Goal: Information Seeking & Learning: Find specific fact

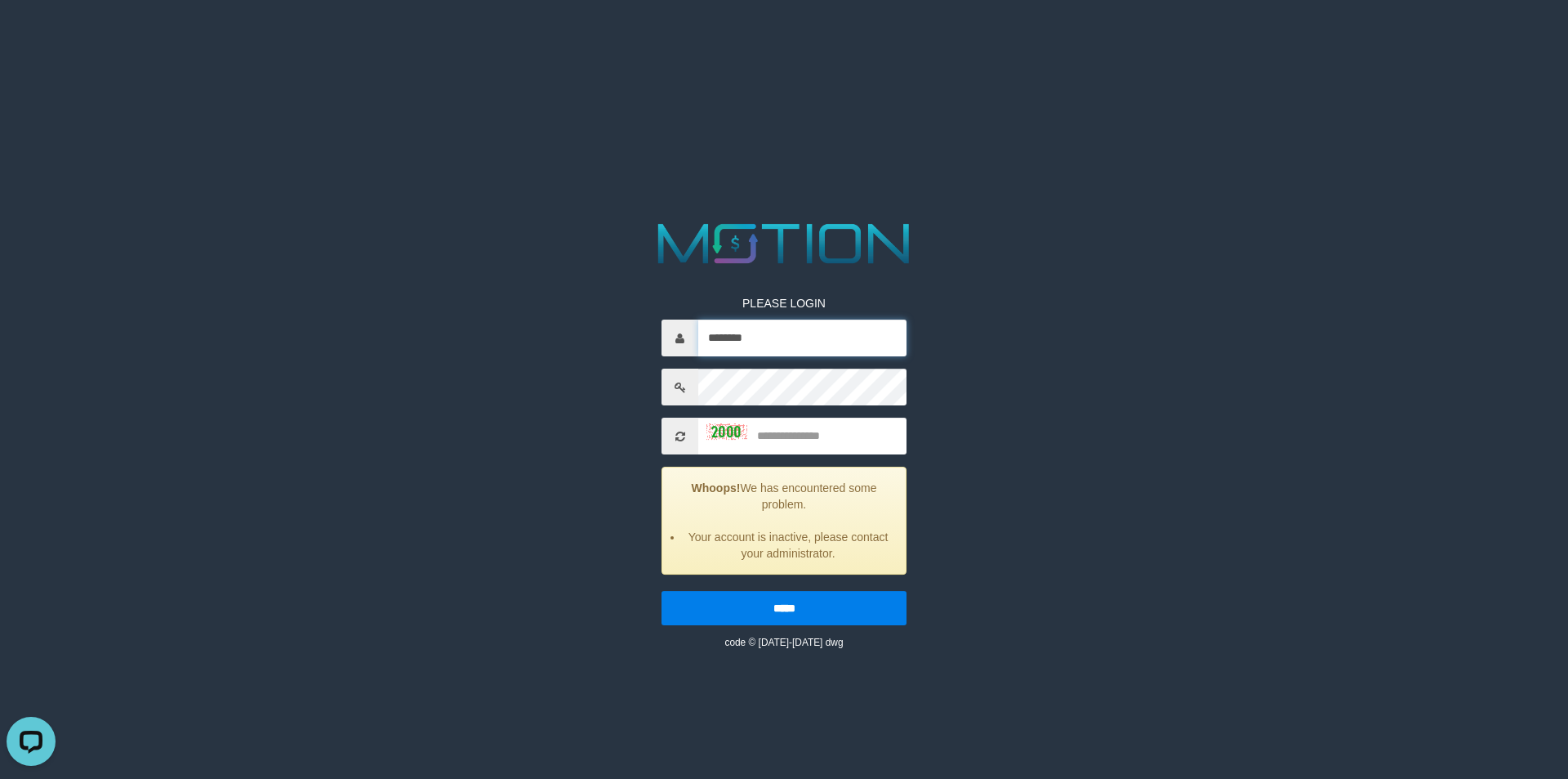
click at [787, 346] on input "********" at bounding box center [802, 338] width 208 height 37
type input "*********"
click at [811, 426] on input "text" at bounding box center [802, 436] width 208 height 37
type input "****"
click at [662, 591] on input "*****" at bounding box center [784, 608] width 245 height 35
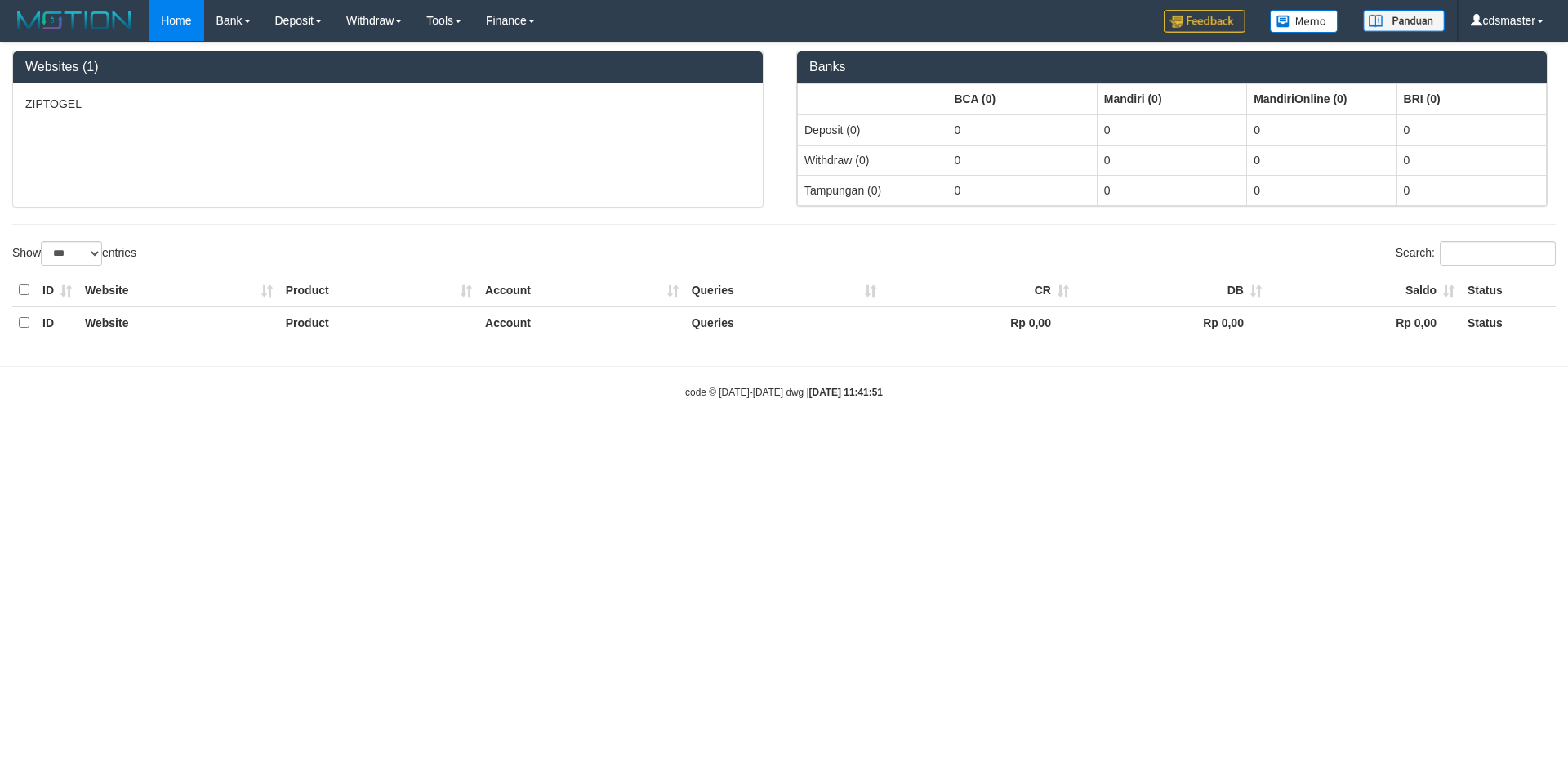
select select "***"
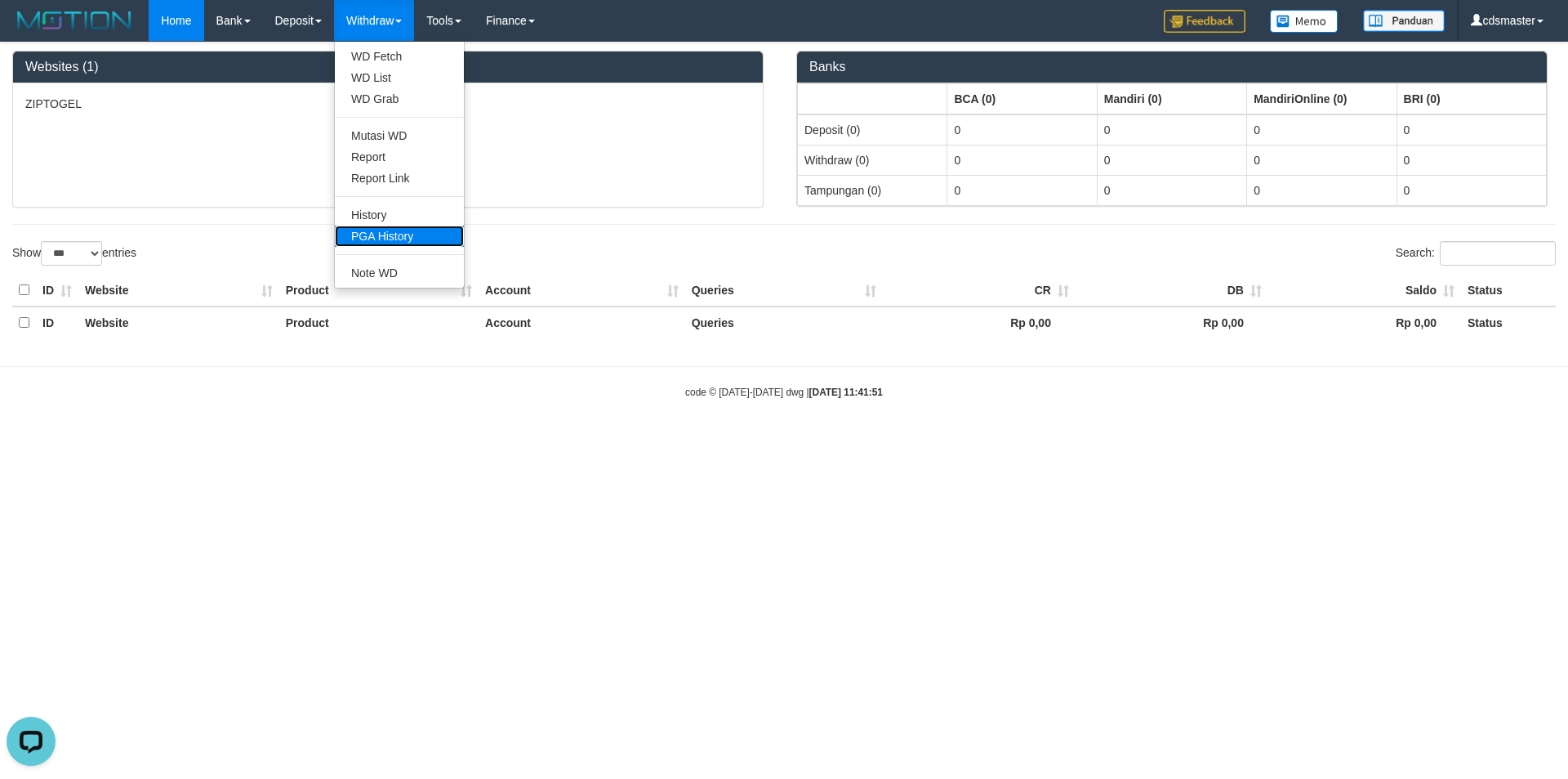
click at [400, 228] on link "PGA History" at bounding box center [399, 236] width 129 height 21
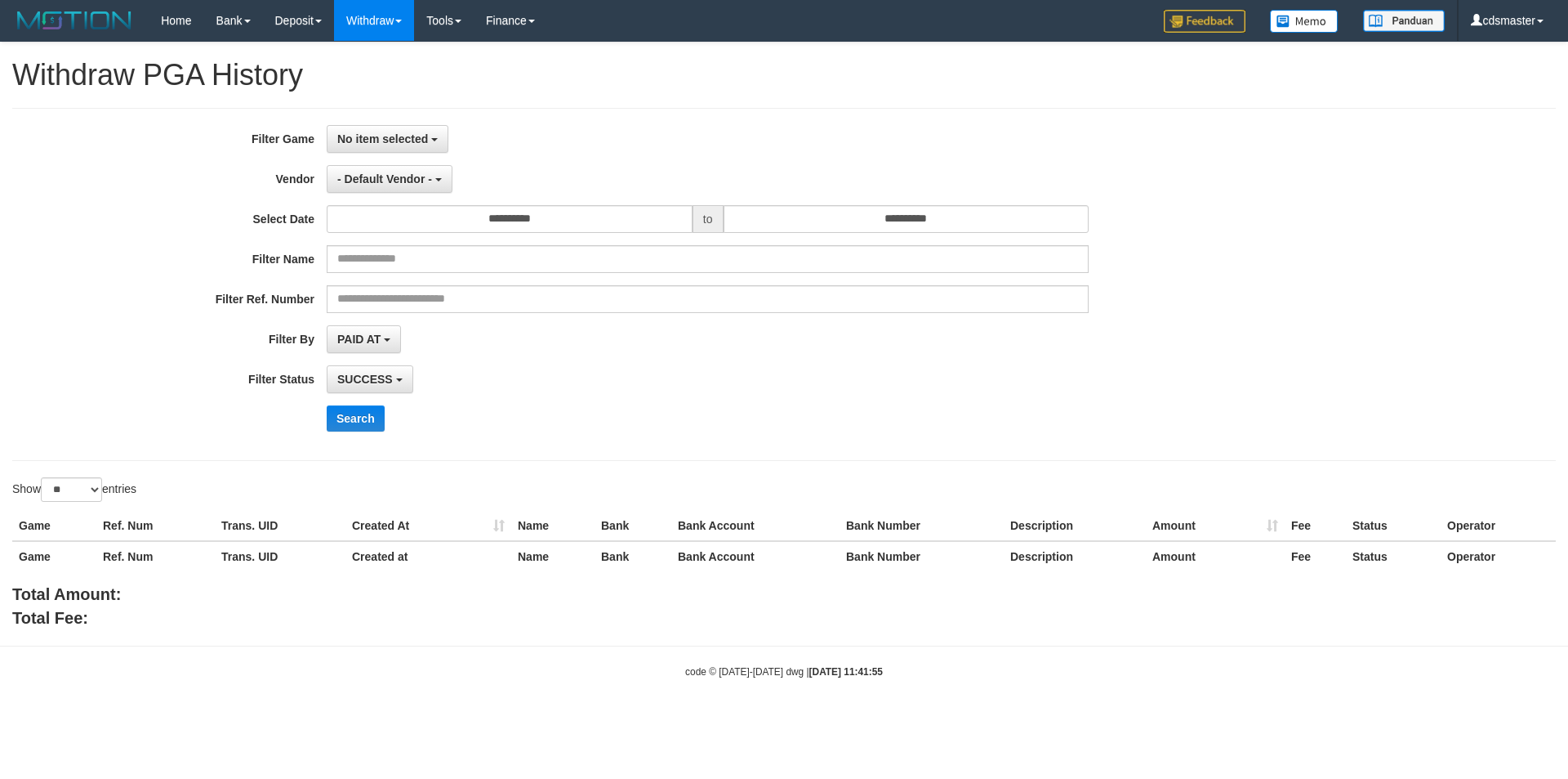
select select
select select "**"
click at [407, 129] on button "No item selected" at bounding box center [387, 139] width 122 height 28
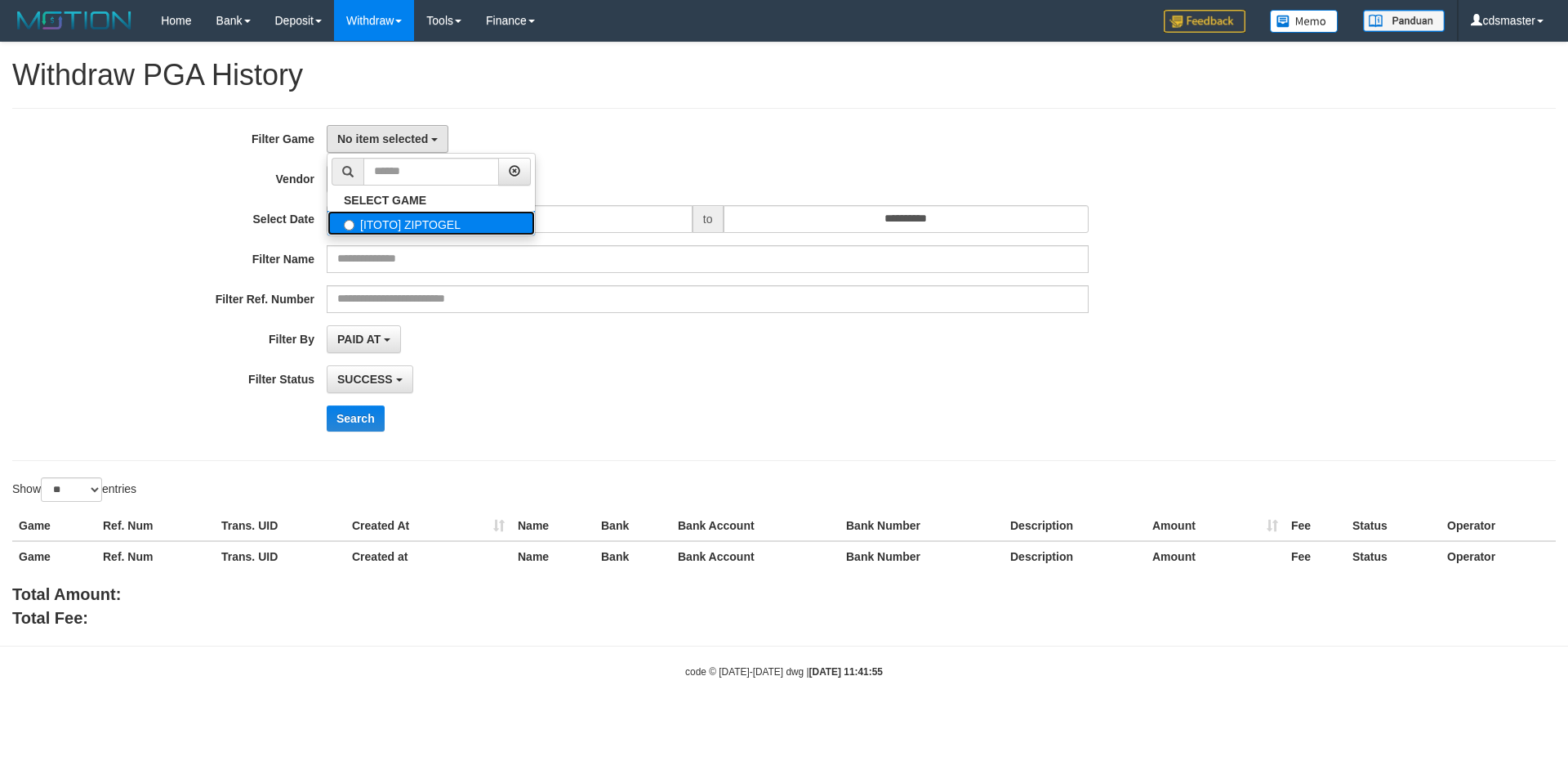
click at [402, 232] on label "[ITOTO] ZIPTOGEL" at bounding box center [431, 223] width 208 height 25
select select "****"
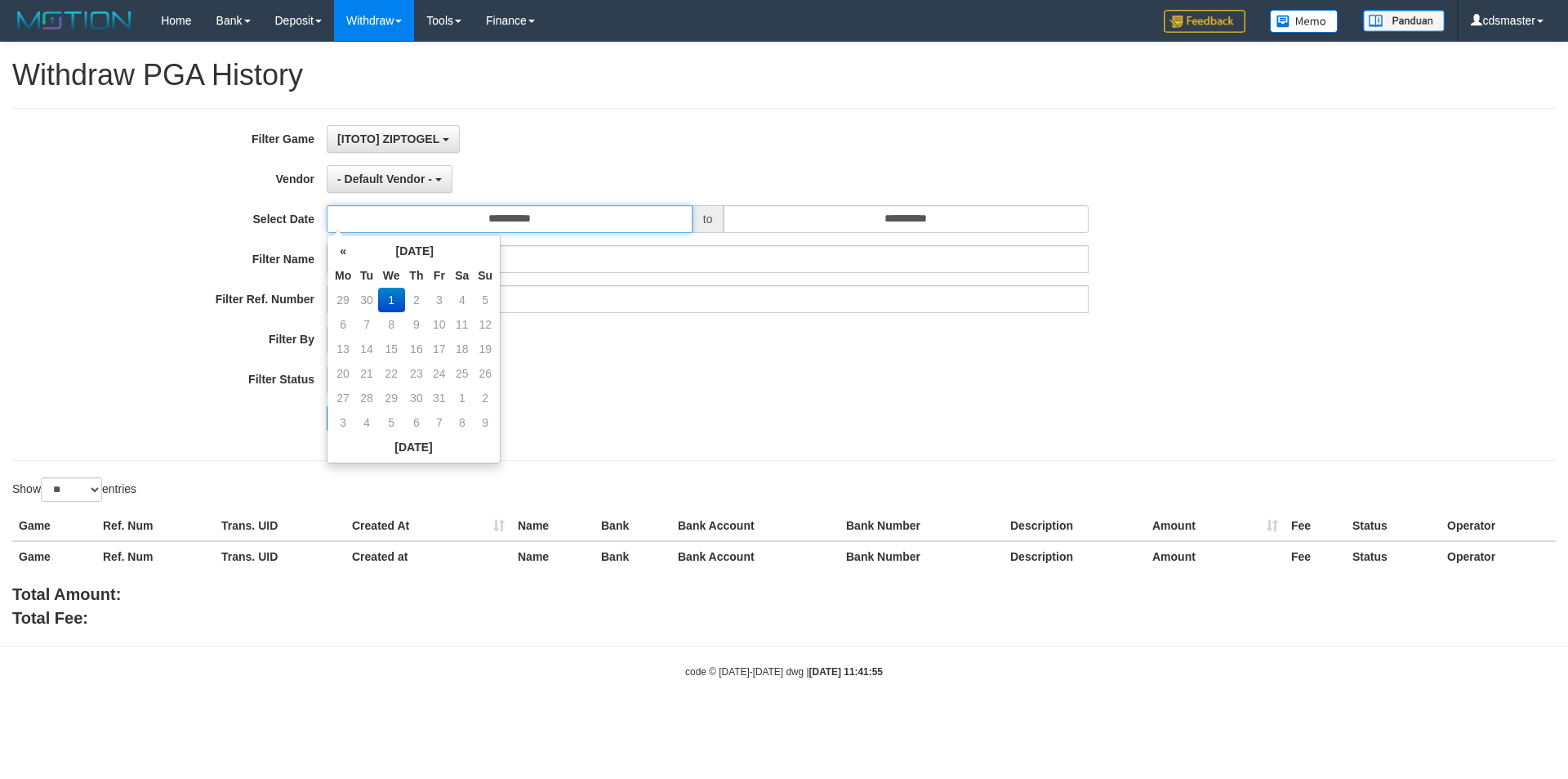
click at [438, 223] on input "**********" at bounding box center [509, 219] width 366 height 28
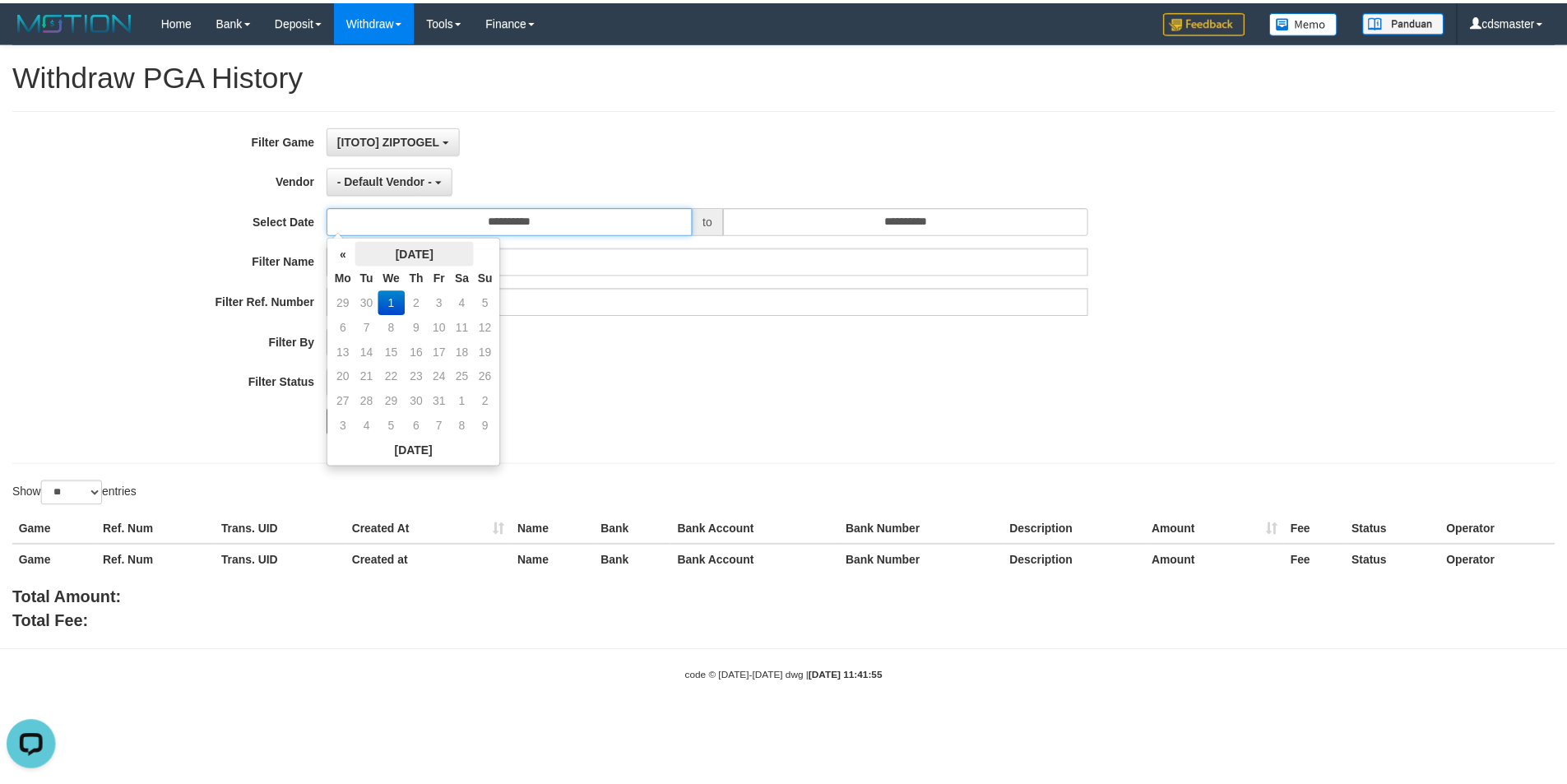
scroll to position [0, 0]
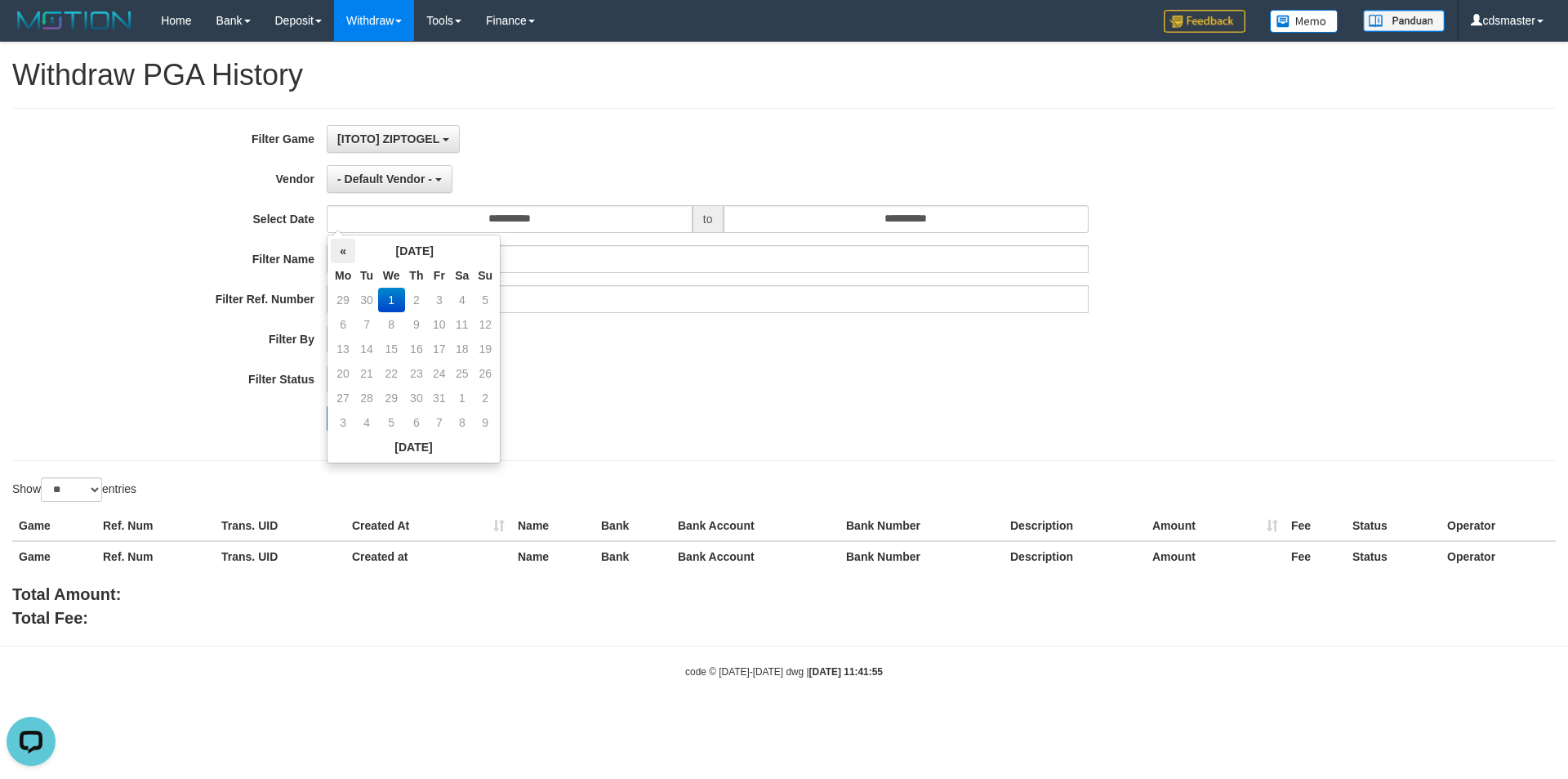
click at [351, 253] on th "«" at bounding box center [342, 250] width 25 height 25
click at [341, 397] on td "22" at bounding box center [342, 398] width 25 height 25
type input "**********"
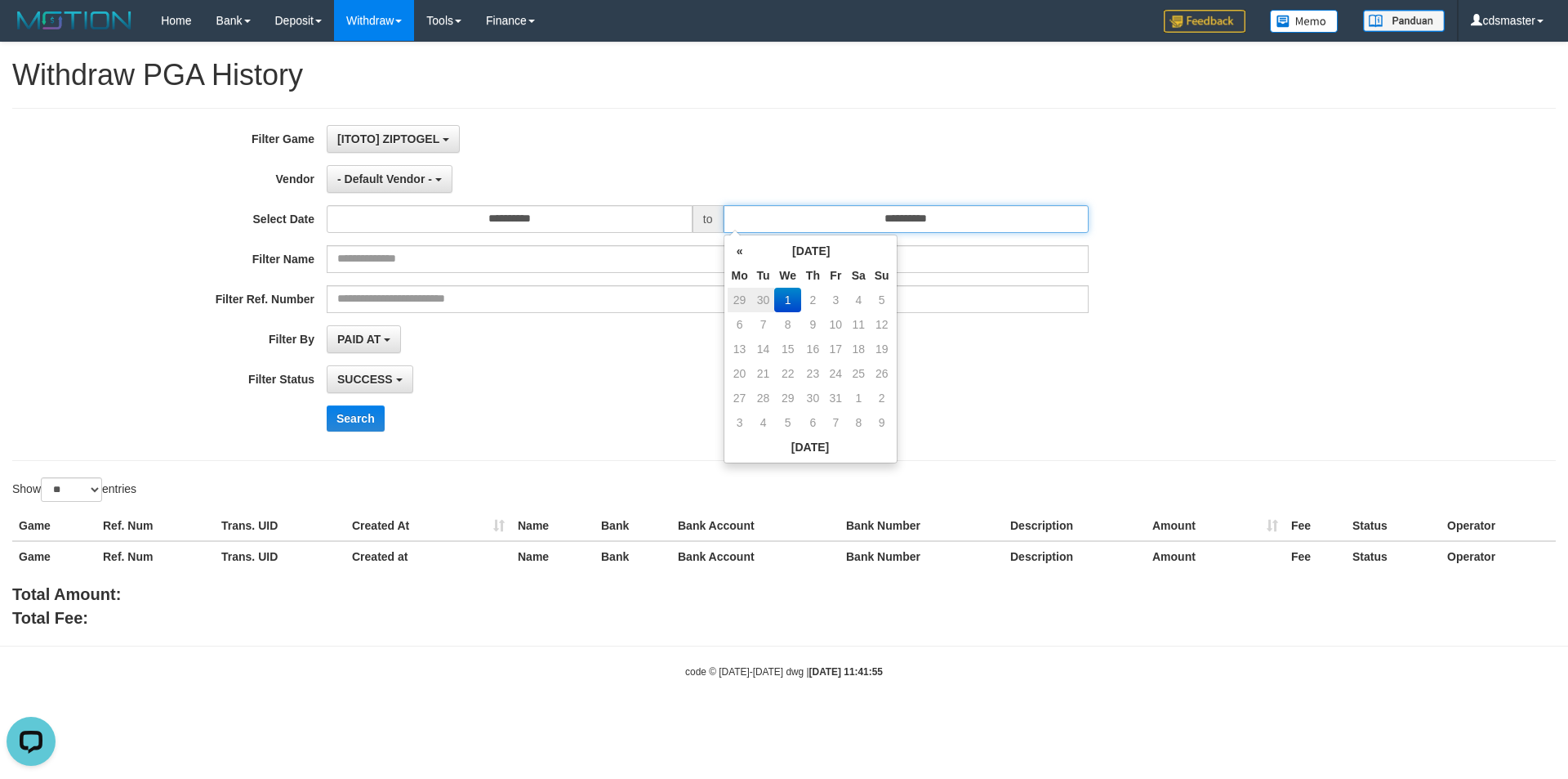
click at [843, 216] on input "**********" at bounding box center [906, 219] width 366 height 28
click at [732, 251] on th "«" at bounding box center [739, 250] width 25 height 25
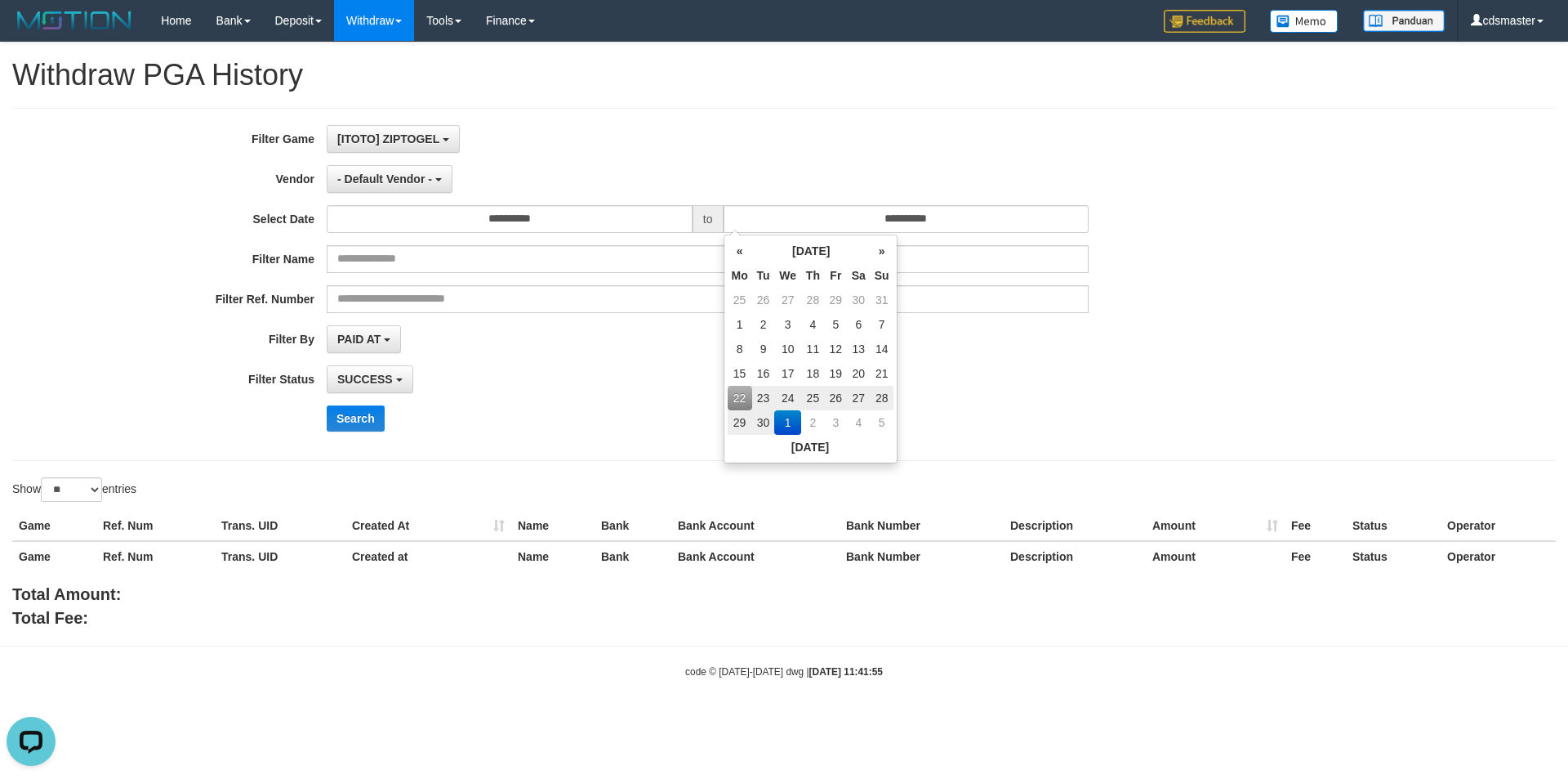
click at [744, 398] on td "22" at bounding box center [739, 398] width 25 height 25
type input "**********"
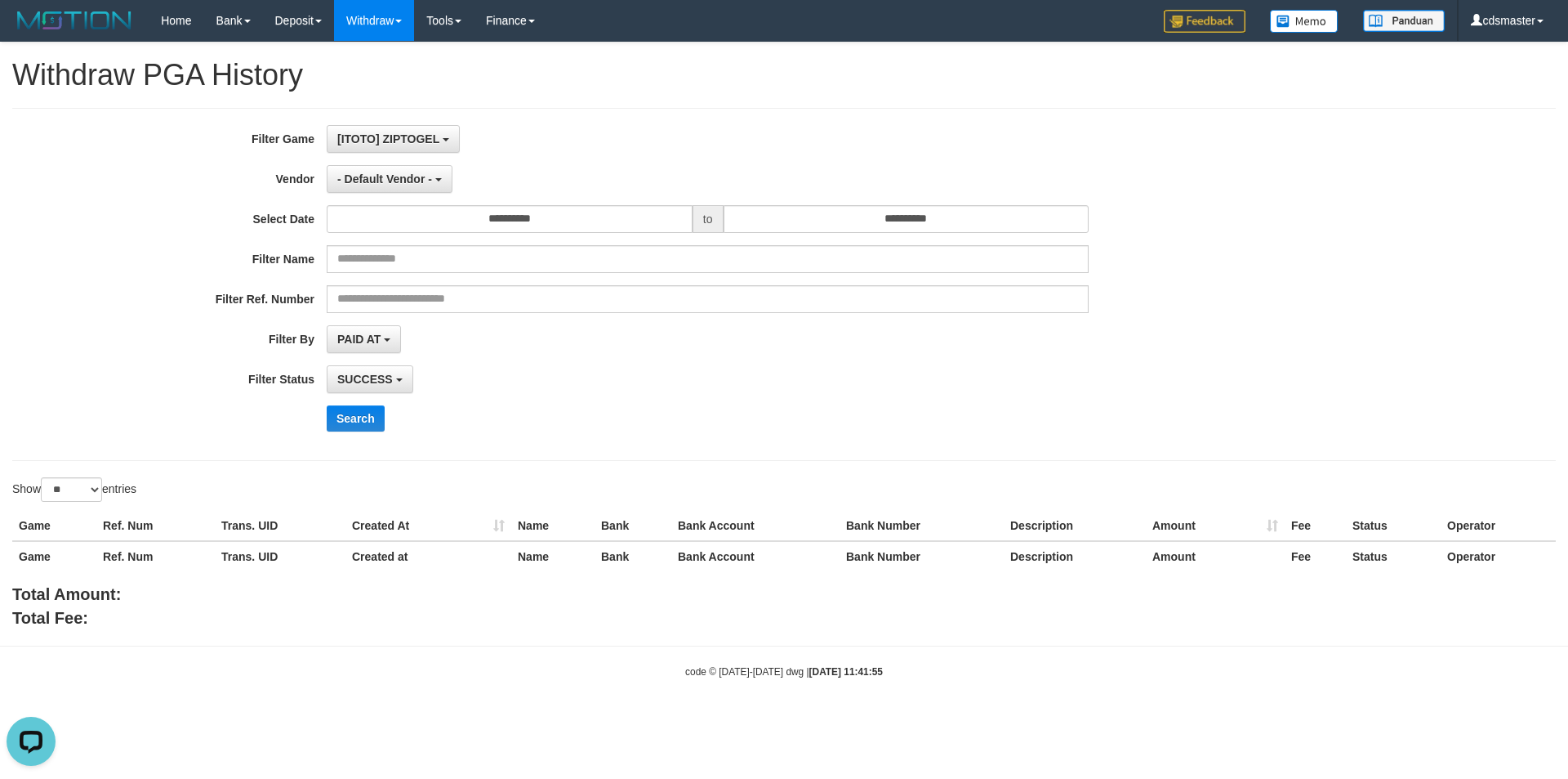
click at [573, 390] on div "SUCCESS SUCCESS ON PROCESS FAILED" at bounding box center [707, 379] width 762 height 28
click at [390, 172] on span "- Default Vendor -" at bounding box center [385, 178] width 95 height 13
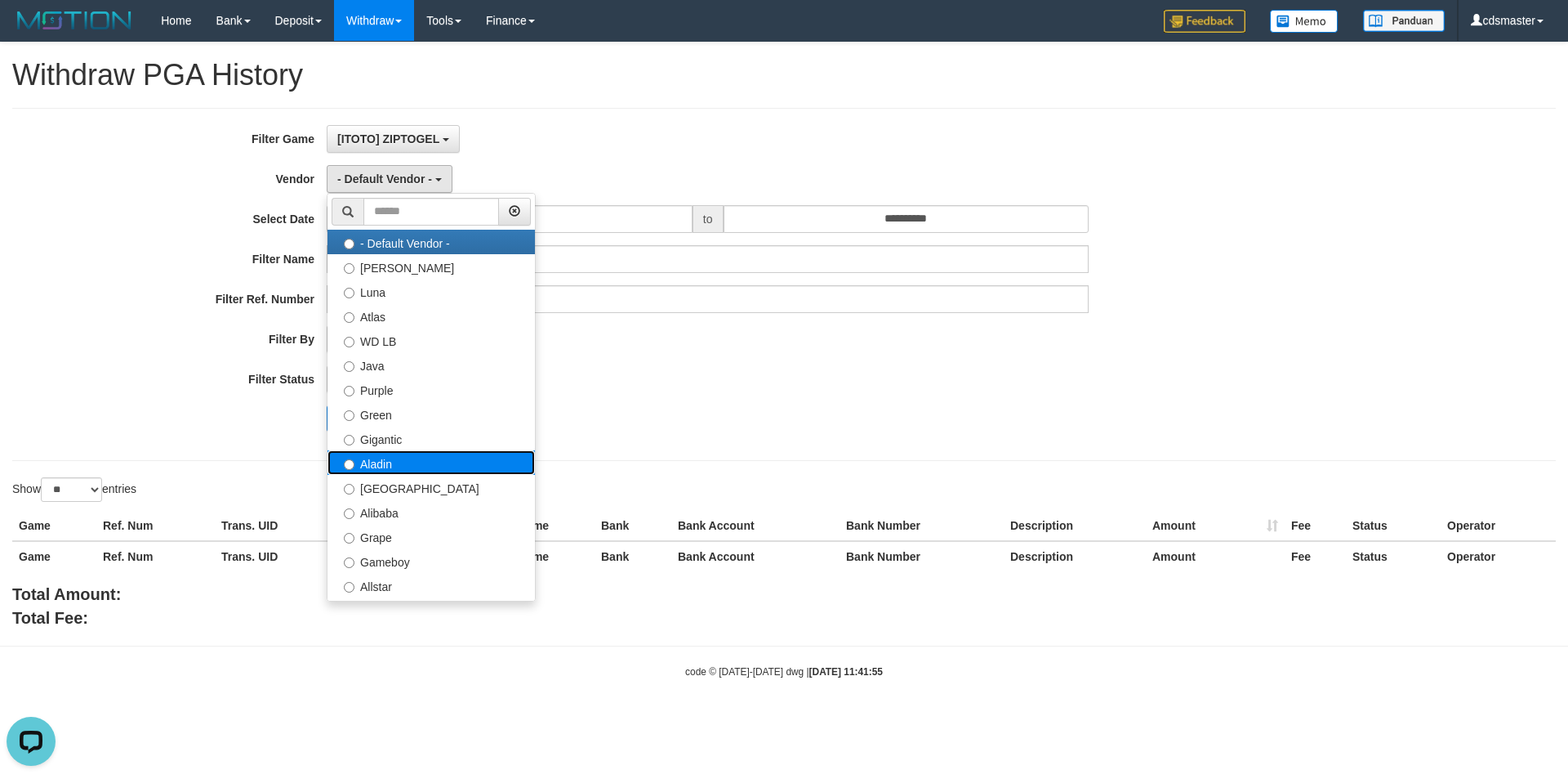
click at [393, 462] on label "Aladin" at bounding box center [431, 462] width 208 height 25
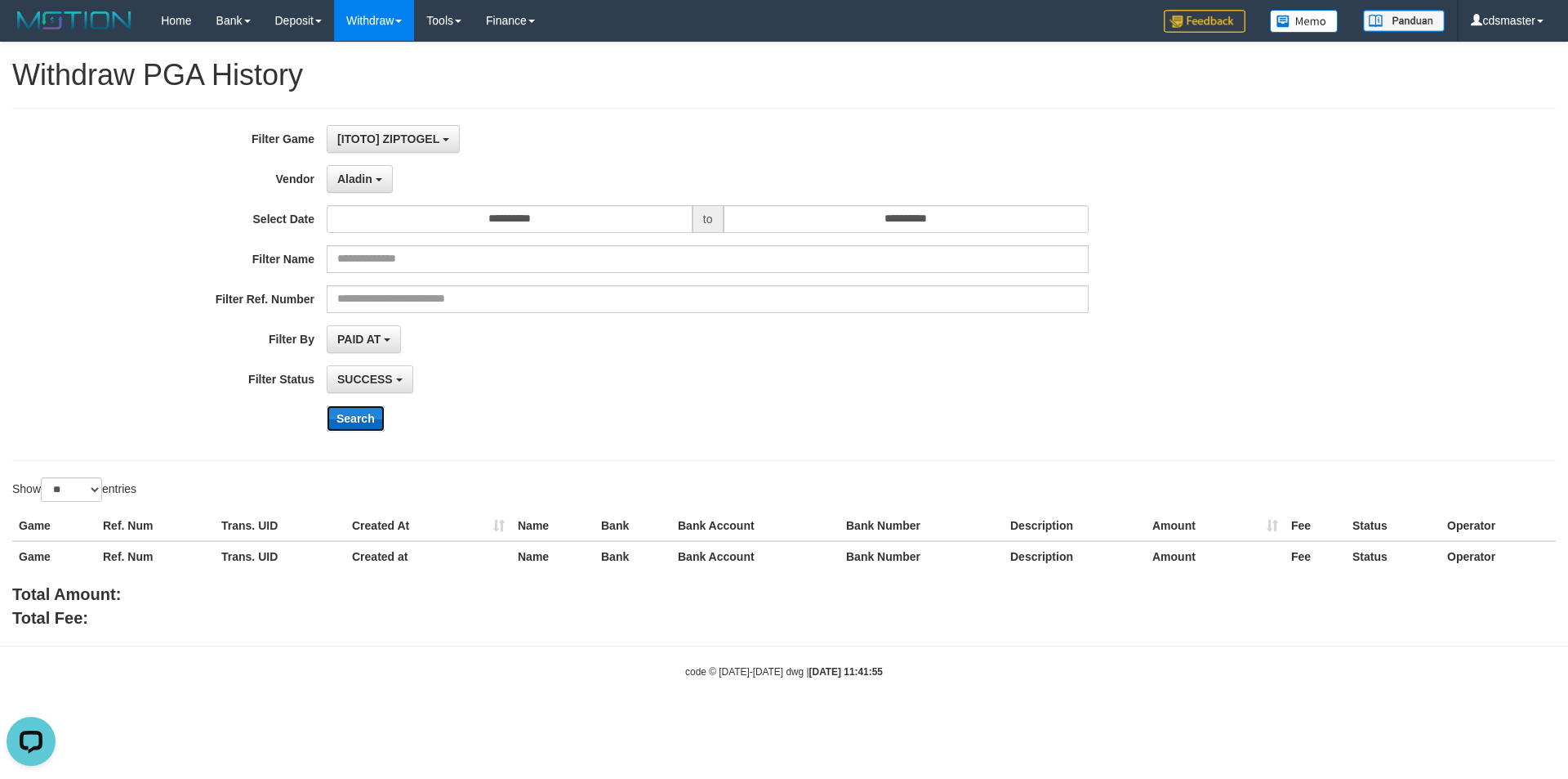
click at [360, 428] on button "Search" at bounding box center [355, 418] width 58 height 26
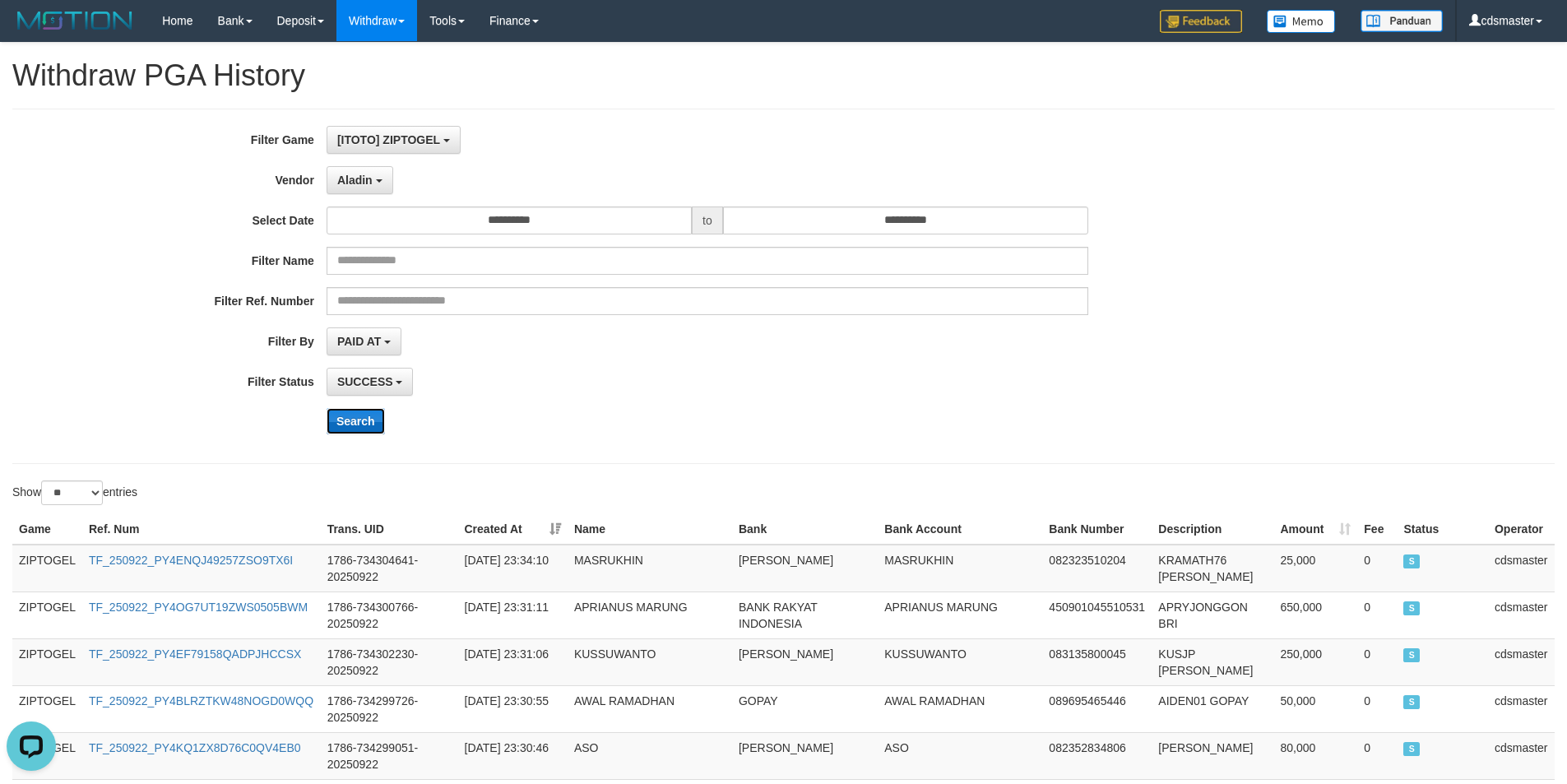
click at [382, 421] on button "Search" at bounding box center [356, 420] width 59 height 26
drag, startPoint x: 833, startPoint y: 337, endPoint x: 831, endPoint y: 374, distance: 37.1
click at [376, 181] on b "button" at bounding box center [379, 180] width 7 height 3
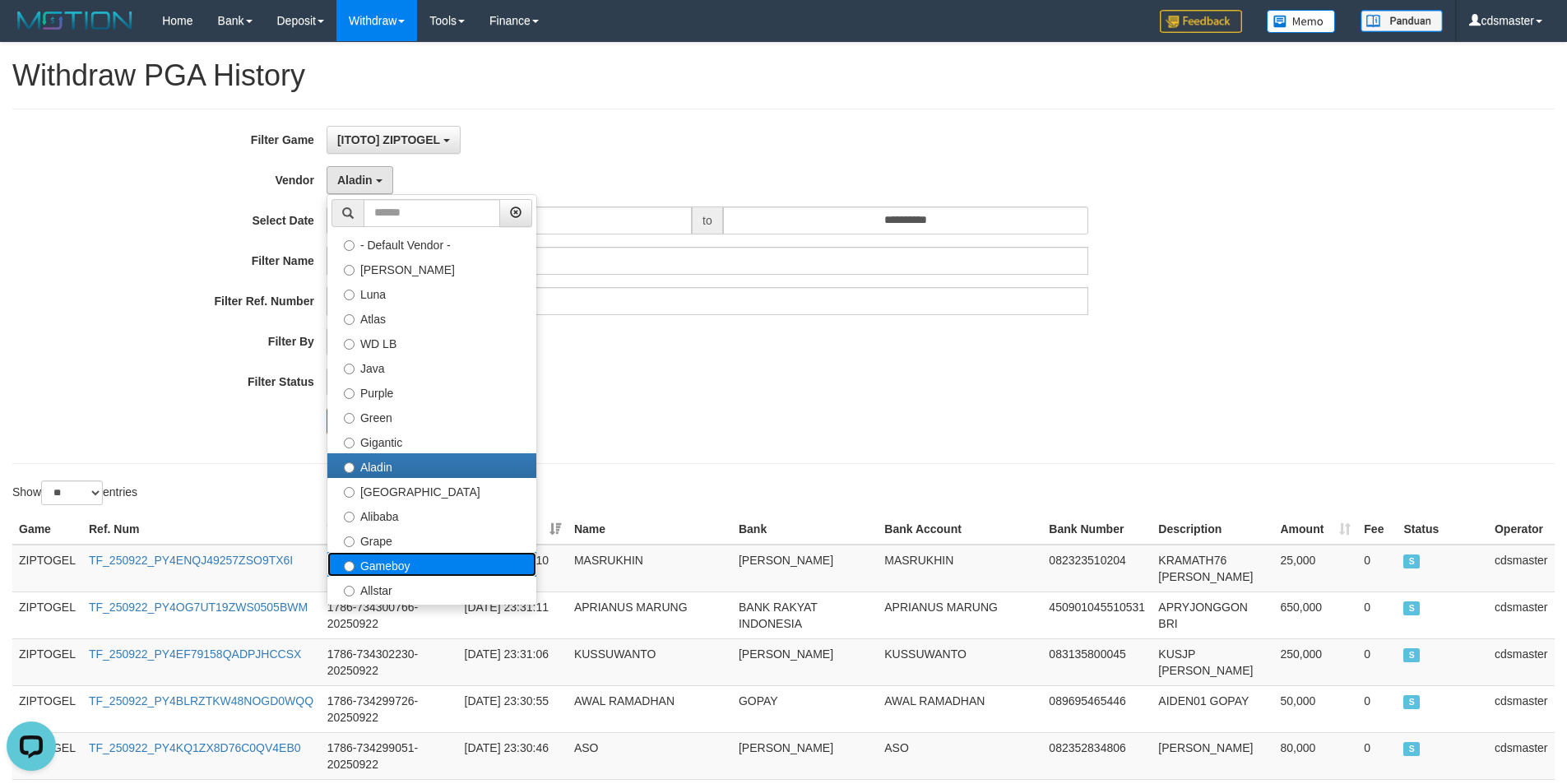
click at [444, 558] on label "Gameboy" at bounding box center [433, 564] width 209 height 25
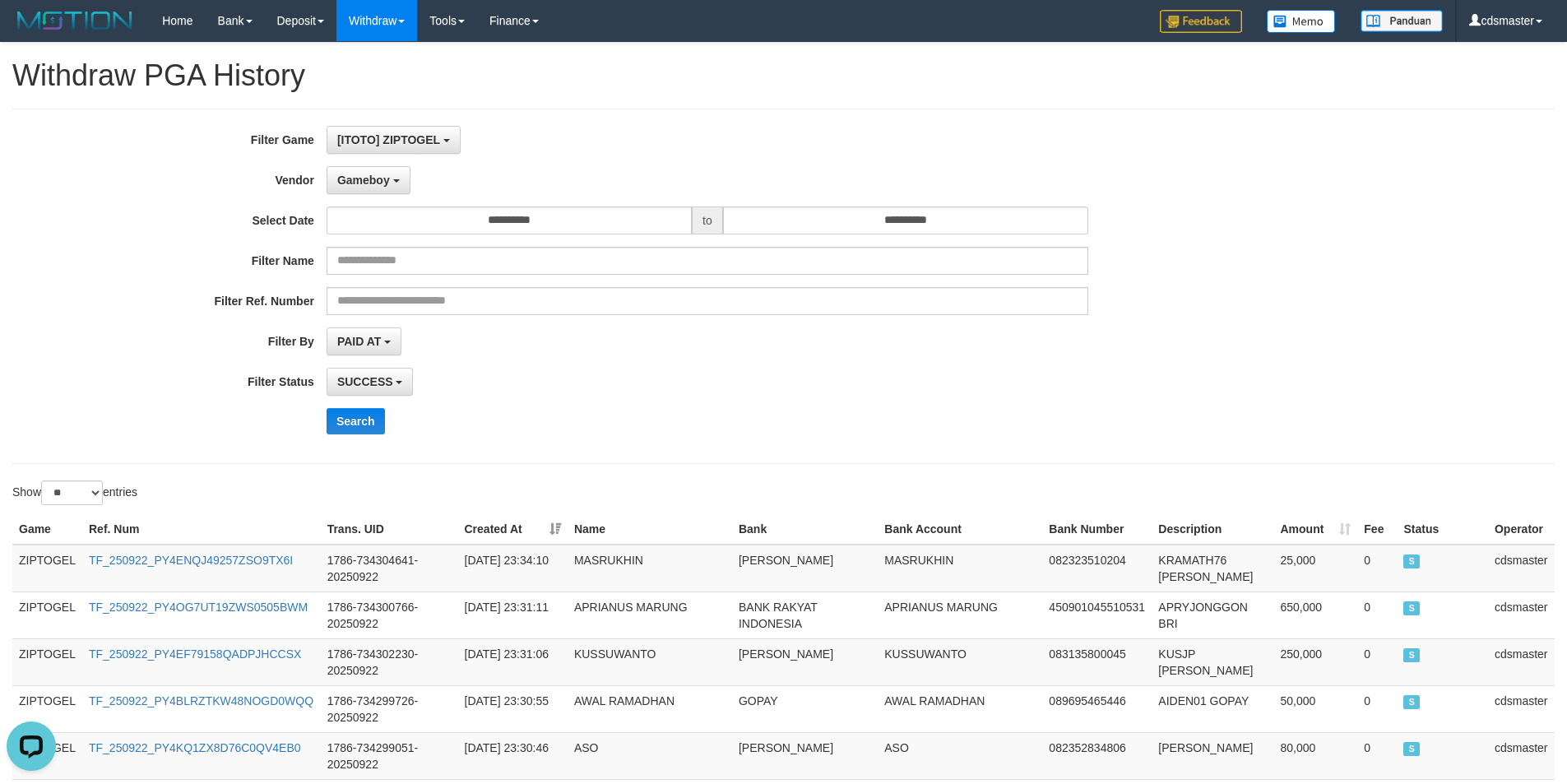
click at [361, 406] on div "**********" at bounding box center [653, 286] width 1307 height 321
click at [361, 417] on button "Search" at bounding box center [356, 420] width 59 height 26
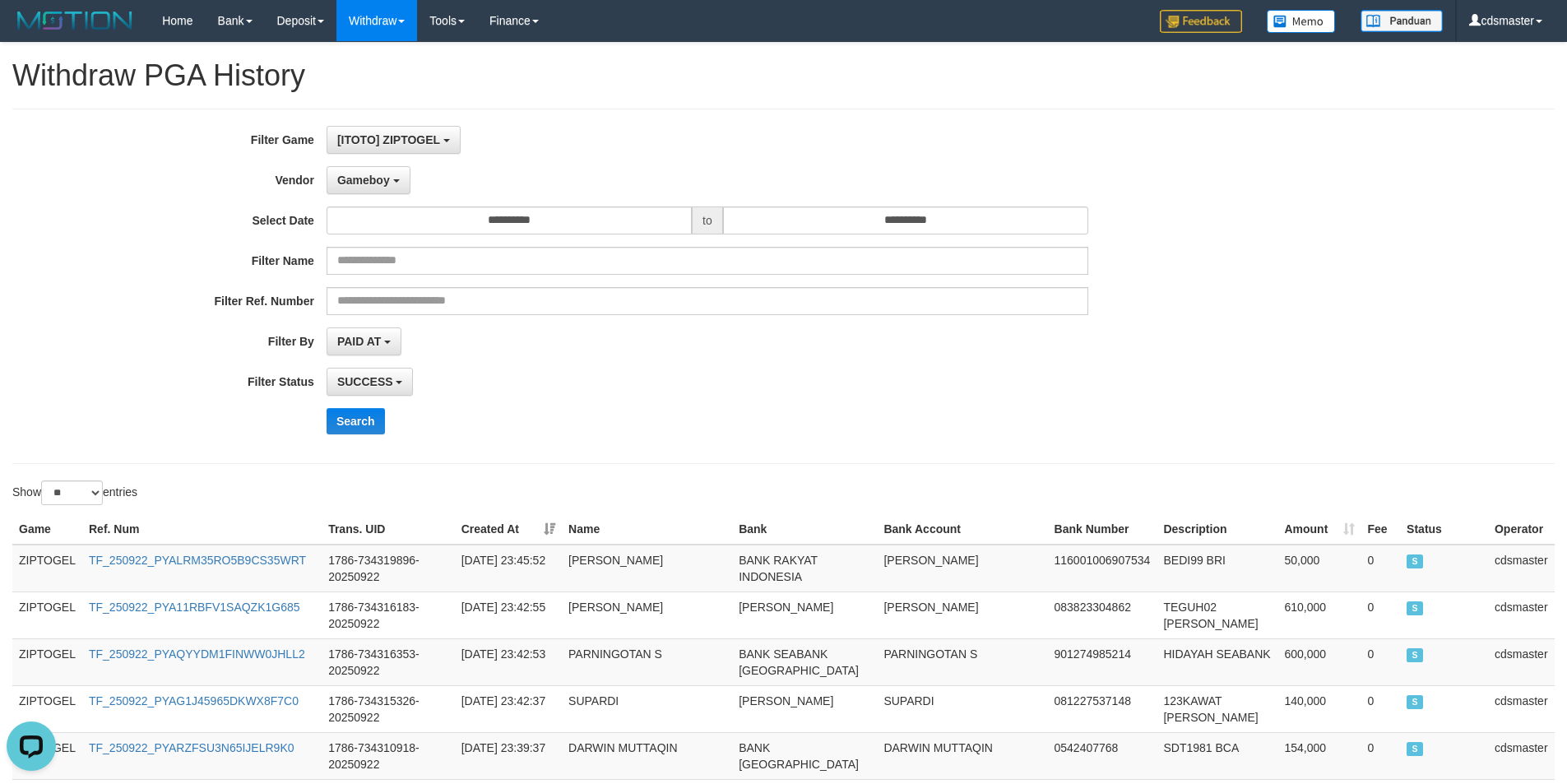
drag, startPoint x: 931, startPoint y: 387, endPoint x: 928, endPoint y: 463, distance: 76.1
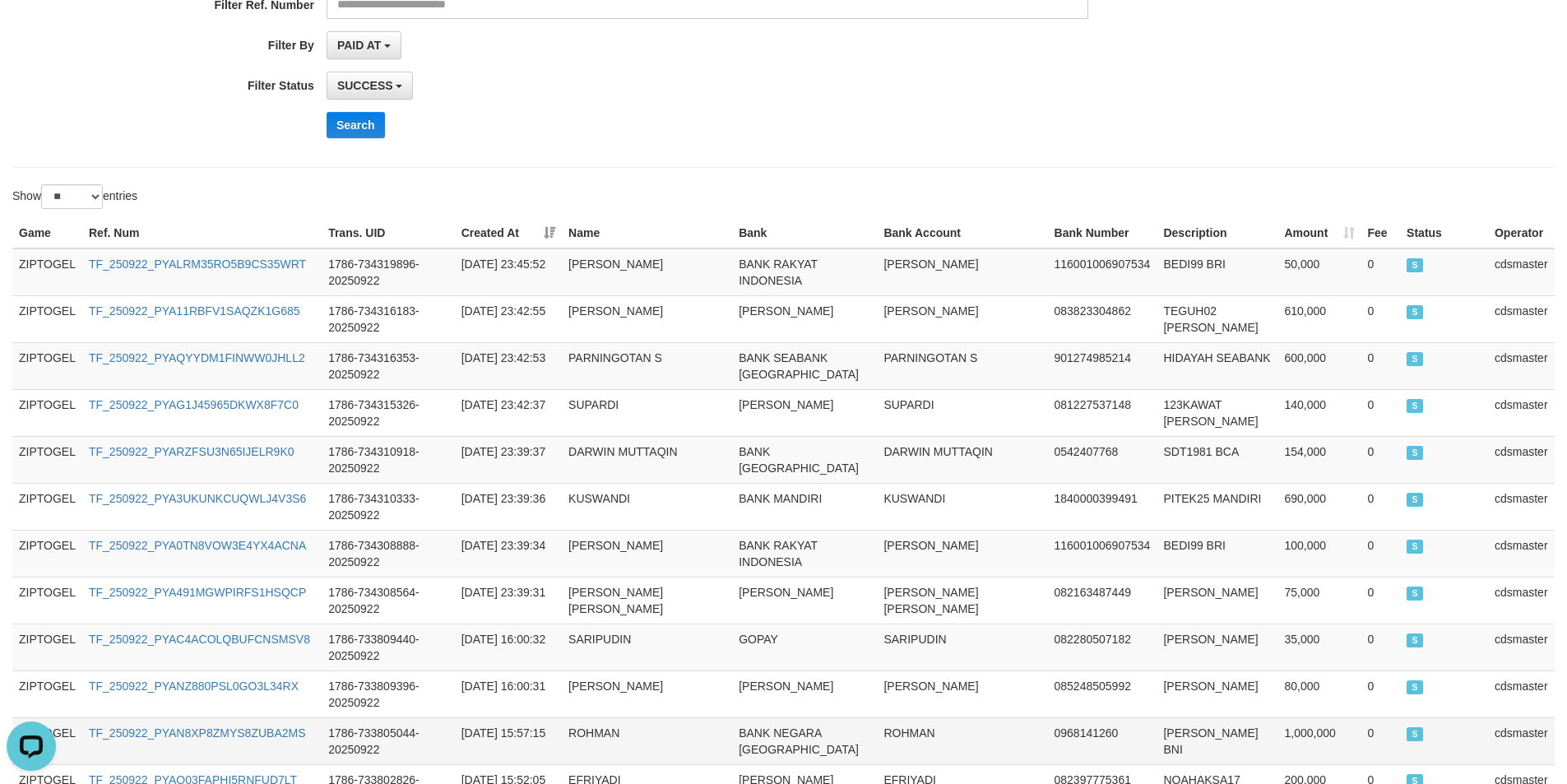
scroll to position [1158, 0]
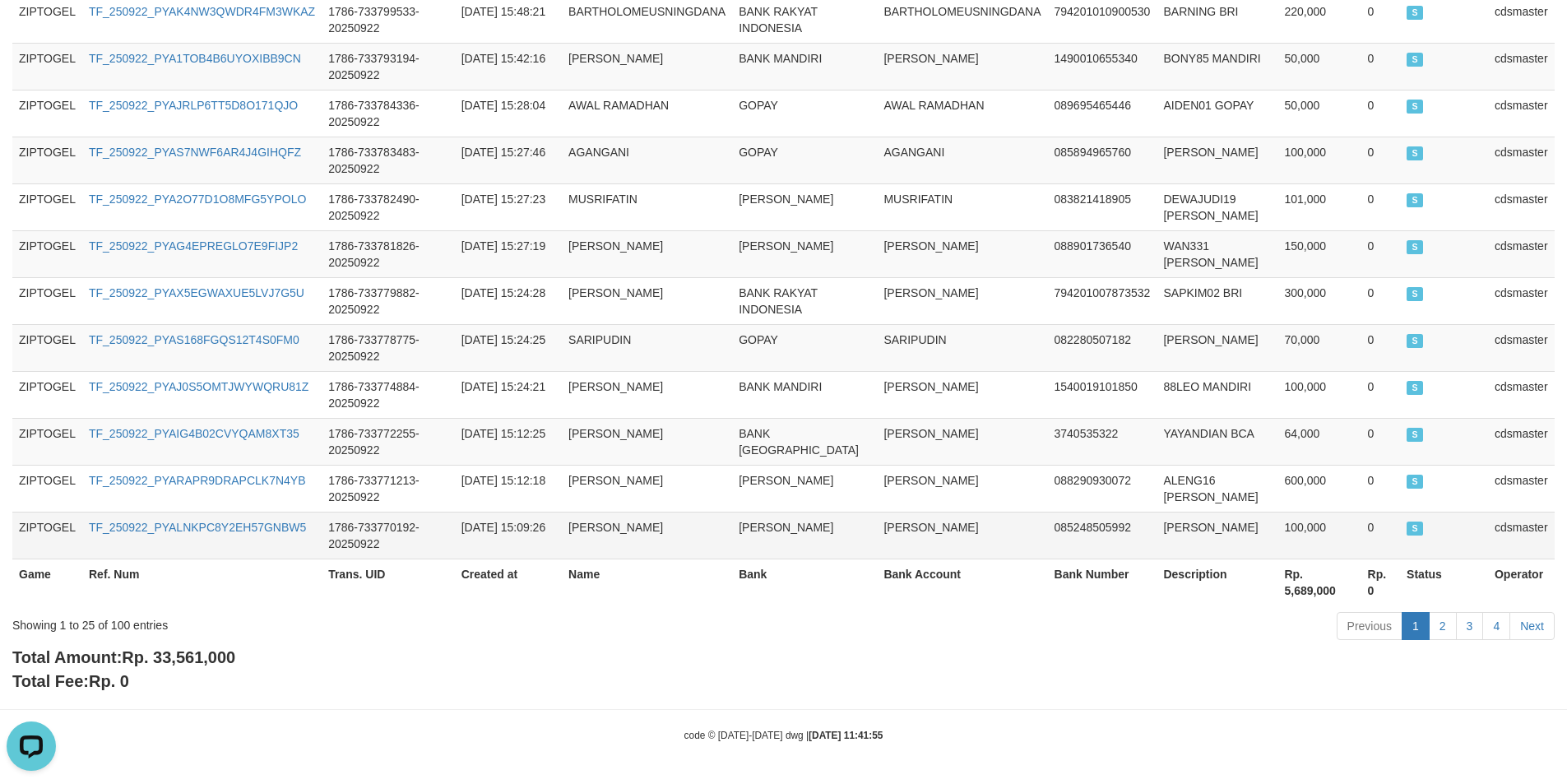
drag, startPoint x: 961, startPoint y: 613, endPoint x: 961, endPoint y: 547, distance: 66.0
drag, startPoint x: 863, startPoint y: 570, endPoint x: 861, endPoint y: 459, distance: 111.0
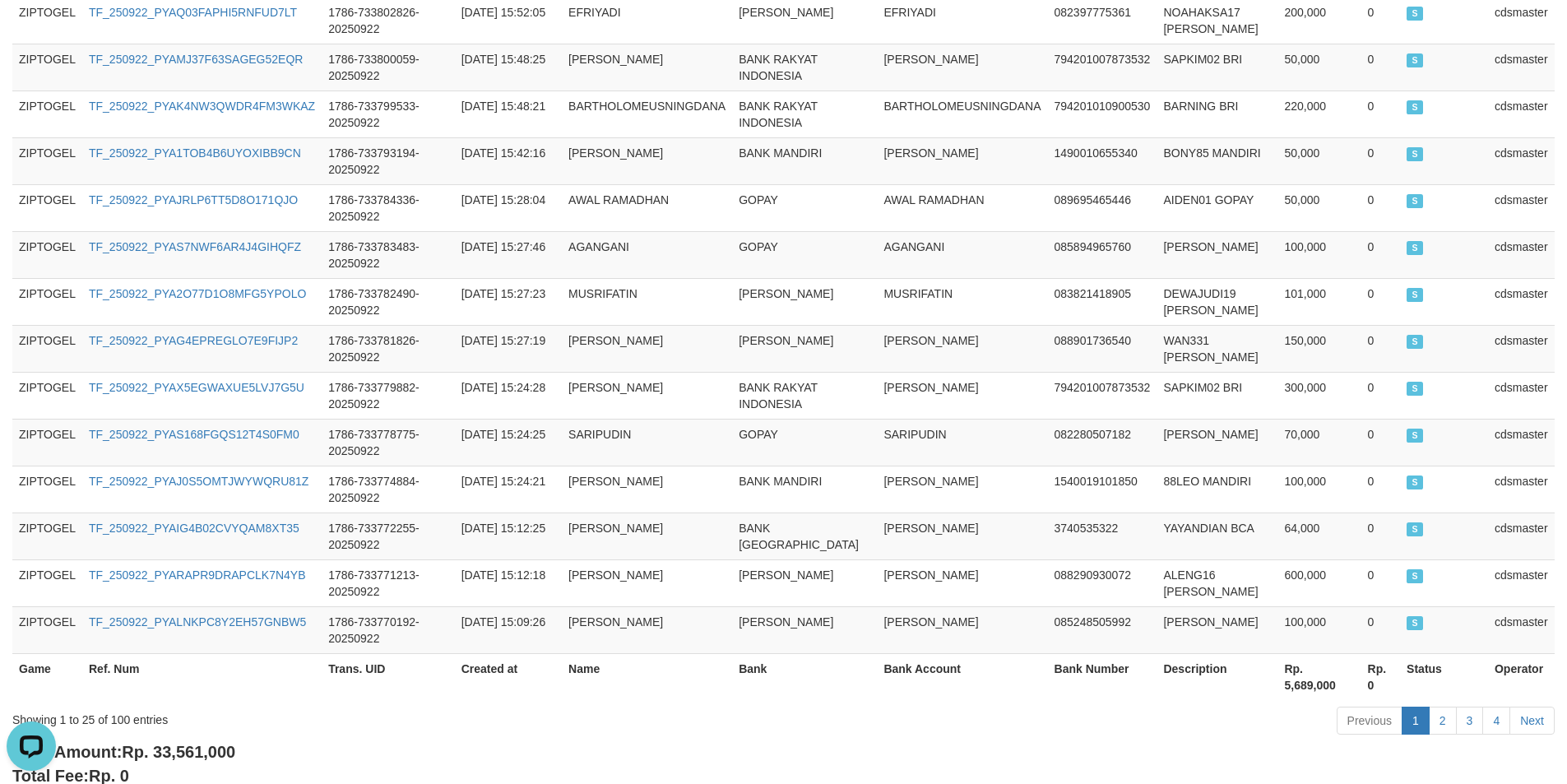
scroll to position [0, 0]
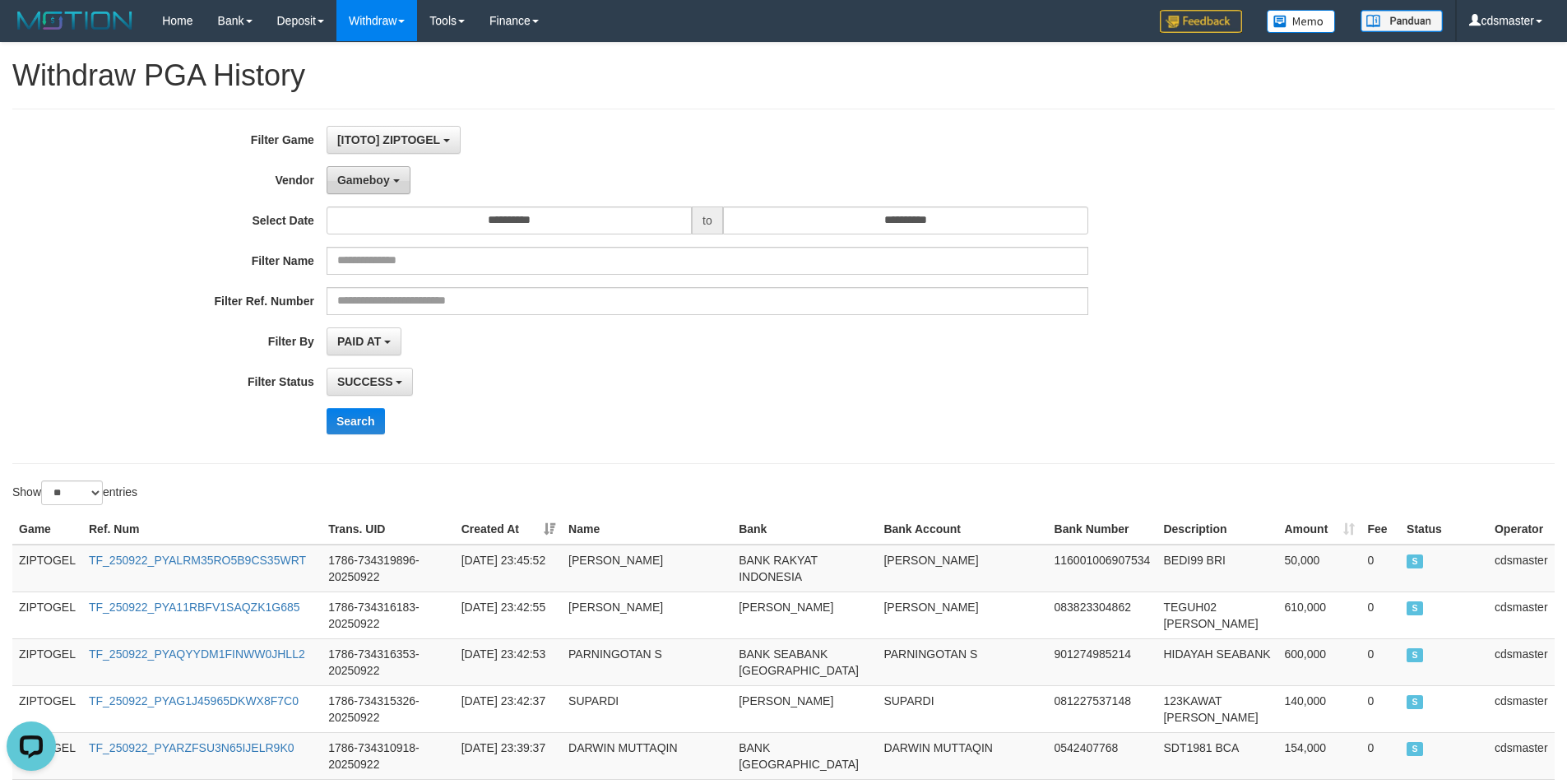
click at [385, 168] on button "Gameboy" at bounding box center [369, 180] width 84 height 28
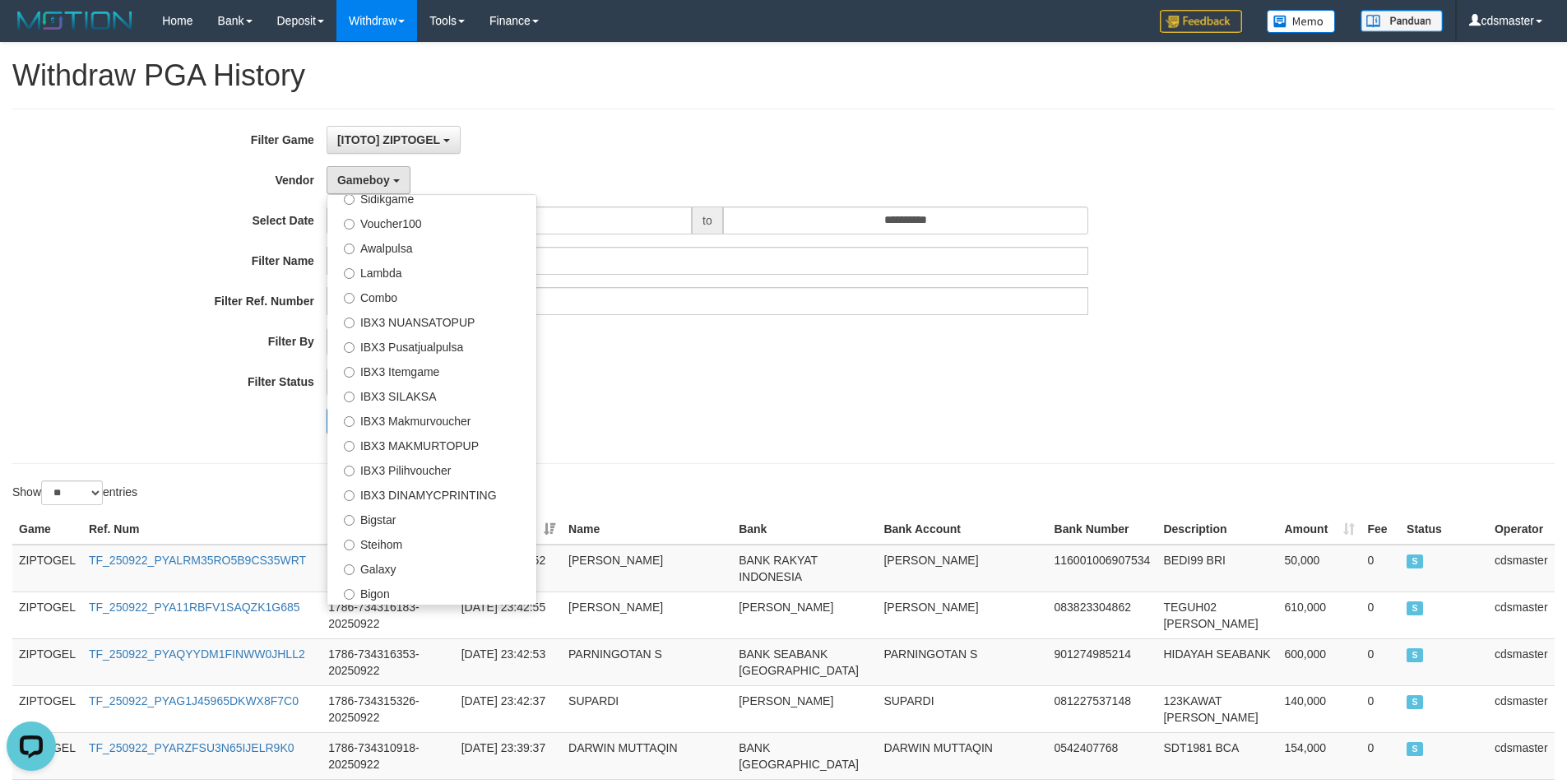
click at [848, 425] on div "Search" at bounding box center [816, 420] width 980 height 26
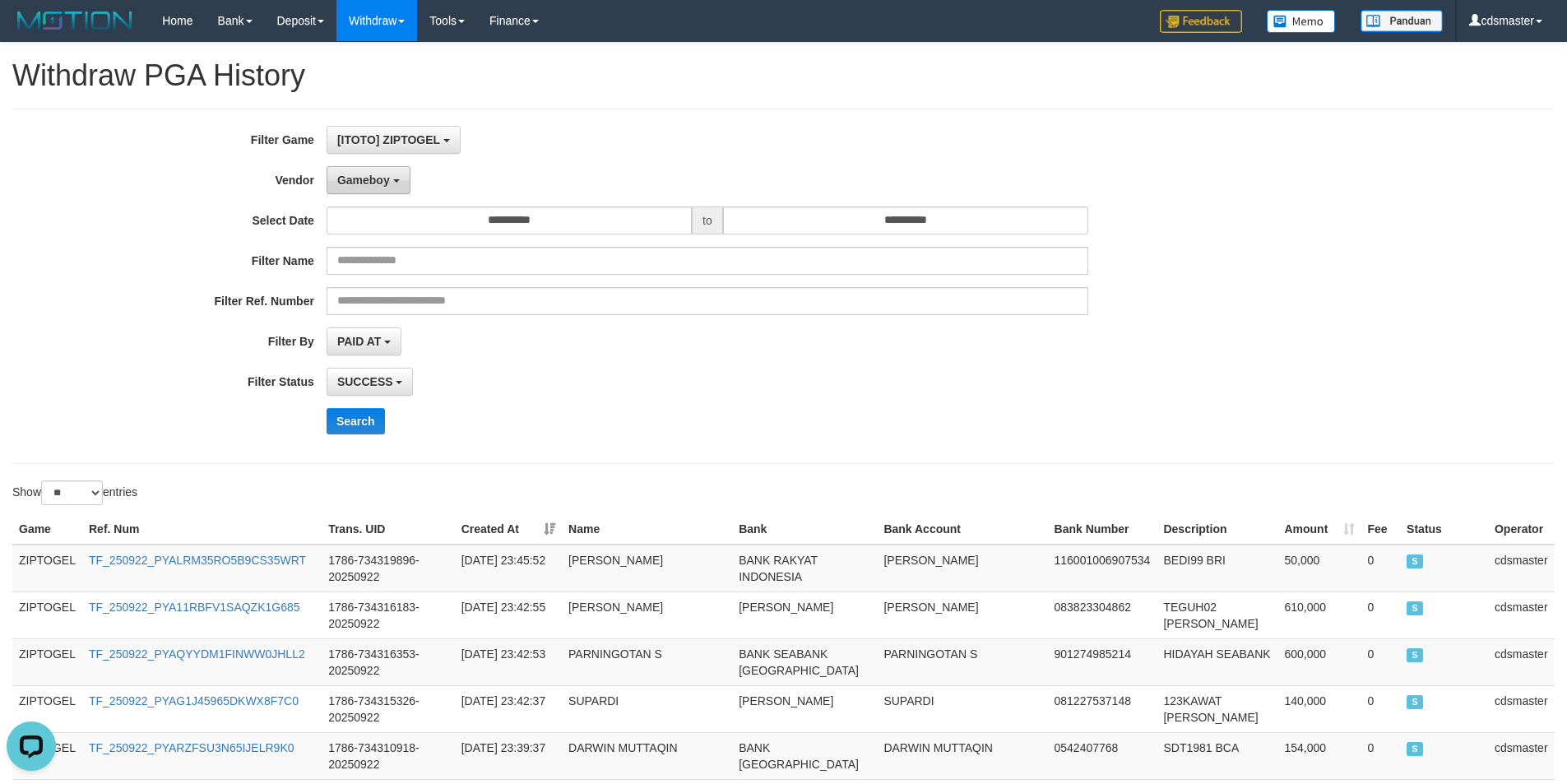
click at [366, 170] on button "Gameboy" at bounding box center [369, 180] width 84 height 28
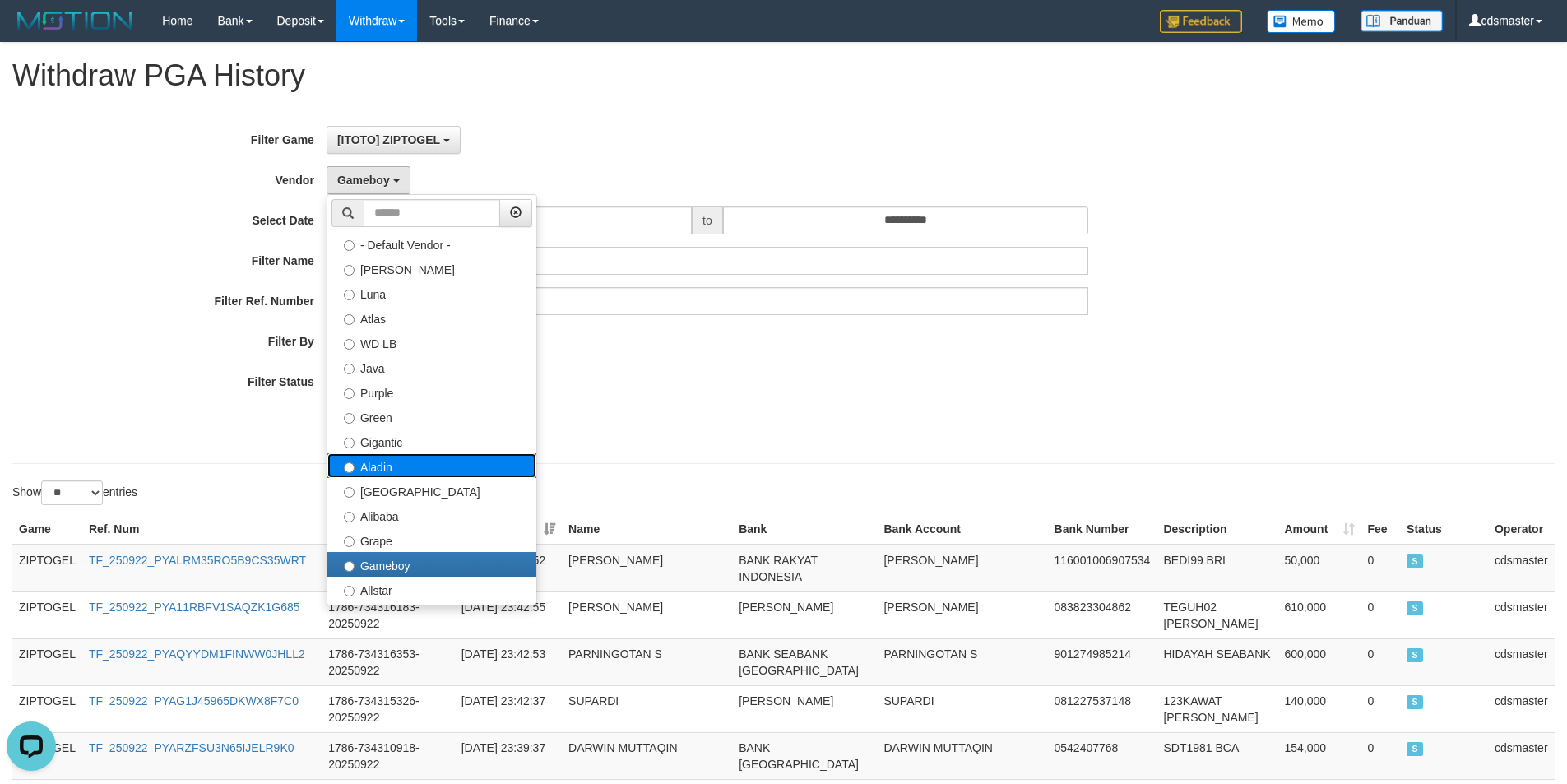
click at [407, 464] on label "Aladin" at bounding box center [433, 465] width 209 height 25
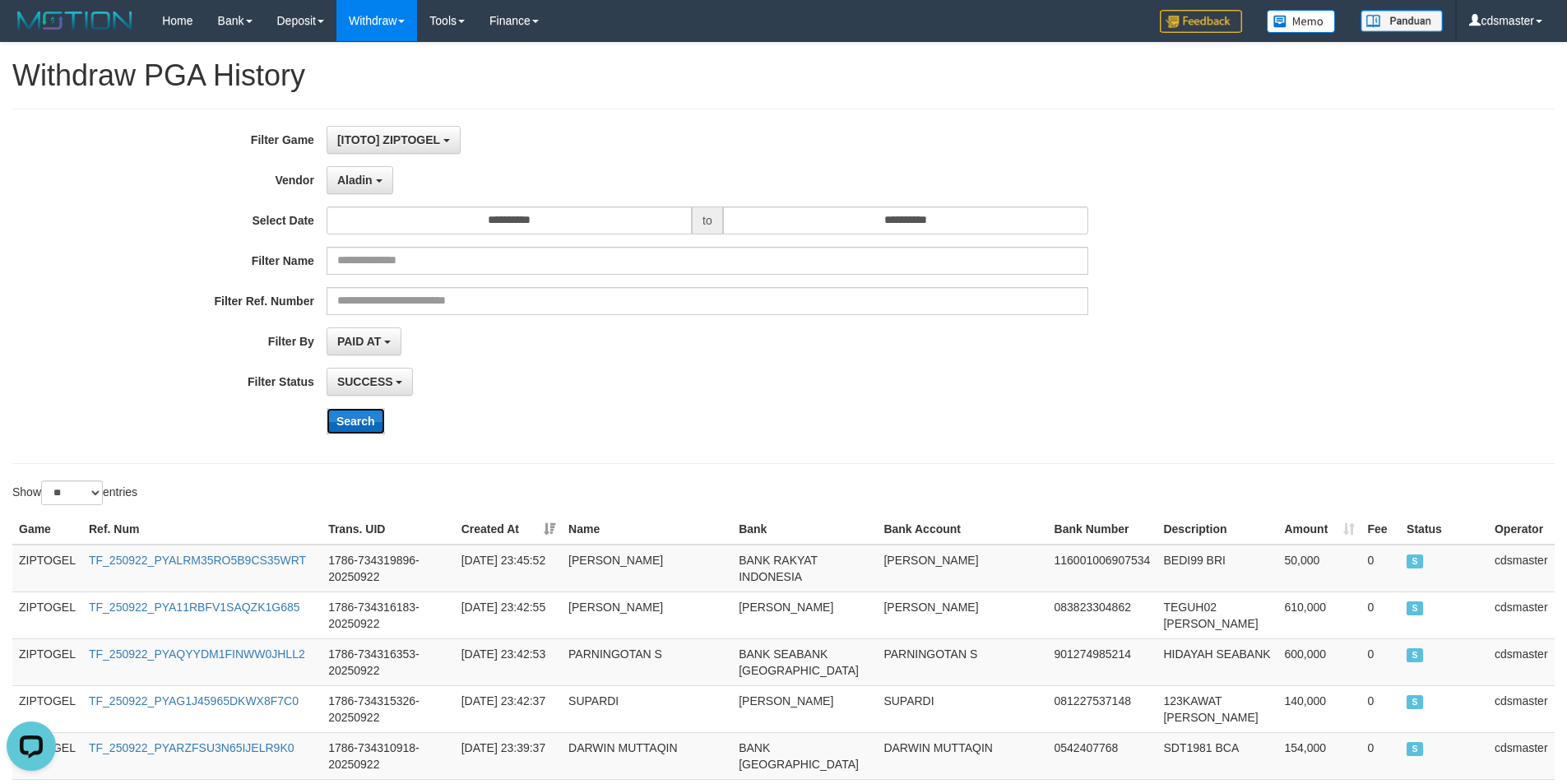
click at [366, 427] on button "Search" at bounding box center [356, 420] width 59 height 26
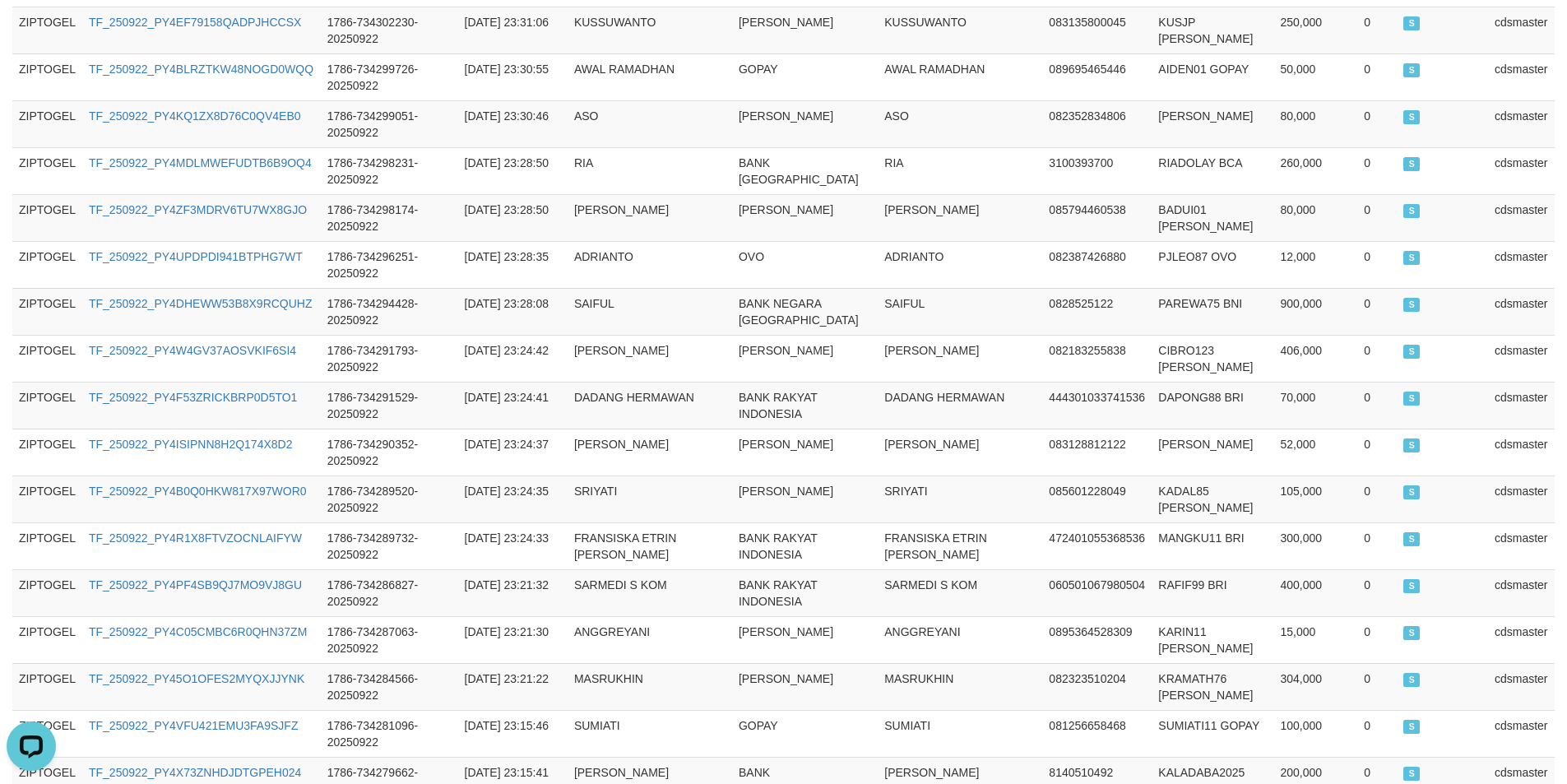
scroll to position [1158, 0]
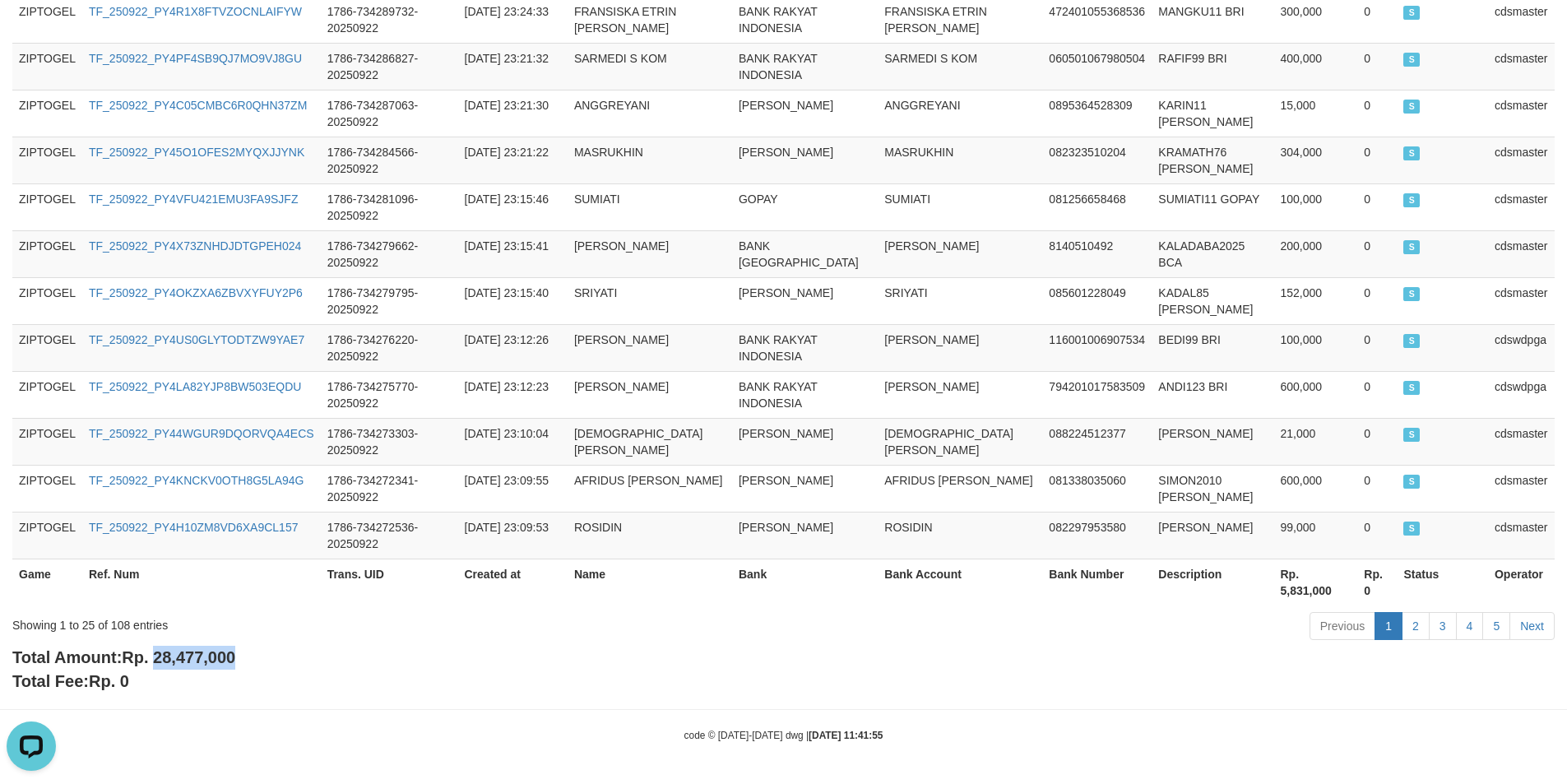
copy span "28,477,000"
drag, startPoint x: 157, startPoint y: 655, endPoint x: 271, endPoint y: 655, distance: 114.0
click at [271, 655] on div "Total Amount: Rp. 28,477,000 Total Fee: Rp. 0" at bounding box center [784, 668] width 1543 height 47
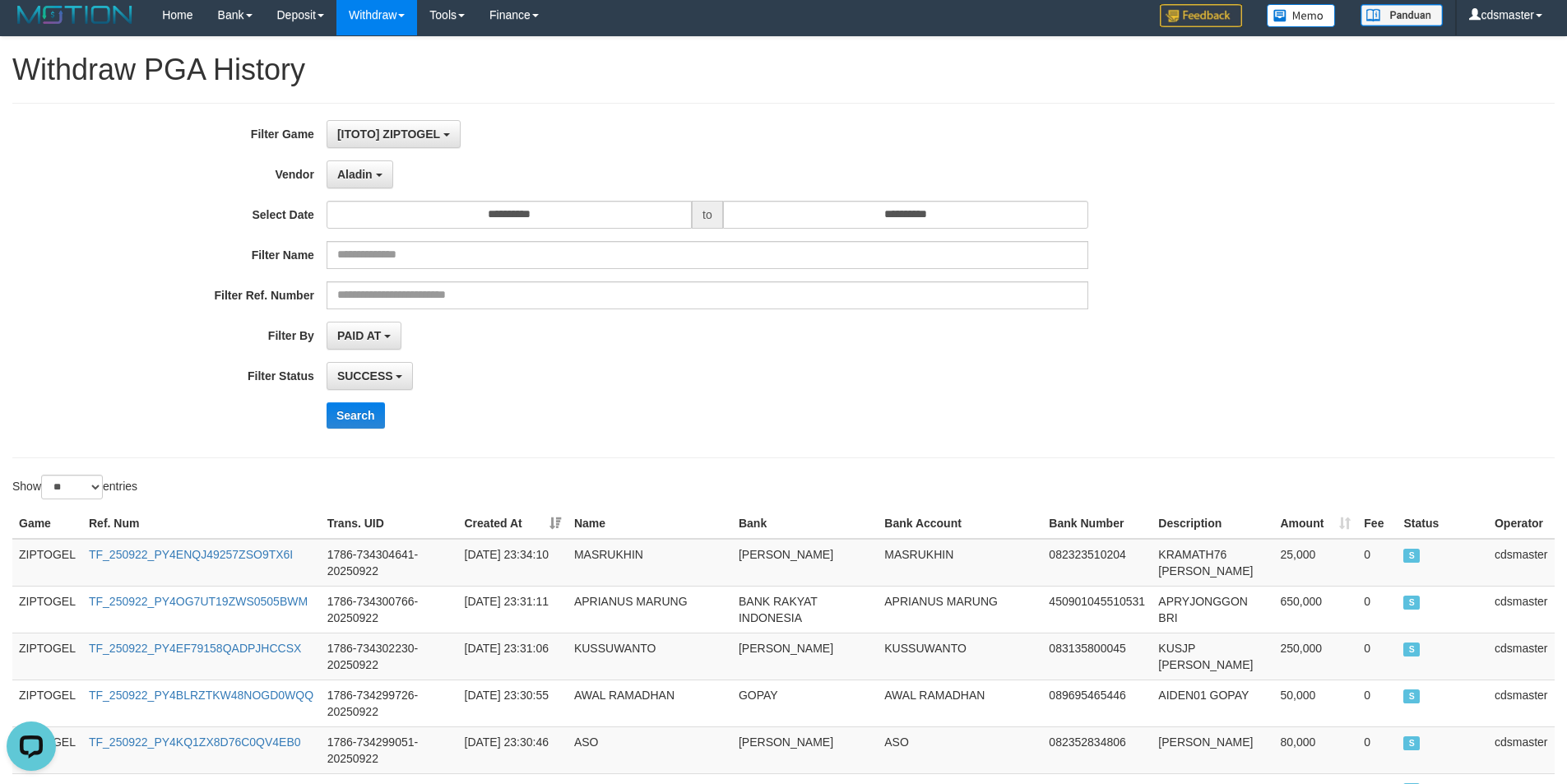
scroll to position [0, 0]
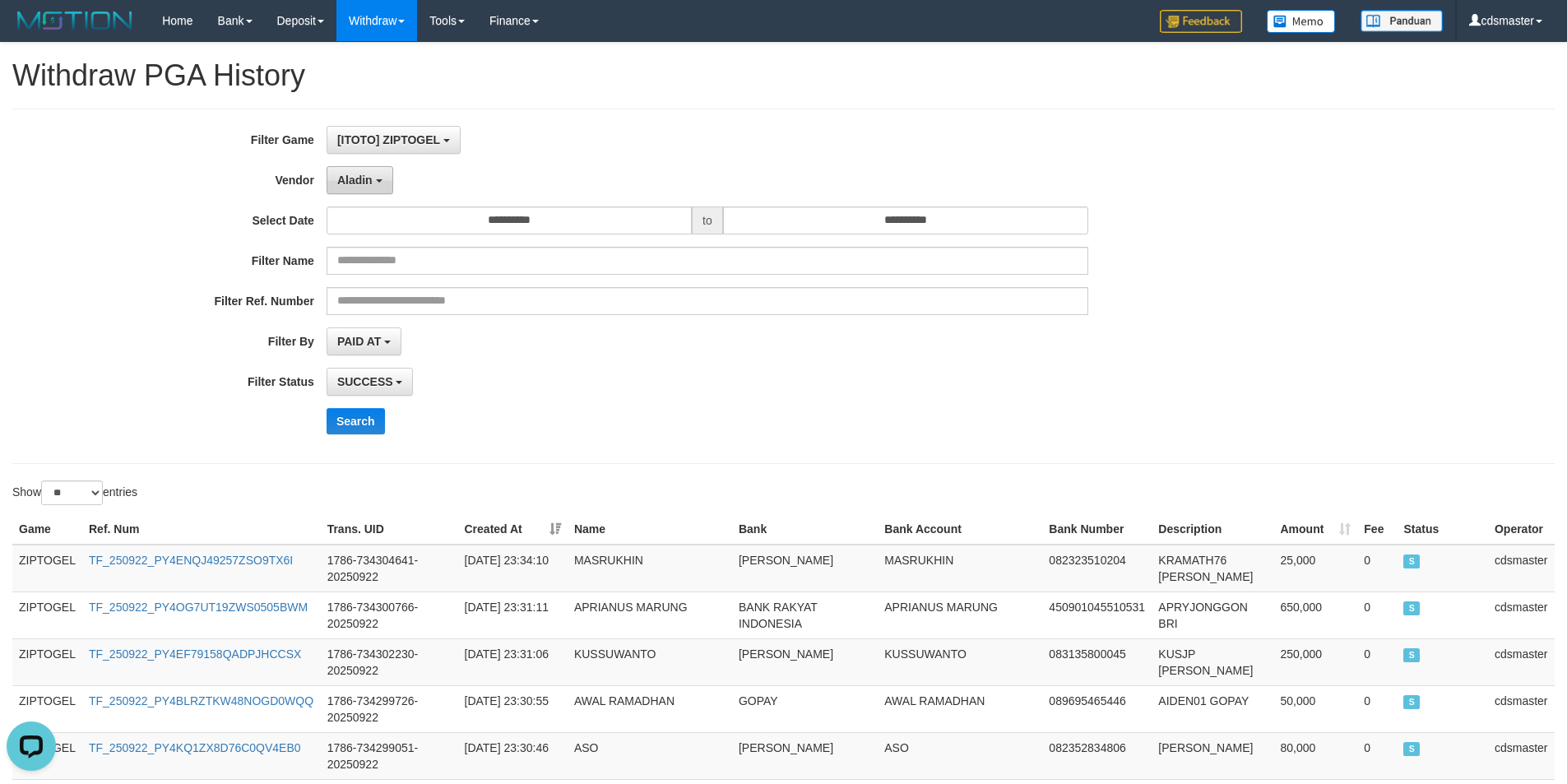
click at [357, 179] on span "Aladin" at bounding box center [354, 179] width 35 height 13
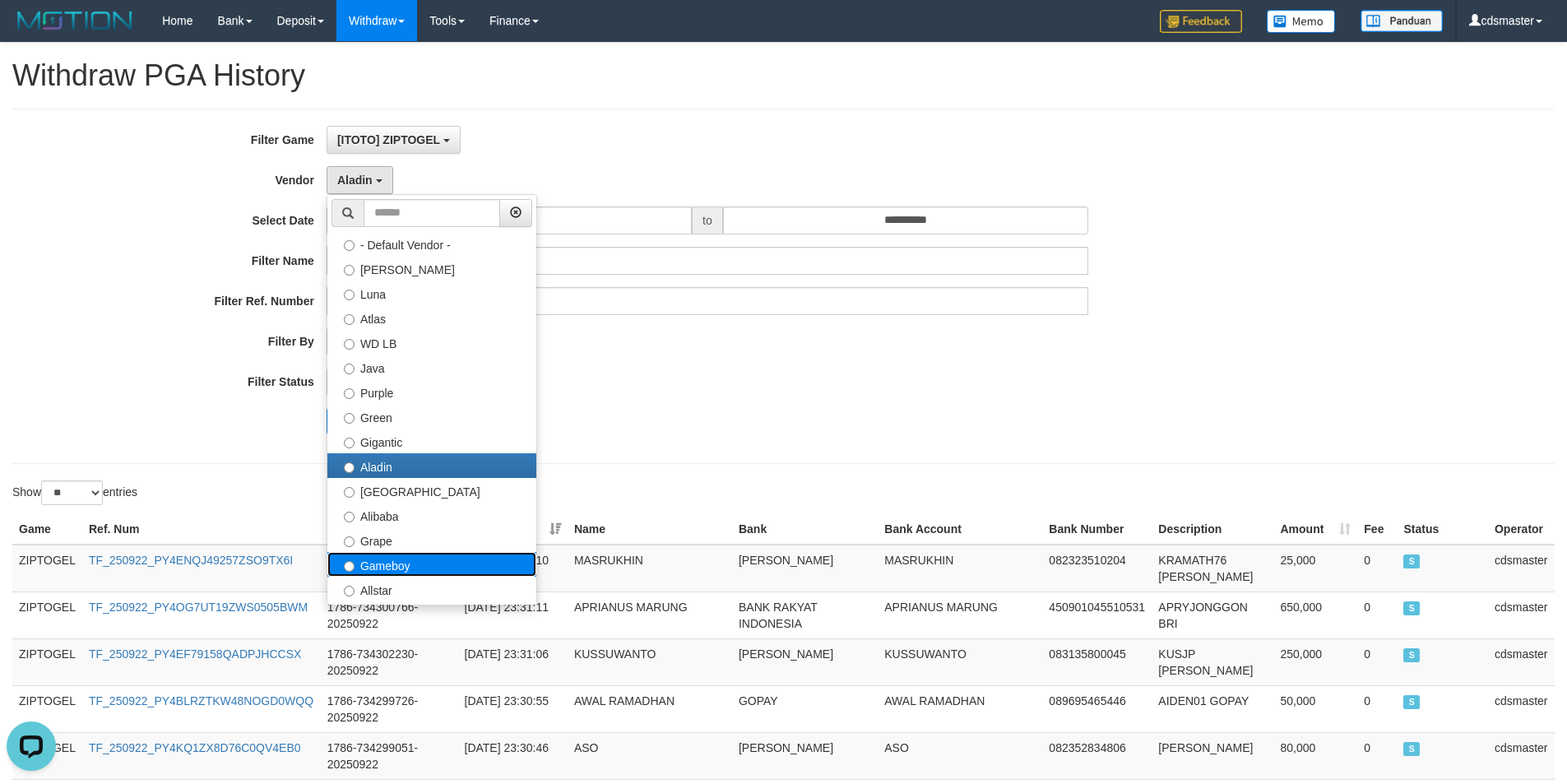
click at [416, 556] on label "Gameboy" at bounding box center [433, 564] width 209 height 25
select select "**********"
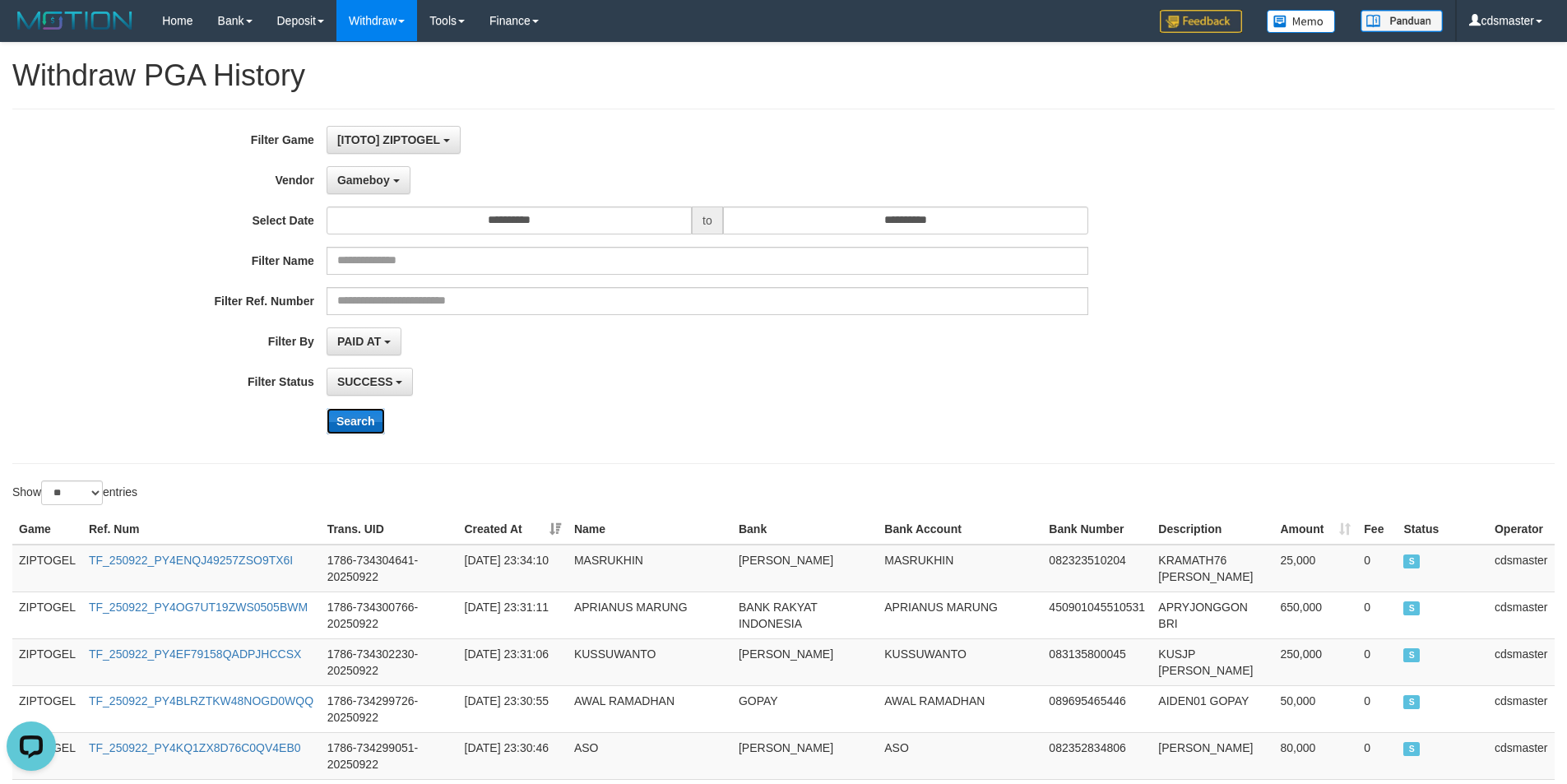
click at [366, 413] on button "Search" at bounding box center [356, 420] width 59 height 26
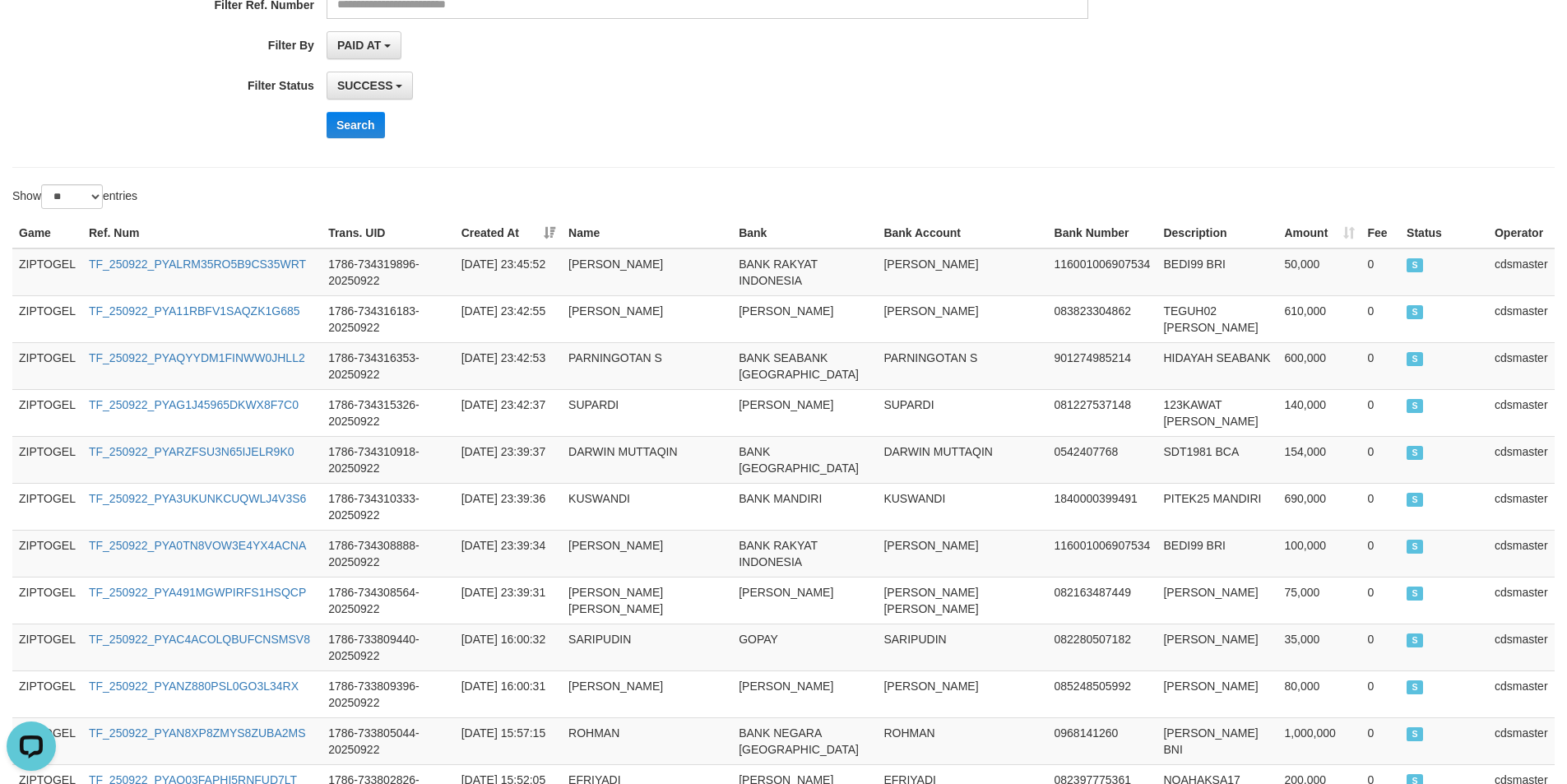
scroll to position [1158, 0]
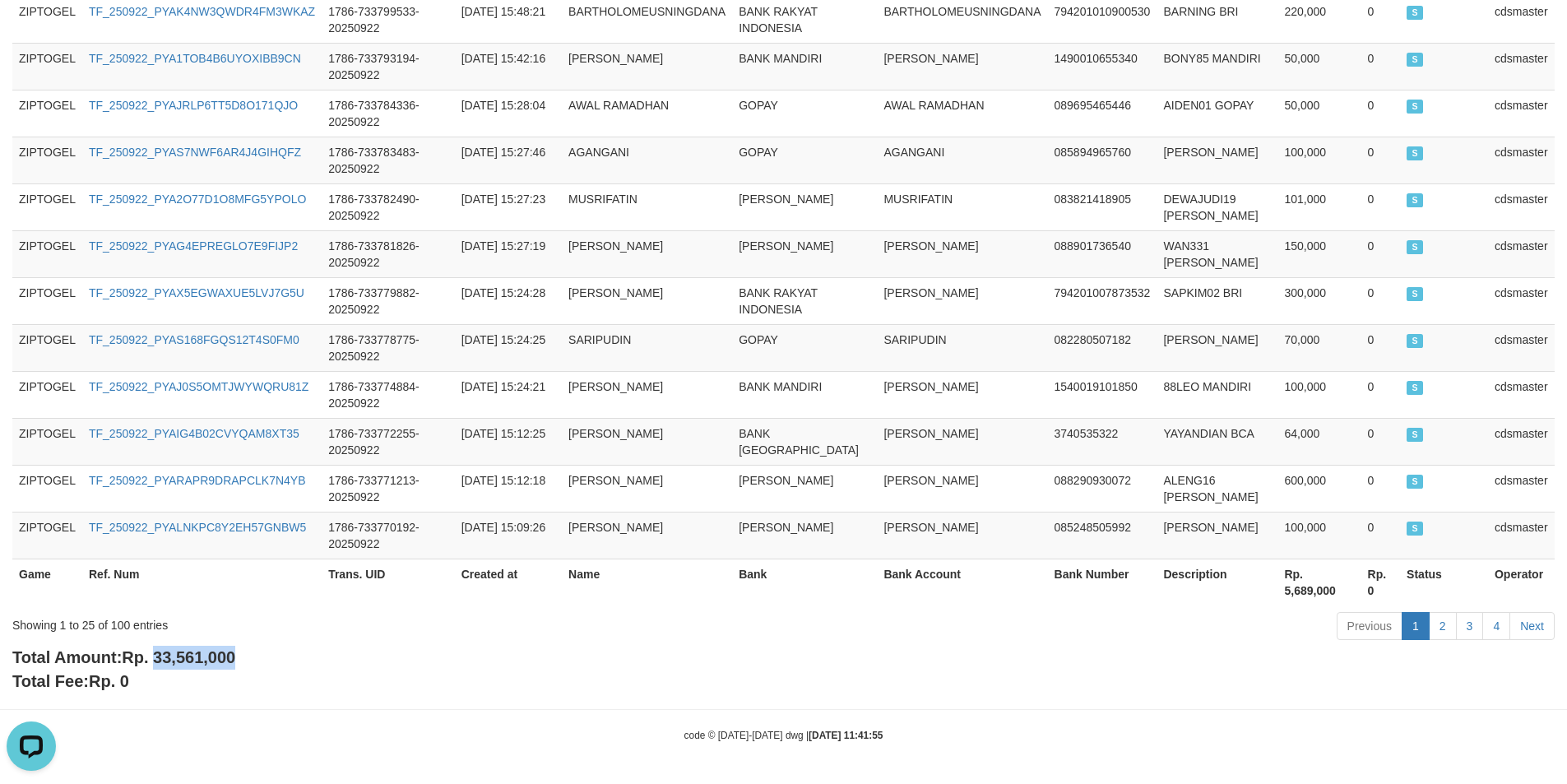
drag, startPoint x: 157, startPoint y: 658, endPoint x: 312, endPoint y: 657, distance: 155.0
click at [312, 657] on div "Total Amount: Rp. 33,561,000 Total Fee: Rp. 0" at bounding box center [784, 668] width 1543 height 47
copy span "33,561,000"
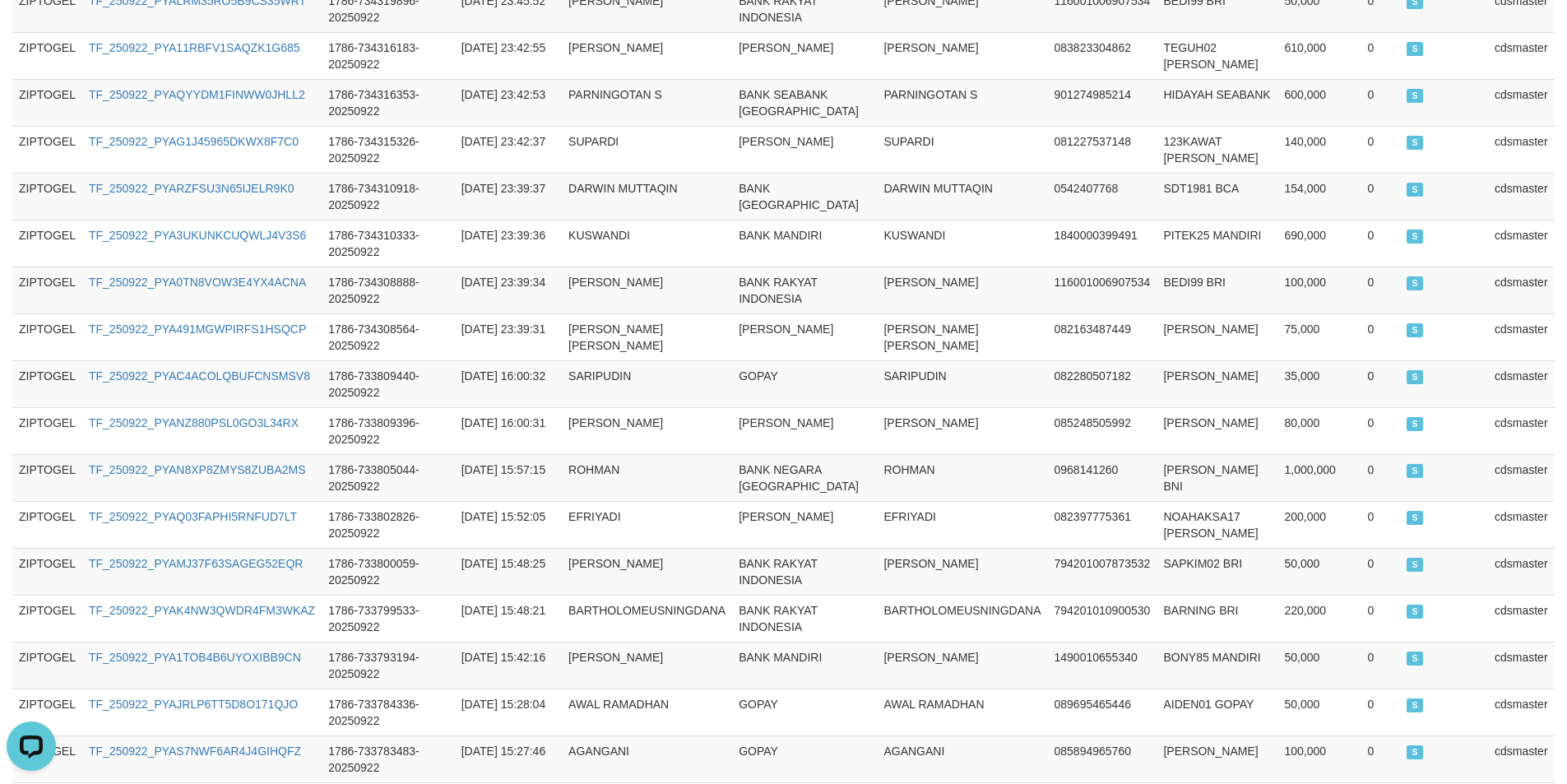
scroll to position [0, 0]
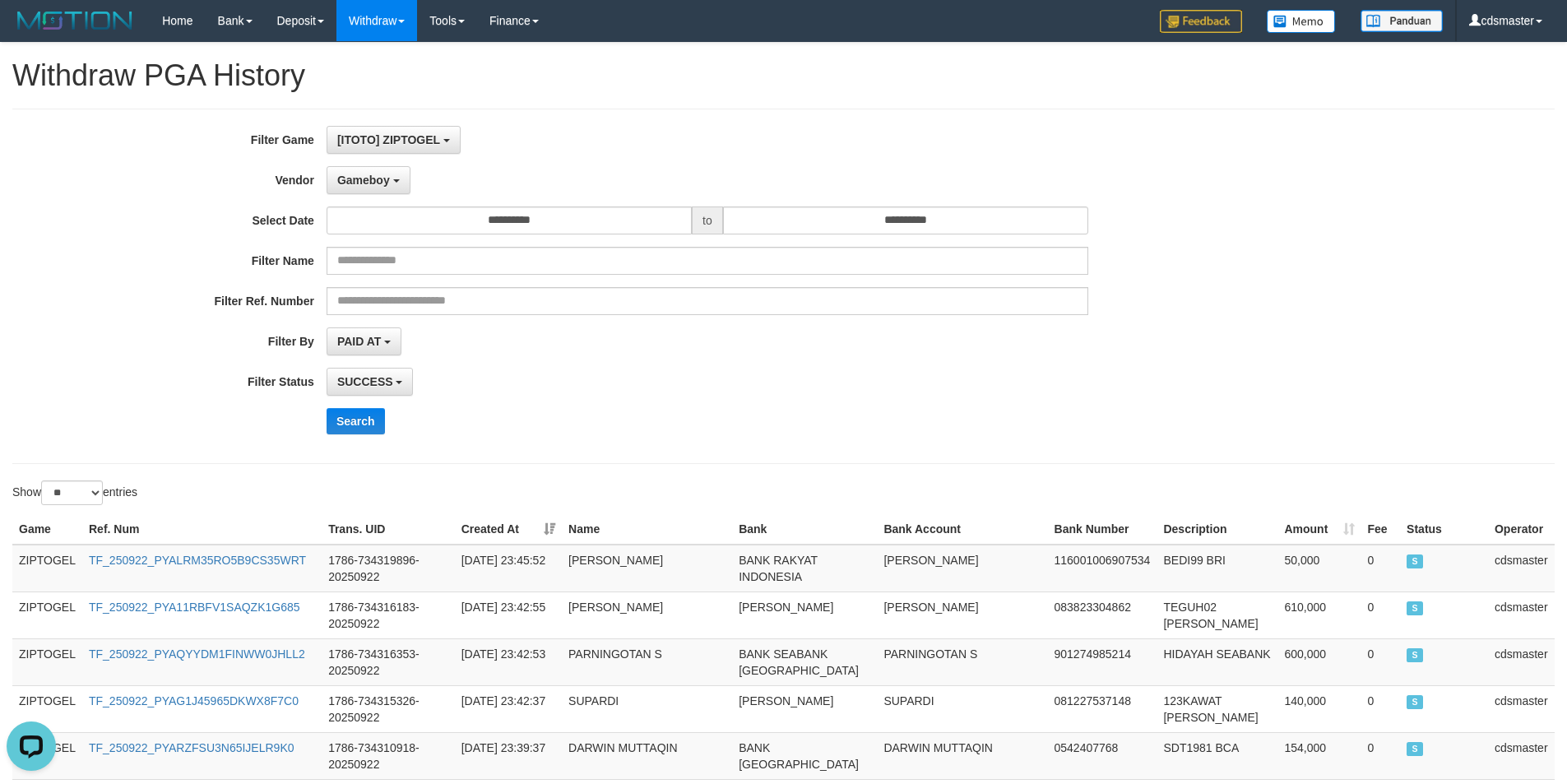
click at [393, 195] on div "**********" at bounding box center [653, 286] width 1307 height 321
click at [394, 184] on button "Gameboy" at bounding box center [369, 180] width 84 height 28
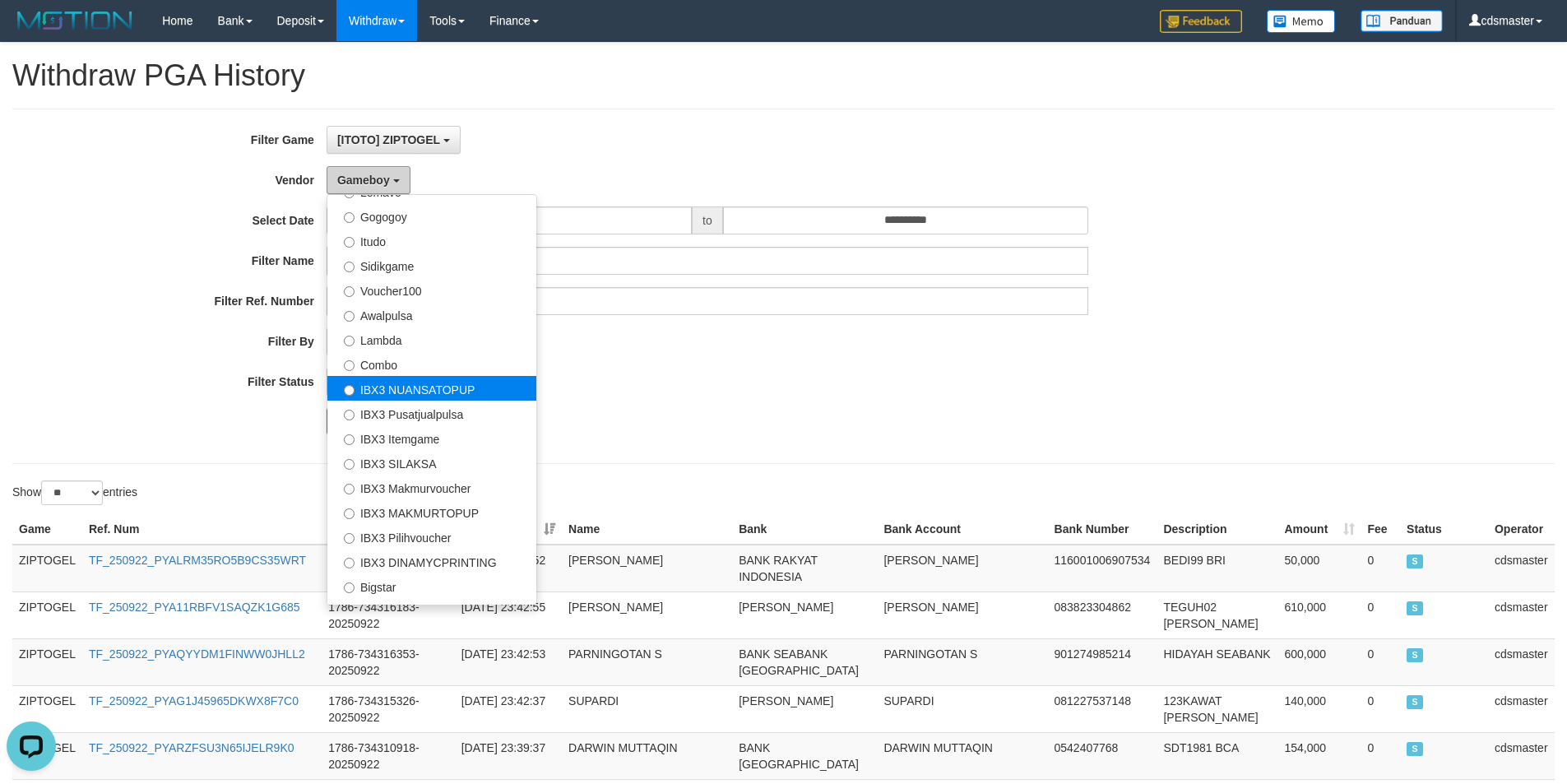
scroll to position [614, 0]
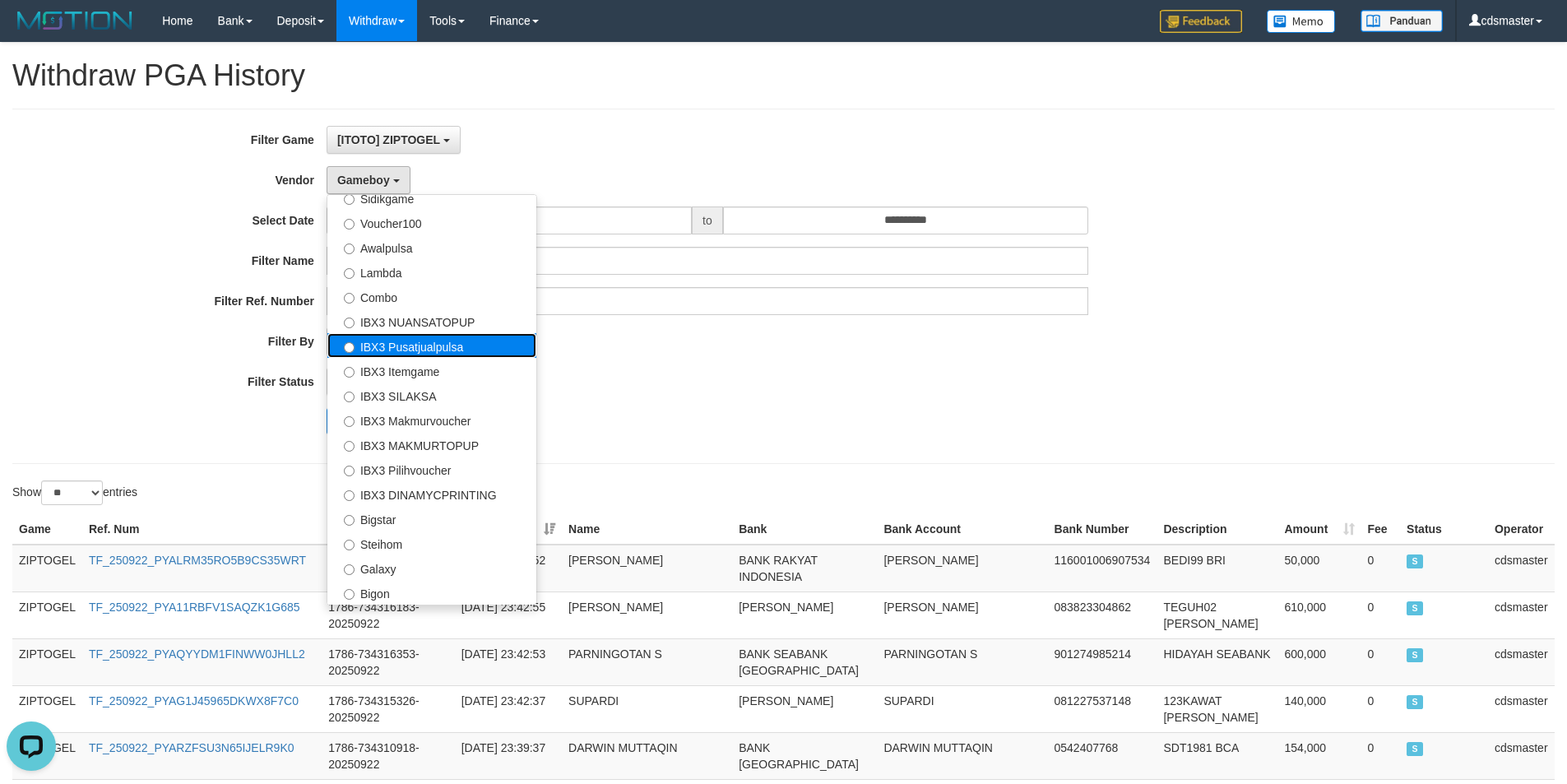
click at [469, 338] on label "IBX3 Pusatjualpulsa" at bounding box center [433, 345] width 209 height 25
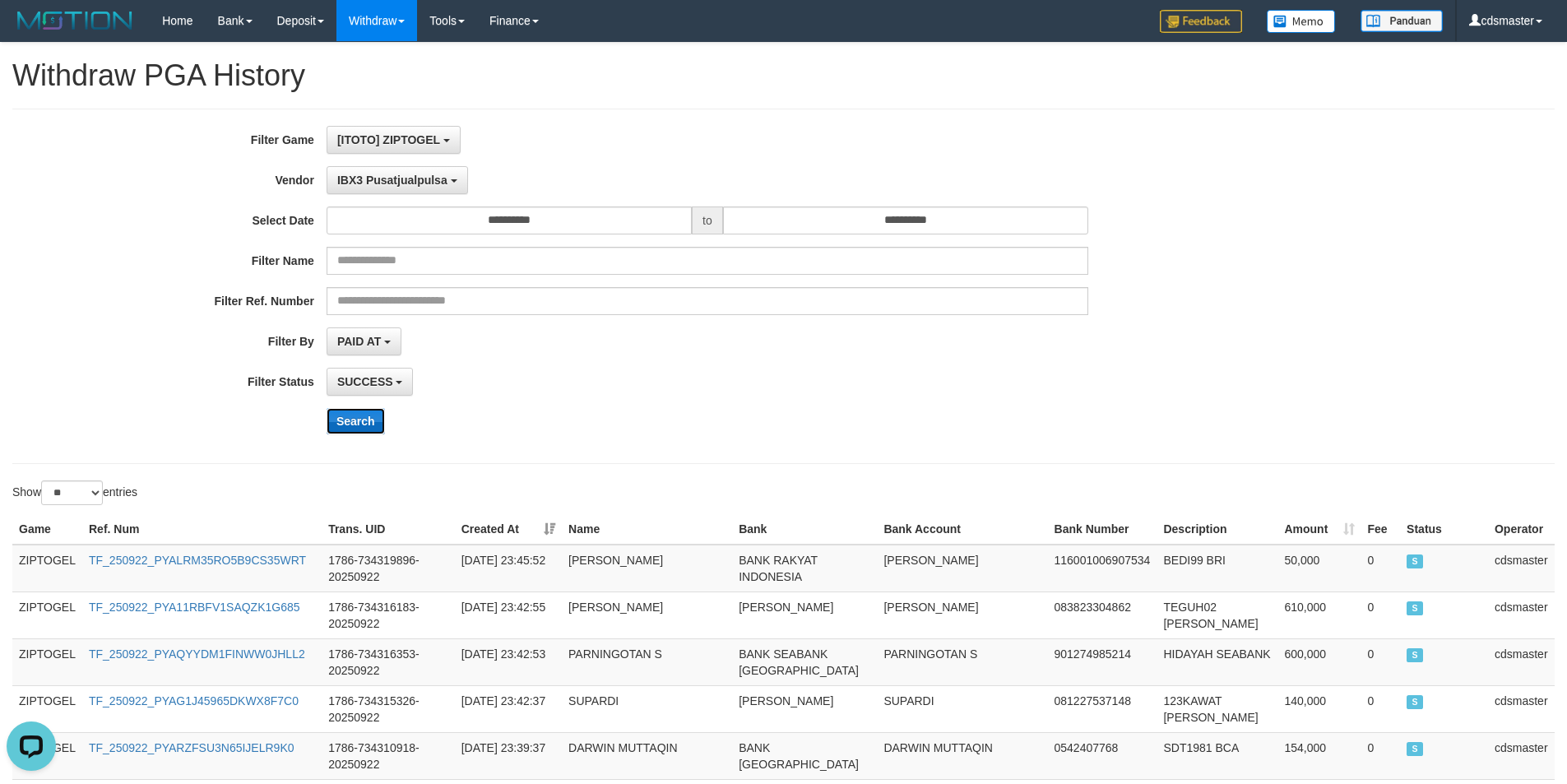
click at [373, 427] on button "Search" at bounding box center [356, 420] width 59 height 26
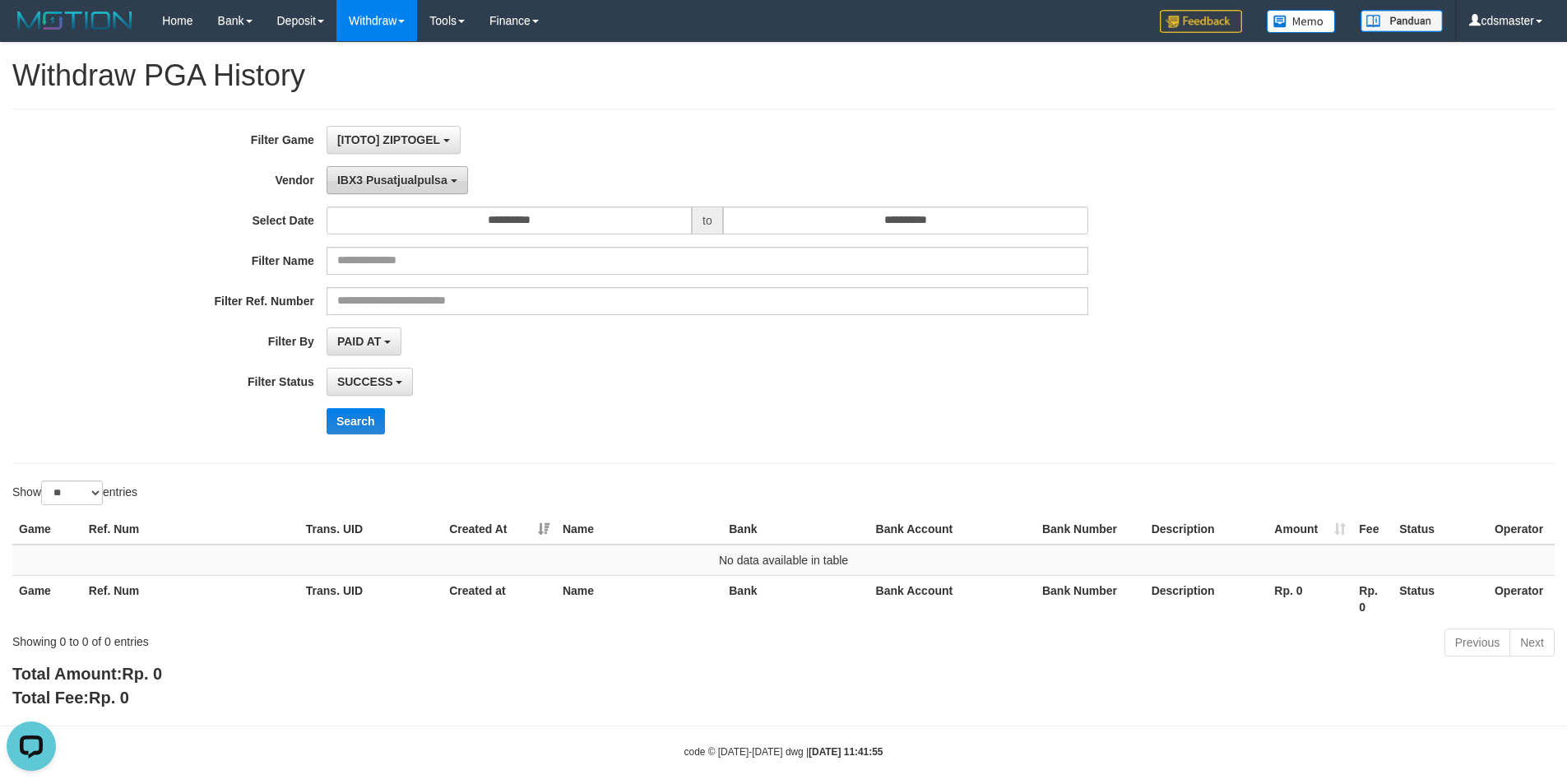
click at [450, 189] on button "IBX3 Pusatjualpulsa" at bounding box center [398, 180] width 142 height 28
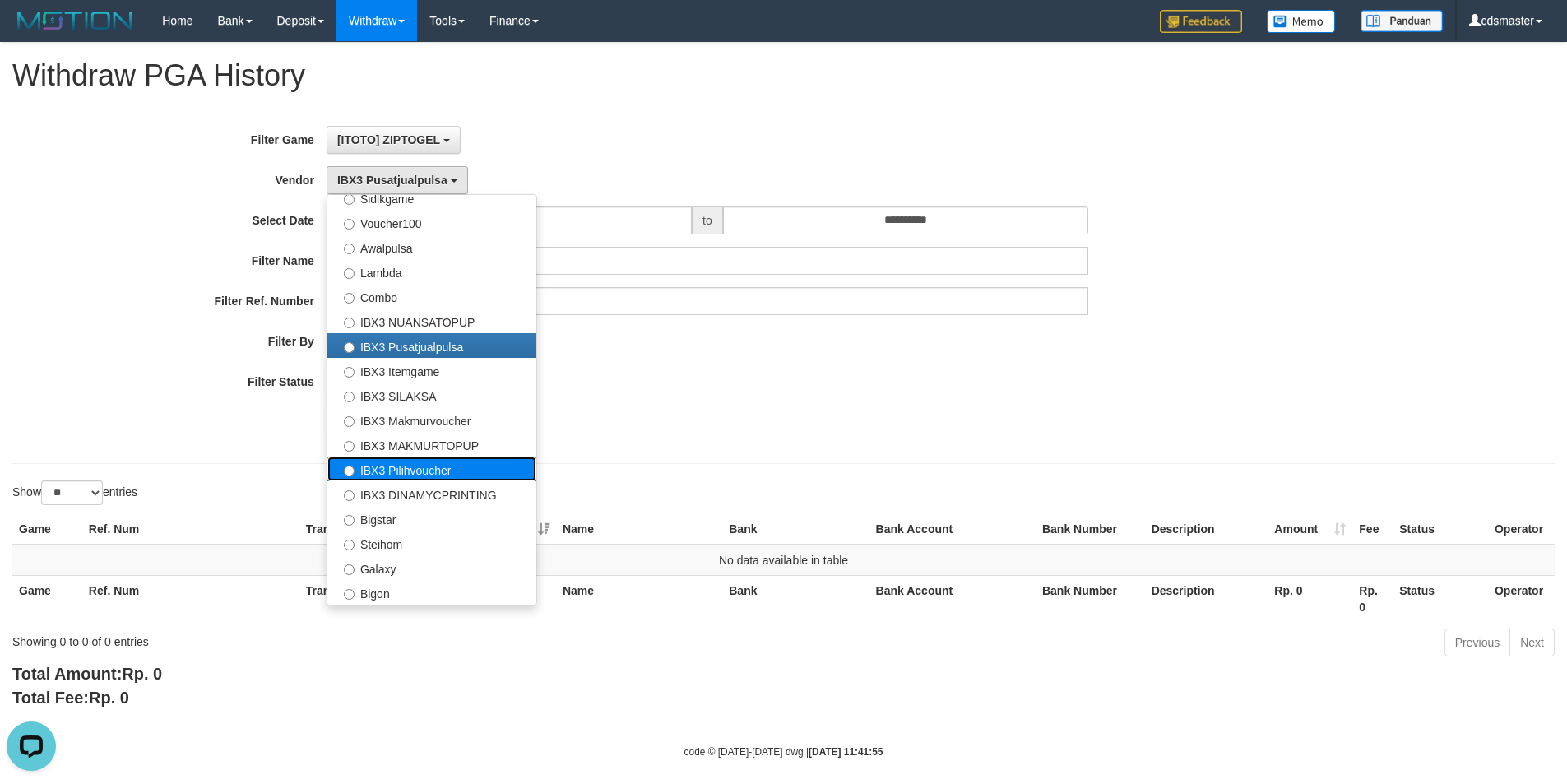
click at [487, 464] on label "IBX3 Pilihvoucher" at bounding box center [433, 468] width 209 height 25
select select "**********"
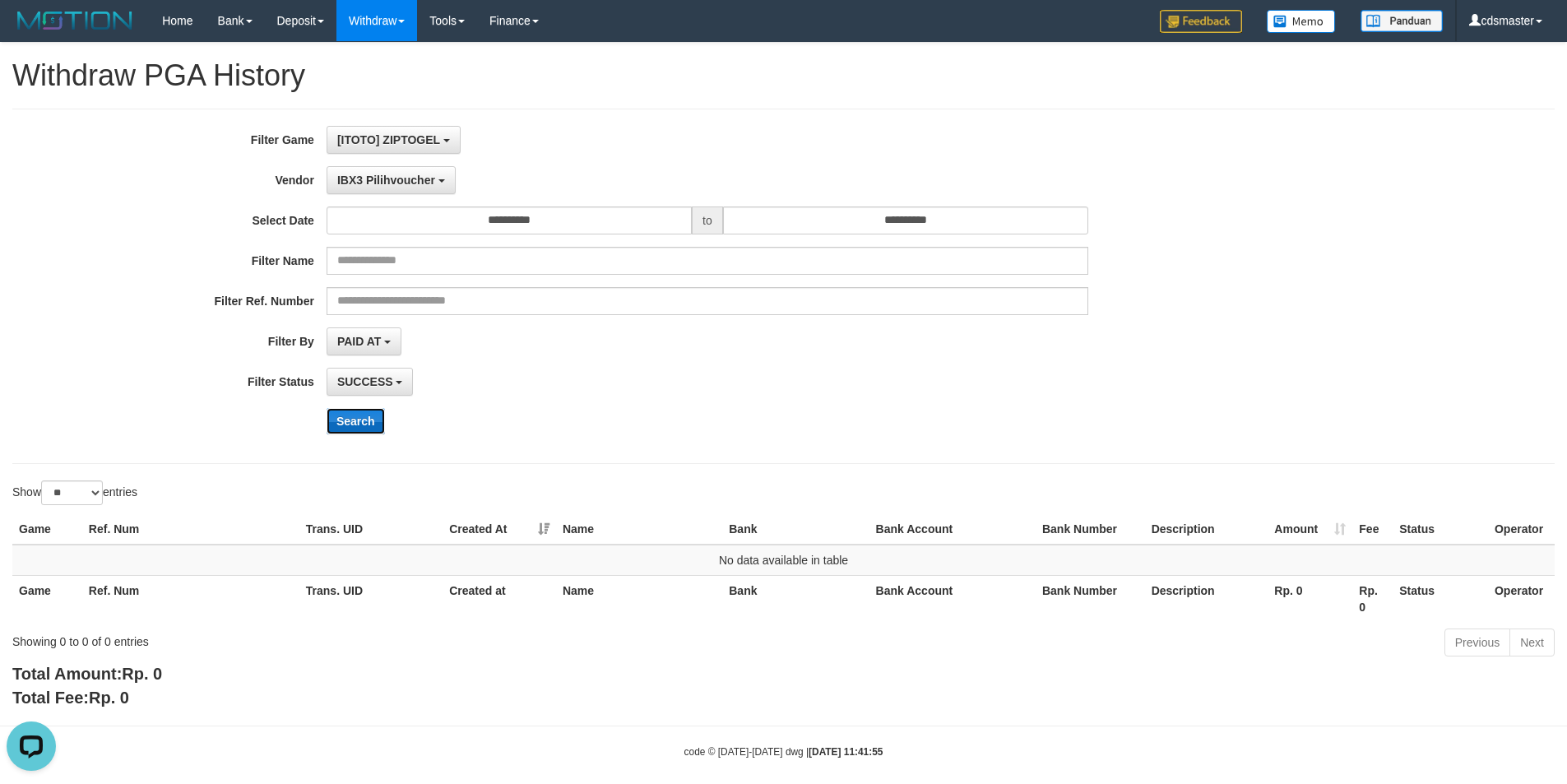
click at [375, 421] on button "Search" at bounding box center [356, 420] width 59 height 26
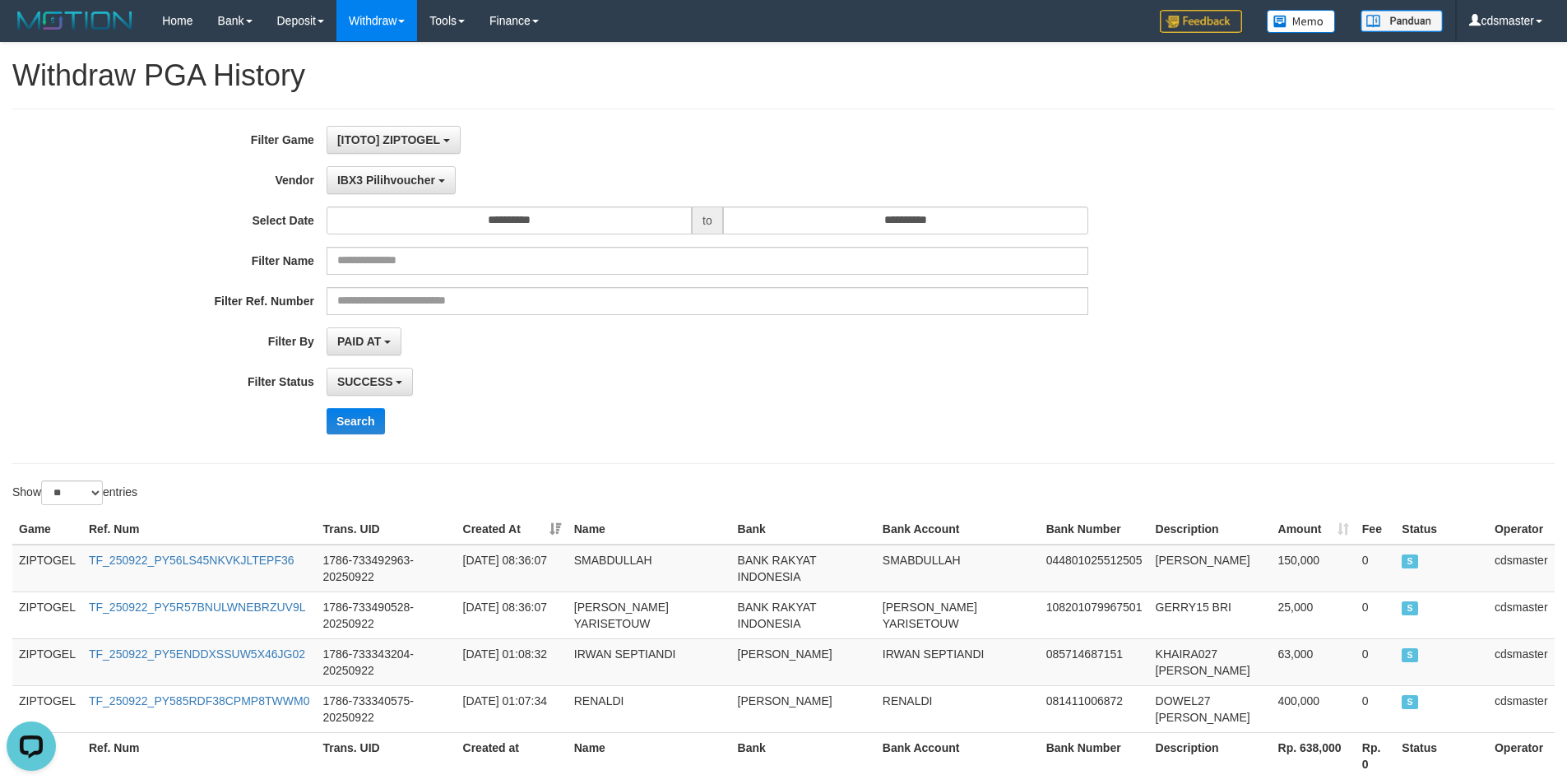
drag, startPoint x: 893, startPoint y: 332, endPoint x: 880, endPoint y: 417, distance: 86.0
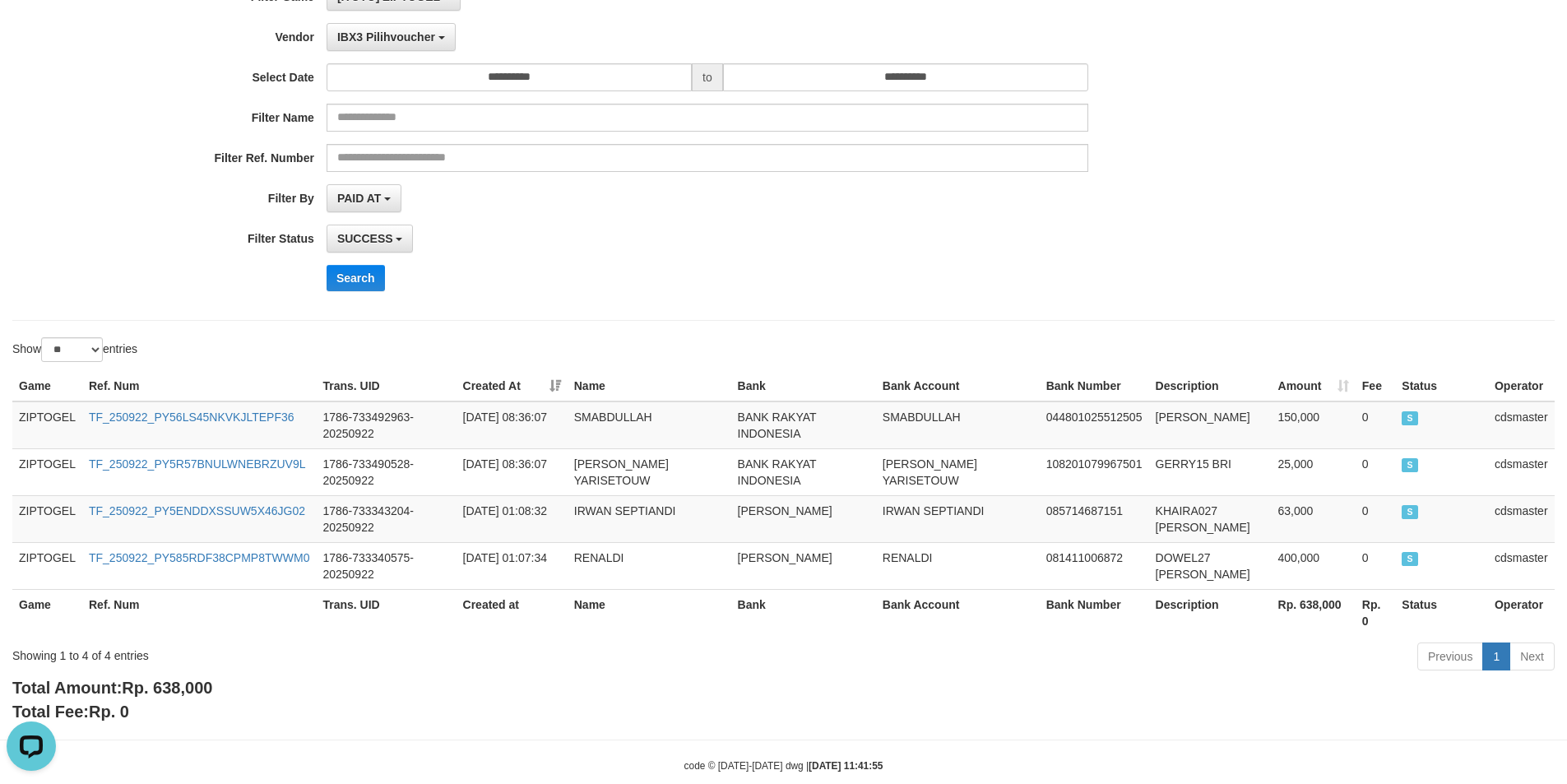
scroll to position [173, 0]
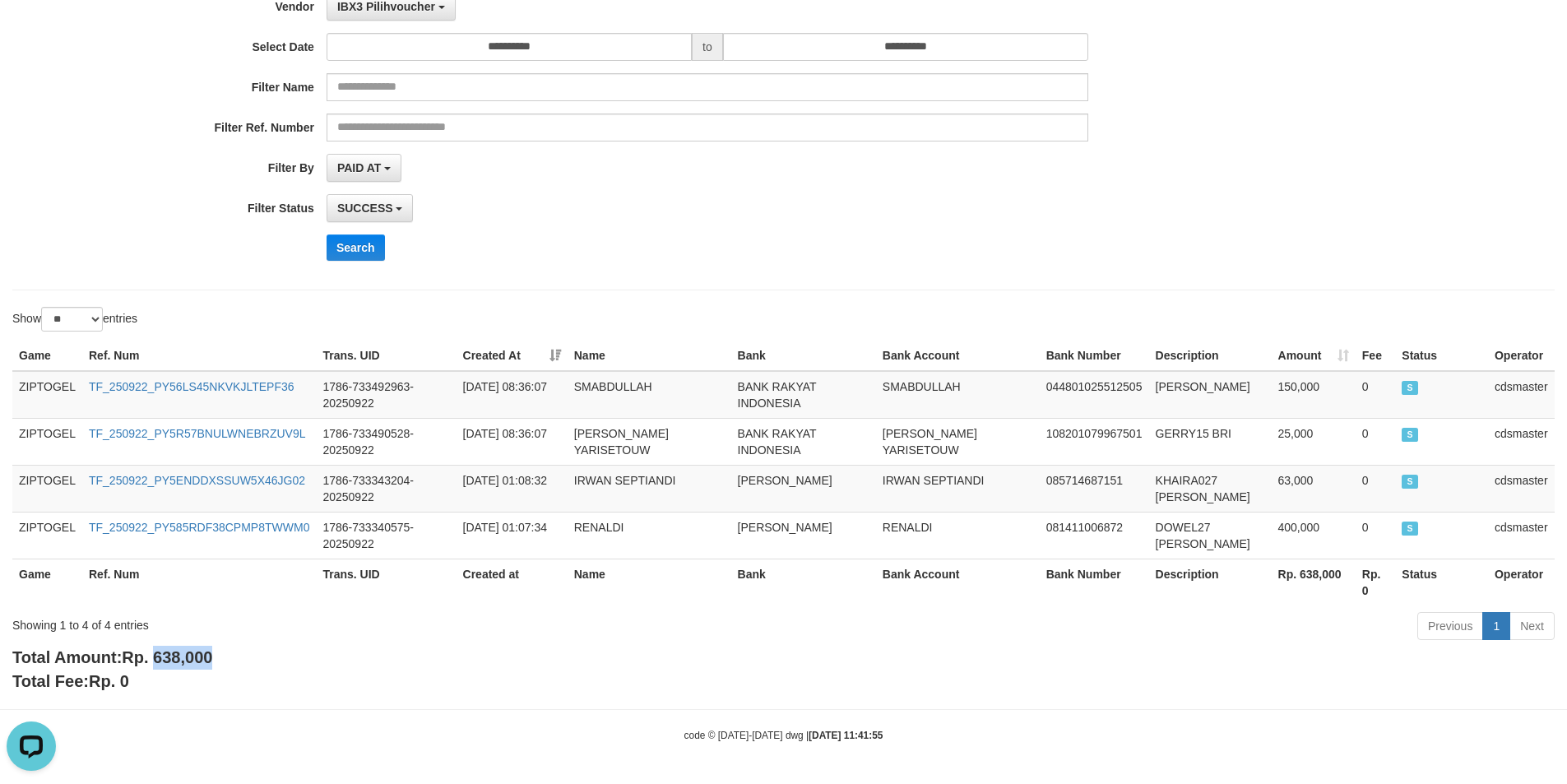
drag, startPoint x: 158, startPoint y: 659, endPoint x: 252, endPoint y: 656, distance: 94.0
click at [252, 656] on div "Total Amount: Rp. 638,000 Total Fee: Rp. 0" at bounding box center [784, 668] width 1543 height 47
copy span "638,000"
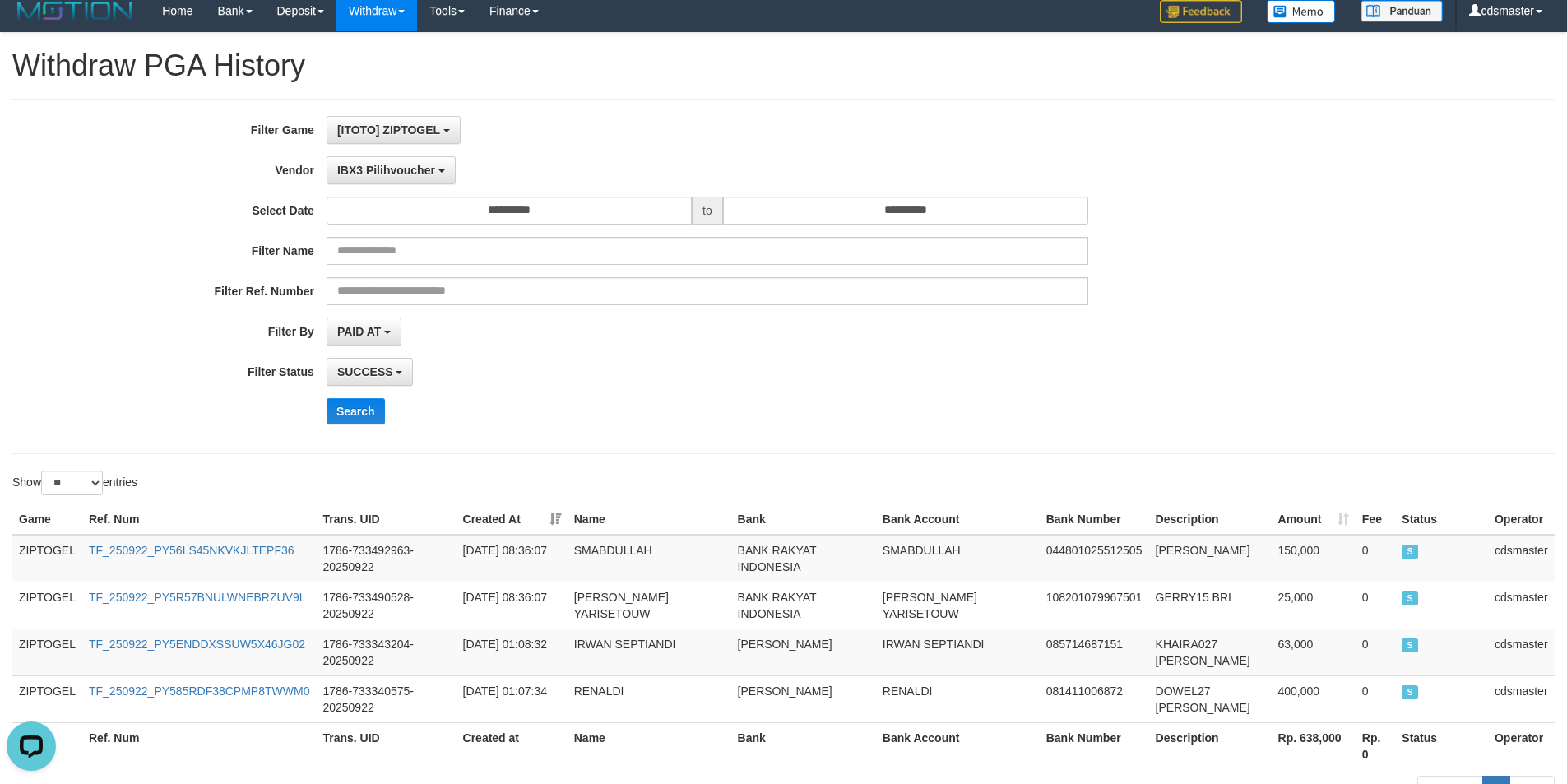
scroll to position [9, 0]
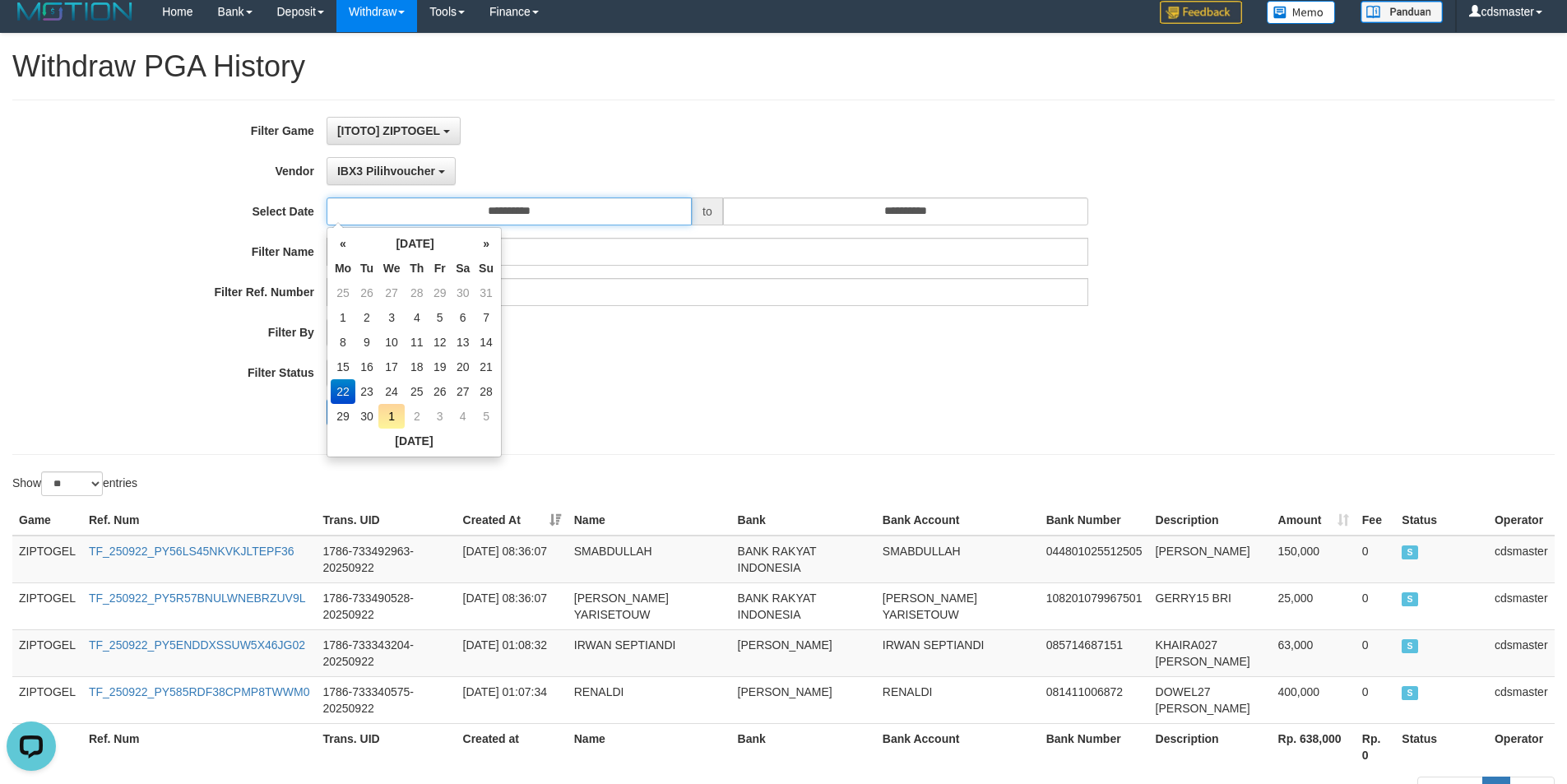
click at [486, 209] on input "**********" at bounding box center [509, 211] width 365 height 28
click at [372, 395] on td "23" at bounding box center [367, 392] width 23 height 25
type input "**********"
click at [648, 379] on div "SUCCESS SUCCESS ON PROCESS FAILED" at bounding box center [708, 373] width 762 height 28
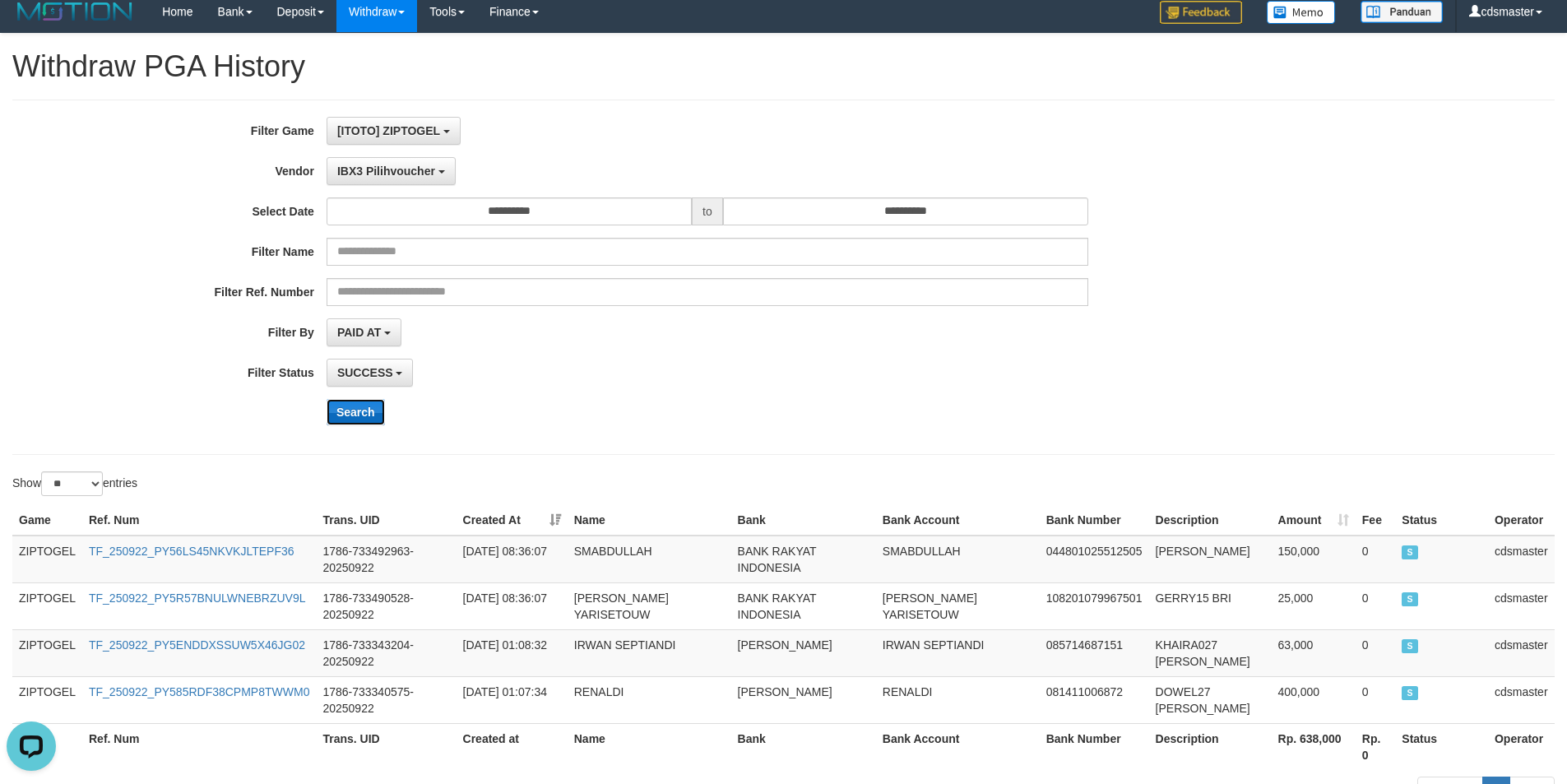
click at [354, 415] on button "Search" at bounding box center [356, 411] width 59 height 26
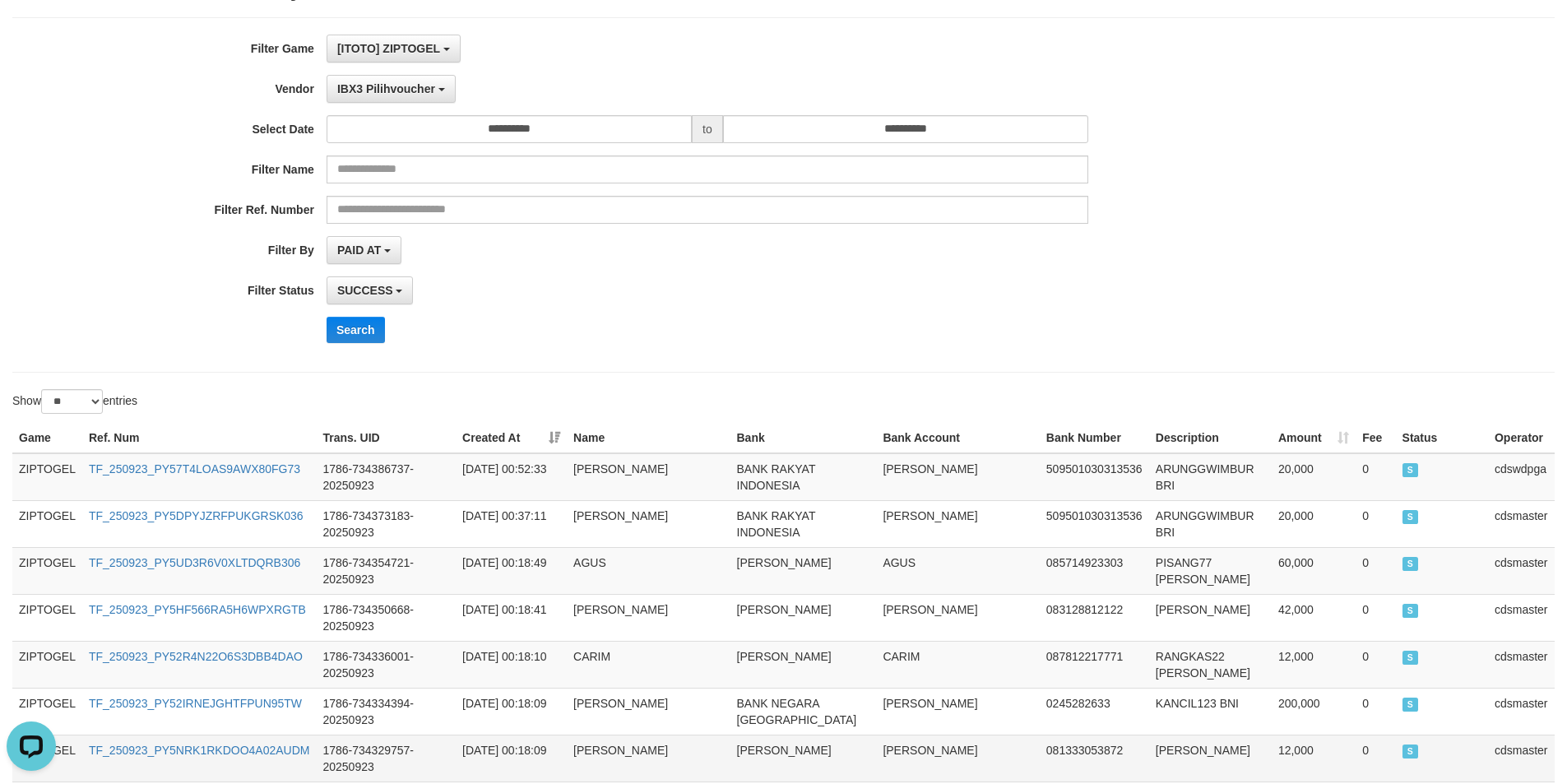
scroll to position [314, 0]
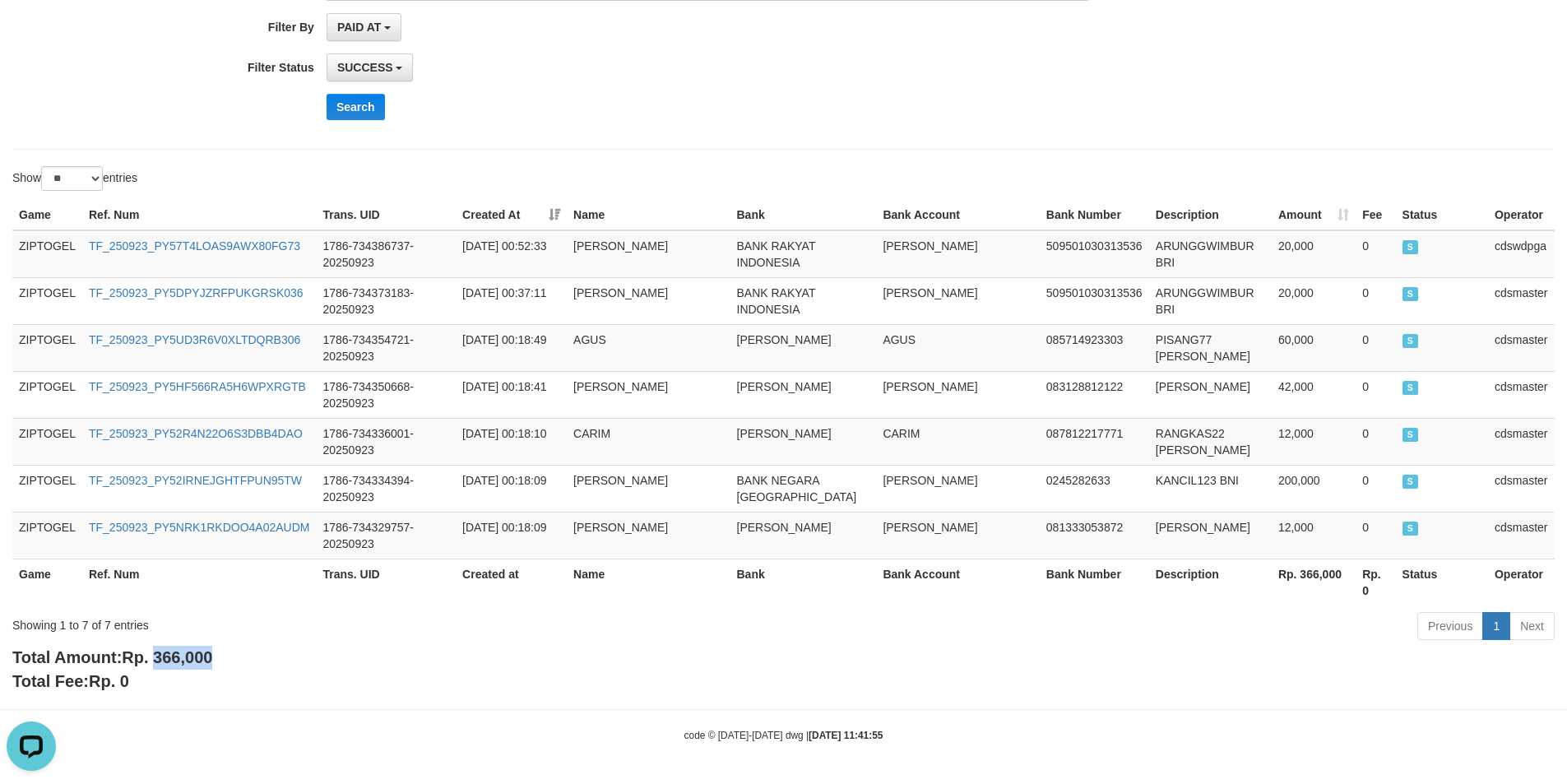
copy span "366,000"
drag, startPoint x: 159, startPoint y: 660, endPoint x: 253, endPoint y: 656, distance: 94.1
click at [253, 656] on div "Total Amount: Rp. 366,000 Total Fee: Rp. 0" at bounding box center [784, 668] width 1543 height 47
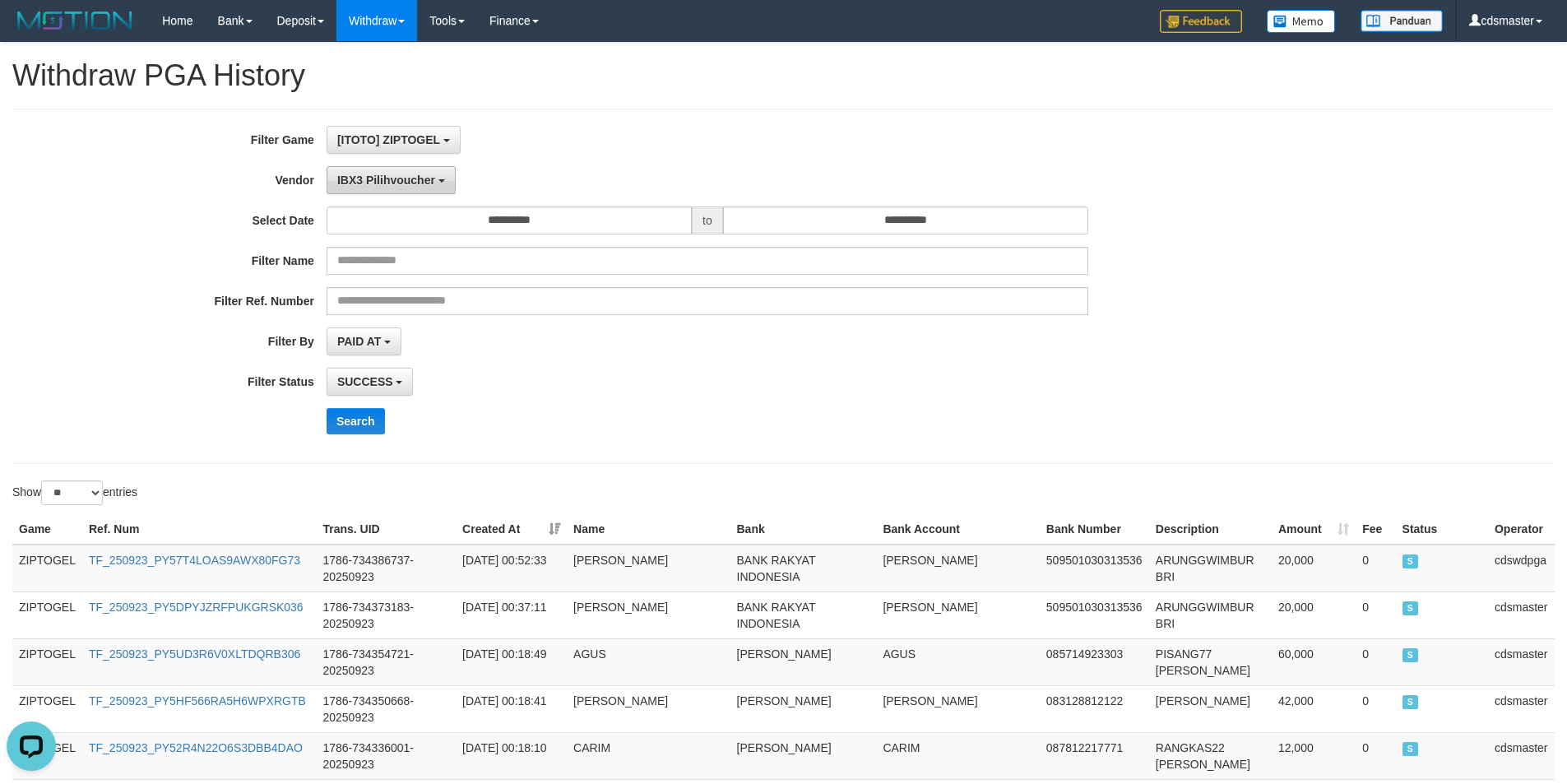
drag, startPoint x: 395, startPoint y: 177, endPoint x: 397, endPoint y: 190, distance: 13.2
click at [397, 180] on span "IBX3 Pilihvoucher" at bounding box center [386, 179] width 98 height 13
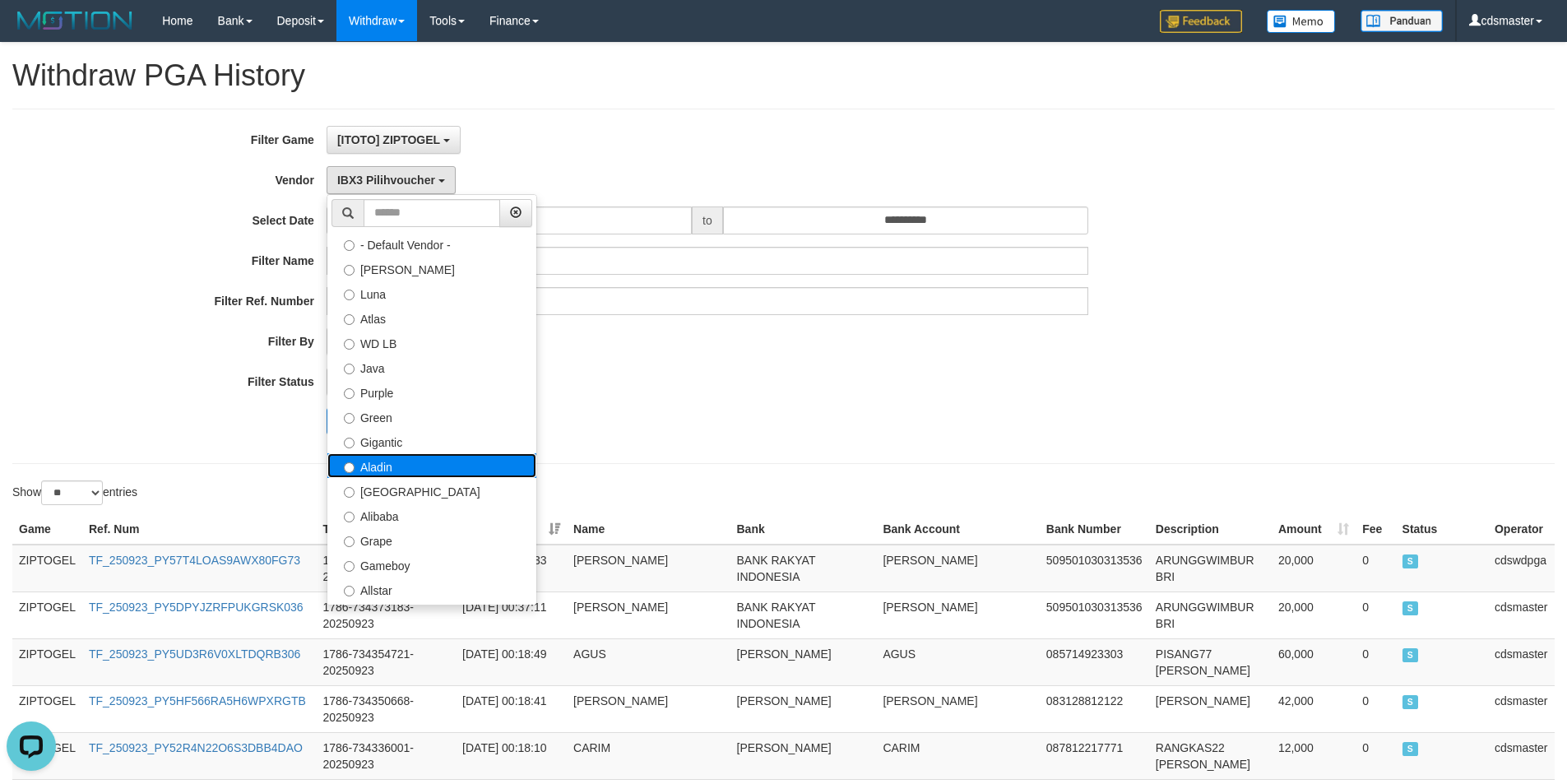
click at [406, 469] on label "Aladin" at bounding box center [433, 465] width 209 height 25
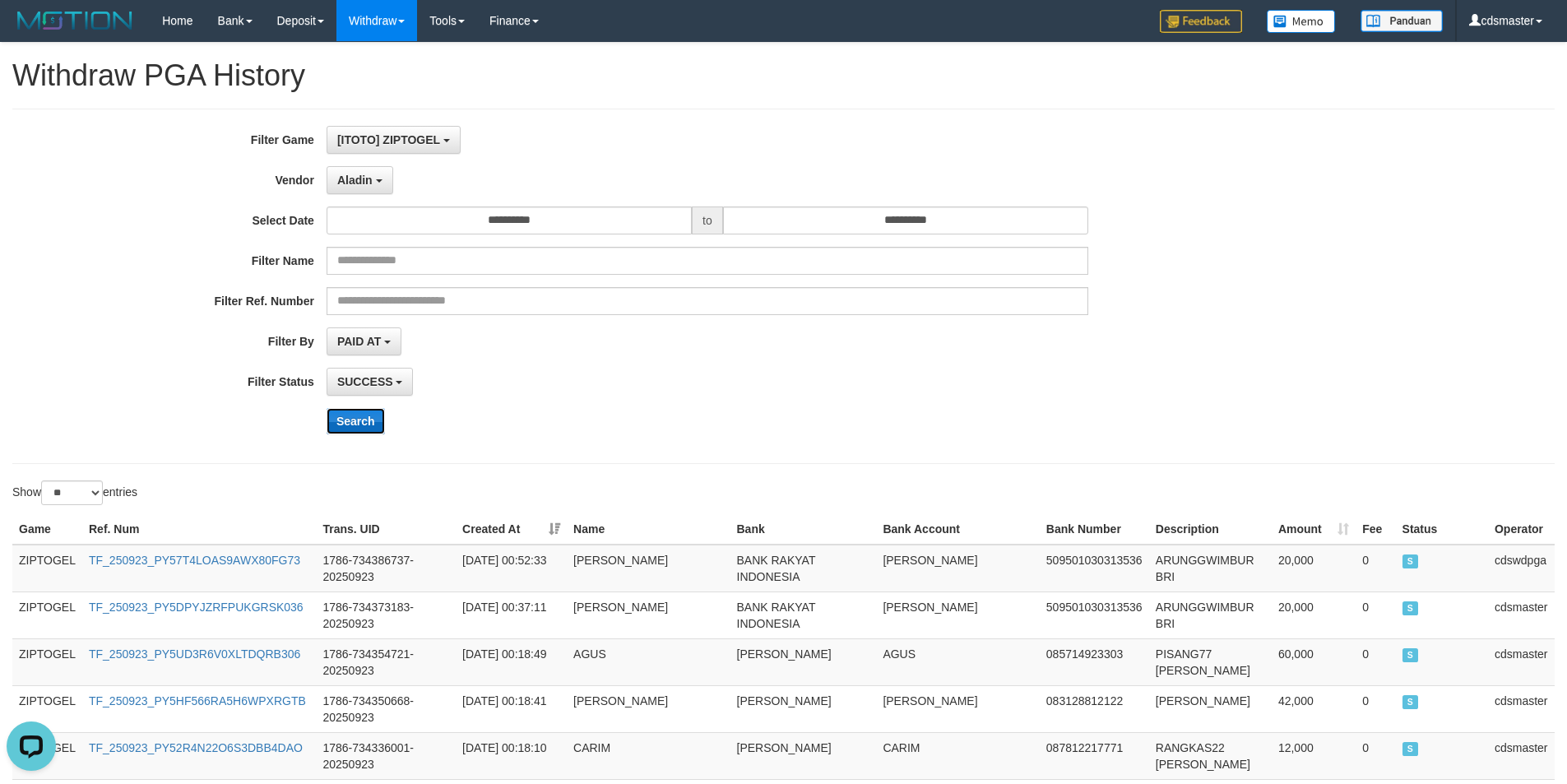
click at [364, 414] on button "Search" at bounding box center [356, 420] width 59 height 26
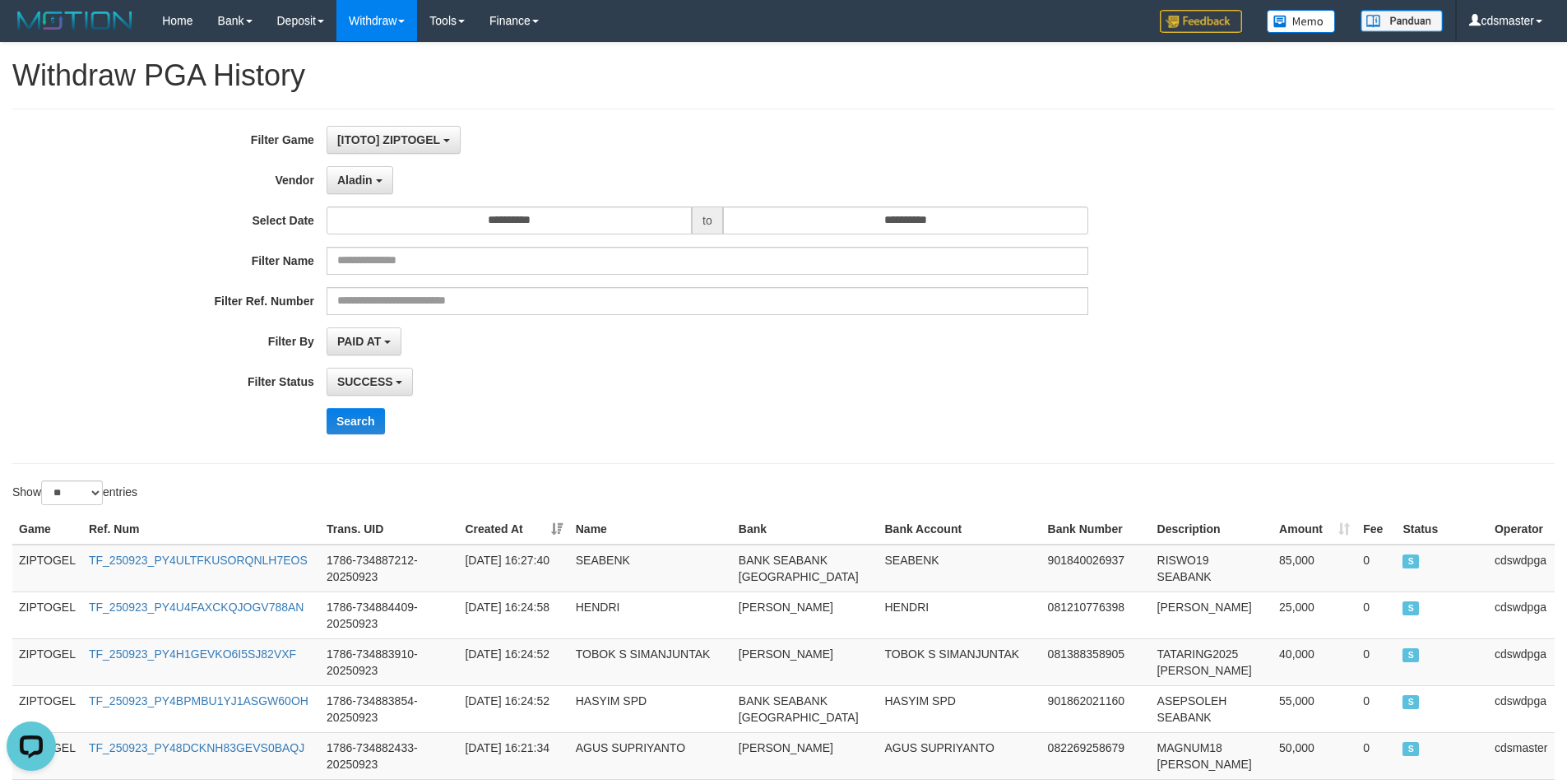
drag, startPoint x: 810, startPoint y: 351, endPoint x: 836, endPoint y: 418, distance: 71.9
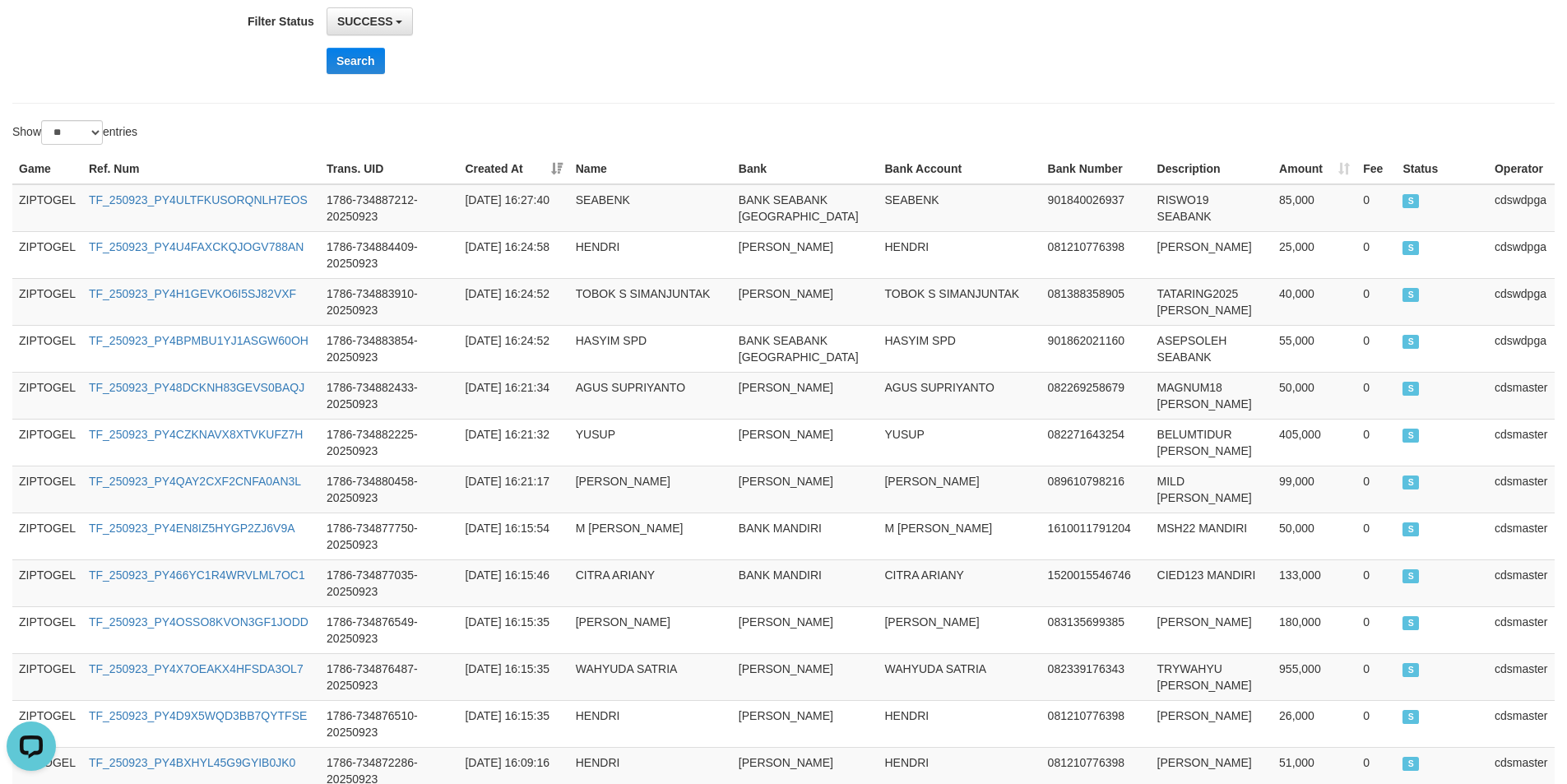
scroll to position [1158, 0]
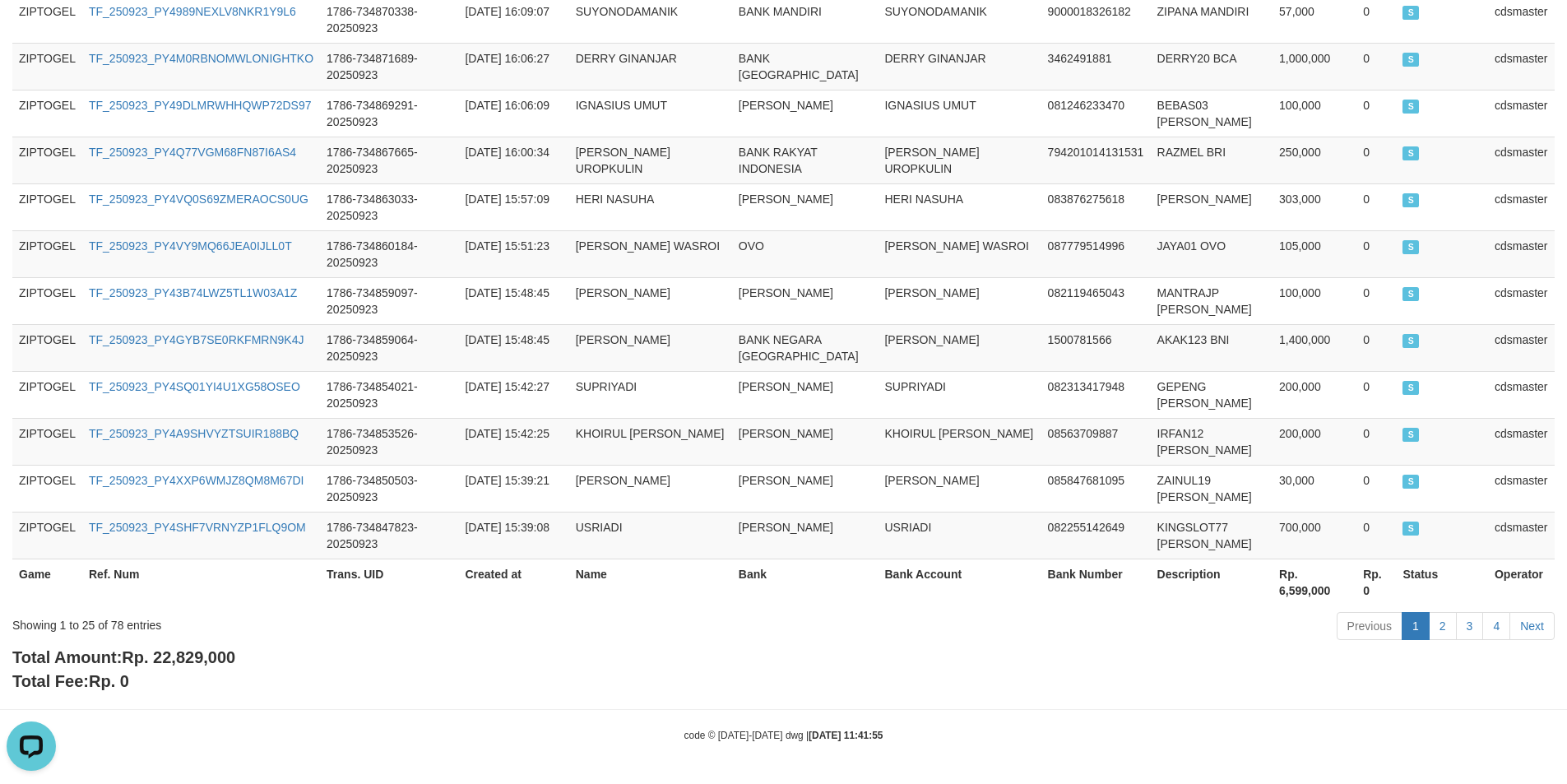
click at [205, 656] on span "Rp. 22,829,000" at bounding box center [178, 656] width 114 height 18
copy span "22,829,000"
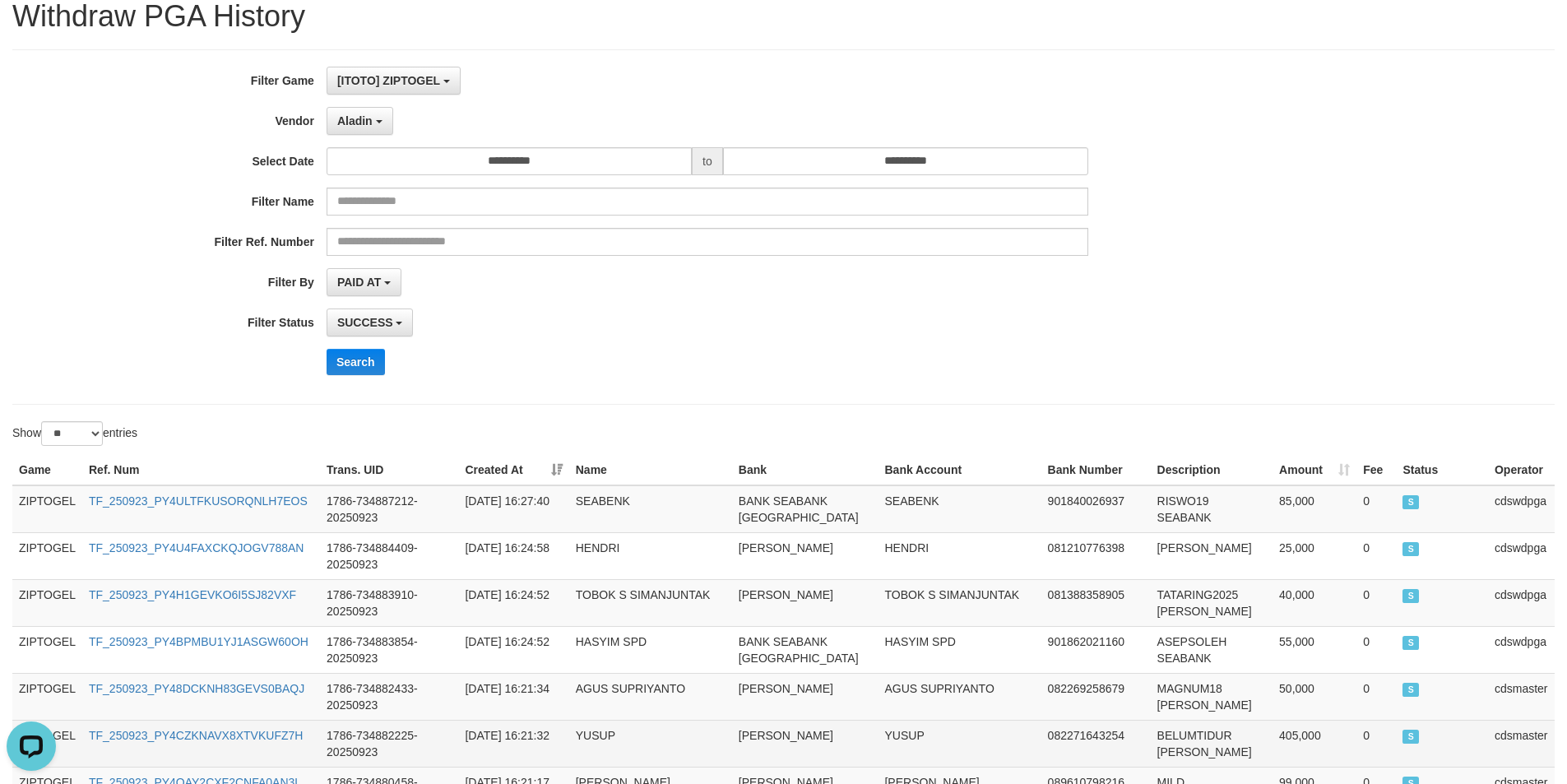
scroll to position [0, 0]
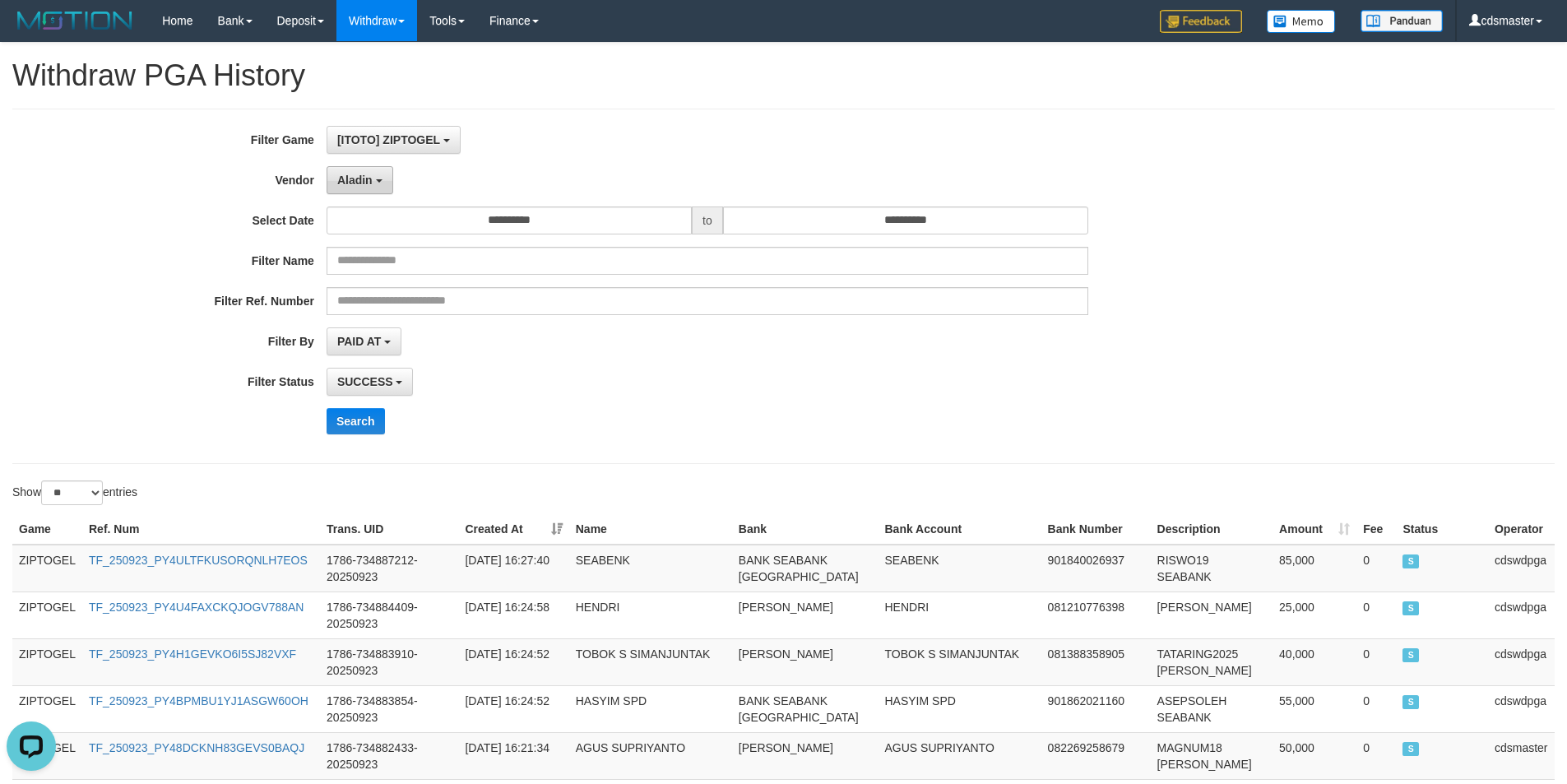
drag, startPoint x: 393, startPoint y: 190, endPoint x: 381, endPoint y: 186, distance: 12.6
click at [389, 190] on button "Aladin" at bounding box center [360, 180] width 67 height 28
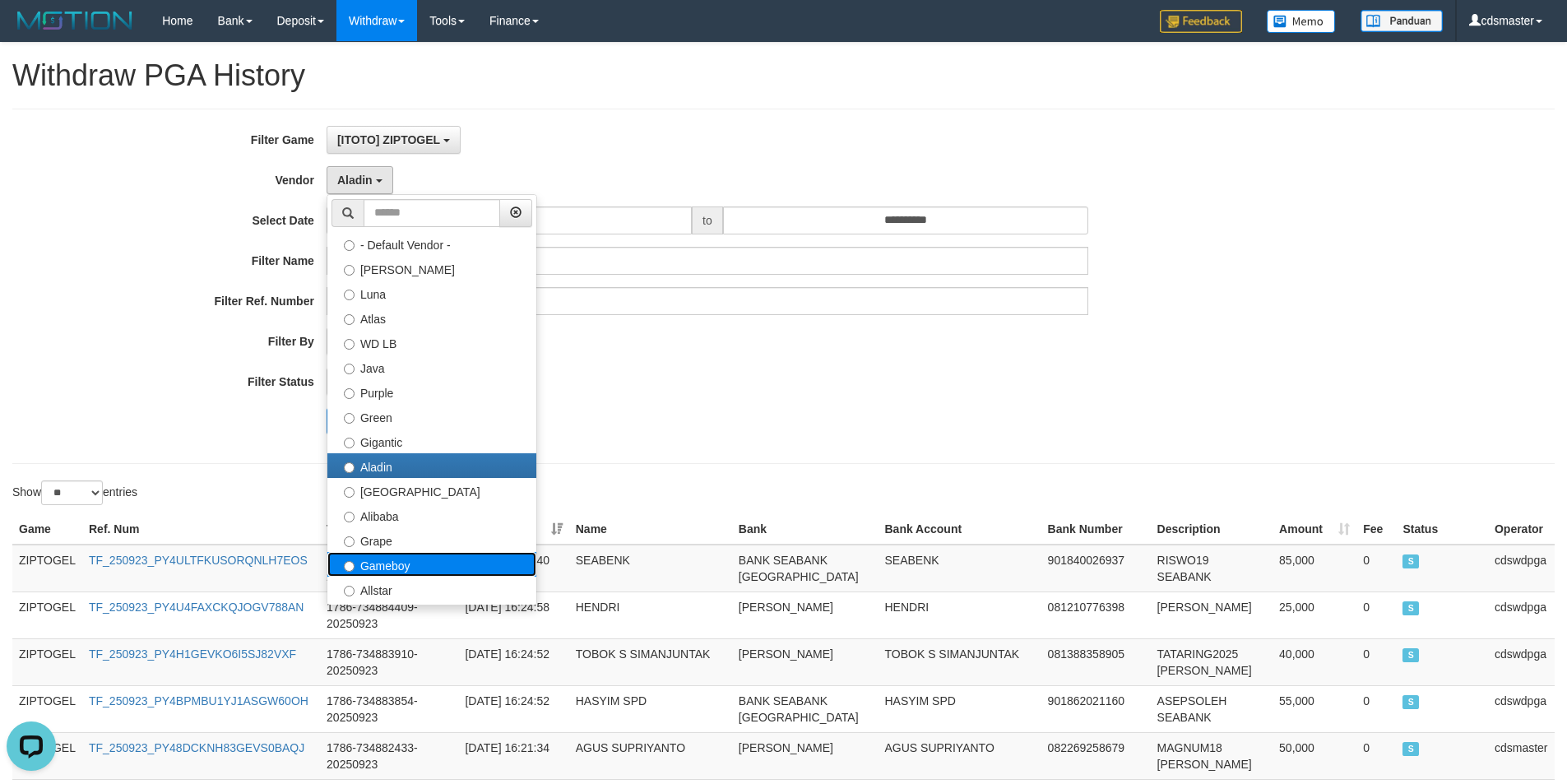
click at [438, 557] on label "Gameboy" at bounding box center [433, 564] width 209 height 25
select select "**********"
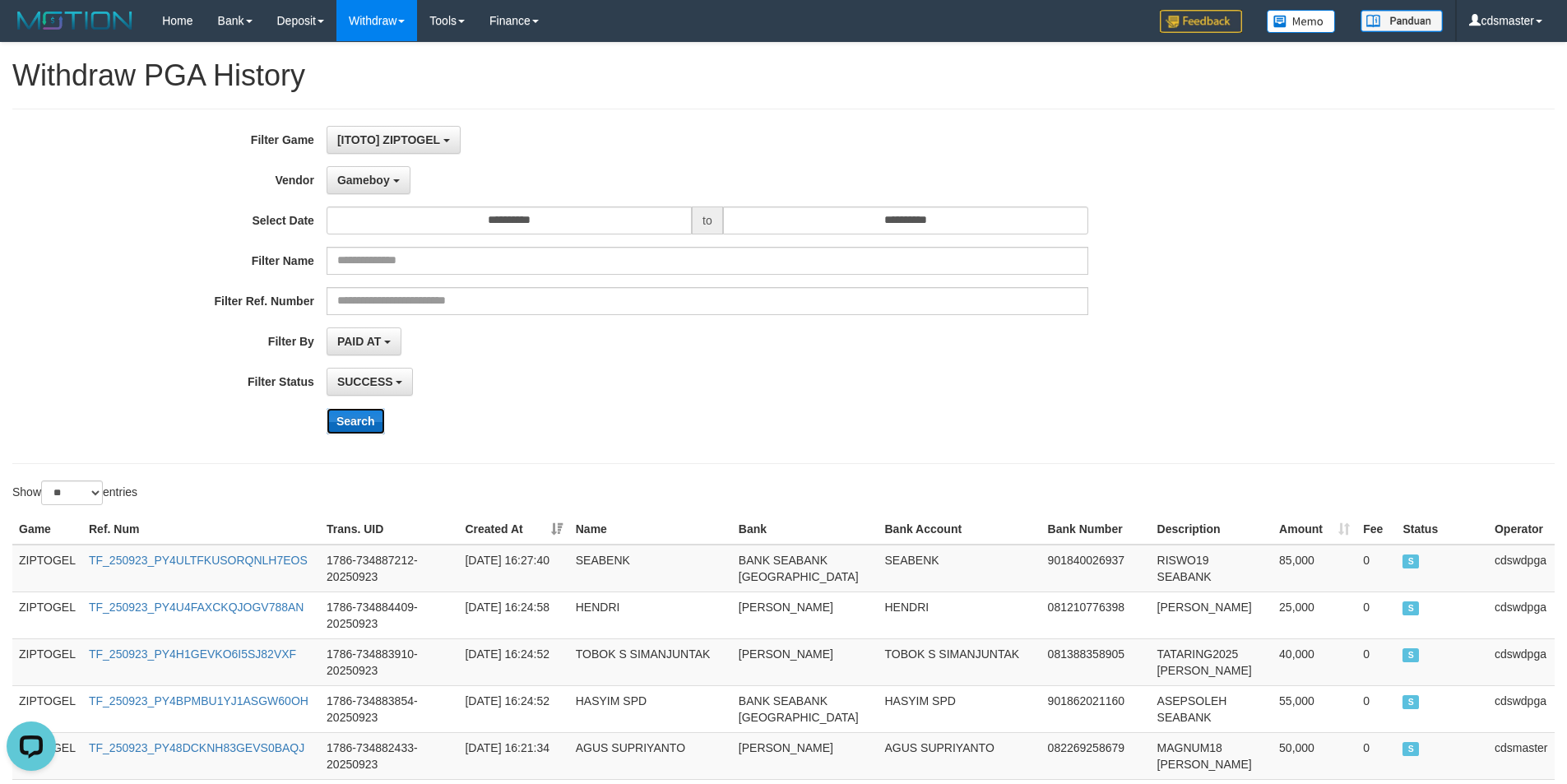
click at [352, 410] on button "Search" at bounding box center [356, 420] width 59 height 26
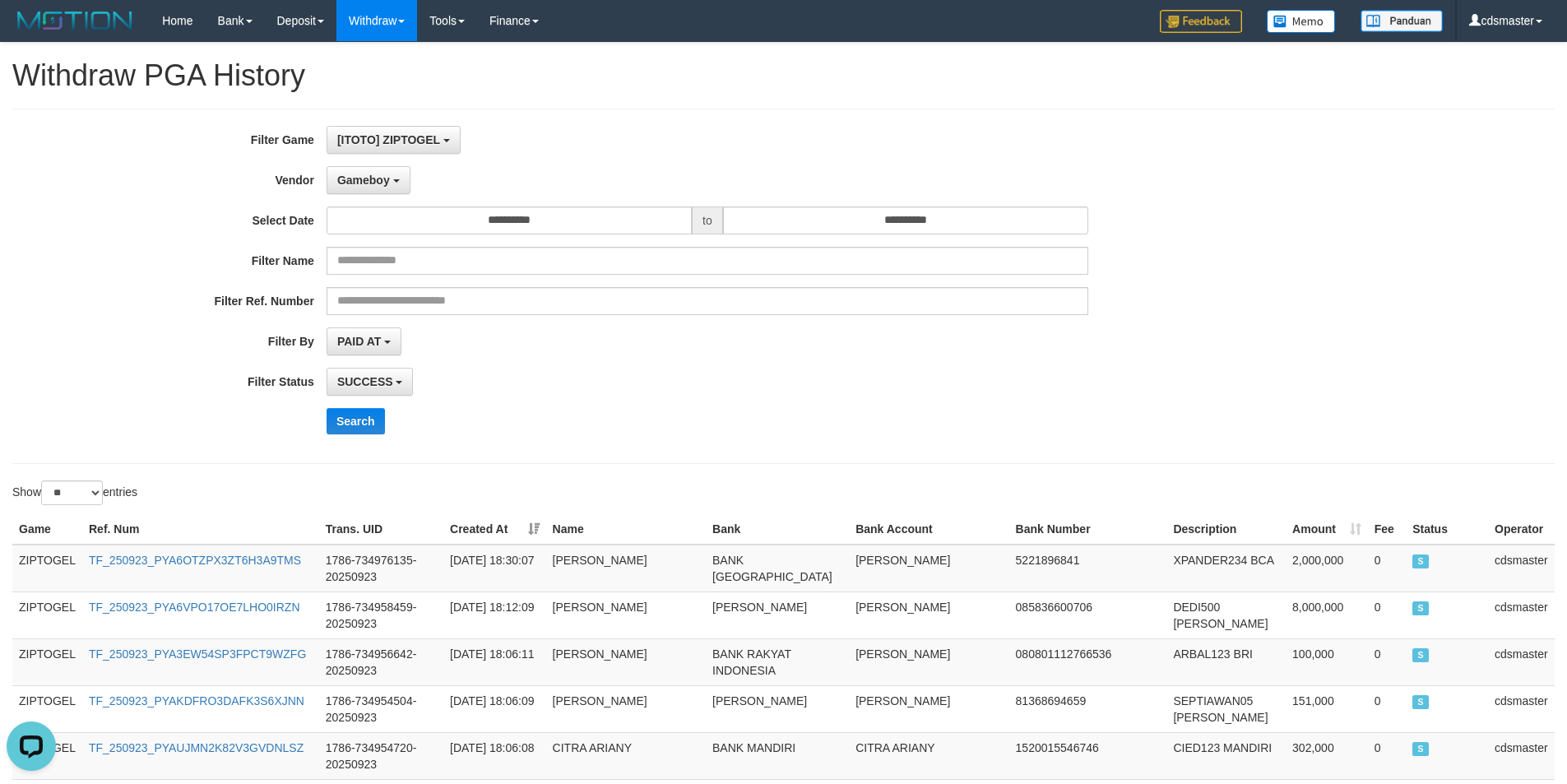
scroll to position [1158, 0]
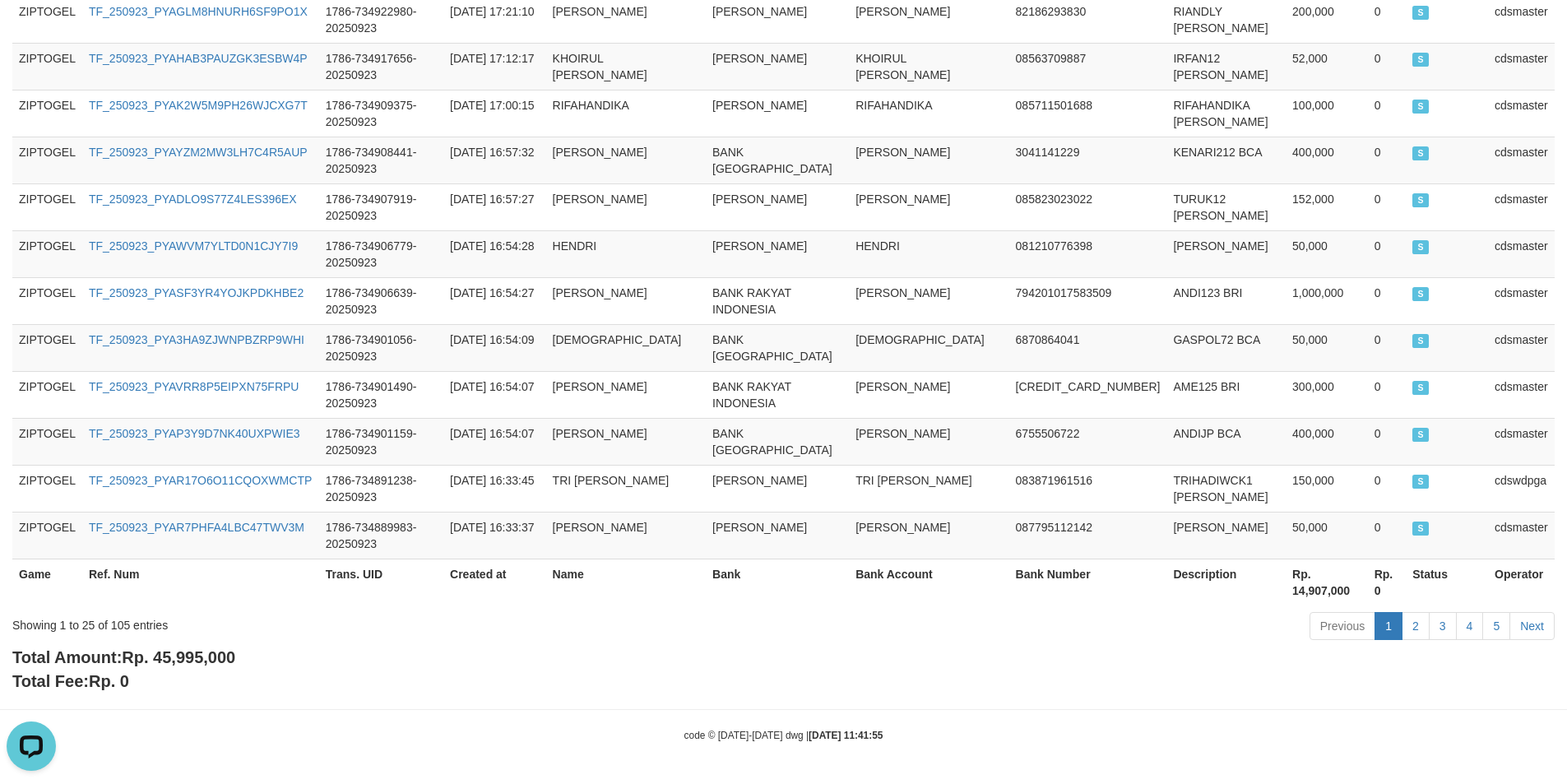
click at [180, 660] on span "Rp. 45,995,000" at bounding box center [178, 656] width 114 height 18
copy span "45,995,000"
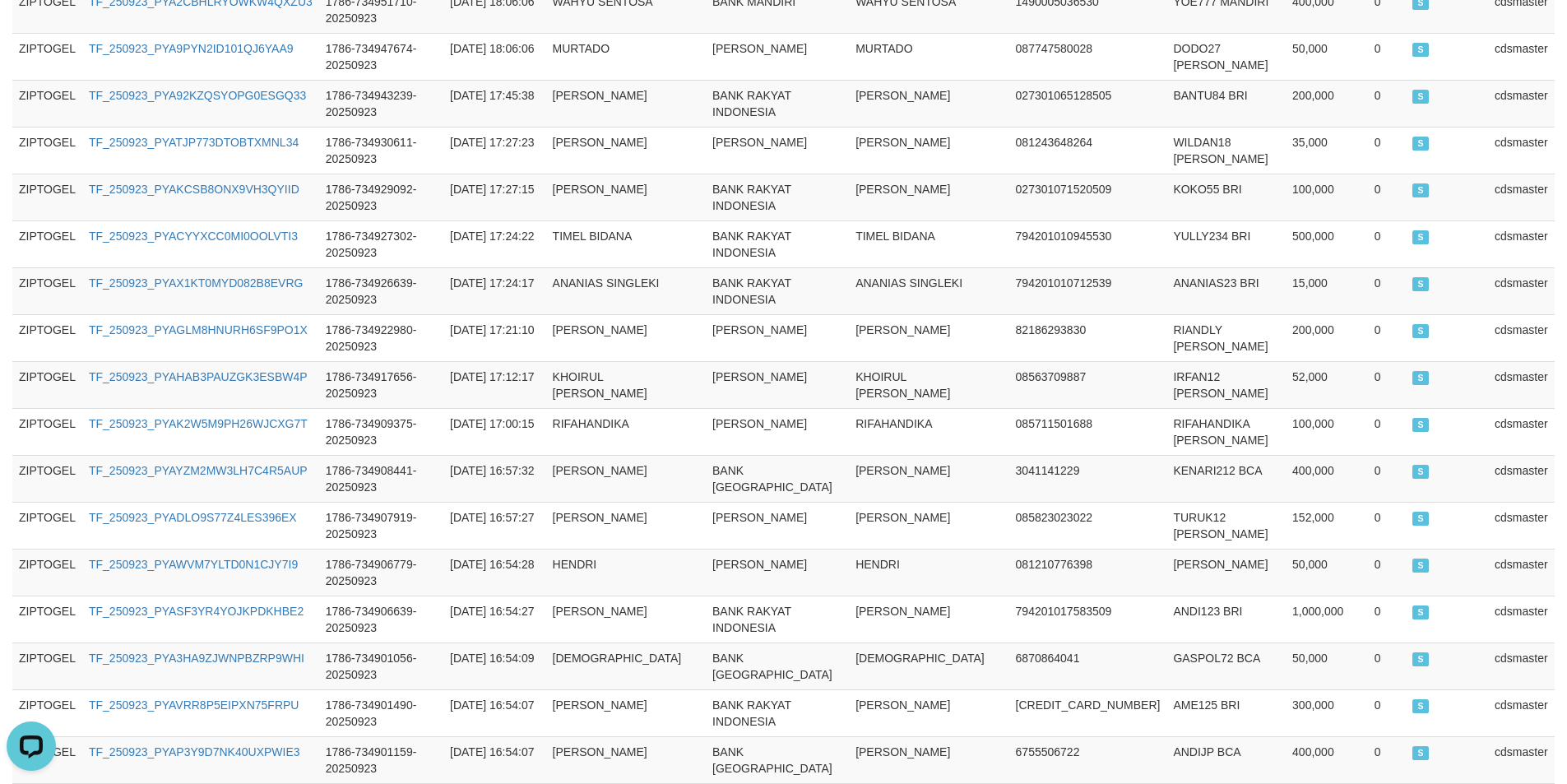
scroll to position [0, 0]
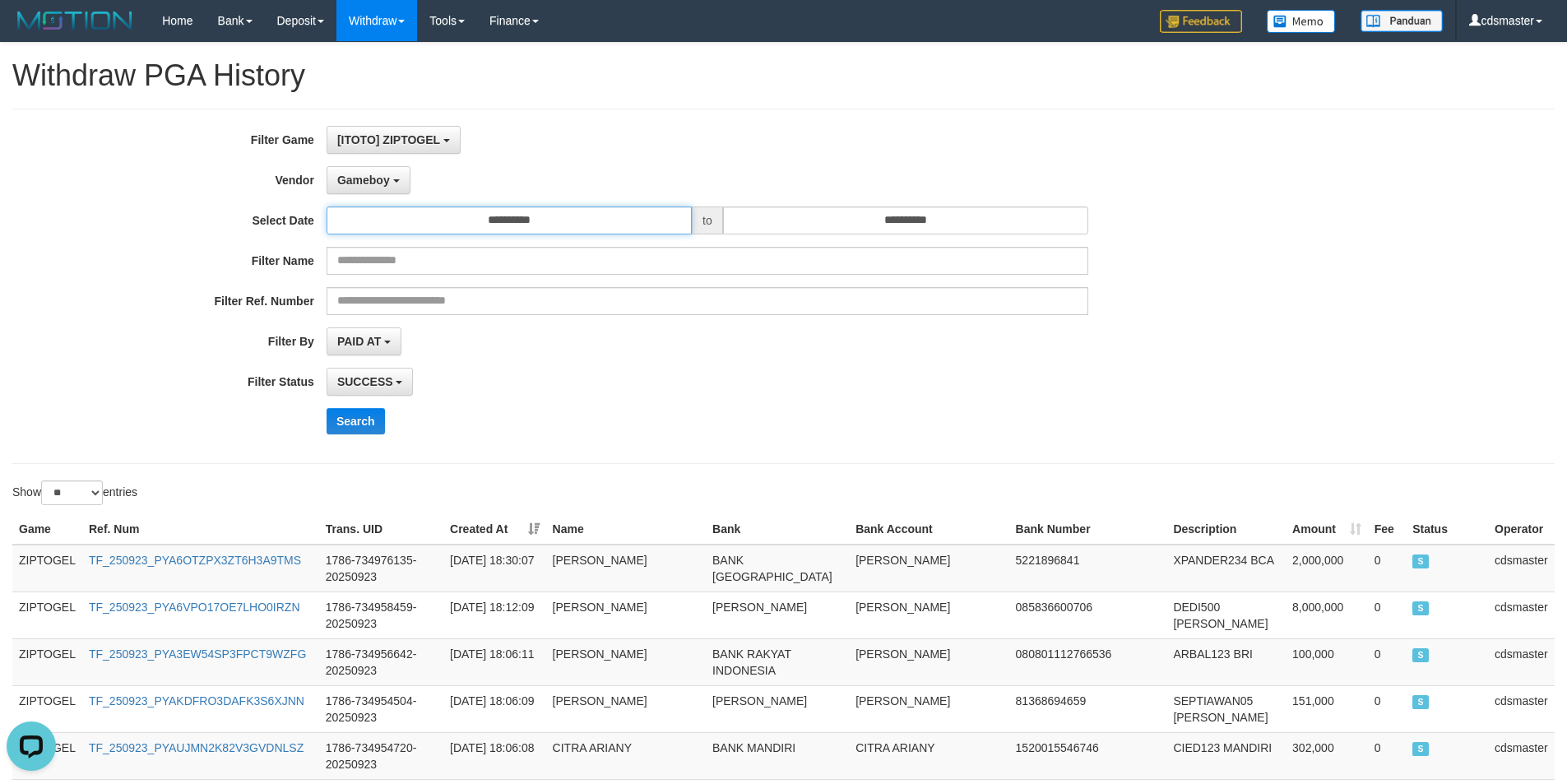
click at [498, 227] on input "**********" at bounding box center [509, 220] width 365 height 28
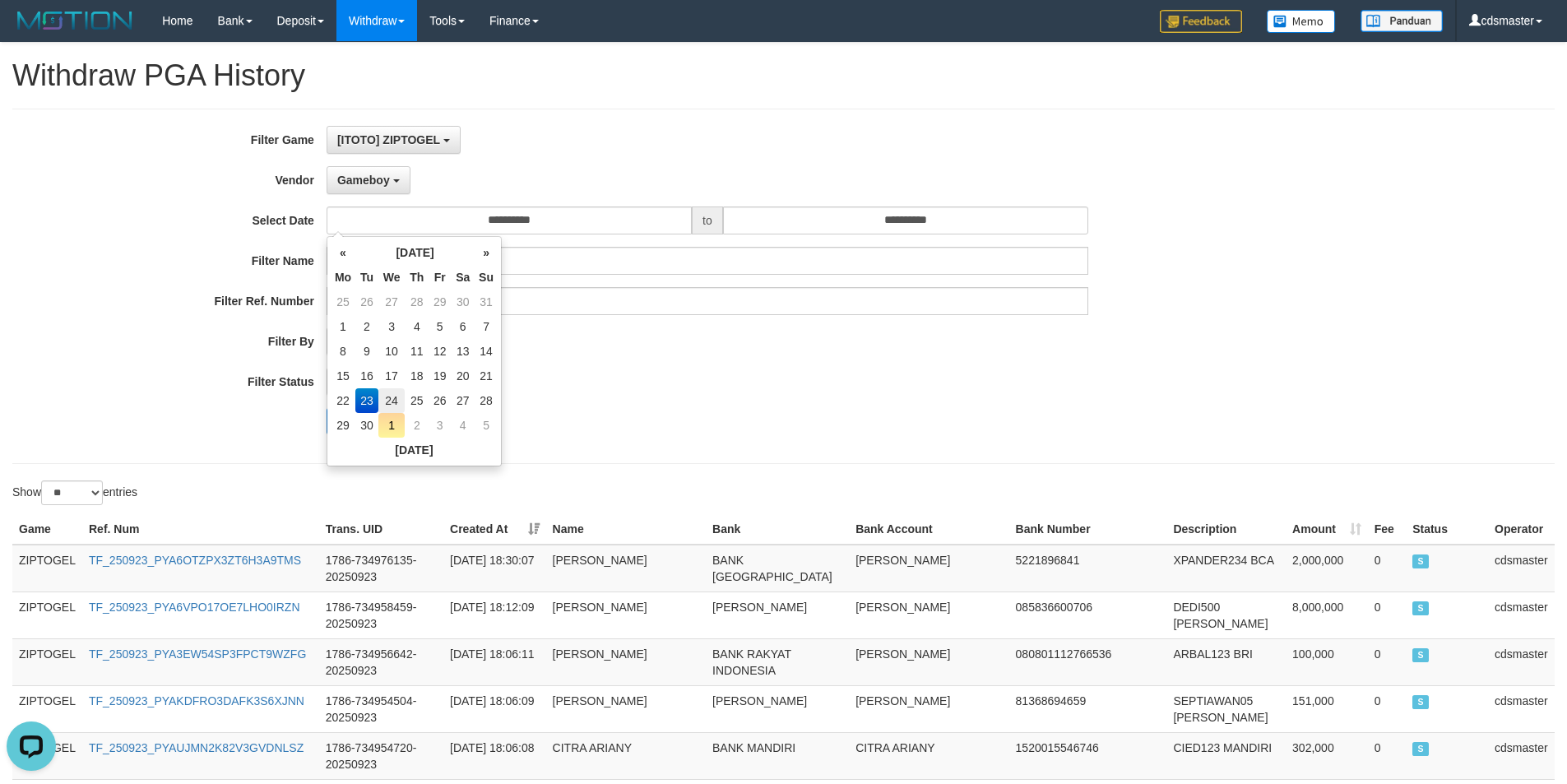
click at [393, 399] on td "24" at bounding box center [392, 400] width 27 height 25
type input "**********"
click at [612, 395] on div "**********" at bounding box center [653, 286] width 1307 height 321
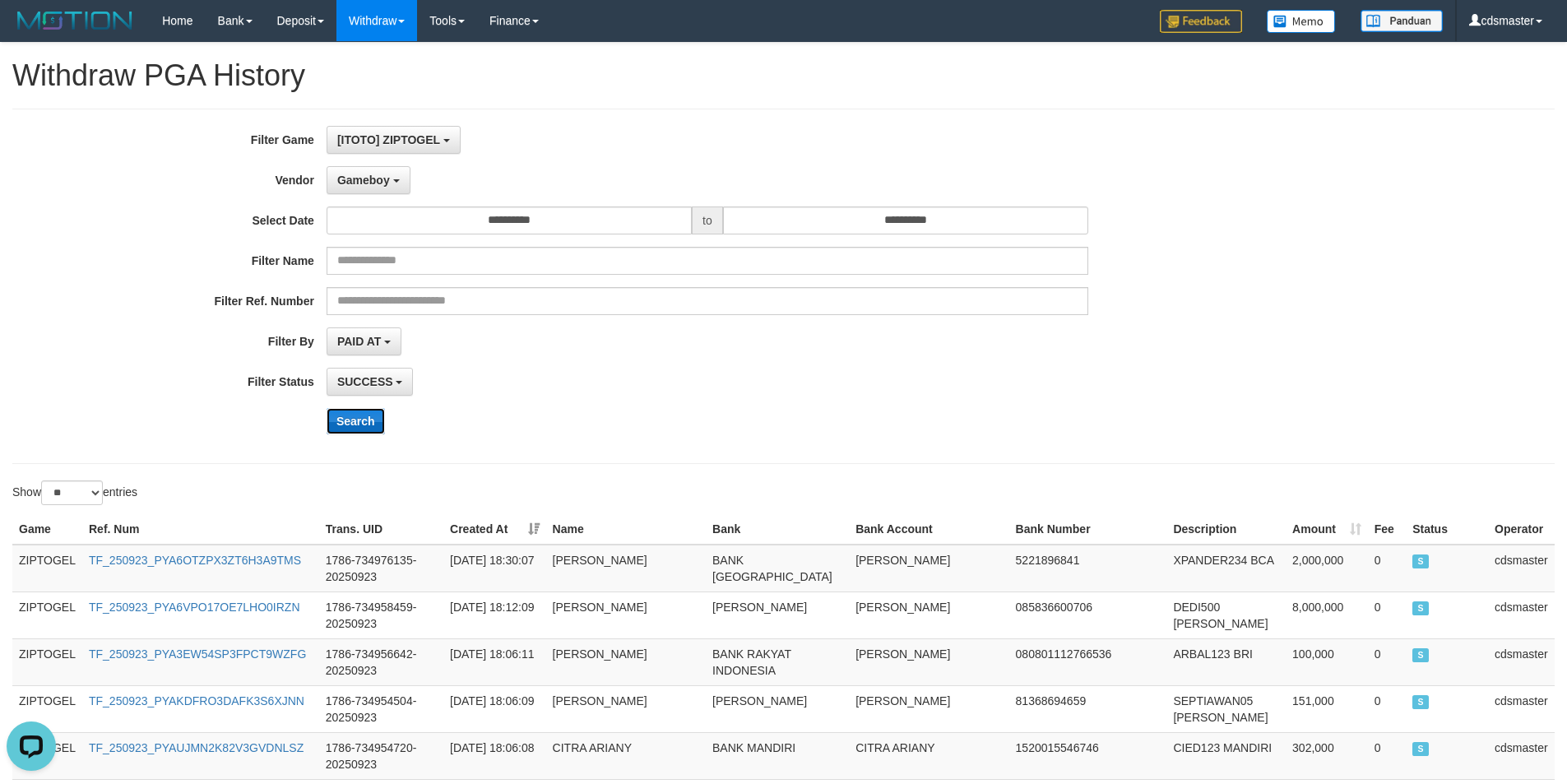
click at [374, 421] on button "Search" at bounding box center [356, 420] width 59 height 26
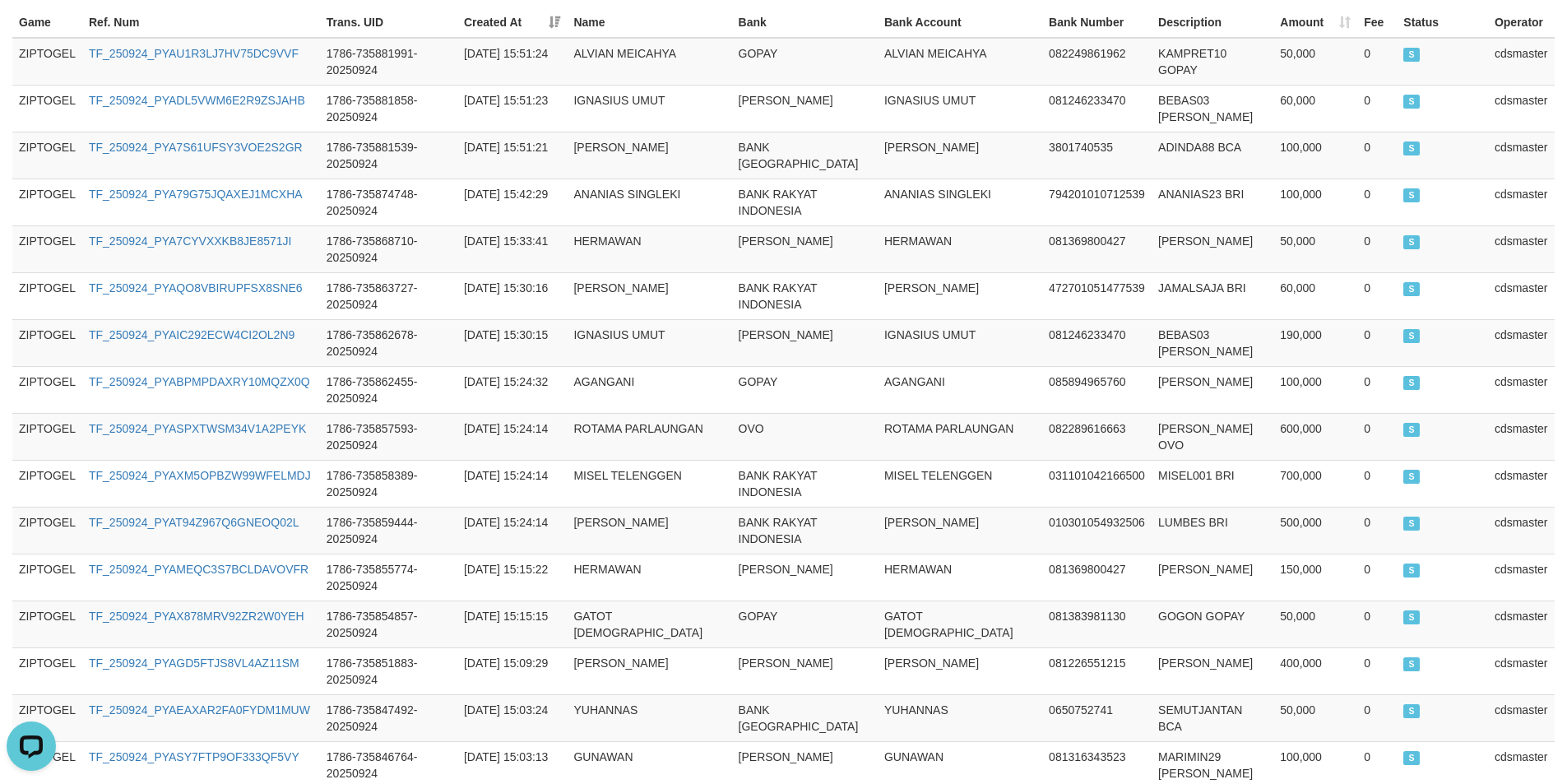
scroll to position [1158, 0]
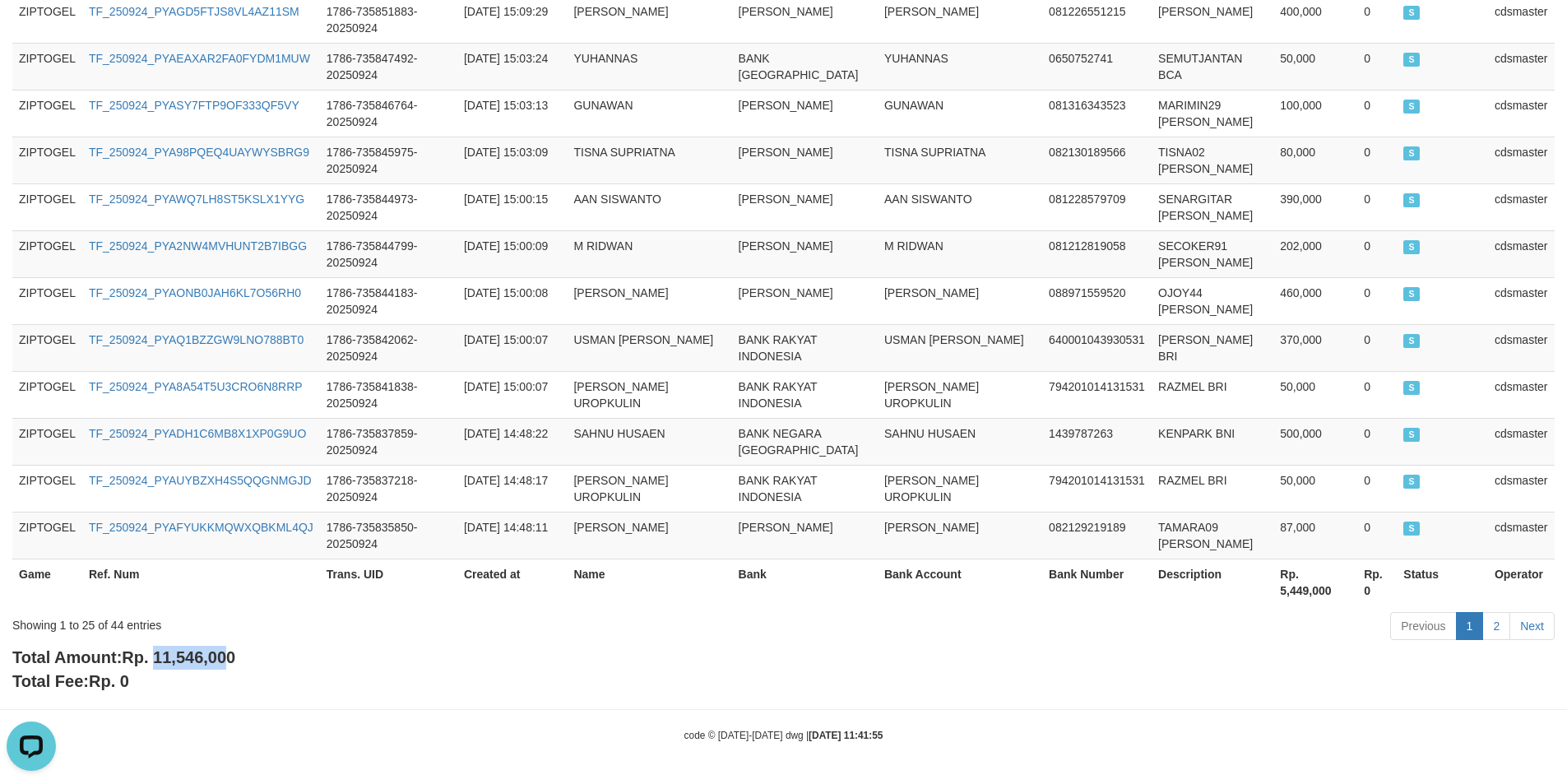
copy span "11,546,00"
copy span "11,546,000"
drag, startPoint x: 158, startPoint y: 653, endPoint x: 252, endPoint y: 656, distance: 94.0
click at [252, 656] on div "Total Amount: Rp. 11,546,000 Total Fee: Rp. 0" at bounding box center [784, 668] width 1543 height 47
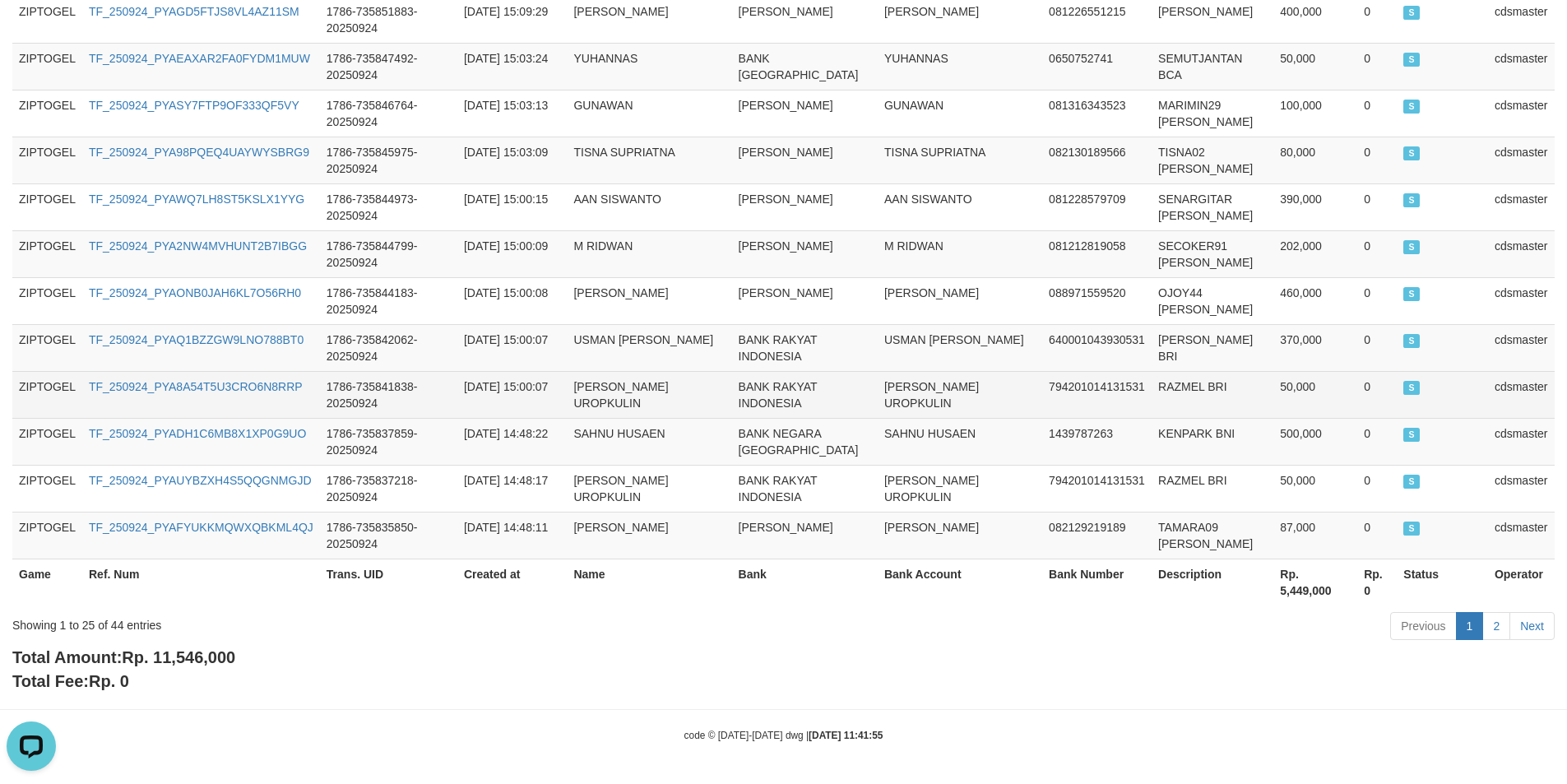
drag, startPoint x: 785, startPoint y: 418, endPoint x: 783, endPoint y: 406, distance: 12.2
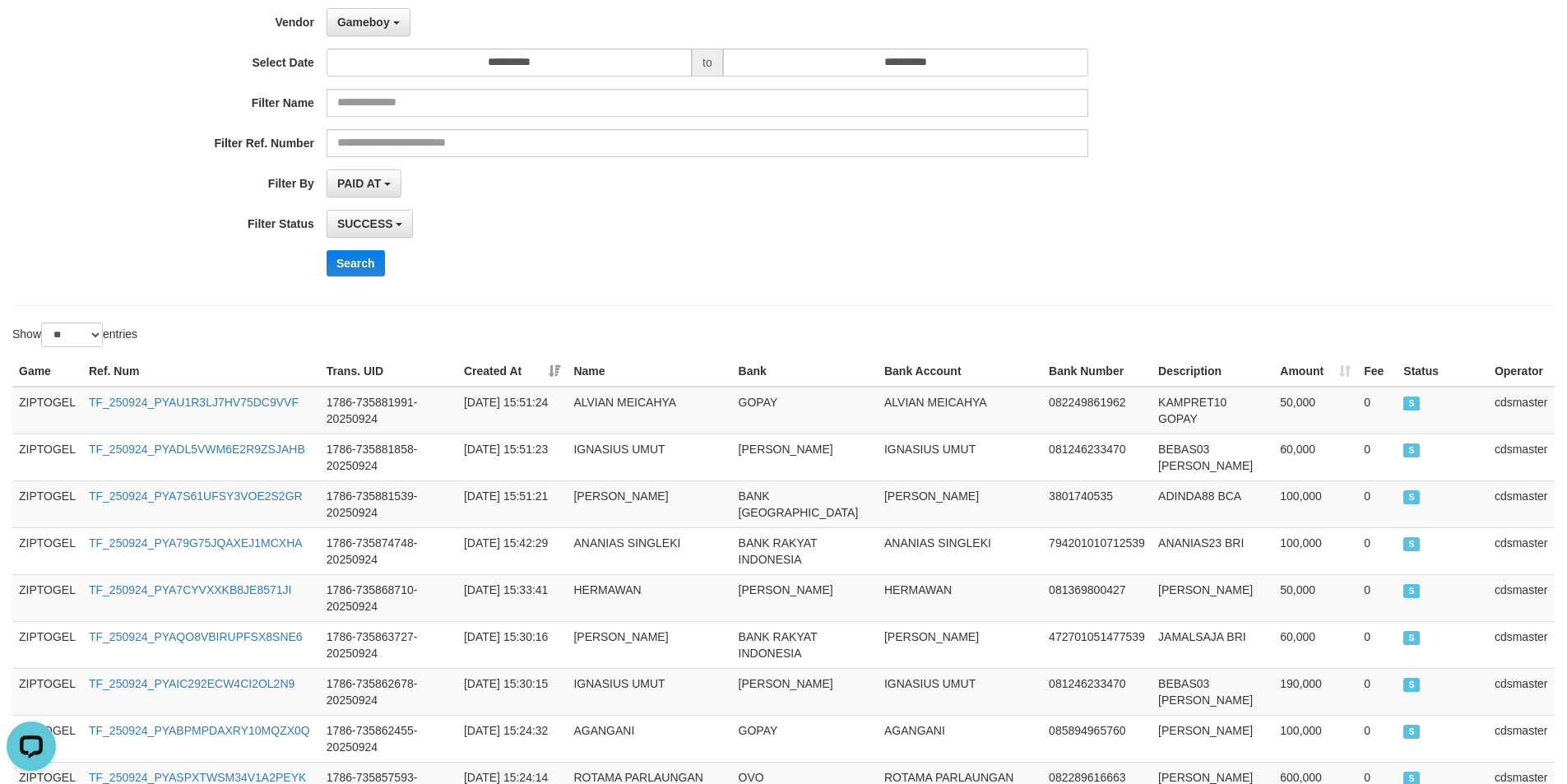
scroll to position [0, 0]
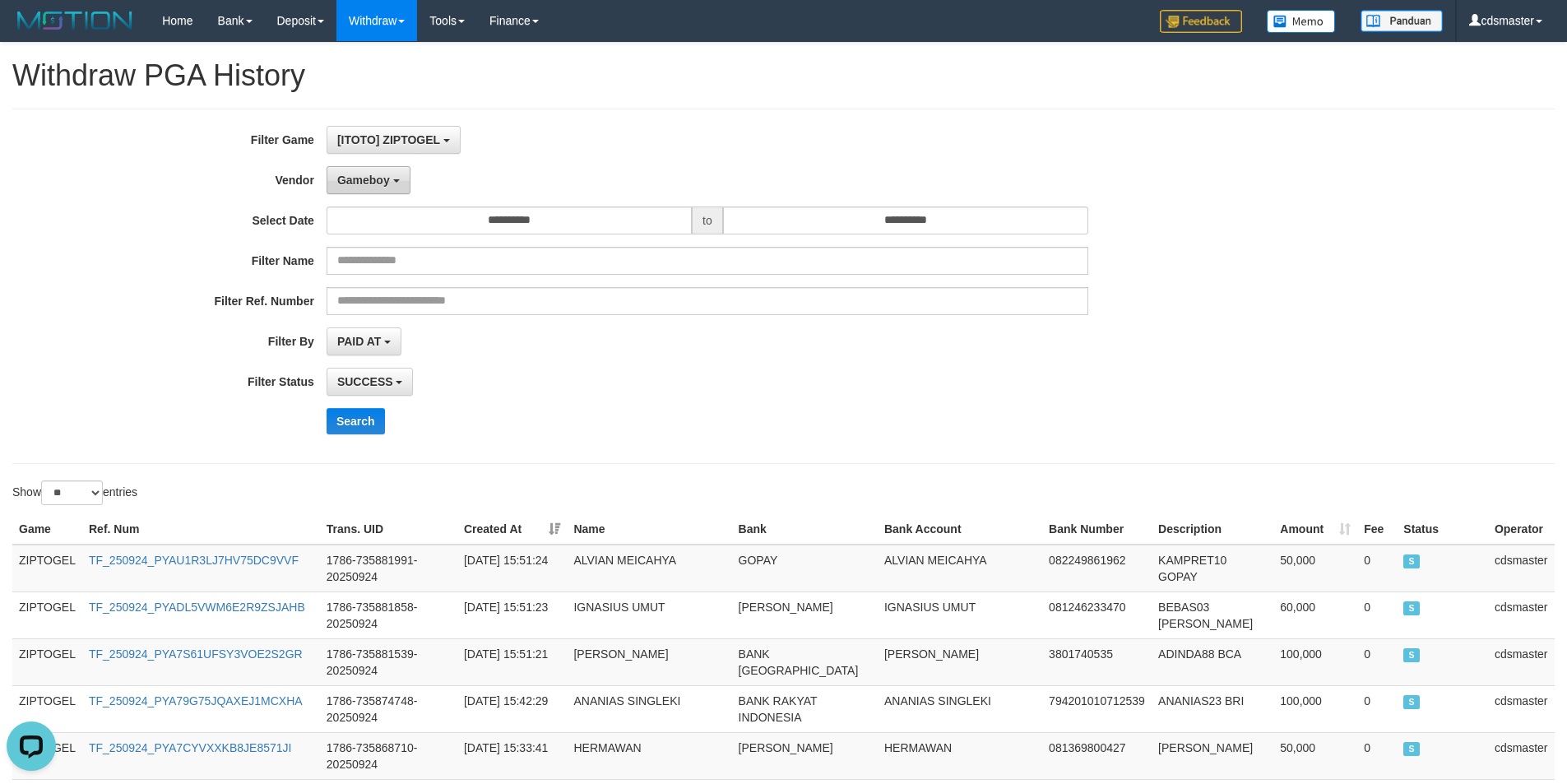
click at [402, 188] on button "Gameboy" at bounding box center [369, 180] width 84 height 28
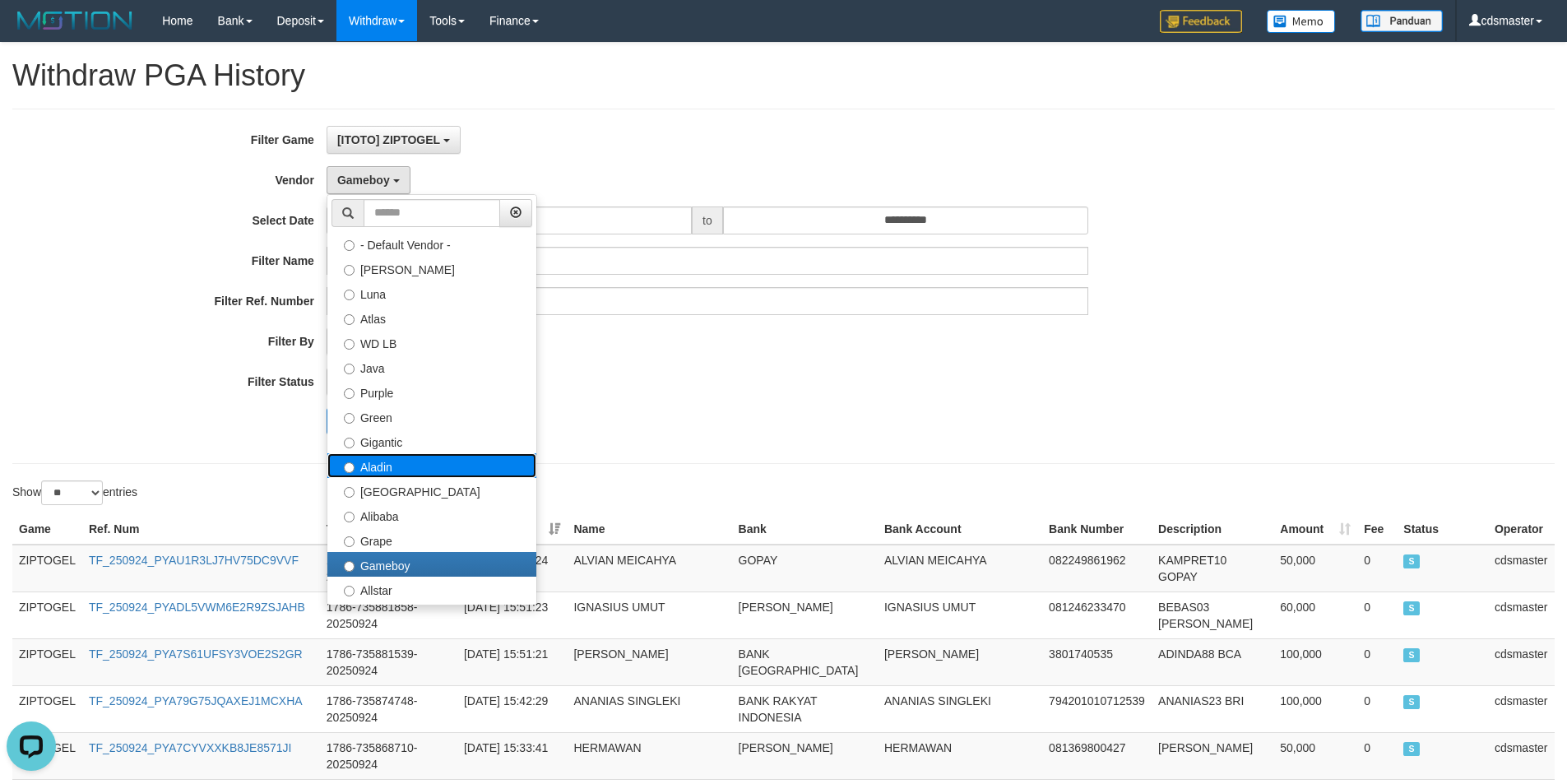
click at [408, 458] on label "Aladin" at bounding box center [433, 465] width 209 height 25
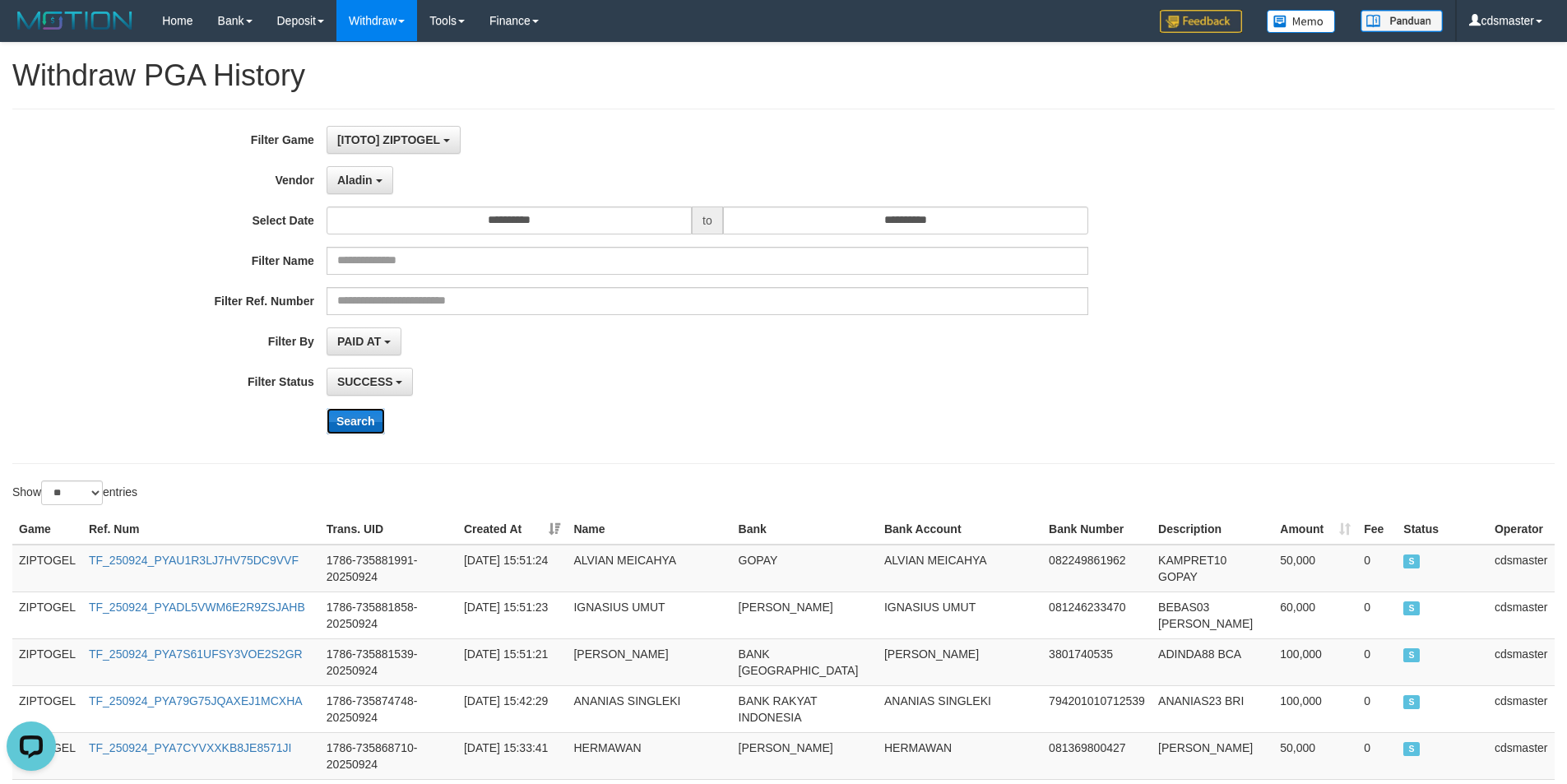
click at [367, 418] on button "Search" at bounding box center [356, 420] width 59 height 26
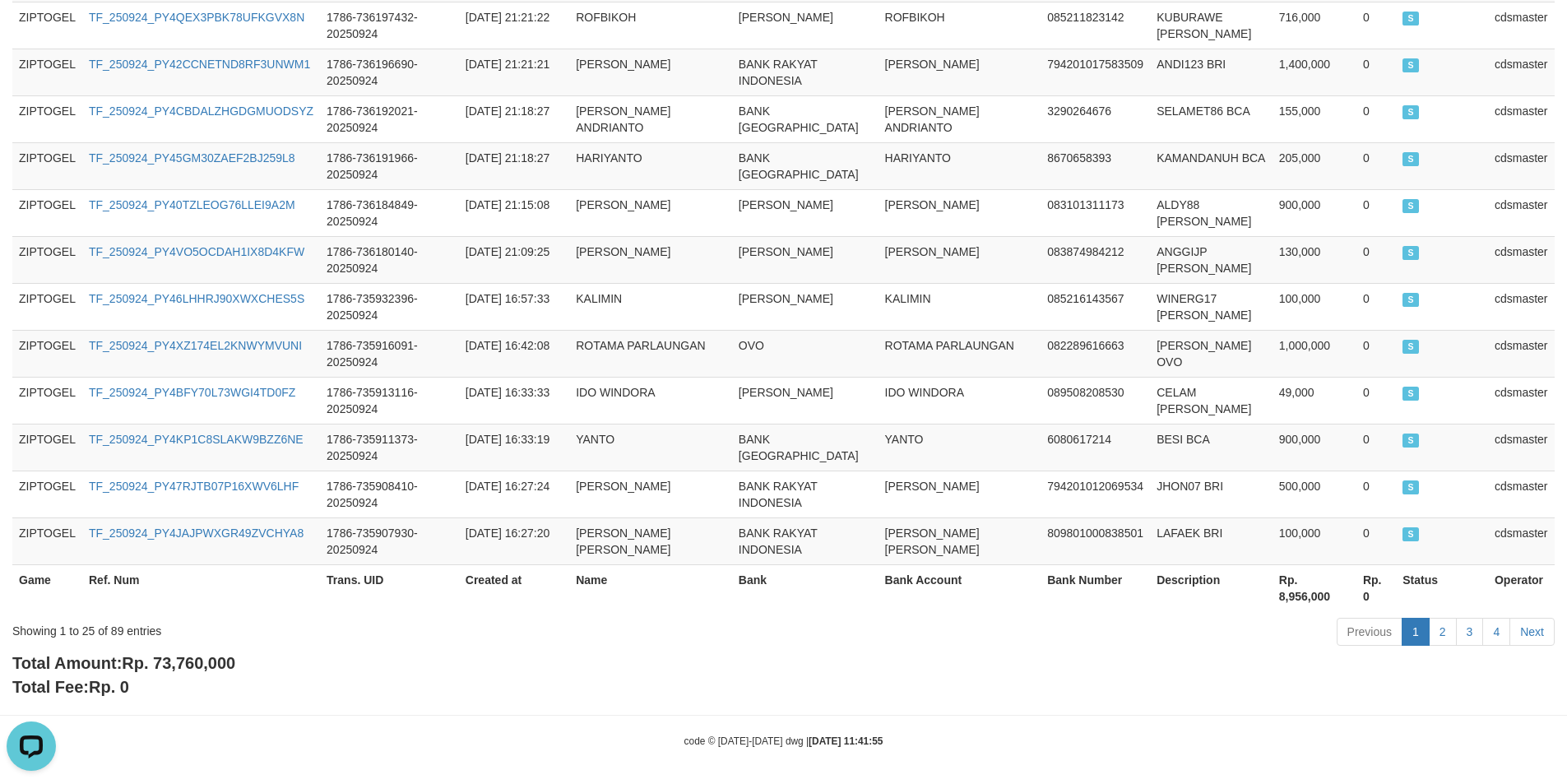
scroll to position [1158, 0]
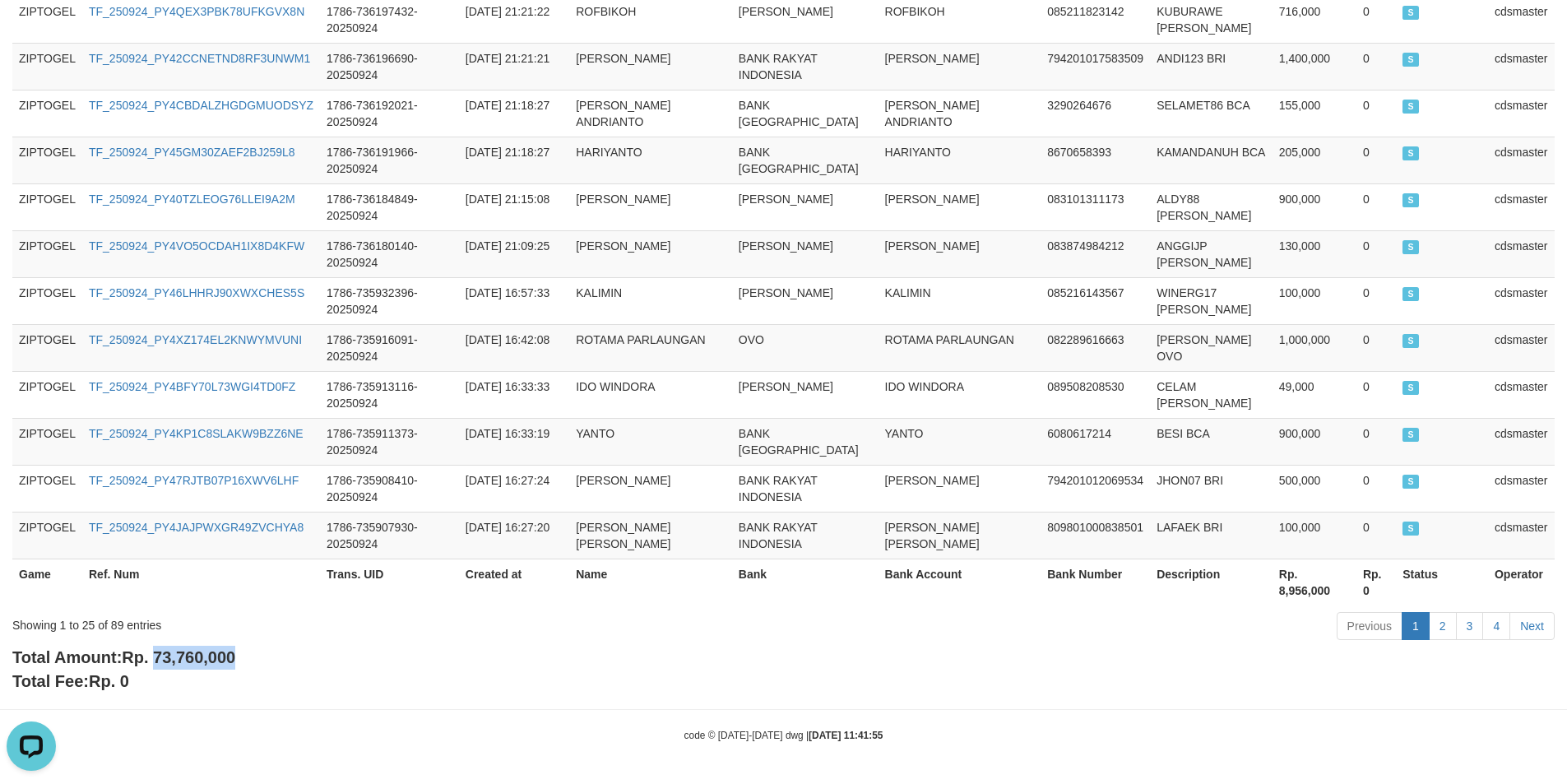
copy span "73,760,000"
drag, startPoint x: 157, startPoint y: 653, endPoint x: 292, endPoint y: 654, distance: 135.0
click at [292, 654] on div "Total Amount: Rp. 73,760,000 Total Fee: Rp. 0" at bounding box center [784, 668] width 1543 height 47
drag, startPoint x: 657, startPoint y: 740, endPoint x: 641, endPoint y: 640, distance: 101.3
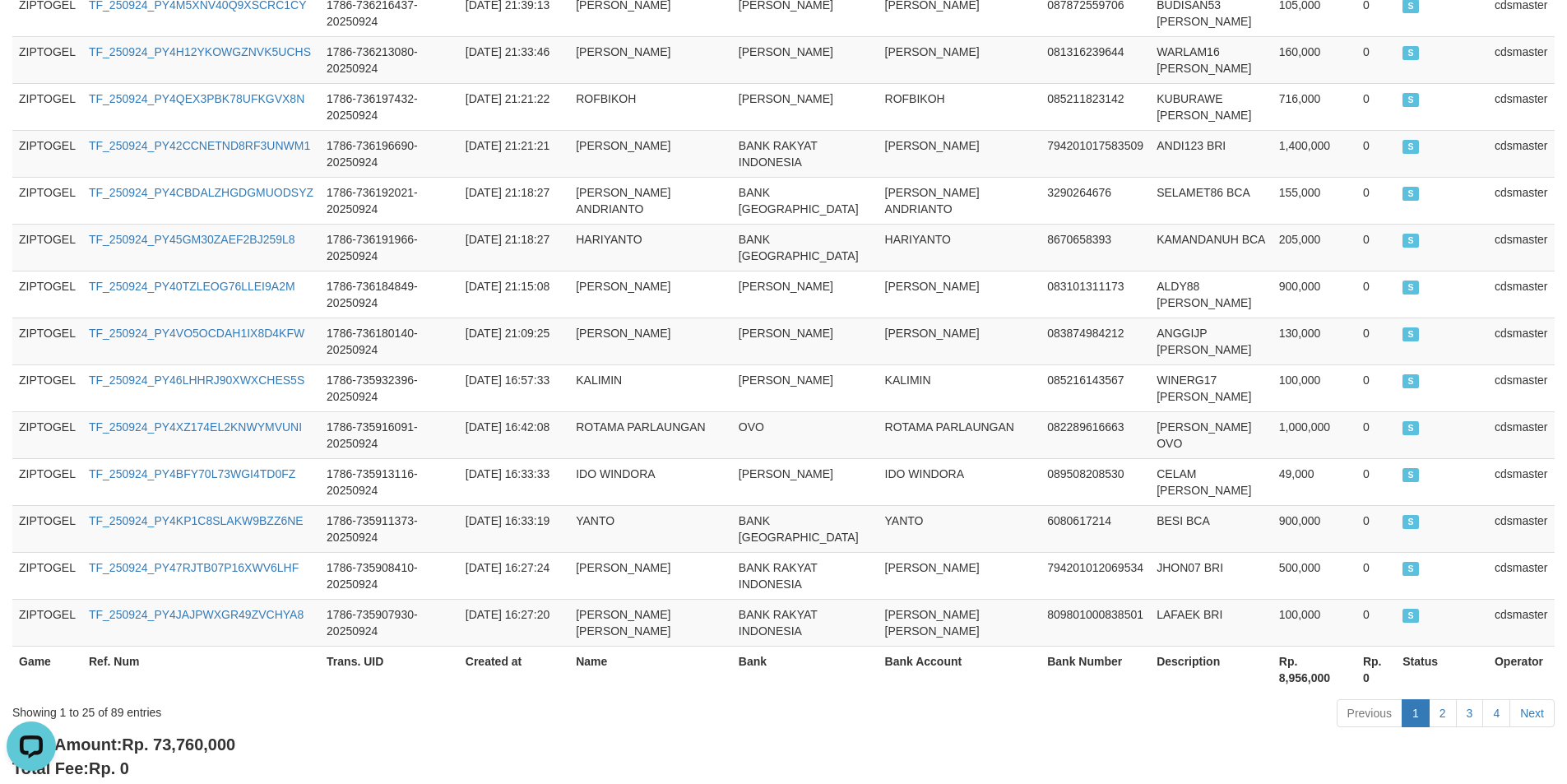
scroll to position [0, 0]
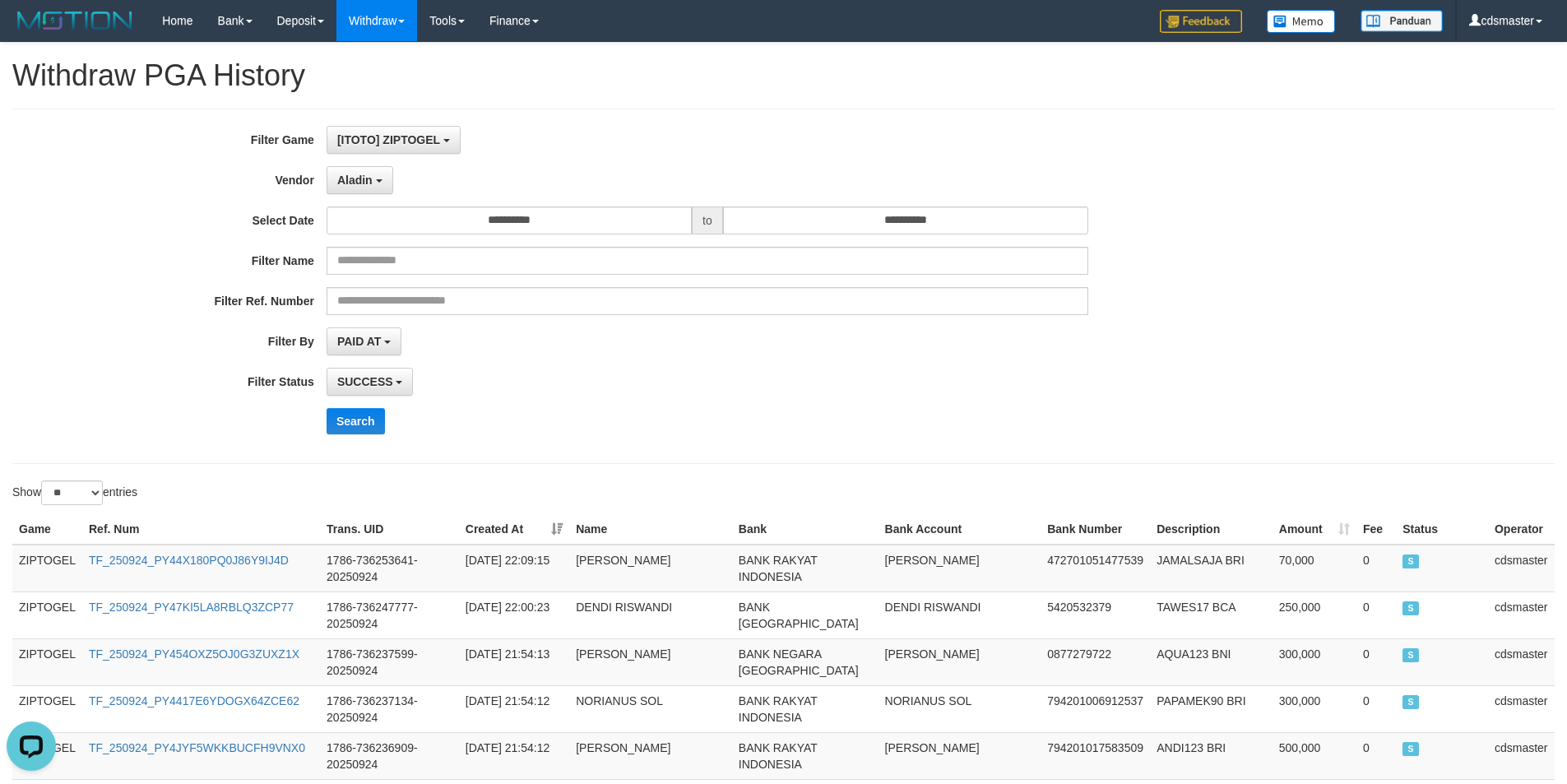
click at [361, 195] on div "**********" at bounding box center [653, 286] width 1307 height 321
click at [364, 190] on button "Aladin" at bounding box center [360, 180] width 67 height 28
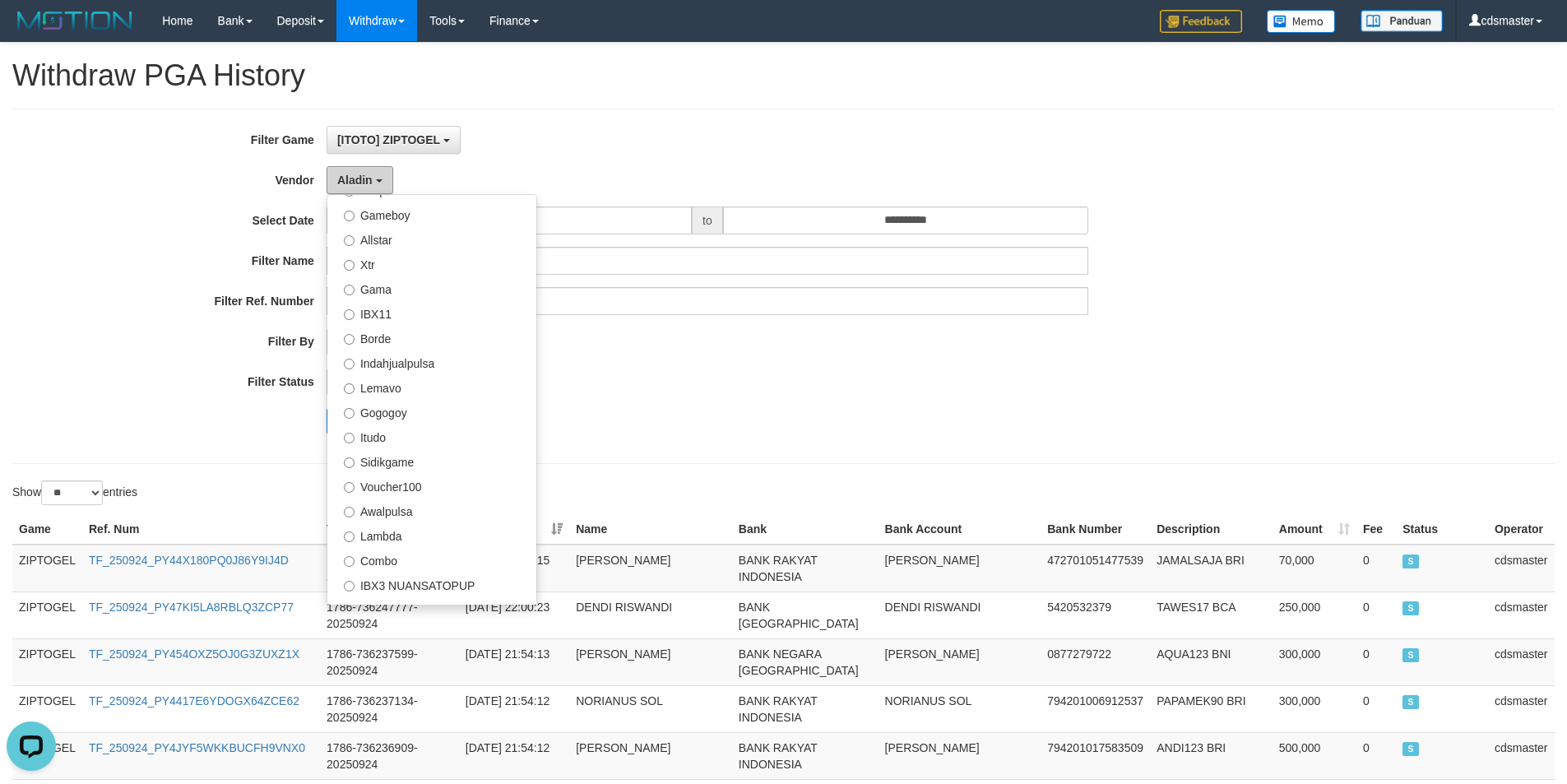
scroll to position [576, 0]
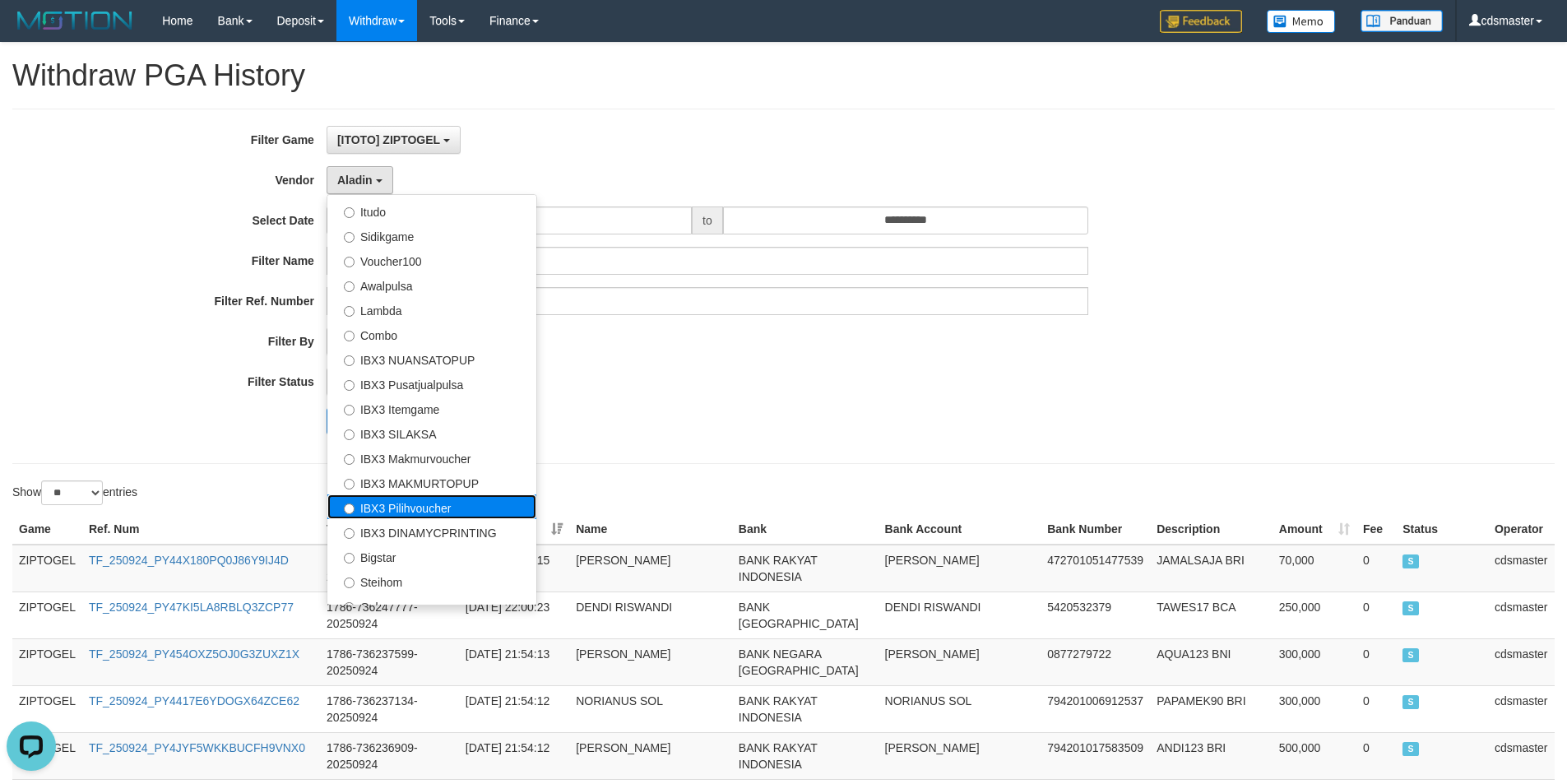
click at [432, 502] on label "IBX3 Pilihvoucher" at bounding box center [433, 506] width 209 height 25
select select "**********"
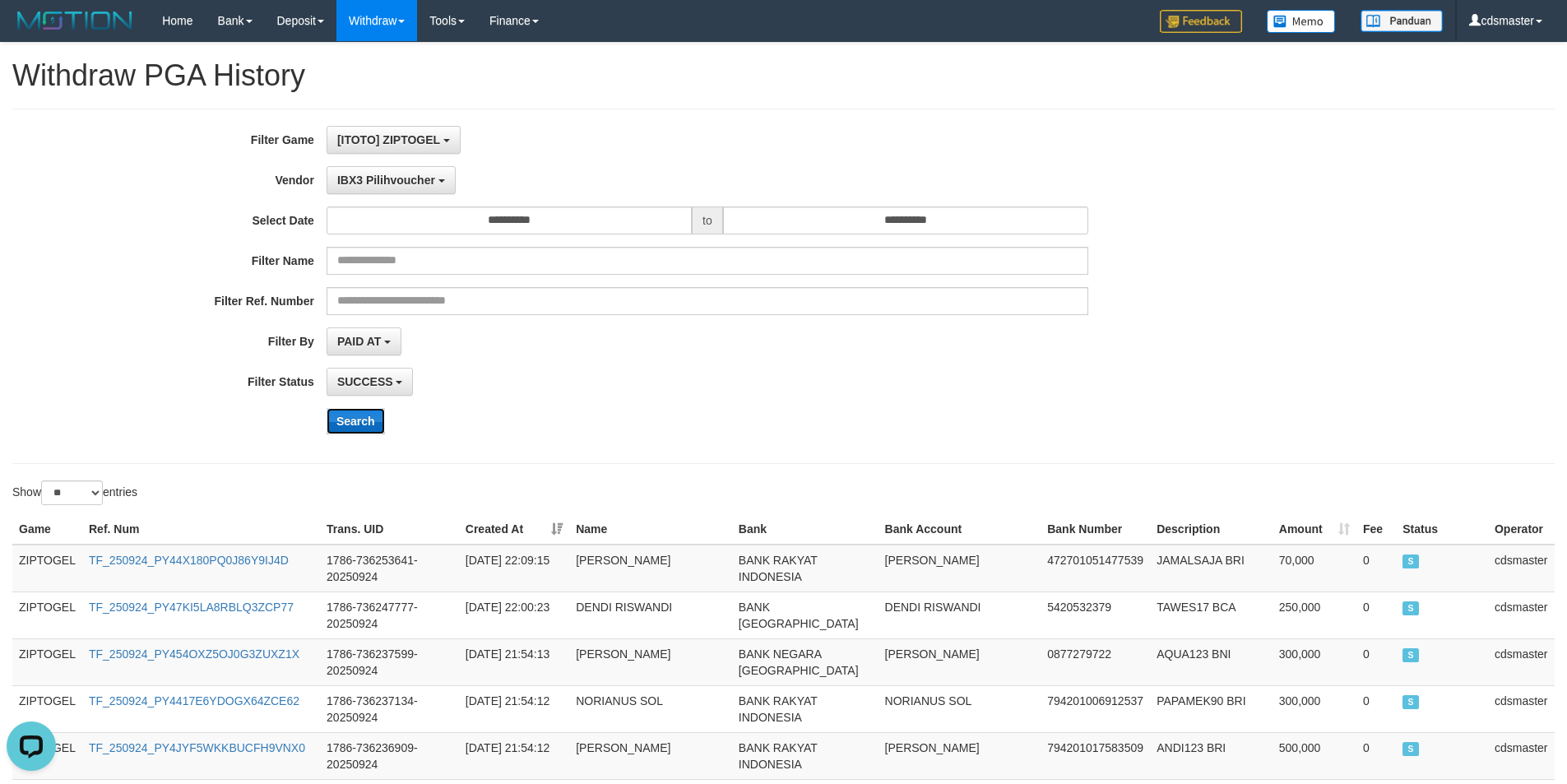
click at [371, 426] on button "Search" at bounding box center [356, 420] width 59 height 26
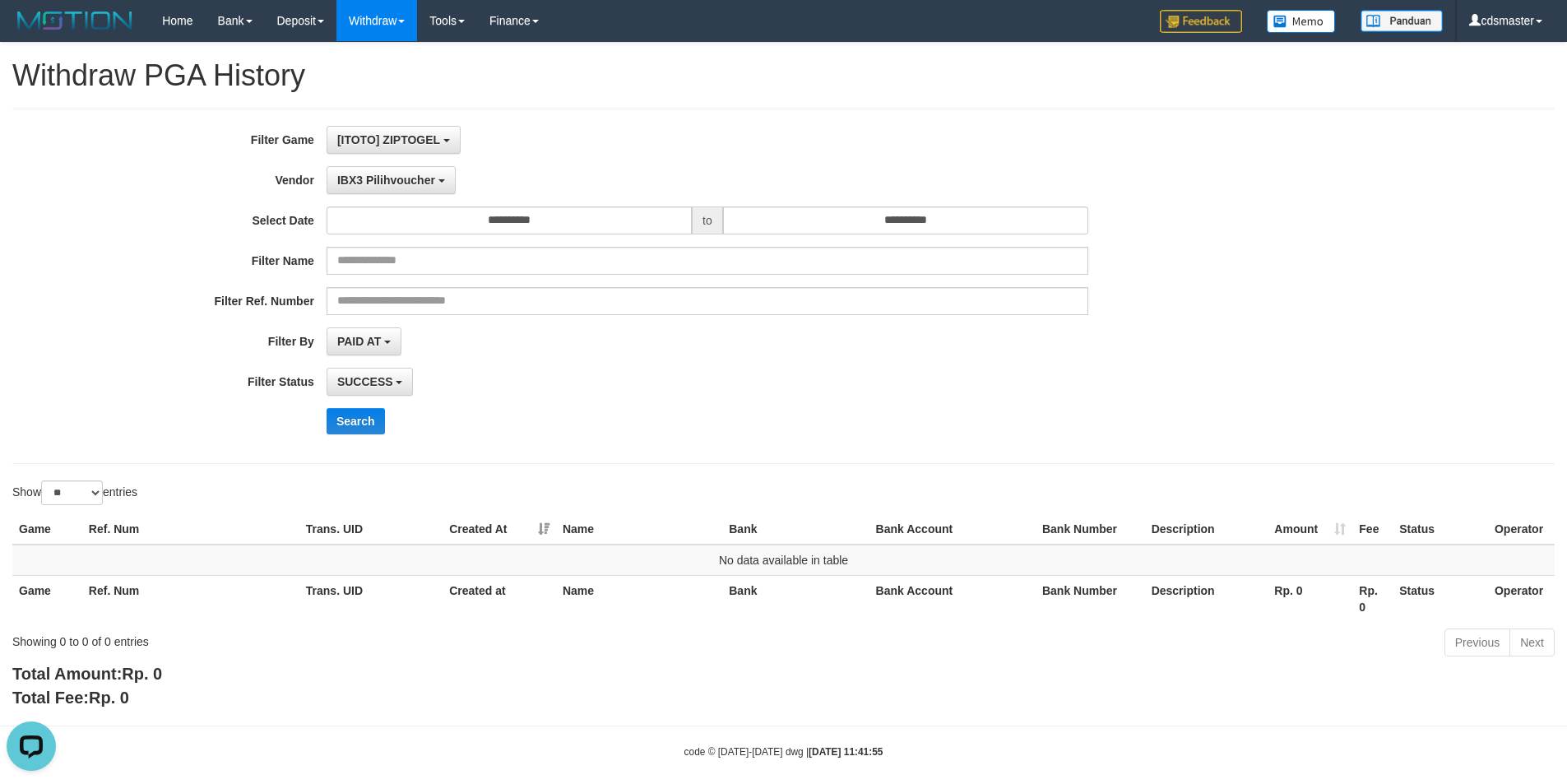
scroll to position [17, 0]
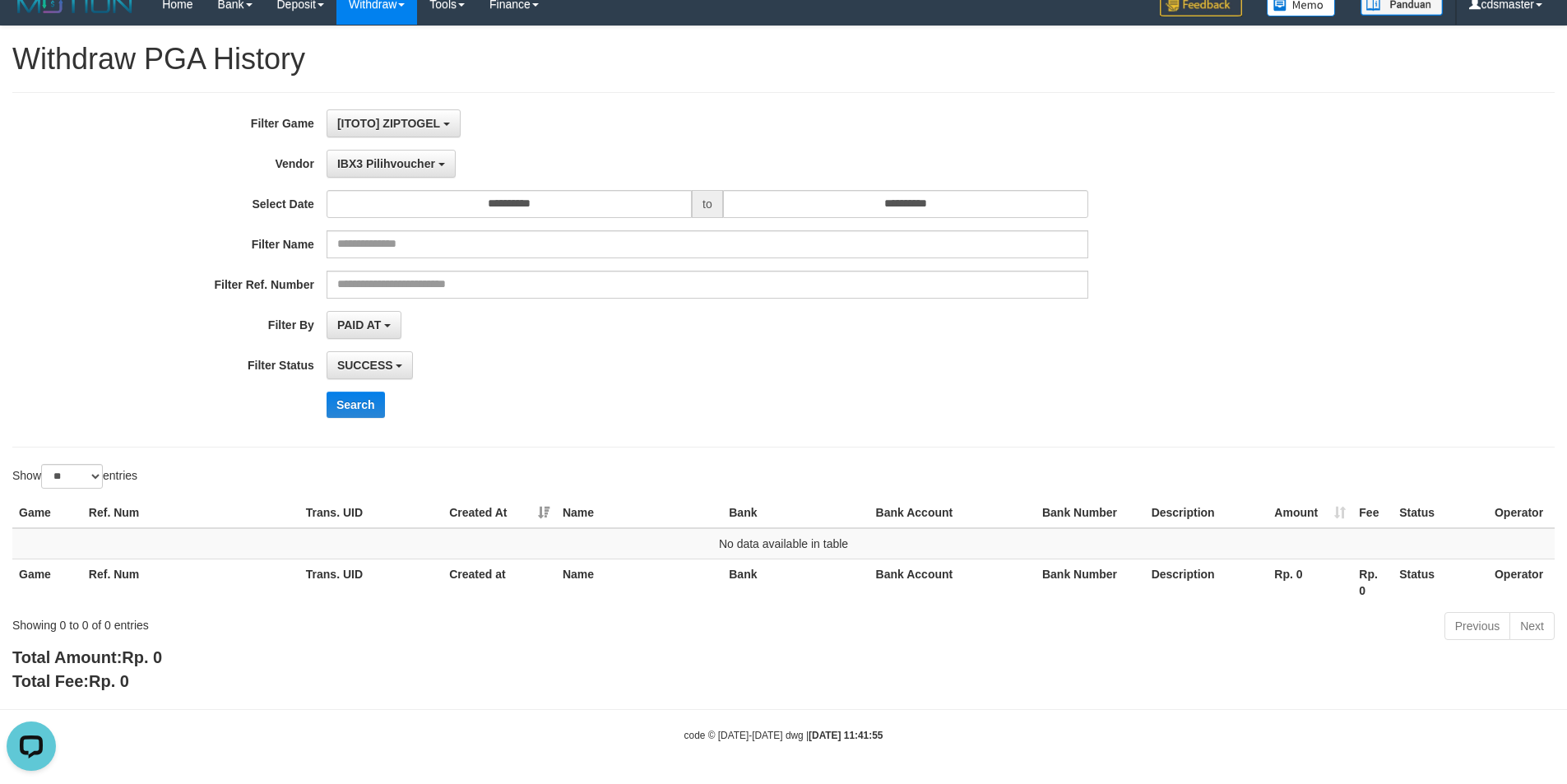
drag, startPoint x: 865, startPoint y: 458, endPoint x: 854, endPoint y: 412, distance: 47.3
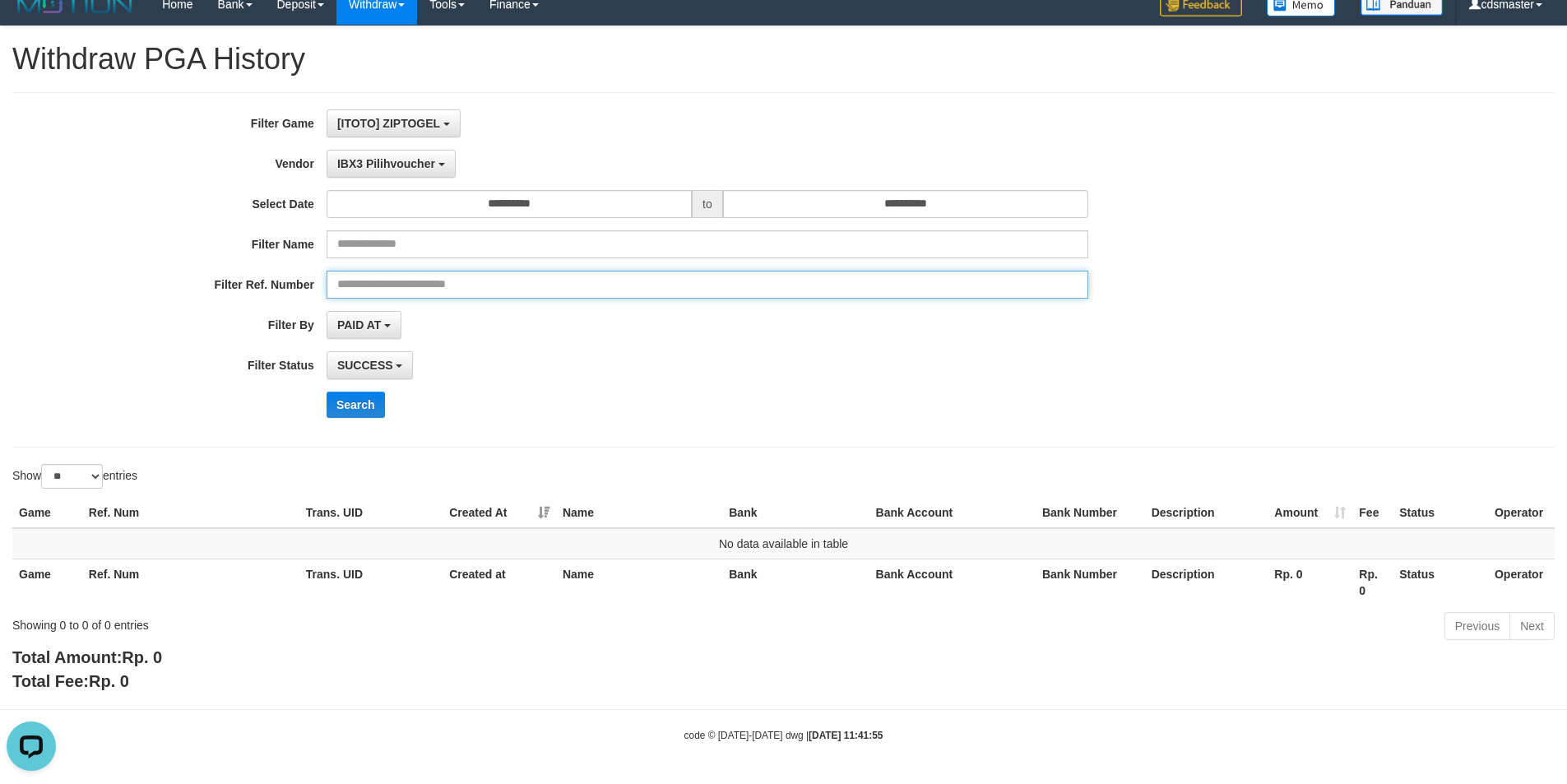
drag, startPoint x: 685, startPoint y: 285, endPoint x: 459, endPoint y: 145, distance: 265.8
click at [680, 274] on input "text" at bounding box center [708, 285] width 762 height 28
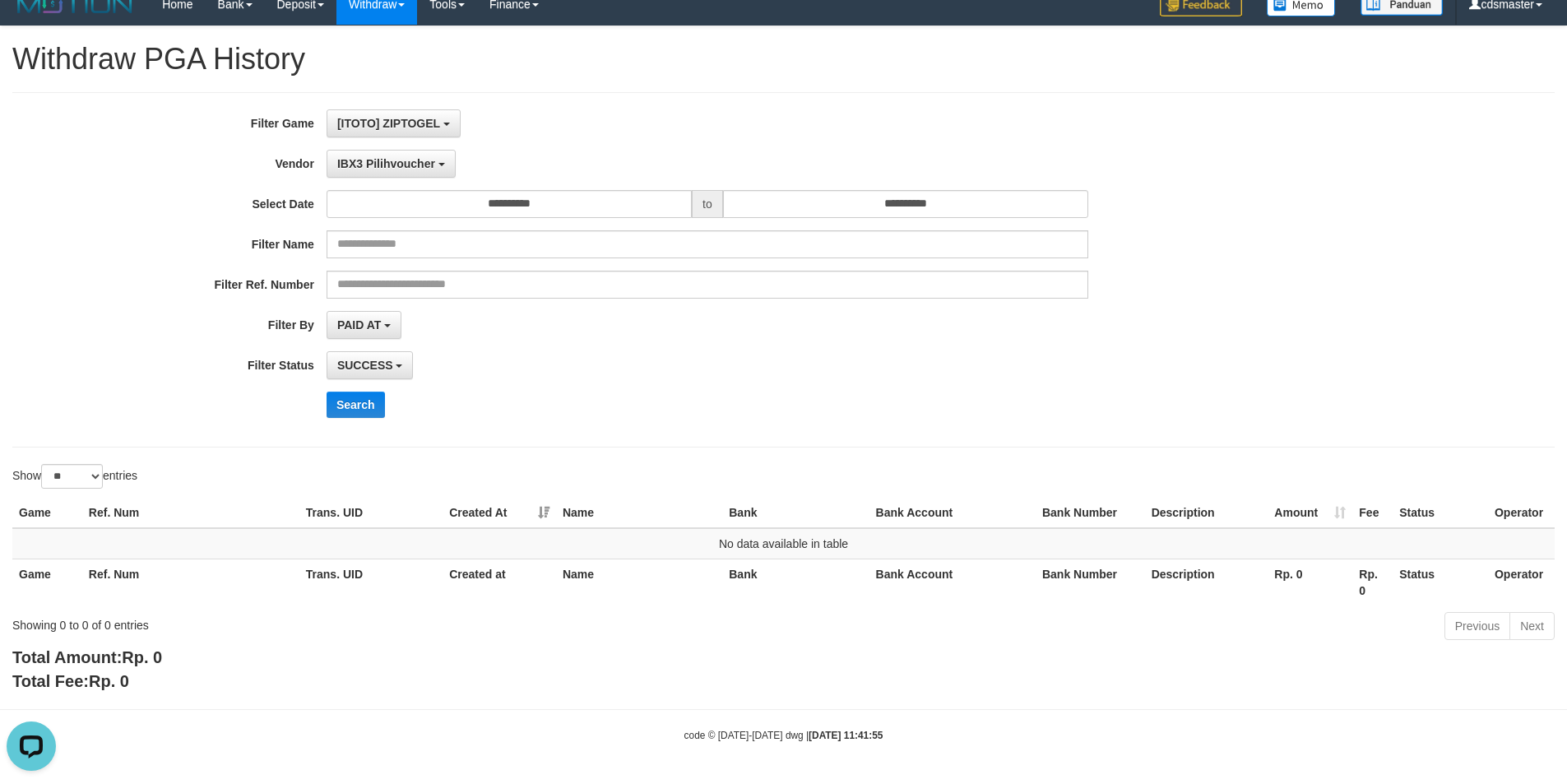
drag, startPoint x: 905, startPoint y: 412, endPoint x: 626, endPoint y: 355, distance: 284.8
click at [881, 403] on div "Search" at bounding box center [816, 404] width 980 height 26
click at [444, 223] on div "**********" at bounding box center [653, 270] width 1307 height 321
click at [479, 217] on input "**********" at bounding box center [509, 204] width 365 height 28
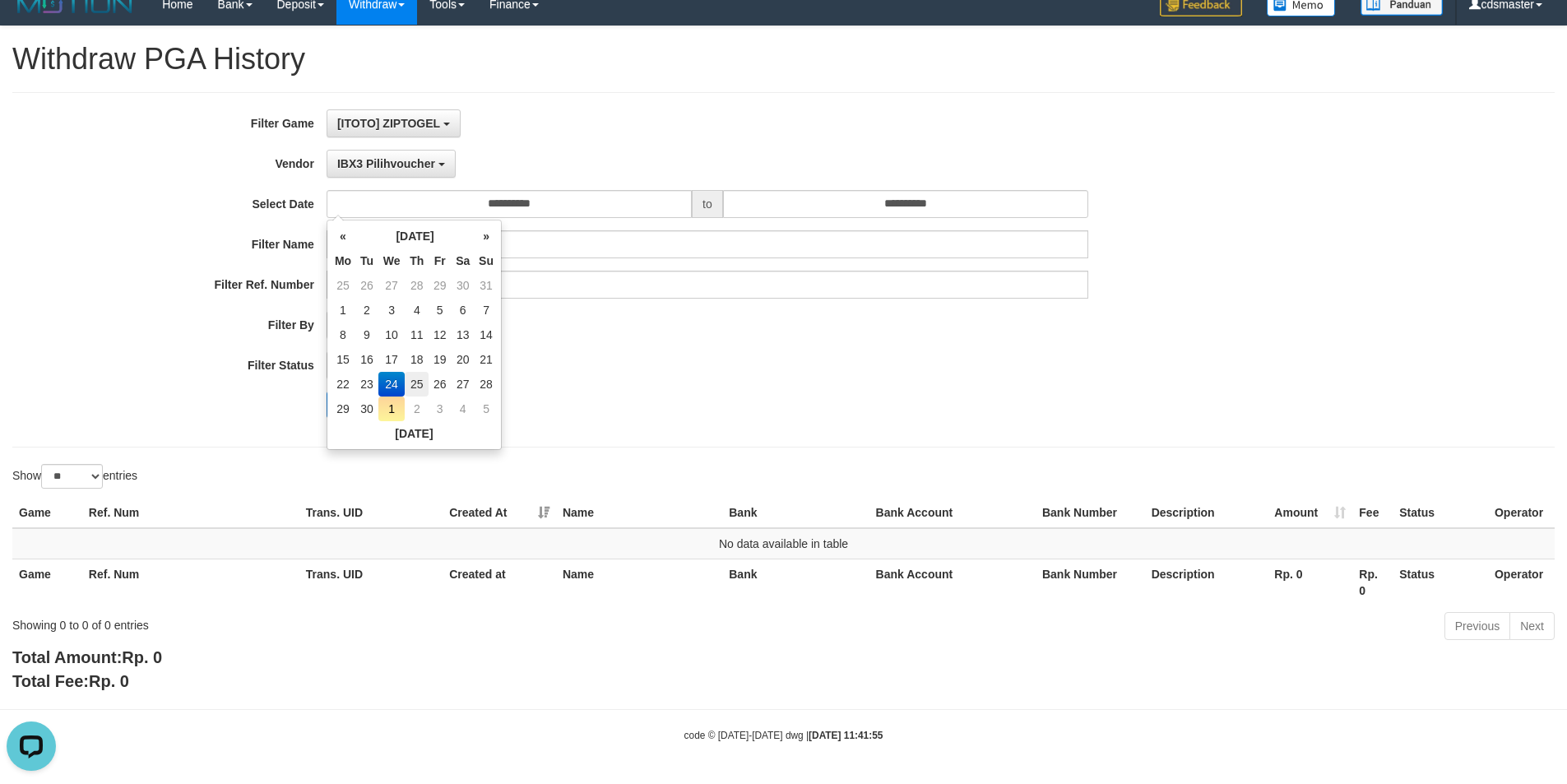
click at [426, 379] on td "25" at bounding box center [417, 384] width 24 height 25
type input "**********"
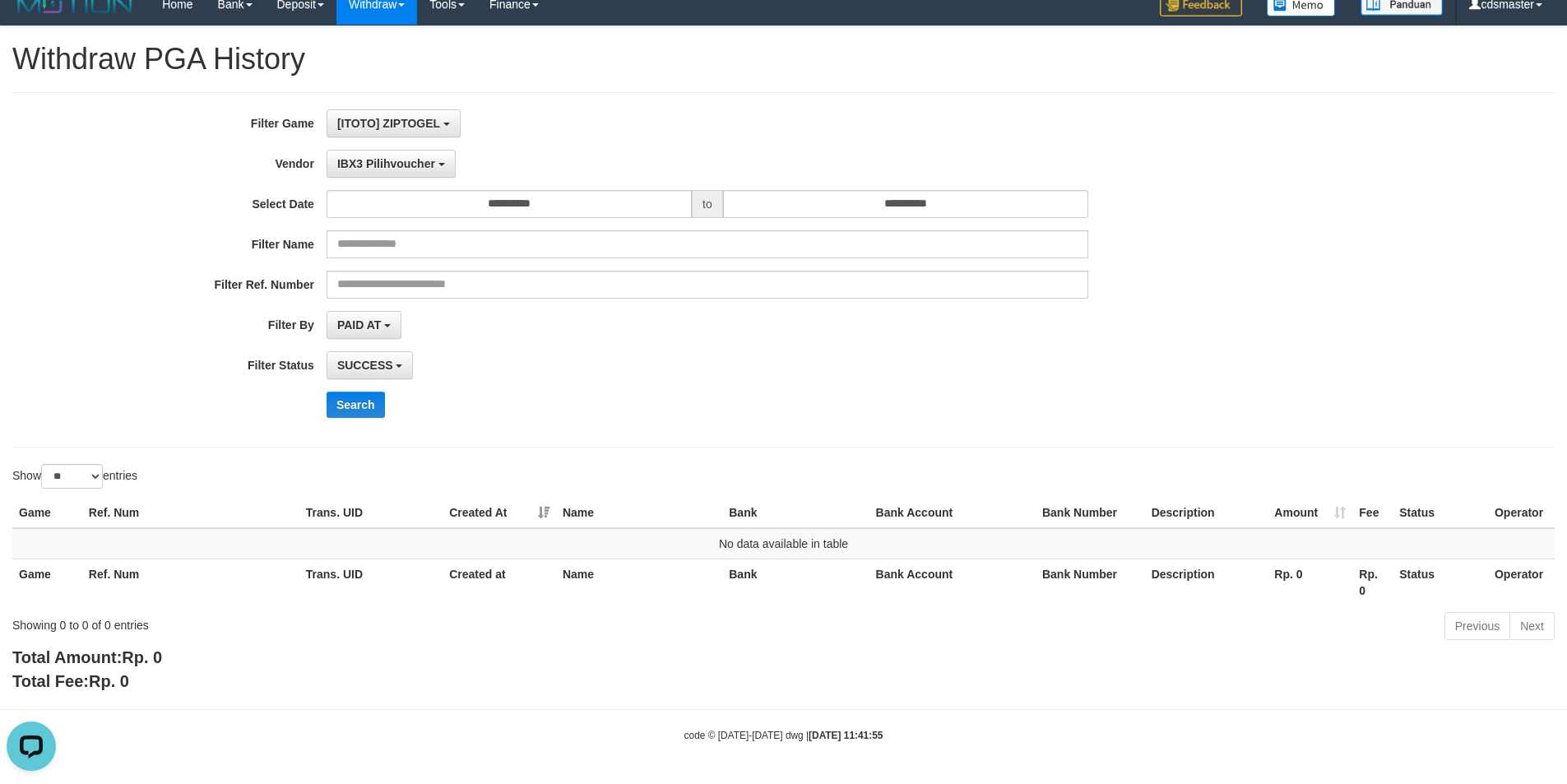
click at [620, 380] on div "**********" at bounding box center [653, 270] width 1307 height 321
click at [346, 402] on button "Search" at bounding box center [356, 404] width 59 height 26
click at [372, 157] on span "IBX3 Pilihvoucher" at bounding box center [386, 163] width 98 height 13
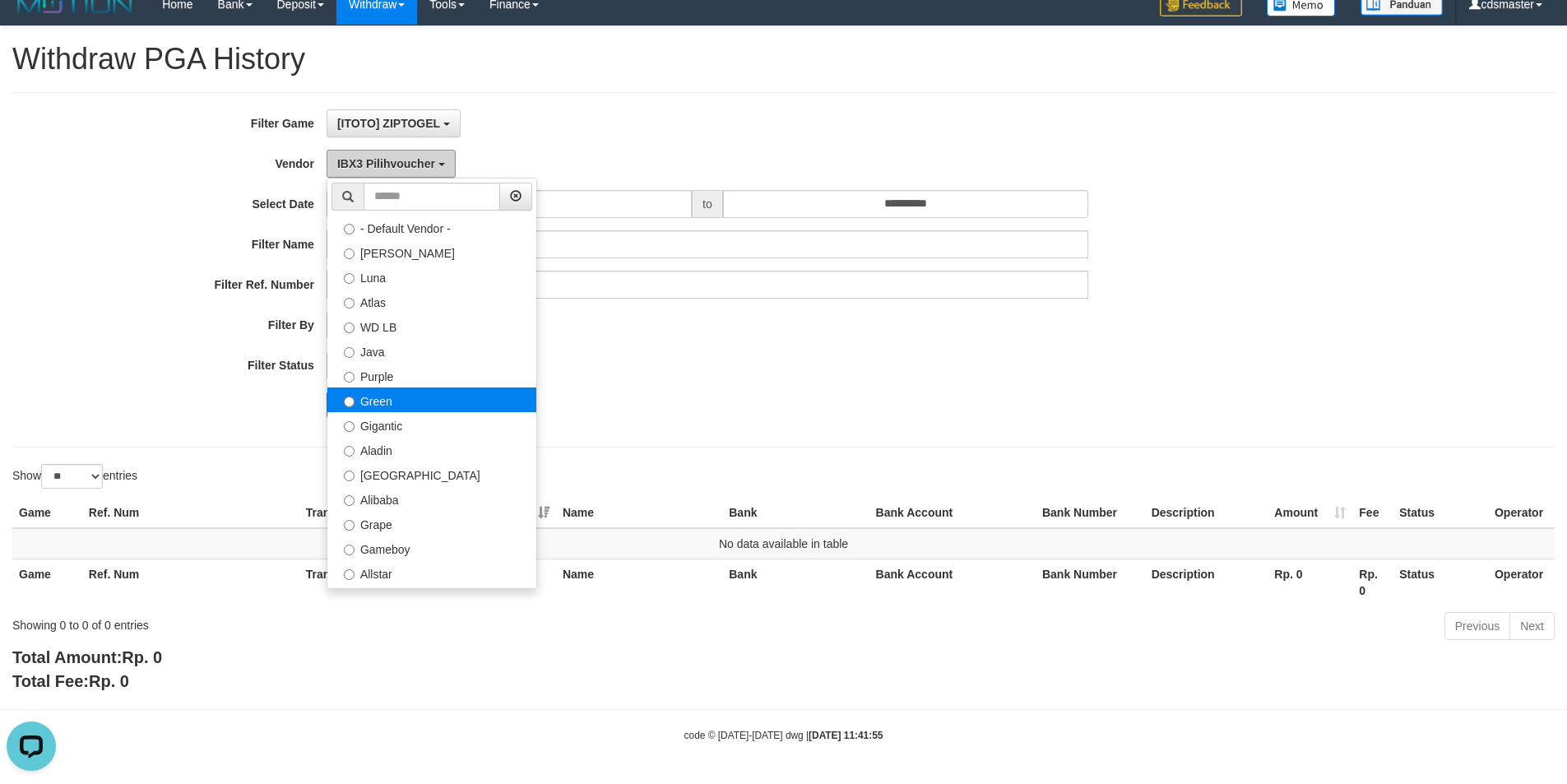
scroll to position [0, 0]
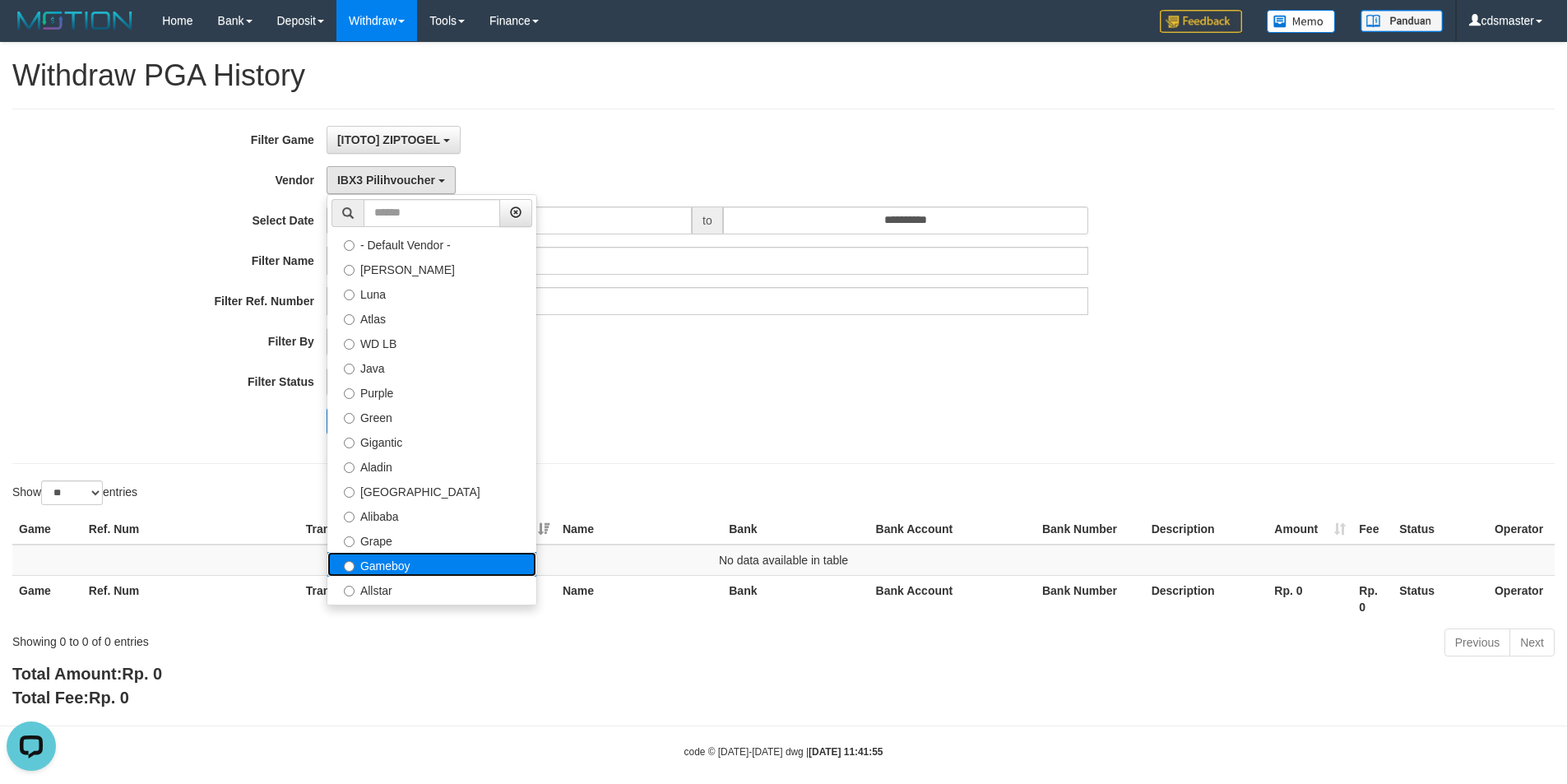
click at [373, 565] on label "Gameboy" at bounding box center [433, 564] width 209 height 25
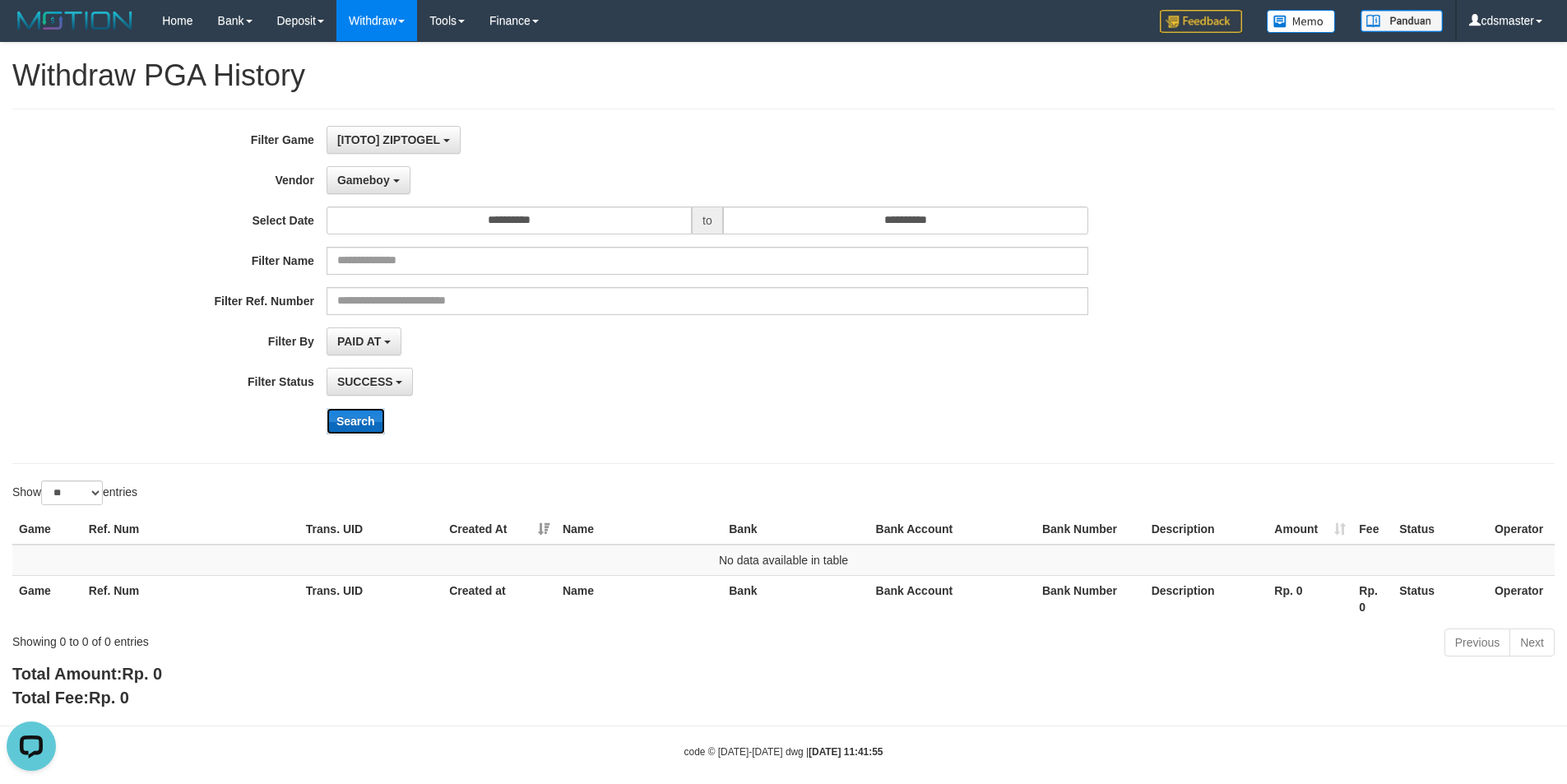
click at [369, 432] on button "Search" at bounding box center [356, 420] width 59 height 26
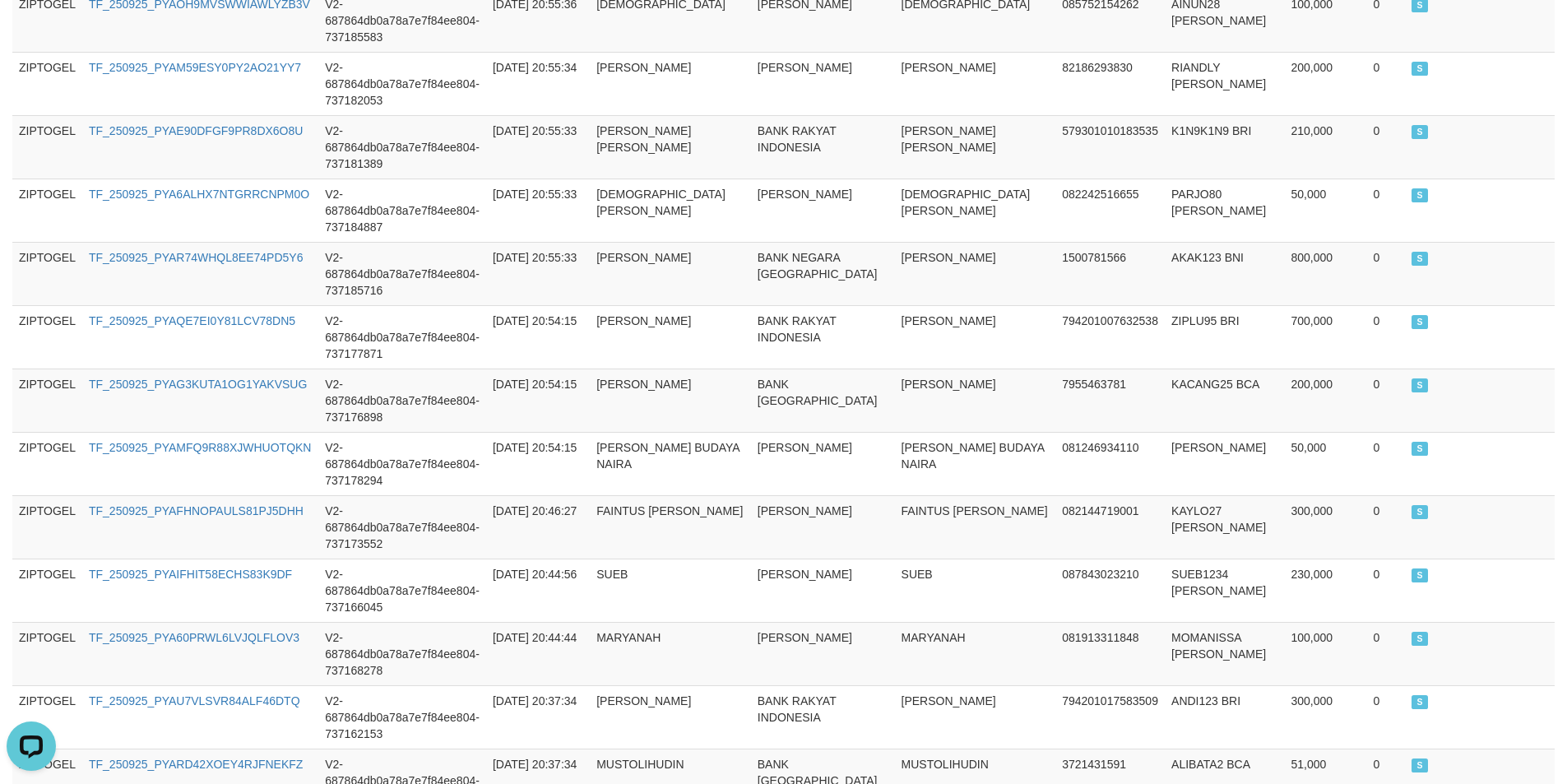
scroll to position [1569, 0]
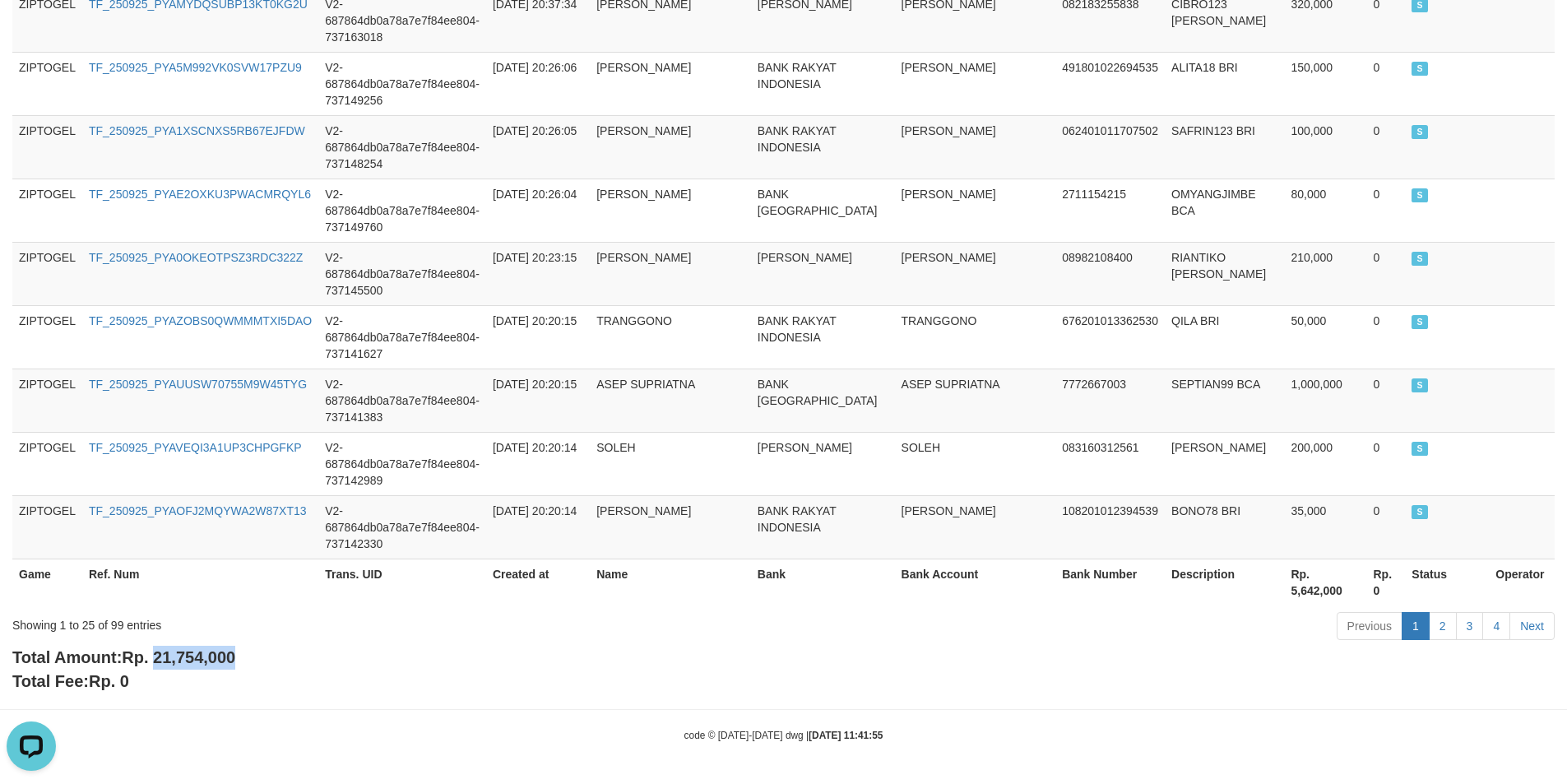
copy span "21,754,000"
drag, startPoint x: 157, startPoint y: 659, endPoint x: 306, endPoint y: 668, distance: 149.3
click at [306, 668] on div "Total Amount: Rp. 21,754,000 Total Fee: Rp. 0" at bounding box center [784, 668] width 1543 height 47
drag, startPoint x: 862, startPoint y: 603, endPoint x: 853, endPoint y: 537, distance: 66.6
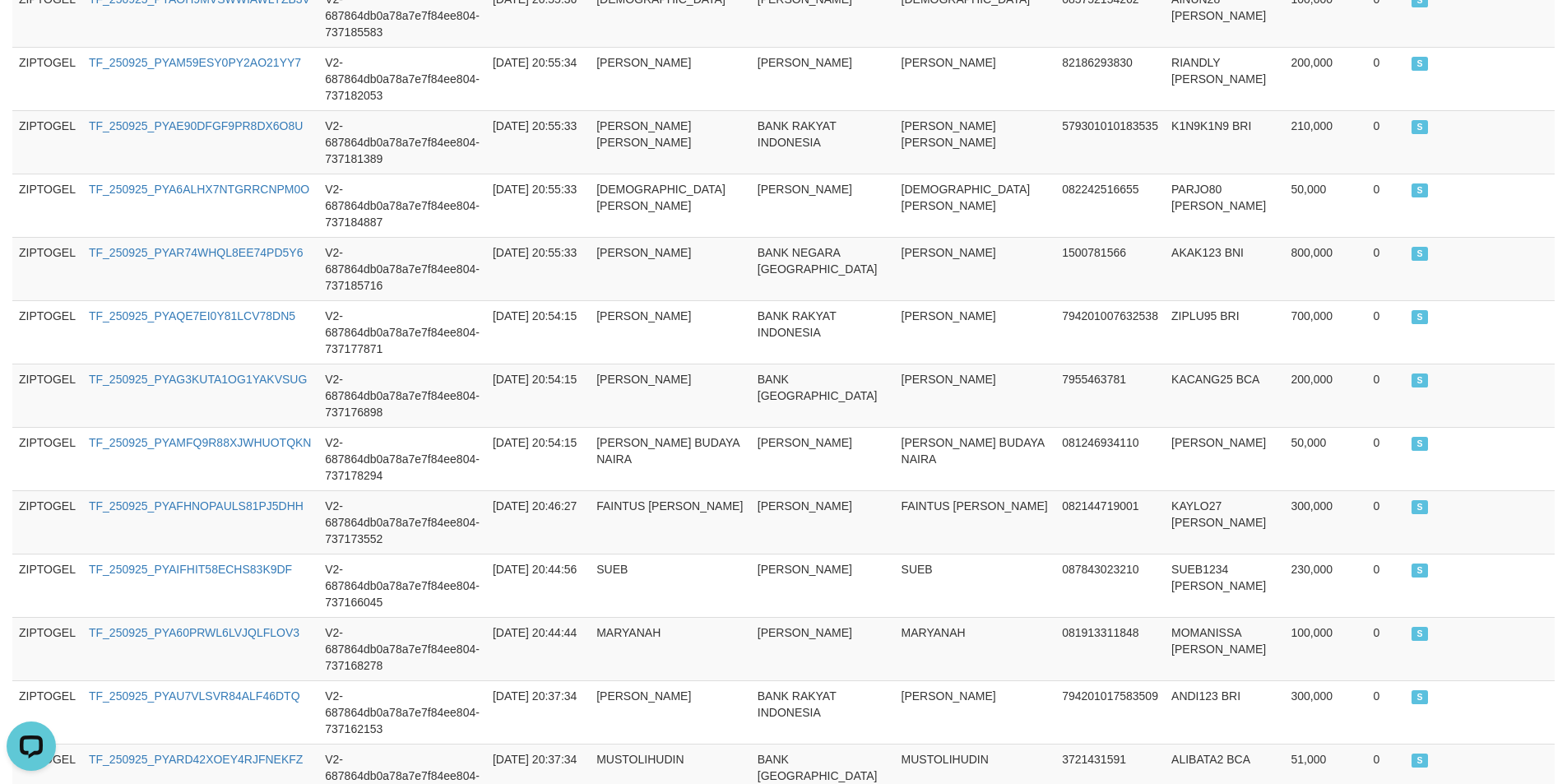
scroll to position [0, 0]
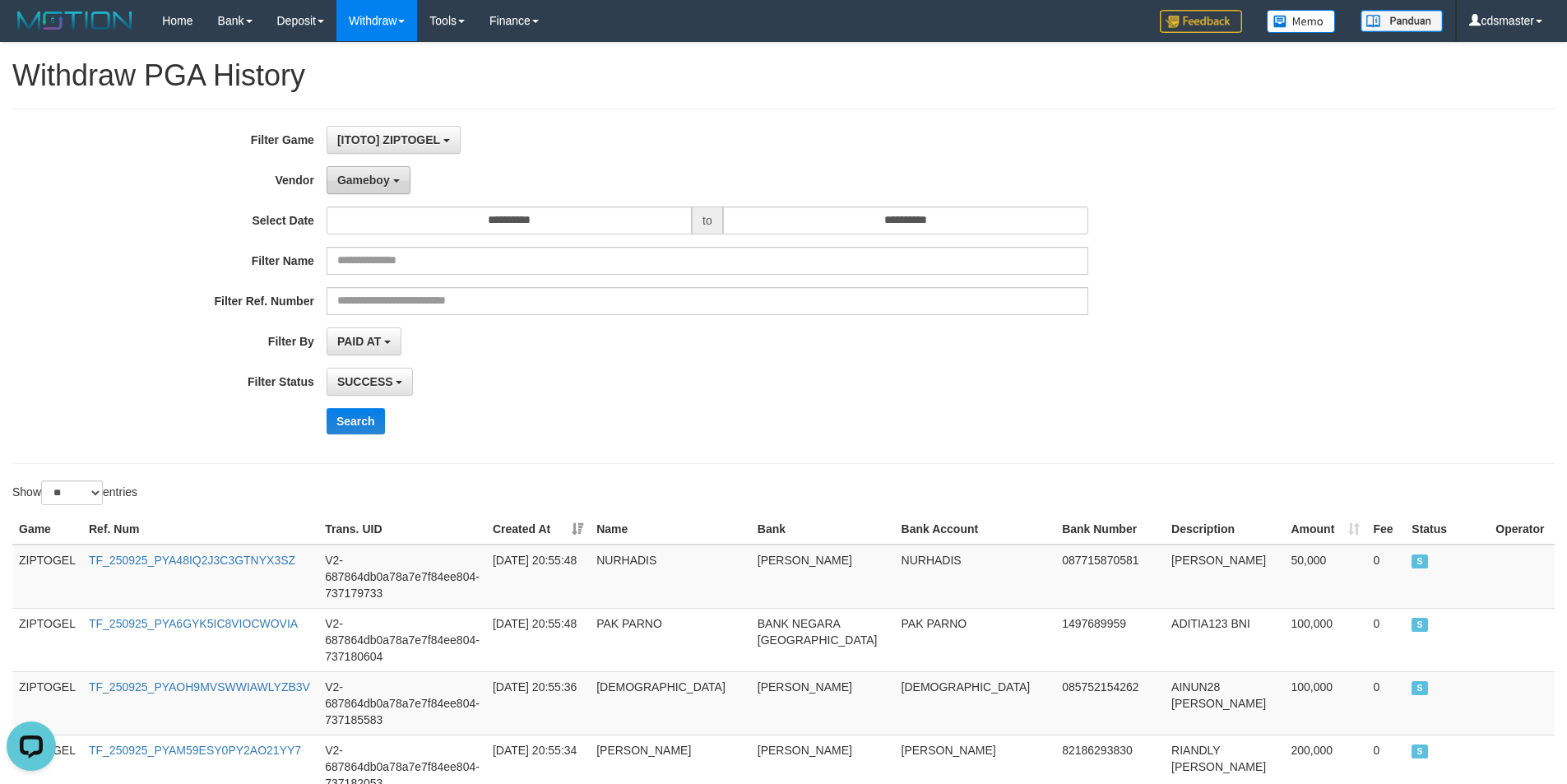
click at [397, 185] on button "Gameboy" at bounding box center [369, 180] width 84 height 28
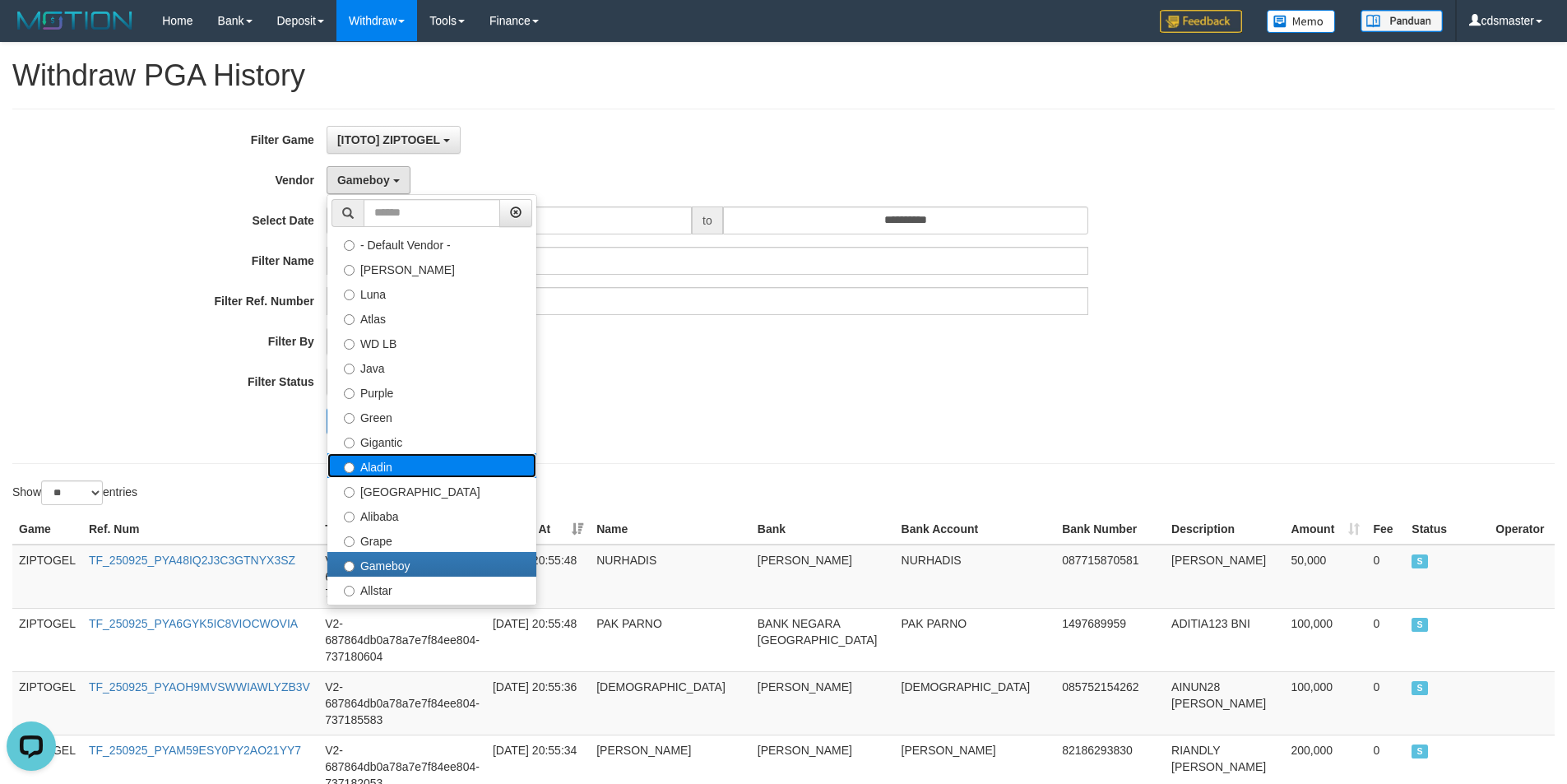
click at [439, 458] on label "Aladin" at bounding box center [433, 465] width 209 height 25
select select "**********"
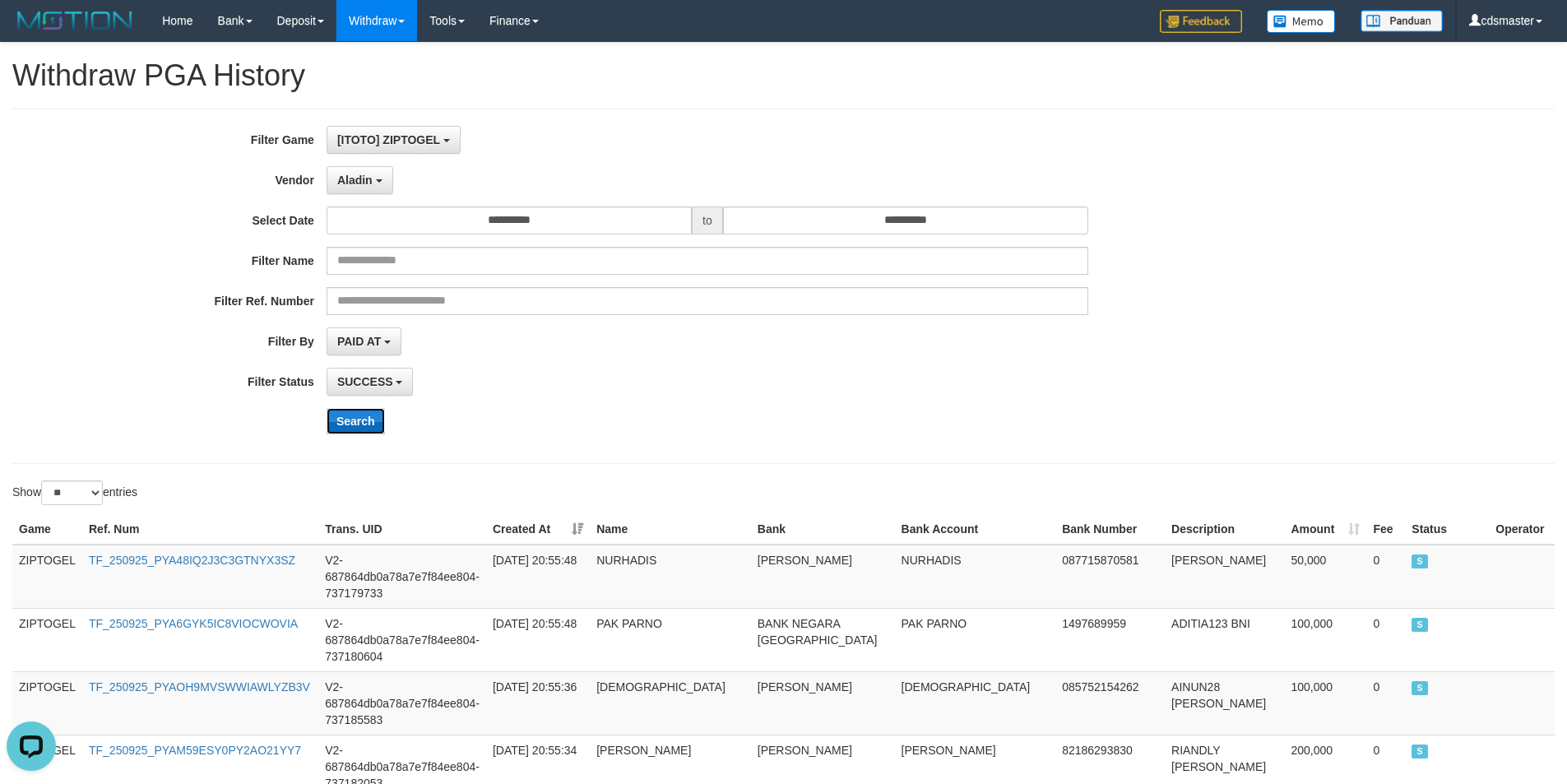
click at [327, 413] on button "Search" at bounding box center [356, 420] width 59 height 26
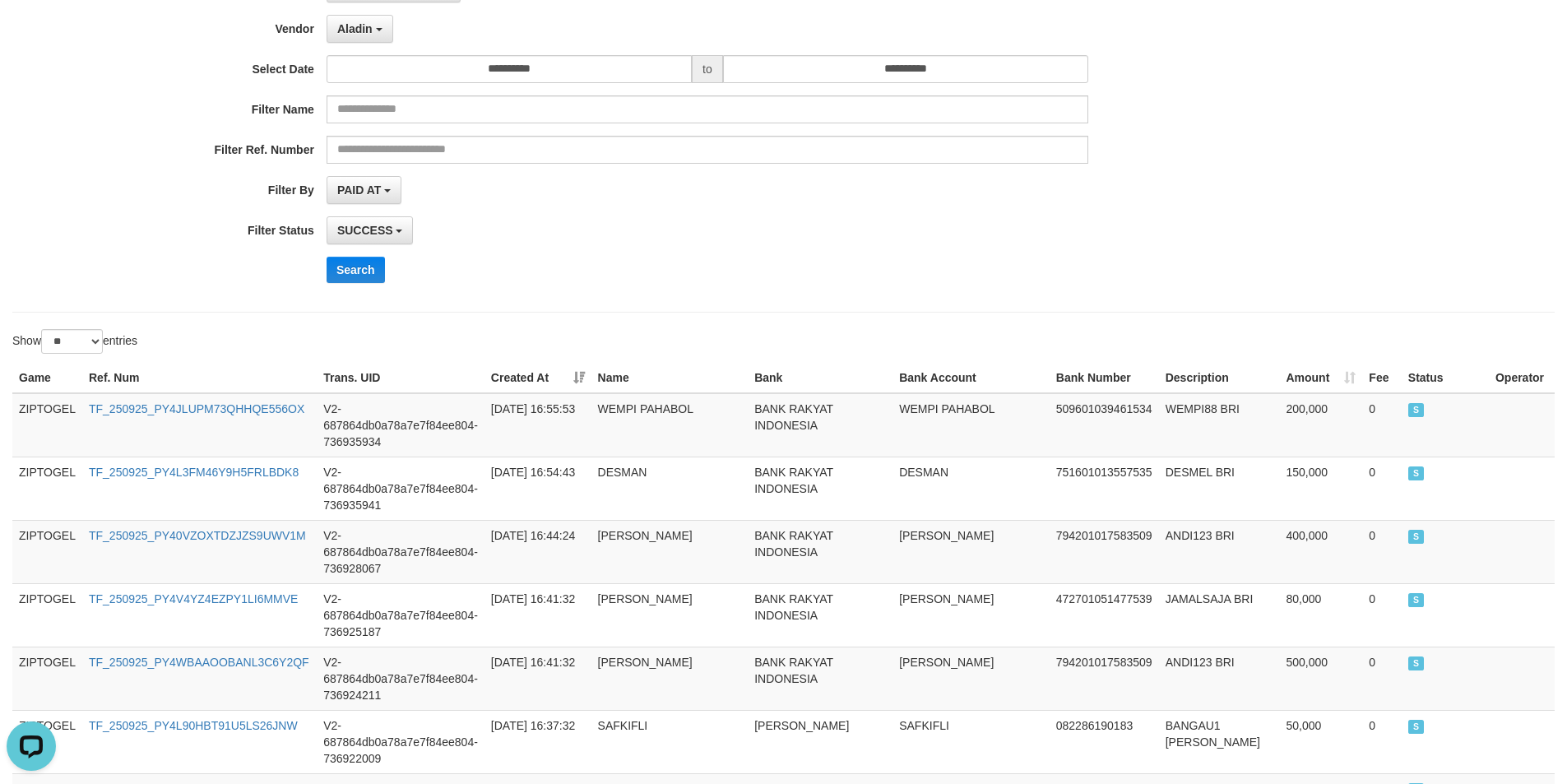
scroll to position [1569, 0]
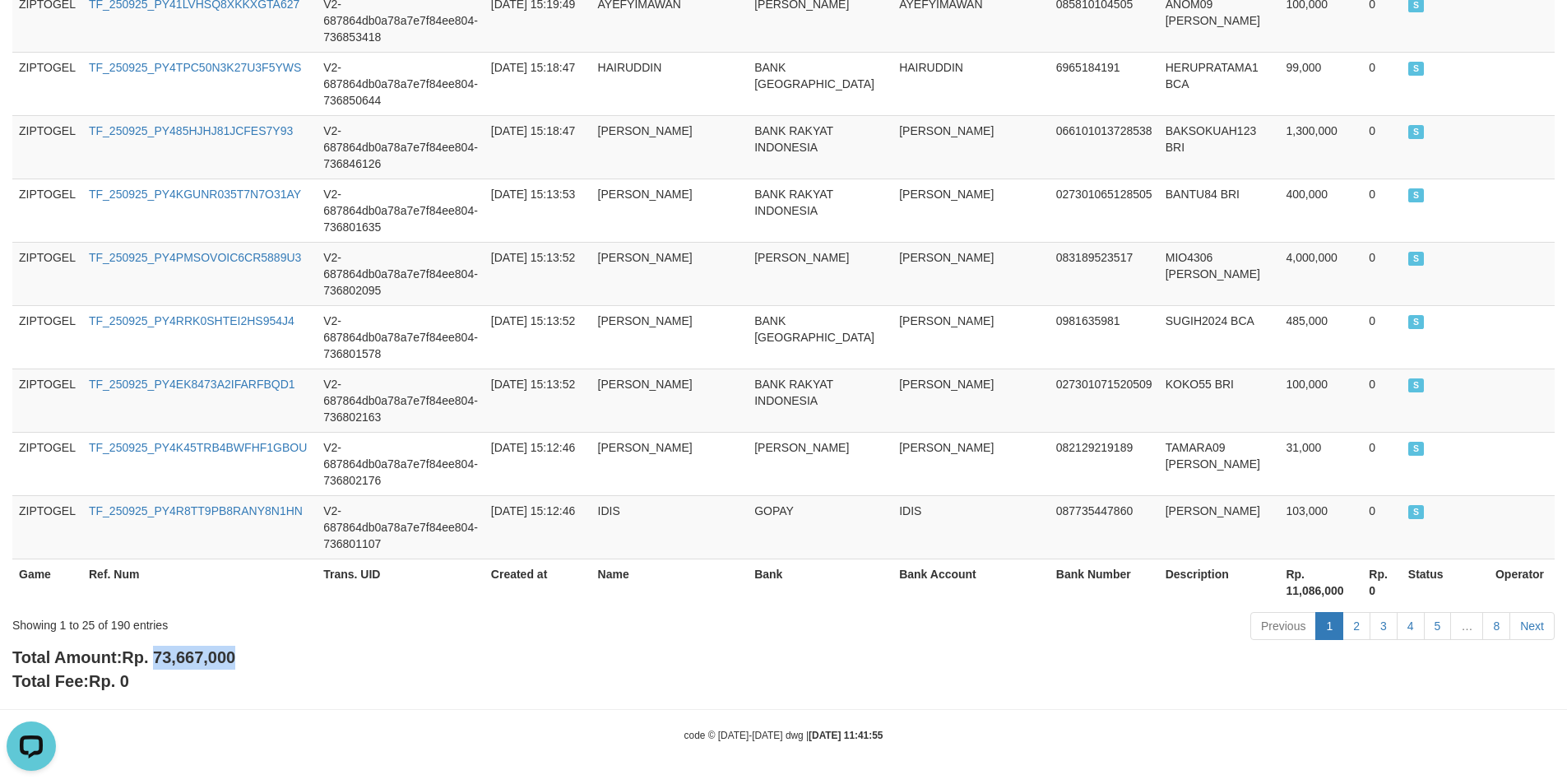
drag, startPoint x: 160, startPoint y: 656, endPoint x: 303, endPoint y: 655, distance: 143.0
click at [303, 655] on div "Total Amount: Rp. 73,667,000 Total Fee: Rp. 0" at bounding box center [784, 668] width 1543 height 47
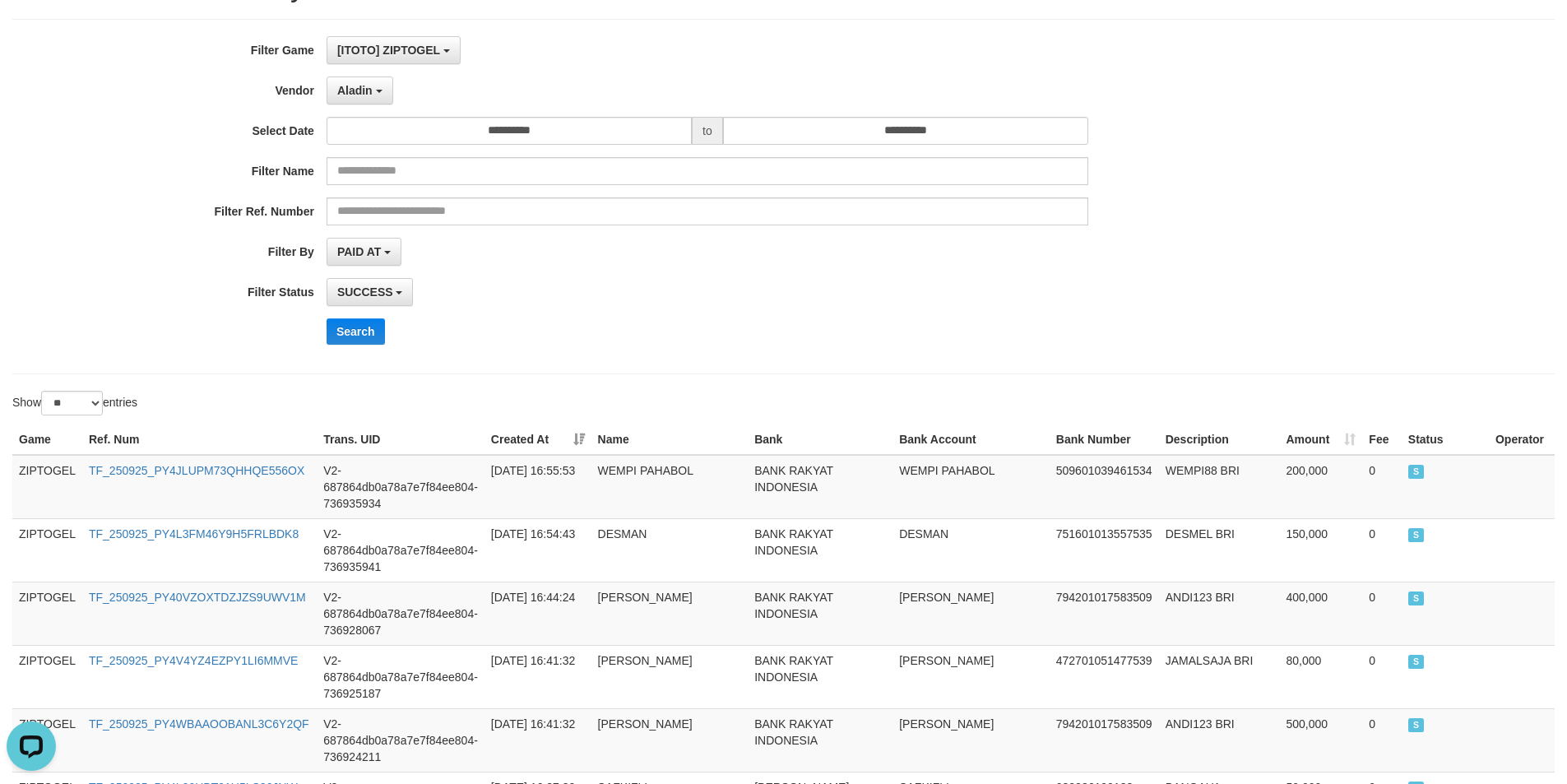
scroll to position [0, 0]
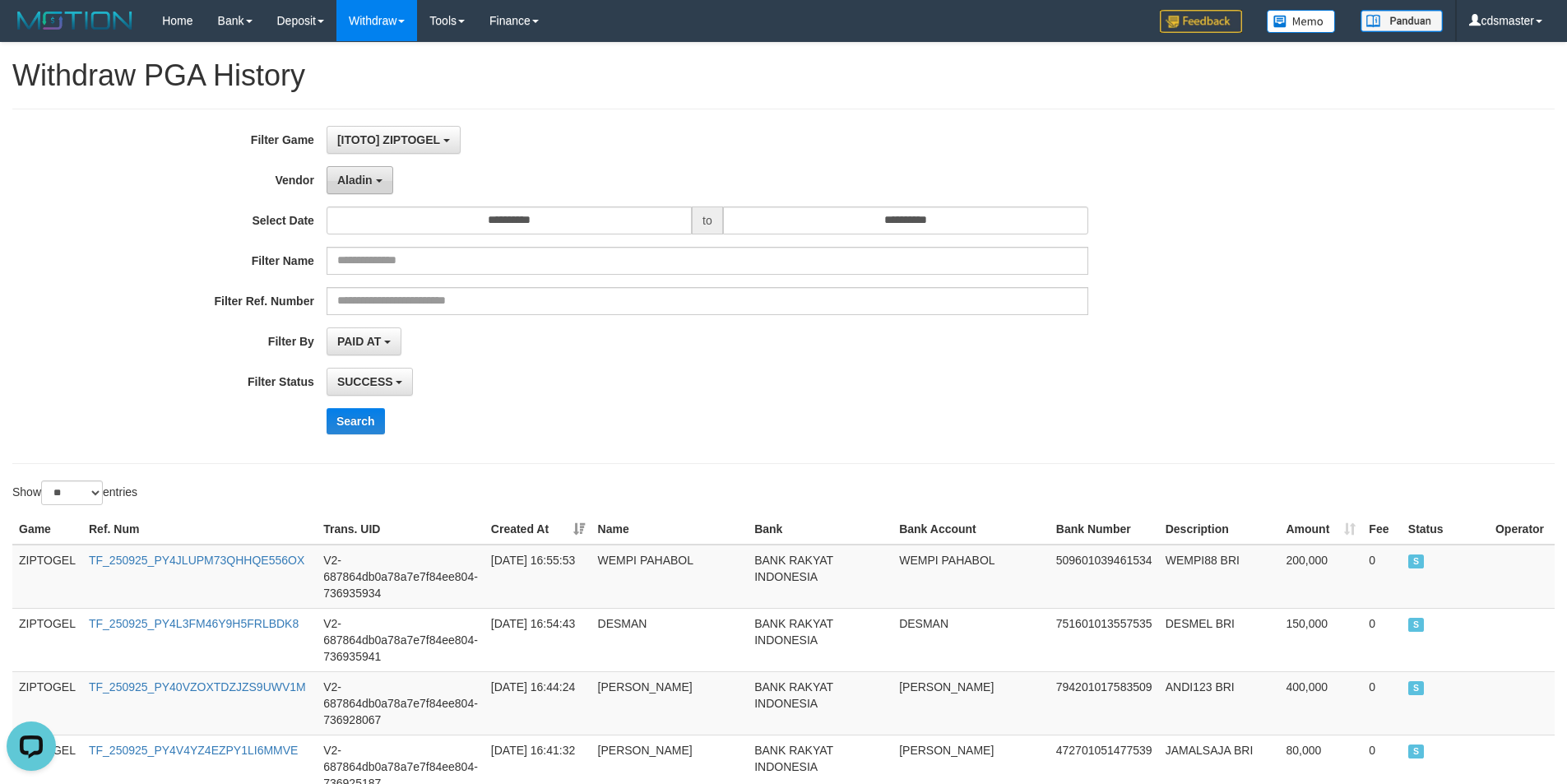
click at [335, 183] on button "Aladin" at bounding box center [360, 180] width 67 height 28
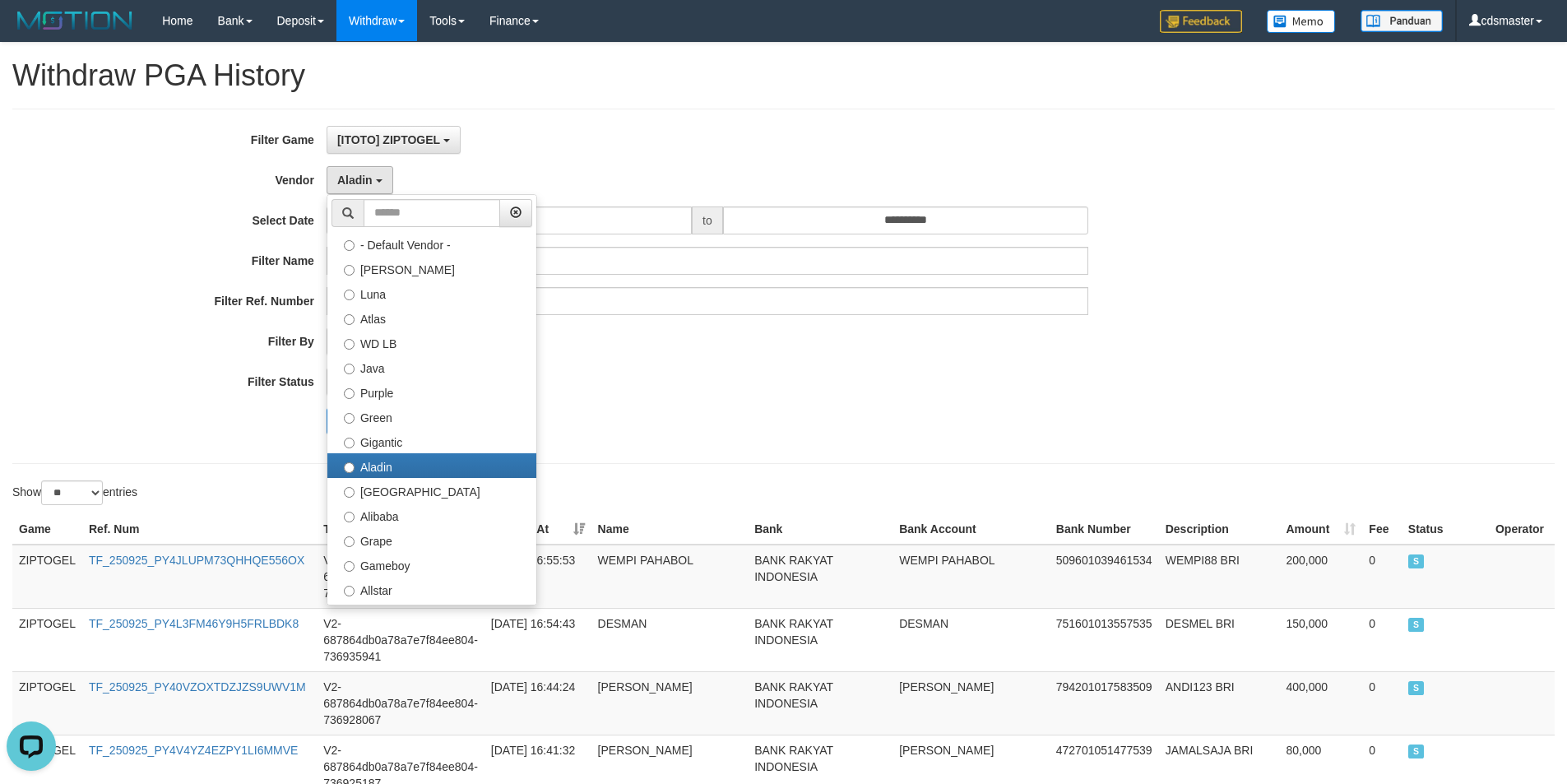
drag, startPoint x: 734, startPoint y: 421, endPoint x: 608, endPoint y: 254, distance: 209.2
click at [733, 411] on div "Search" at bounding box center [816, 420] width 980 height 26
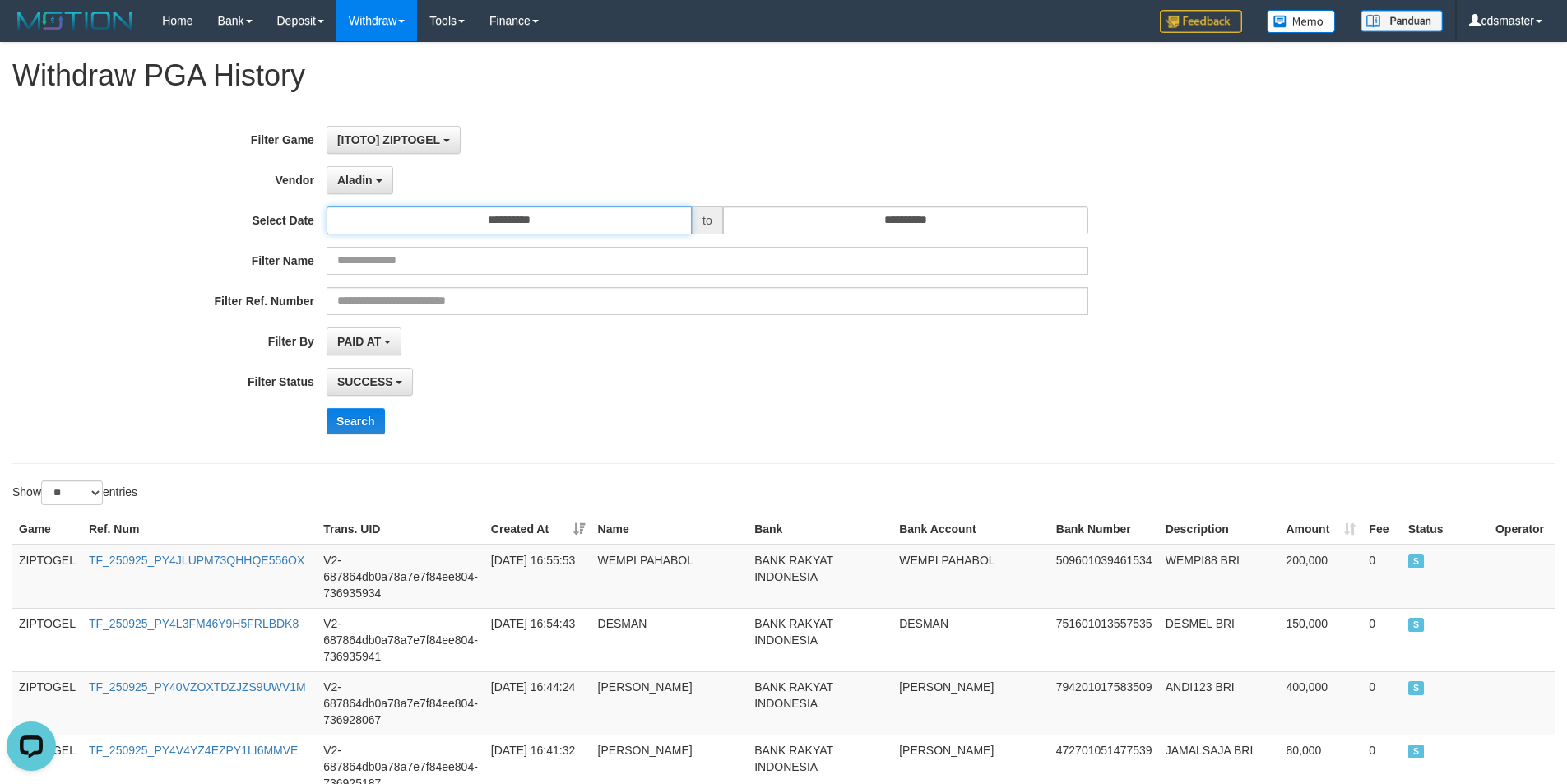
click at [589, 223] on input "**********" at bounding box center [509, 220] width 365 height 28
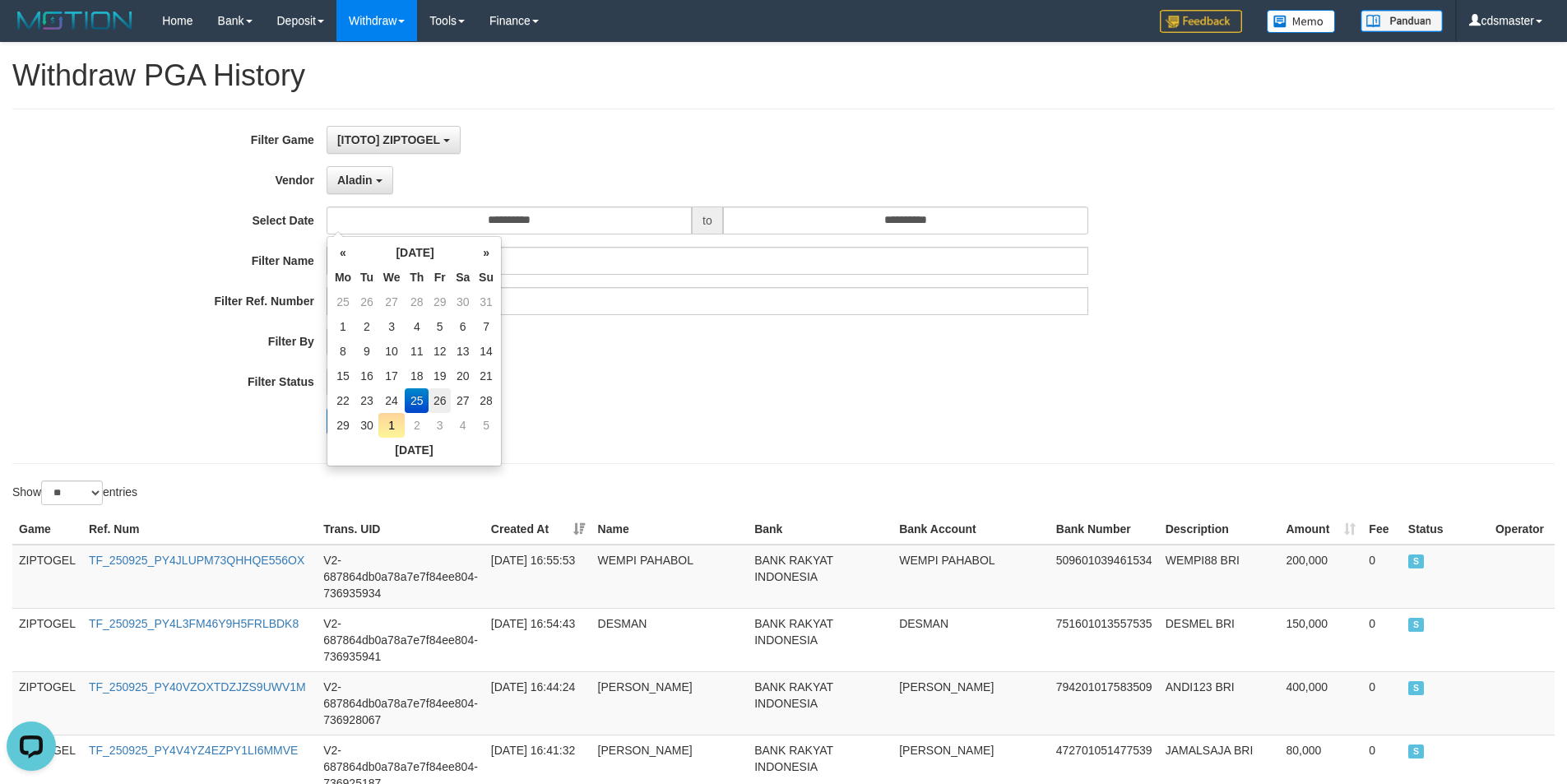
click at [444, 393] on td "26" at bounding box center [440, 400] width 22 height 25
type input "**********"
drag, startPoint x: 746, startPoint y: 375, endPoint x: 806, endPoint y: 217, distance: 169.0
click at [752, 368] on div "SUCCESS SUCCESS ON PROCESS FAILED" at bounding box center [708, 382] width 762 height 28
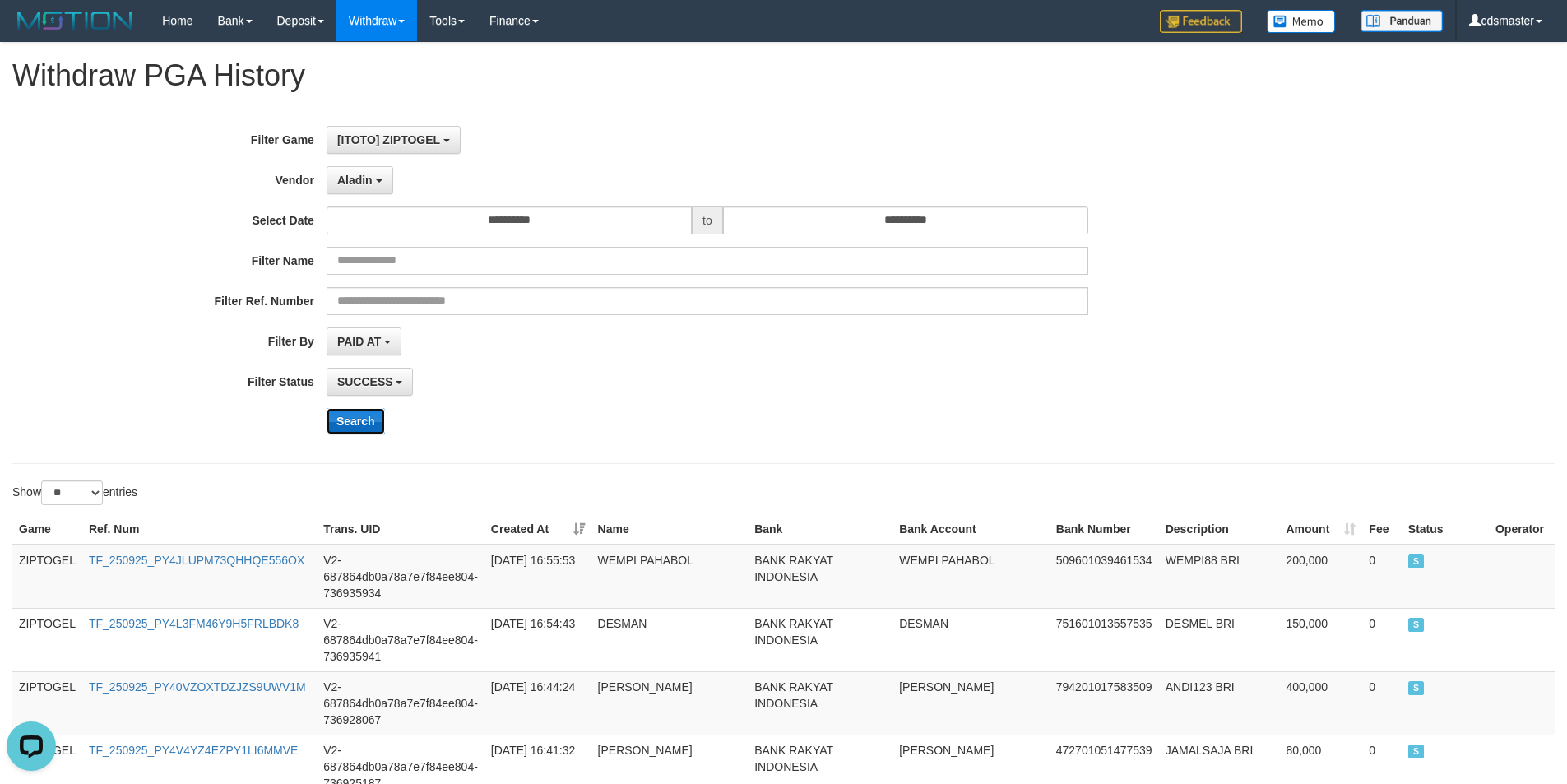
click at [357, 423] on button "Search" at bounding box center [356, 420] width 59 height 26
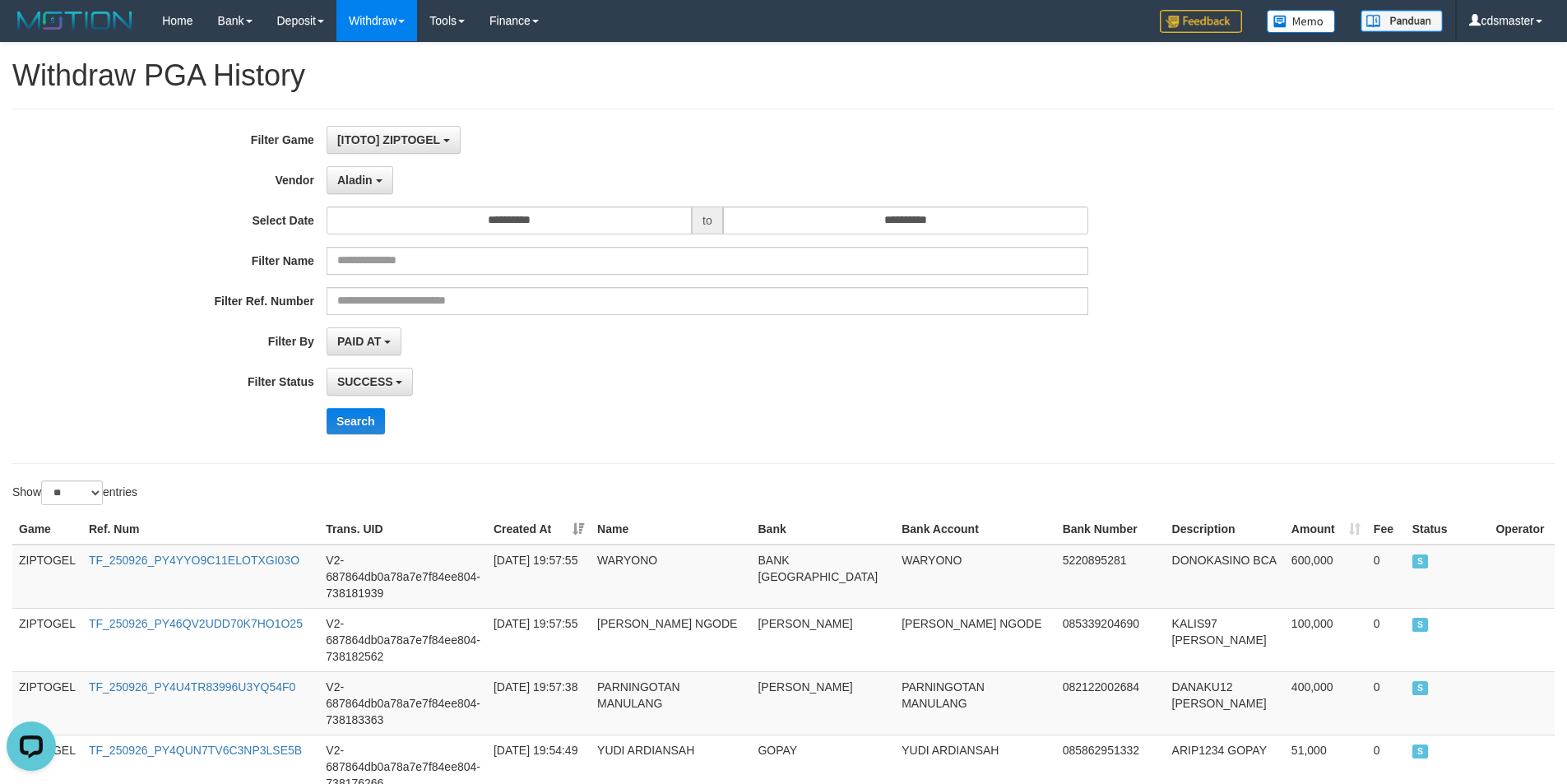
scroll to position [1569, 0]
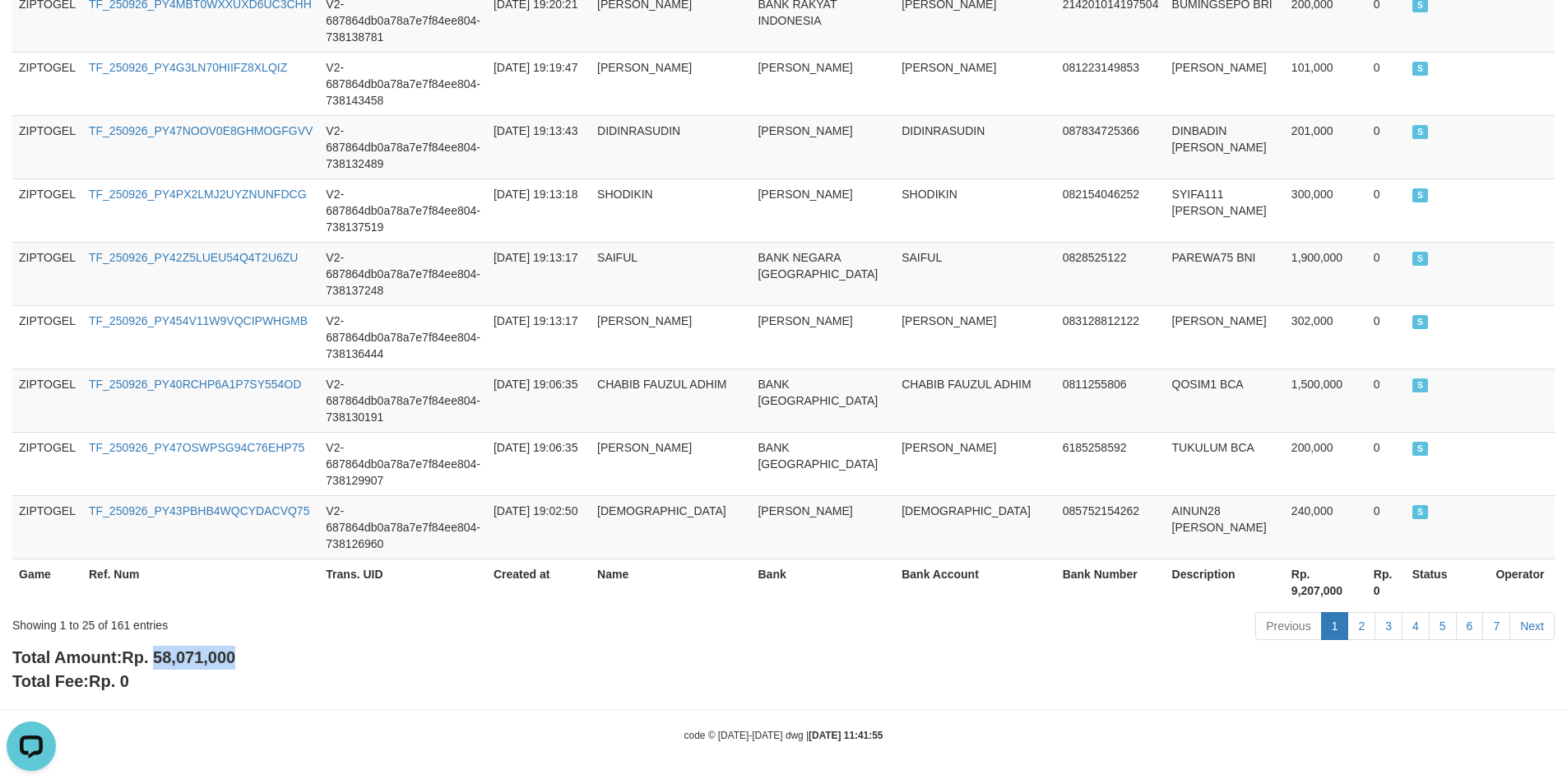
drag, startPoint x: 157, startPoint y: 655, endPoint x: 280, endPoint y: 656, distance: 123.0
click at [280, 656] on div "Total Amount: Rp. 58,071,000 Total Fee: Rp. 0" at bounding box center [784, 668] width 1543 height 47
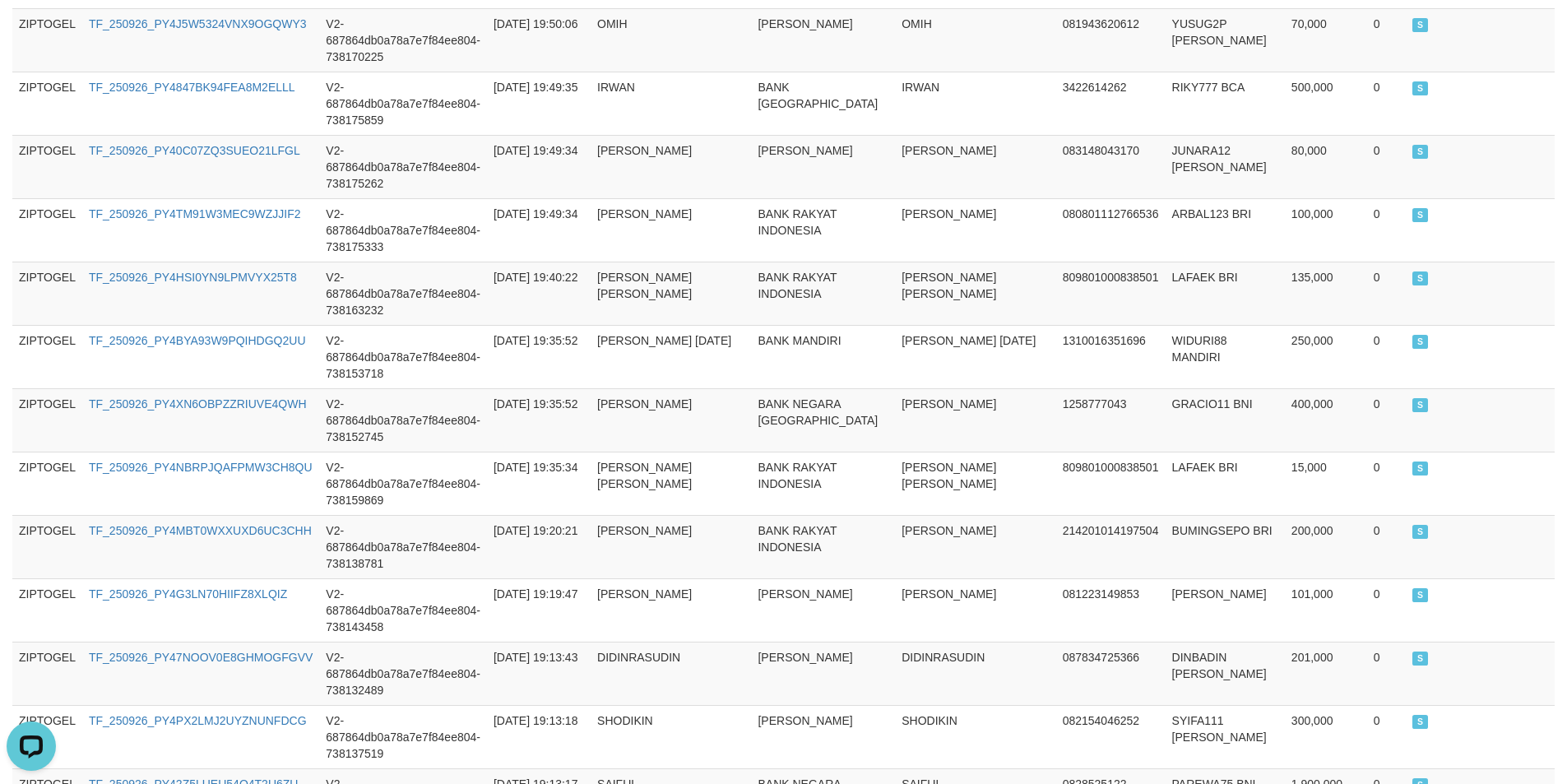
scroll to position [0, 0]
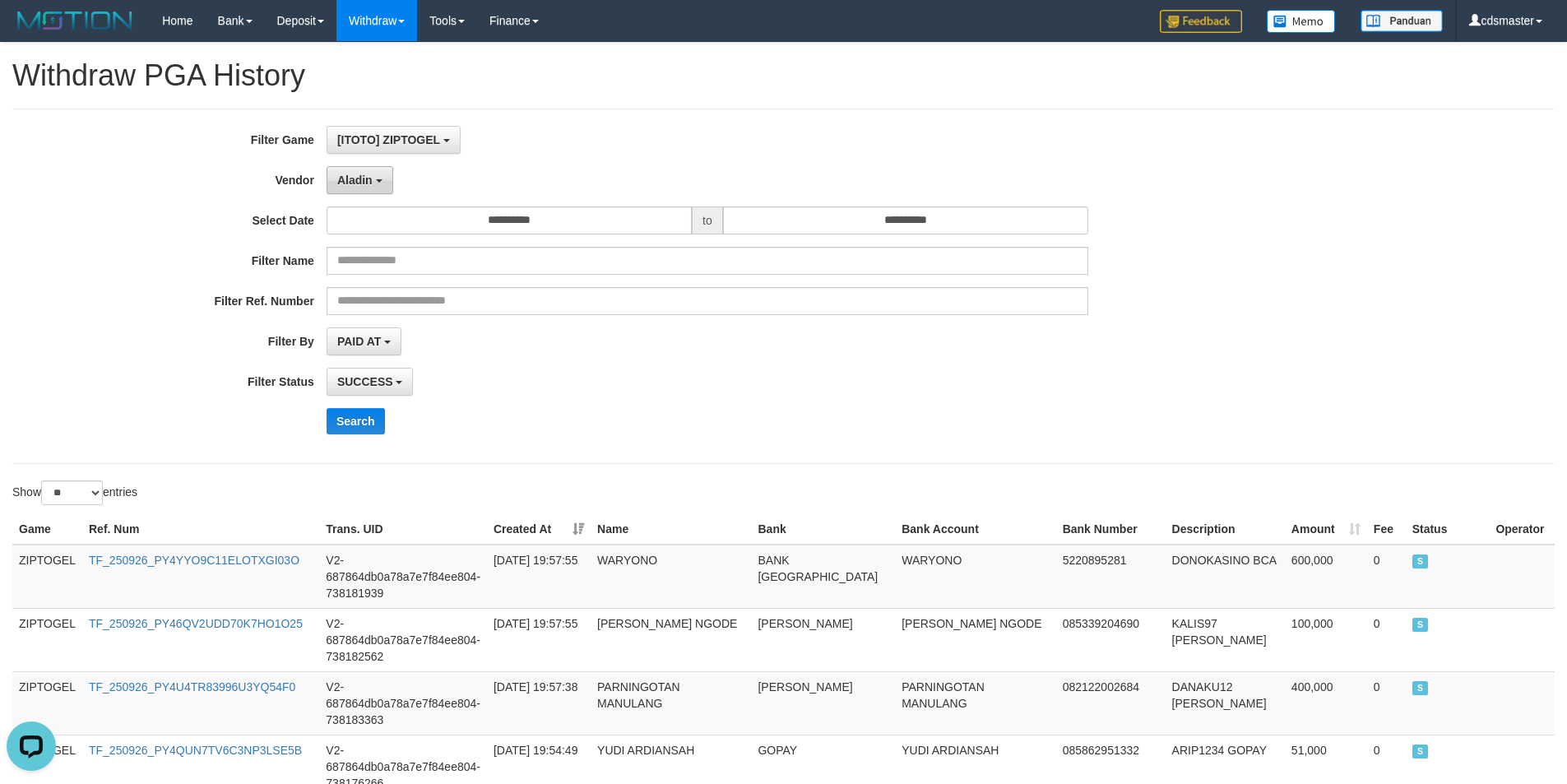
click at [376, 183] on button "Aladin" at bounding box center [360, 180] width 67 height 28
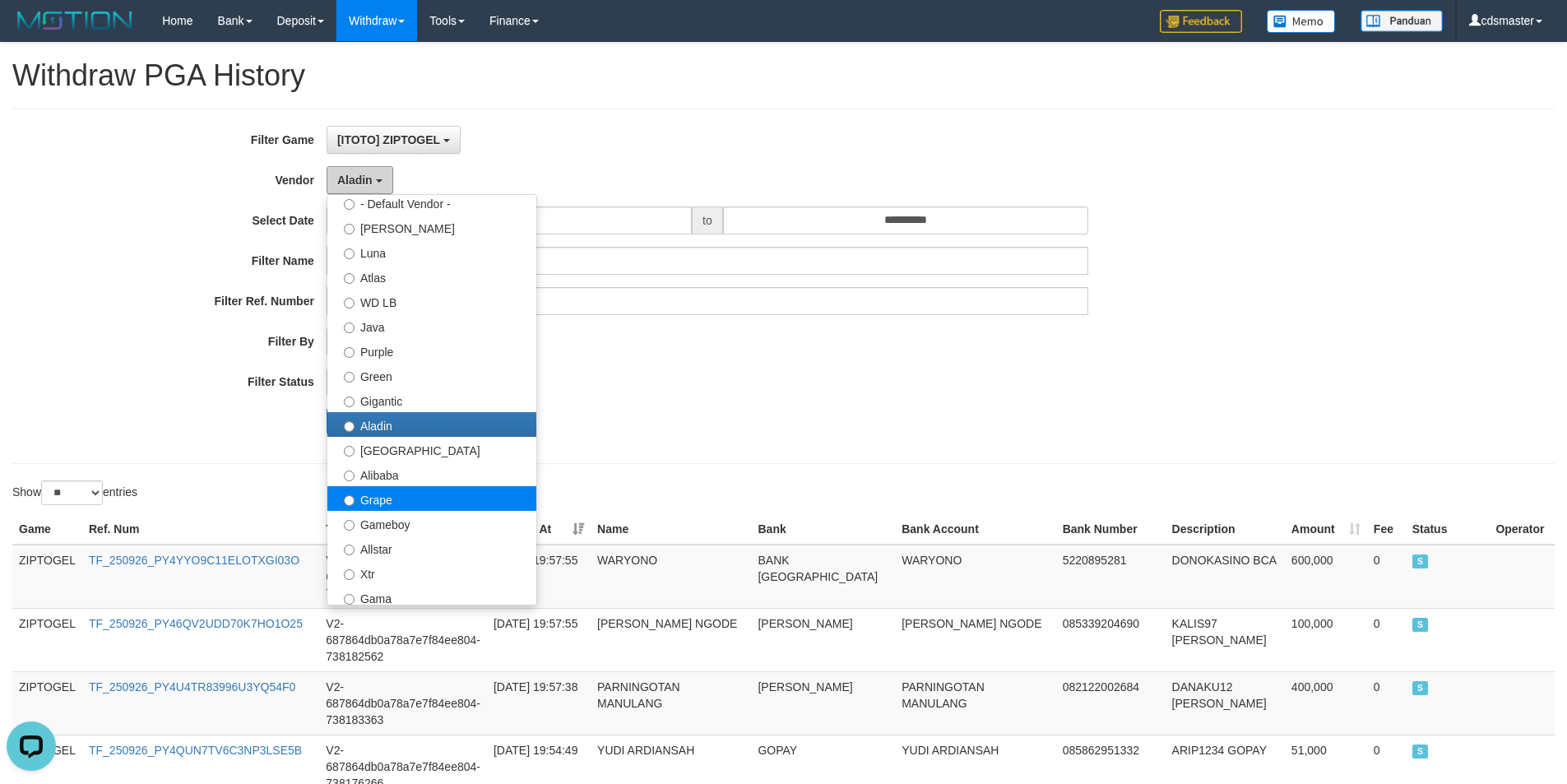
scroll to position [83, 0]
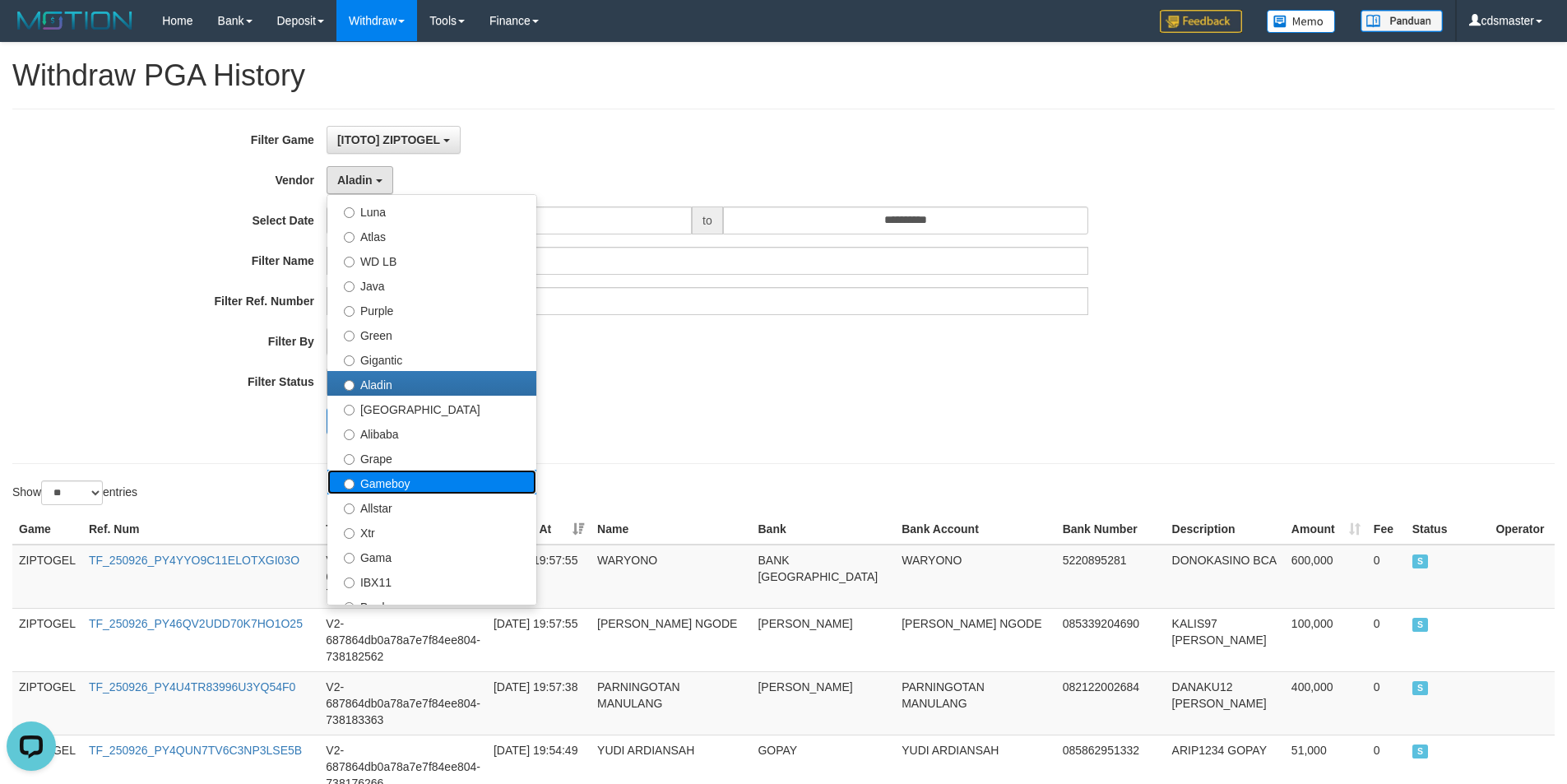
click at [407, 474] on label "Gameboy" at bounding box center [433, 481] width 209 height 25
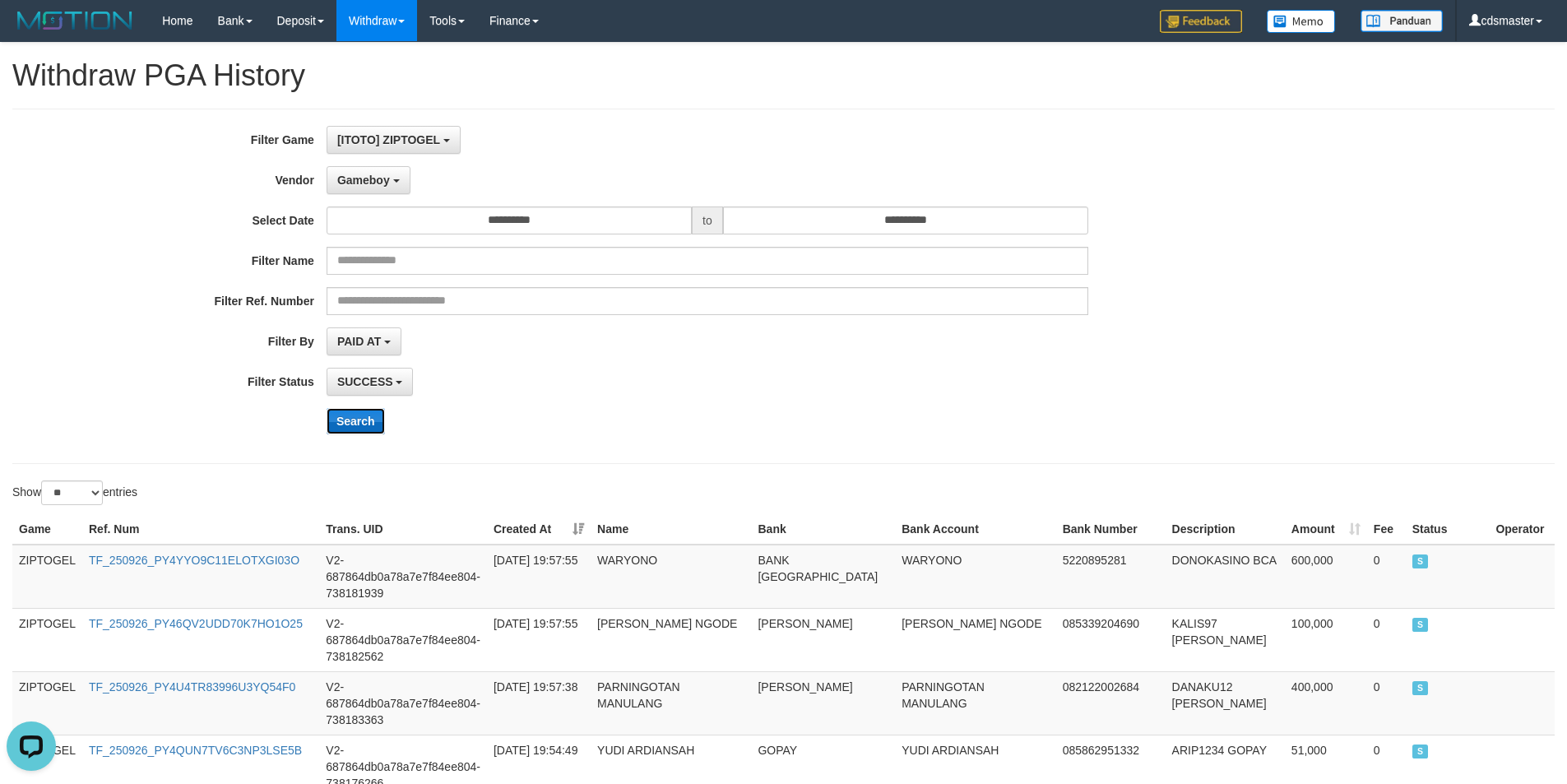
click at [359, 433] on button "Search" at bounding box center [356, 420] width 59 height 26
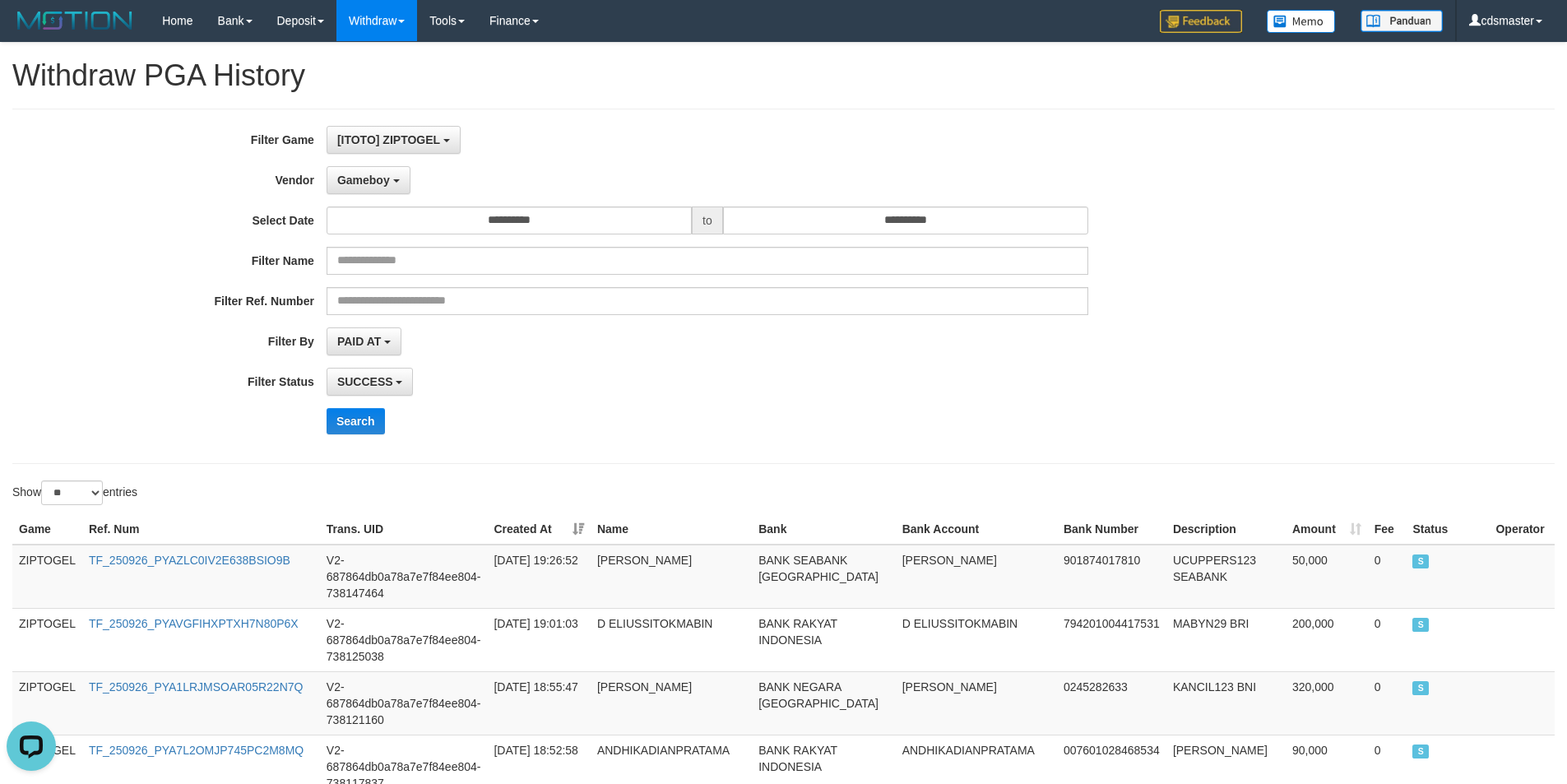
drag, startPoint x: 984, startPoint y: 153, endPoint x: 987, endPoint y: 184, distance: 31.1
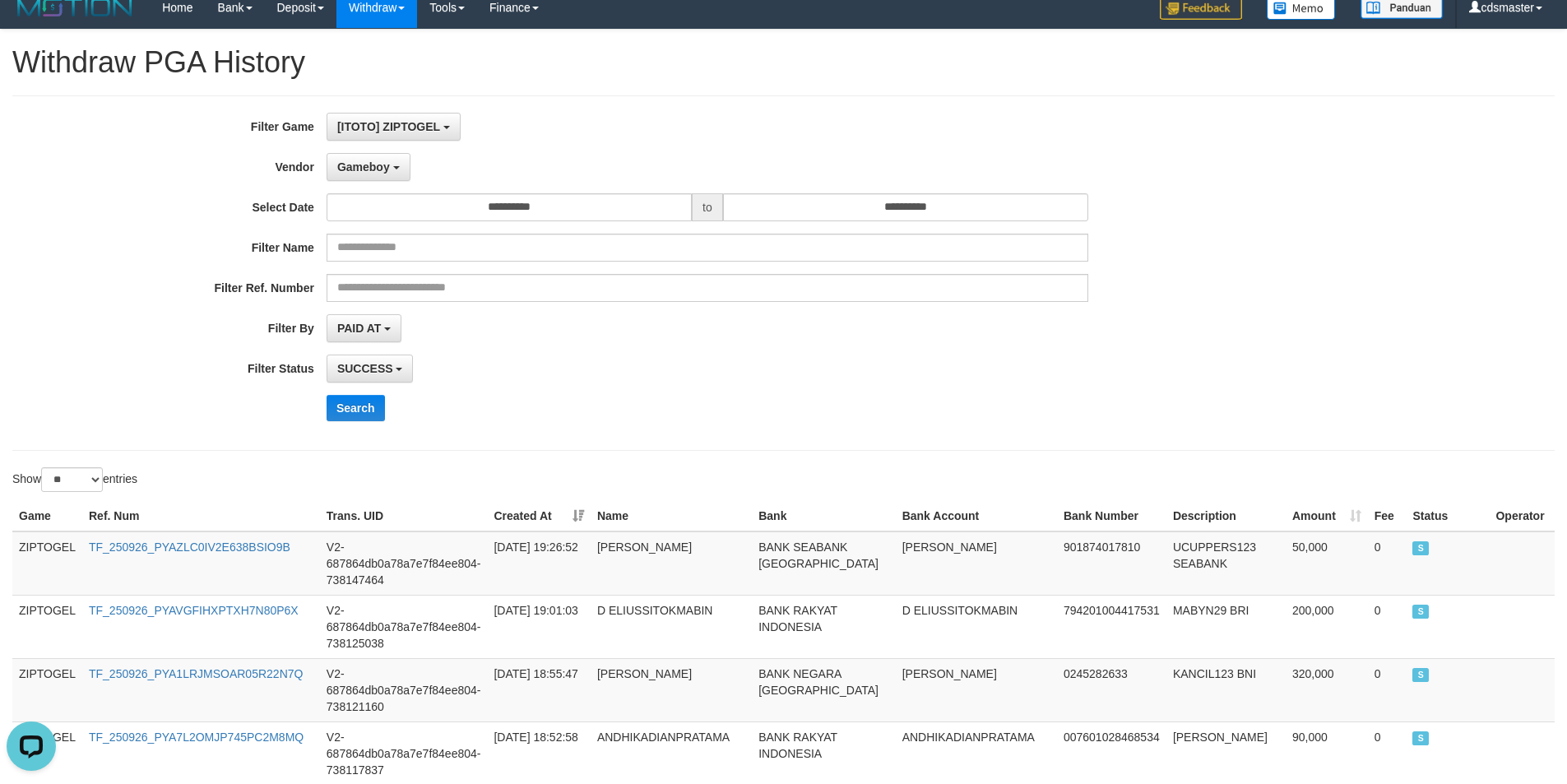
scroll to position [1569, 0]
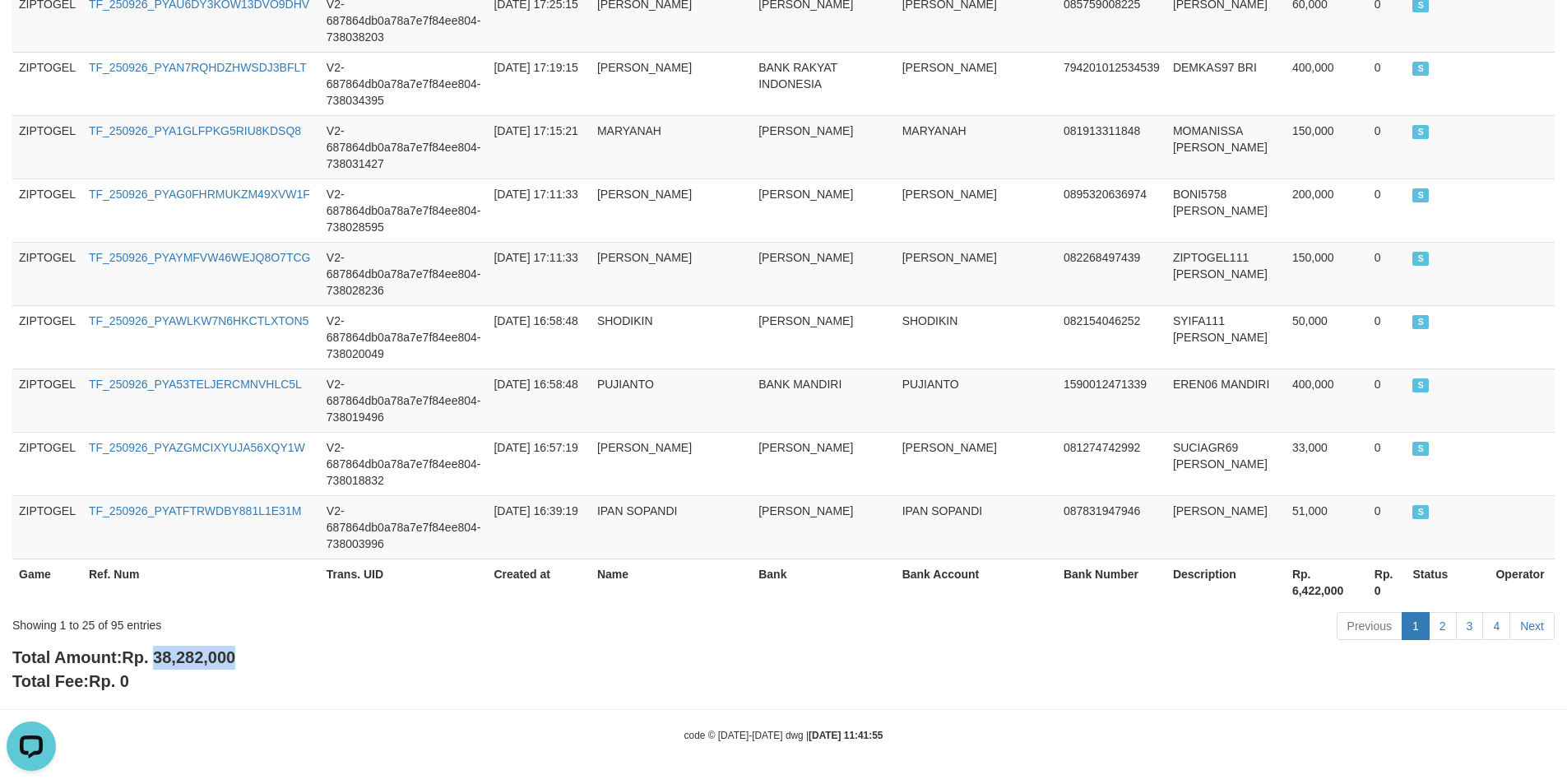
drag, startPoint x: 157, startPoint y: 653, endPoint x: 285, endPoint y: 653, distance: 128.0
click at [285, 653] on div "Total Amount: Rp. 38,282,000 Total Fee: Rp. 0" at bounding box center [784, 668] width 1543 height 47
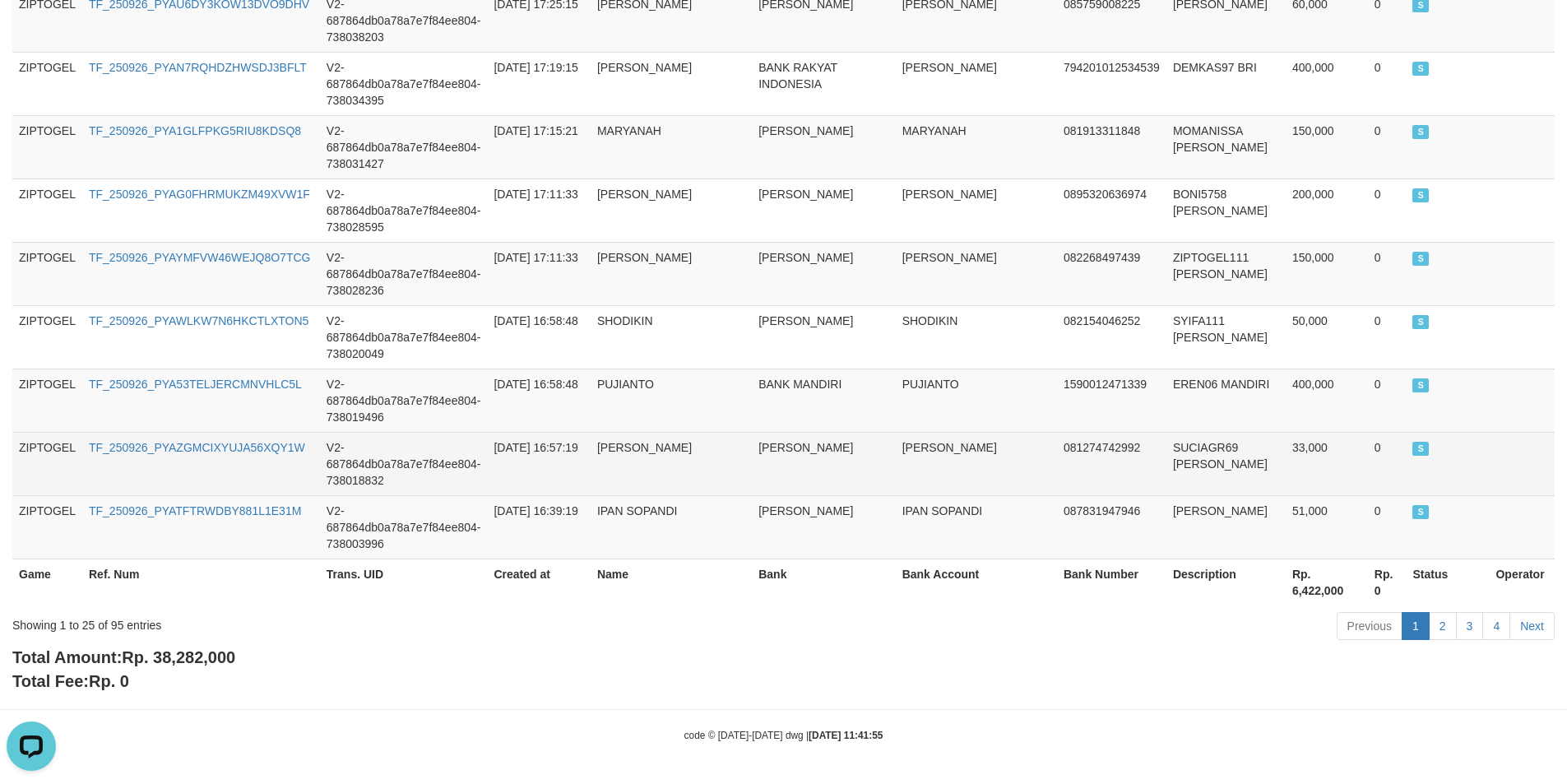
drag, startPoint x: 899, startPoint y: 501, endPoint x: 885, endPoint y: 483, distance: 22.8
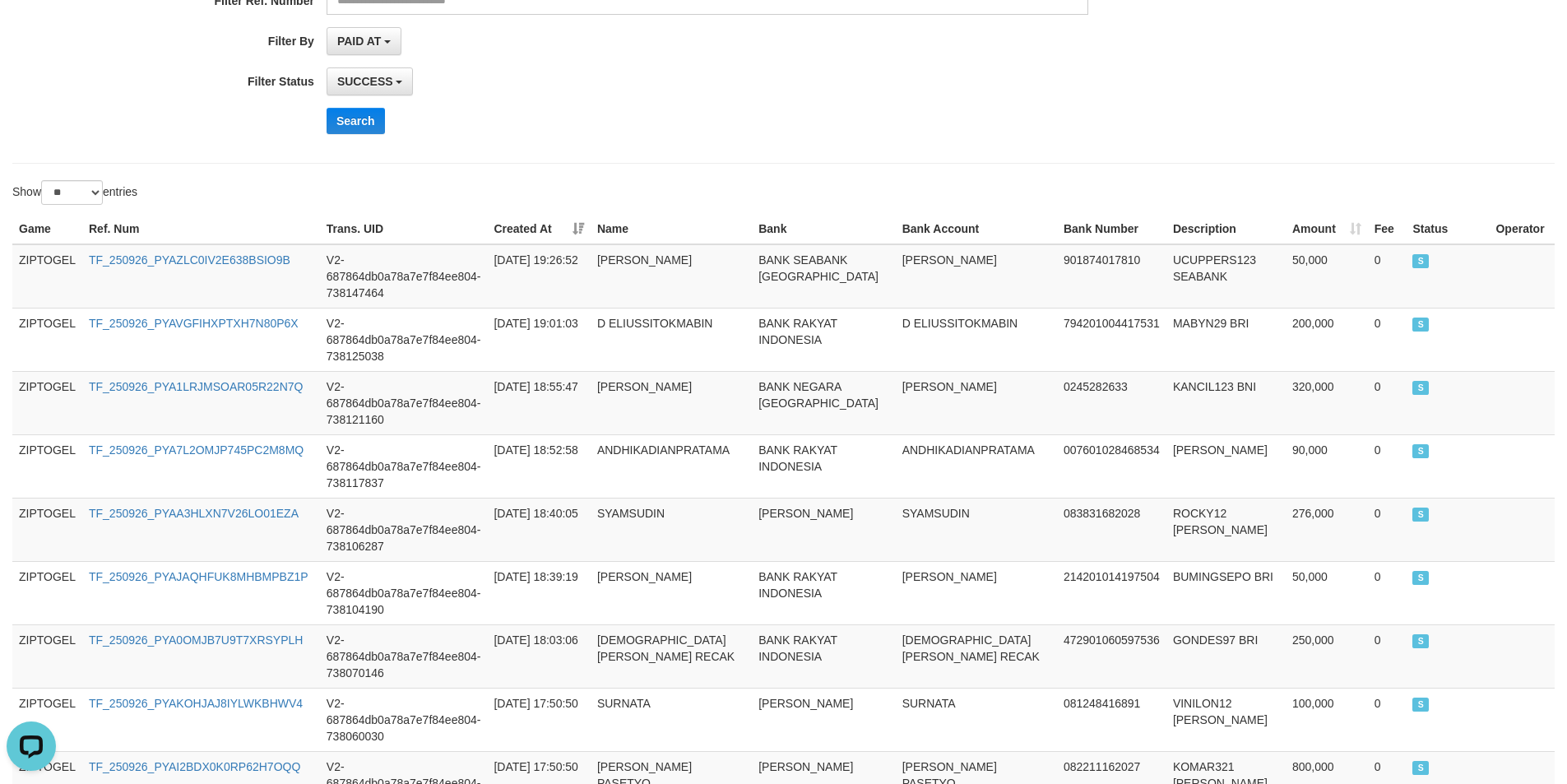
scroll to position [0, 0]
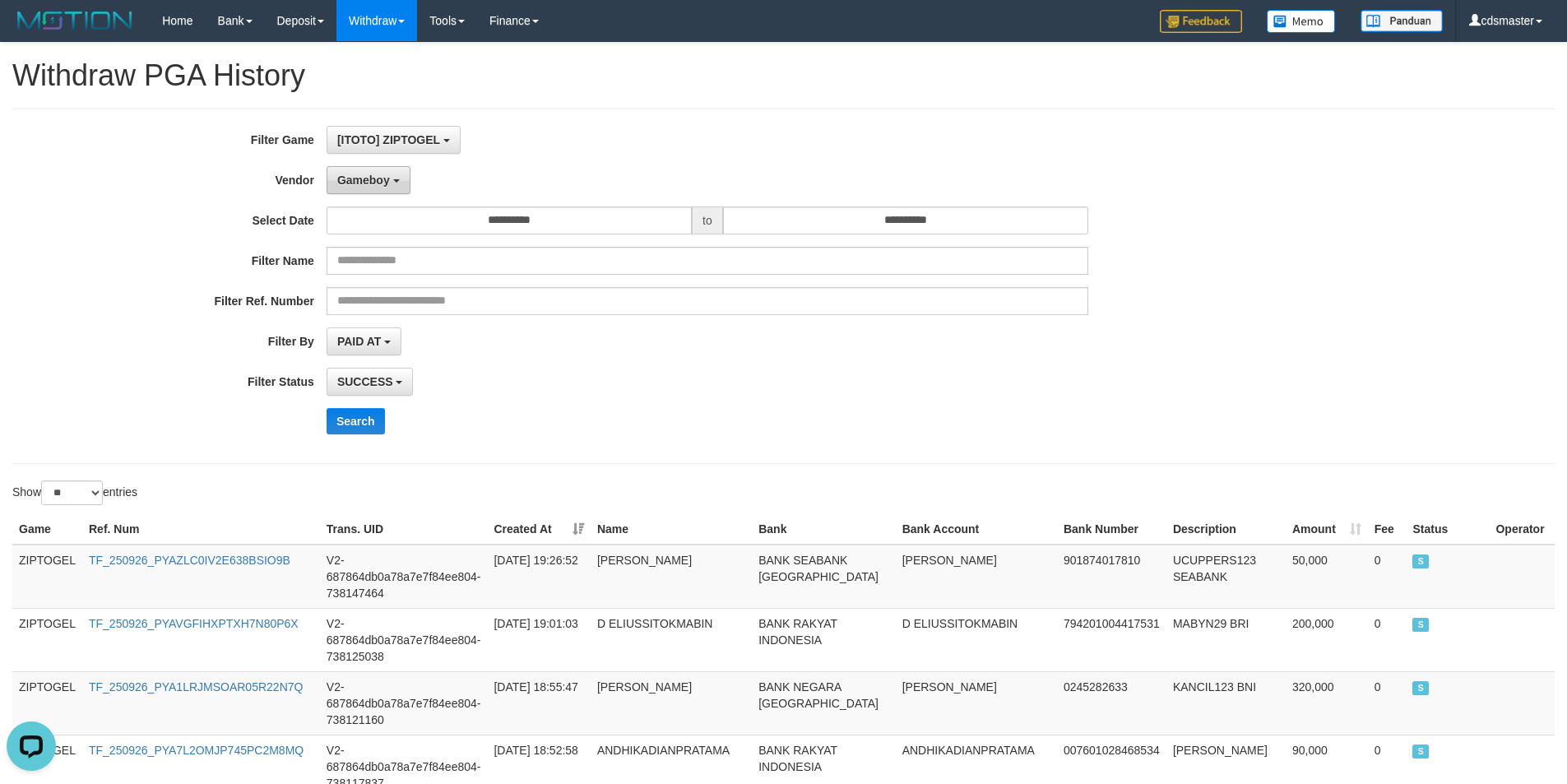
click at [374, 177] on span "Gameboy" at bounding box center [363, 179] width 53 height 13
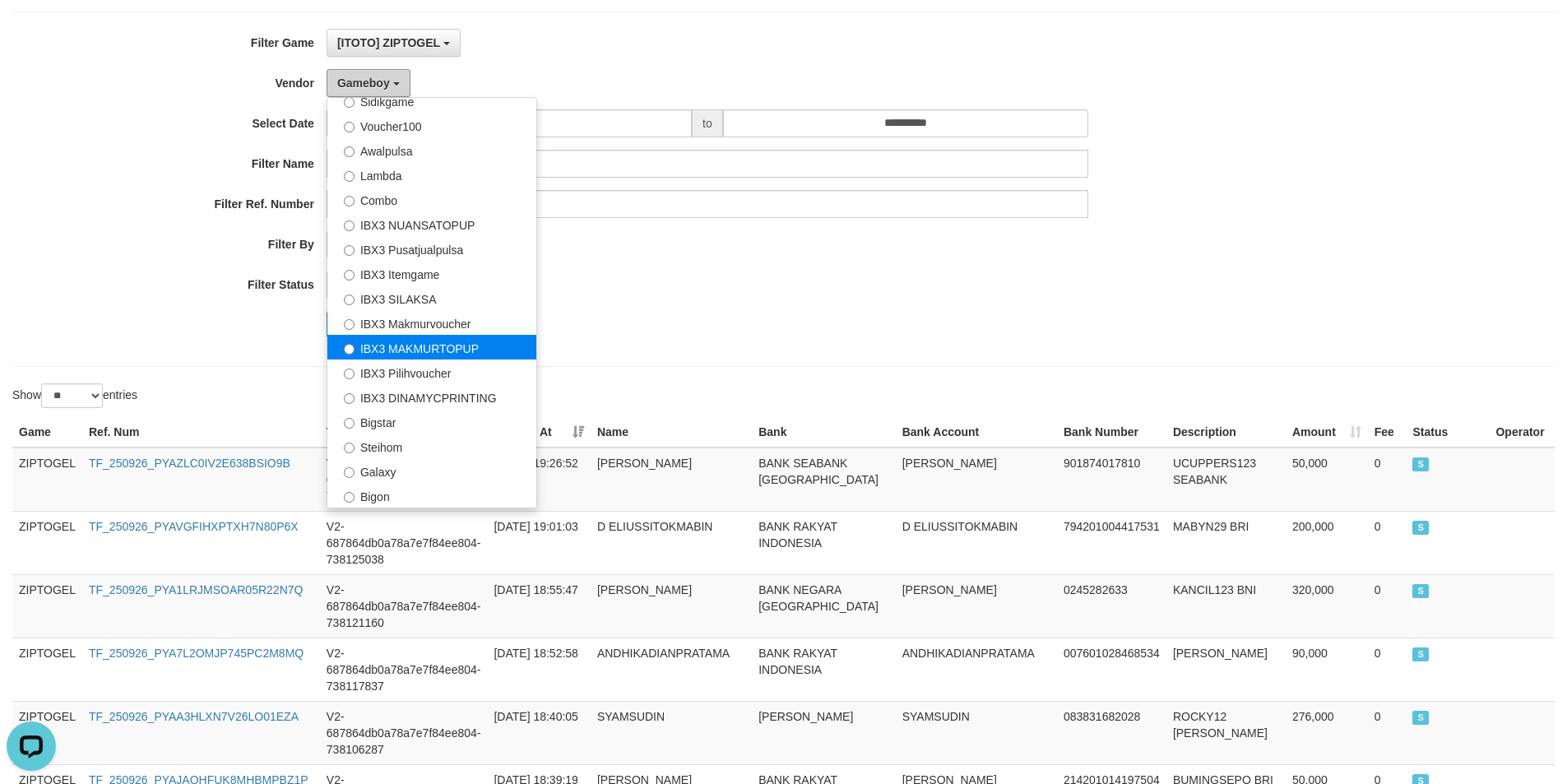
scroll to position [83, 0]
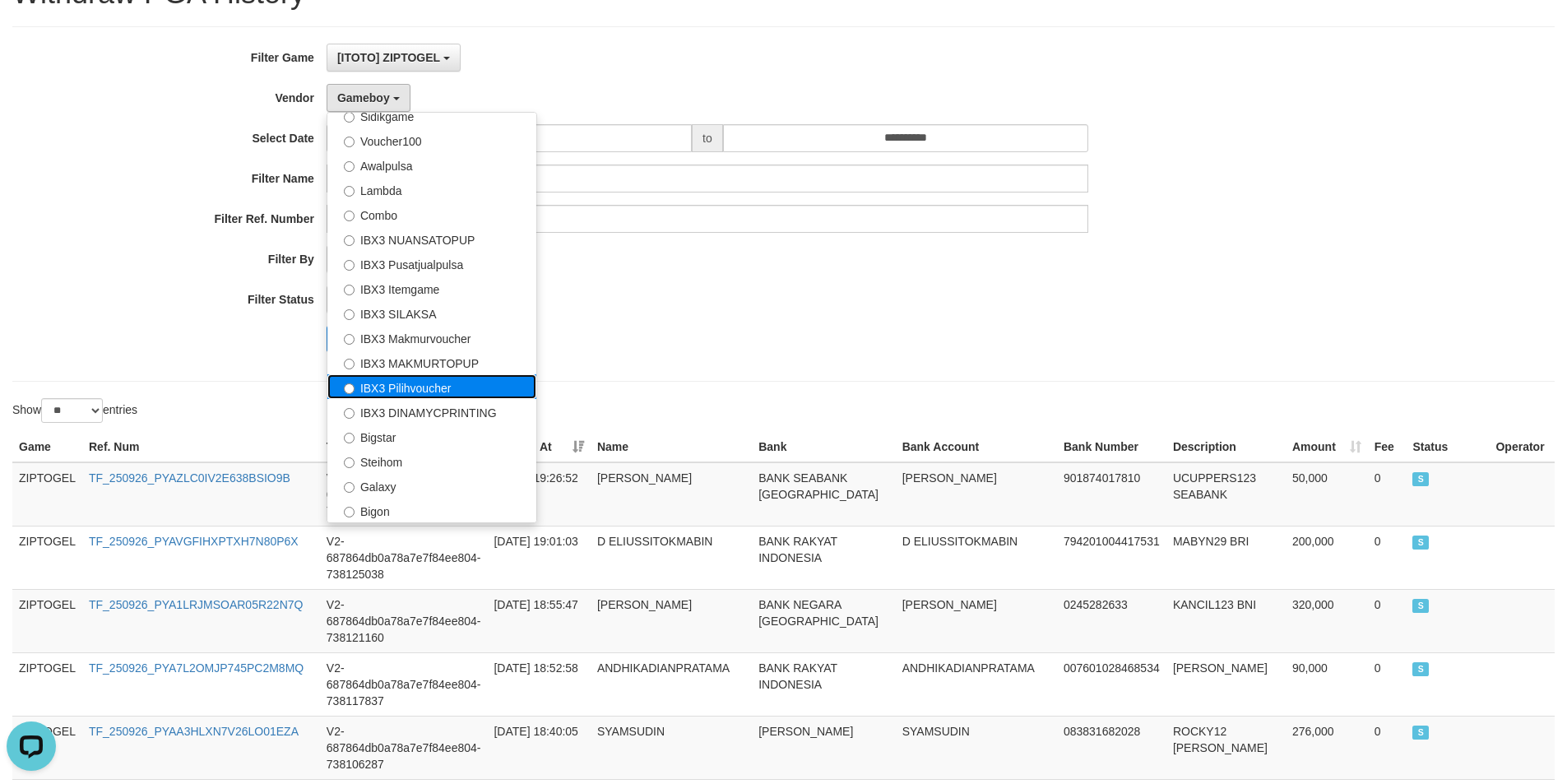
click at [427, 390] on label "IBX3 Pilihvoucher" at bounding box center [433, 387] width 209 height 25
select select "**********"
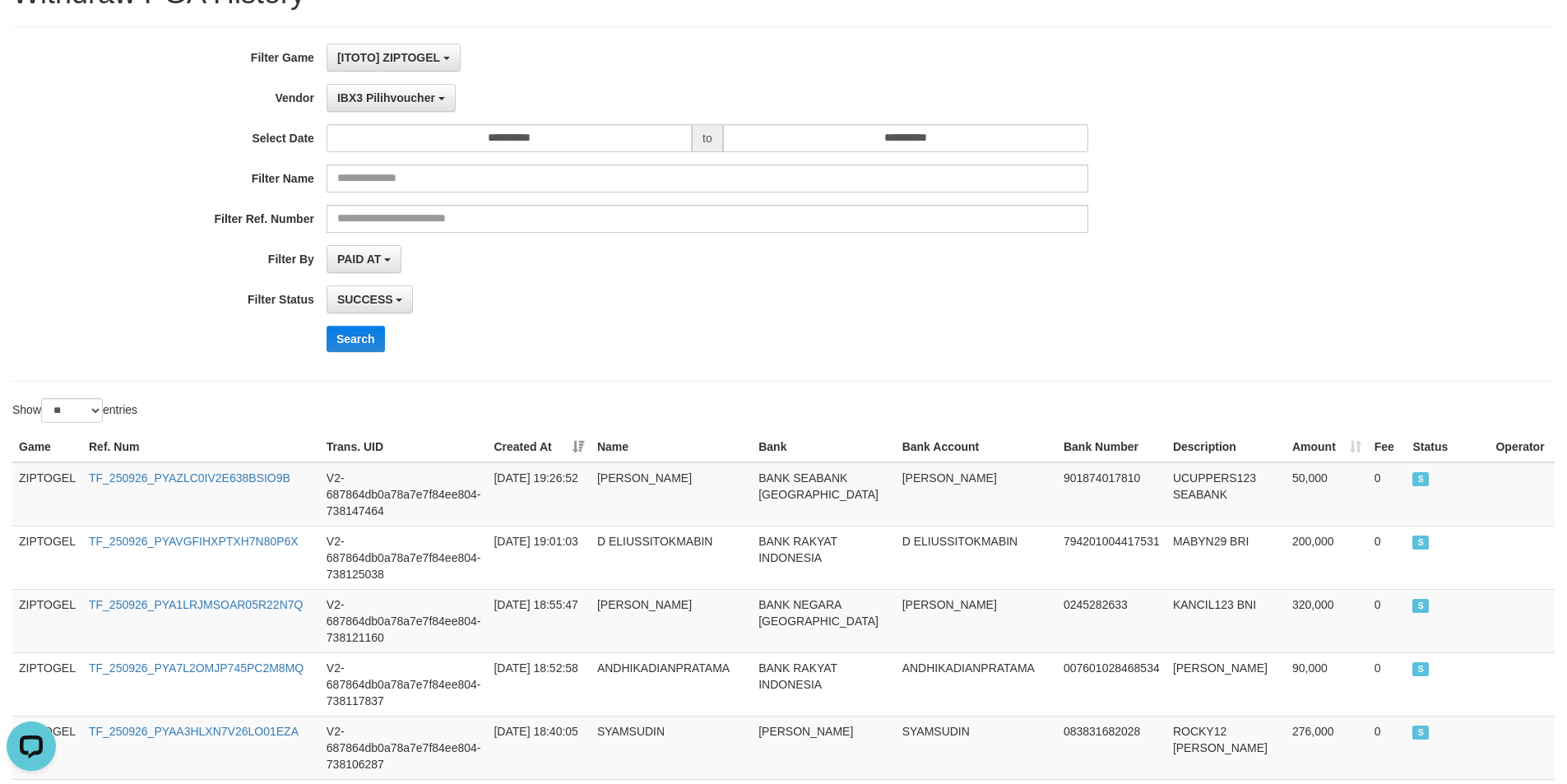
click at [353, 356] on div "**********" at bounding box center [653, 204] width 1307 height 321
click at [361, 342] on button "Search" at bounding box center [356, 339] width 59 height 26
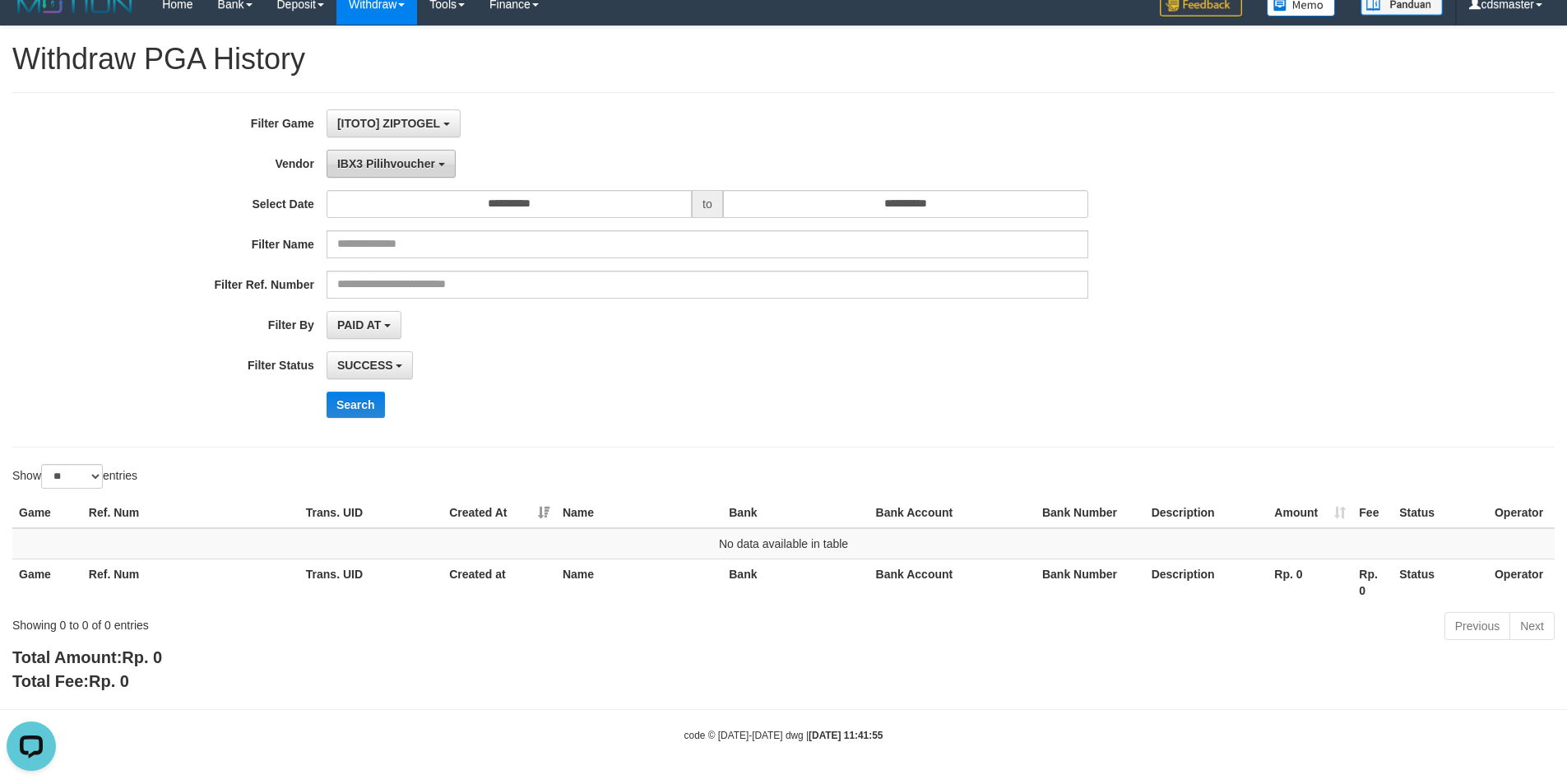
click at [440, 162] on b "button" at bounding box center [442, 163] width 7 height 3
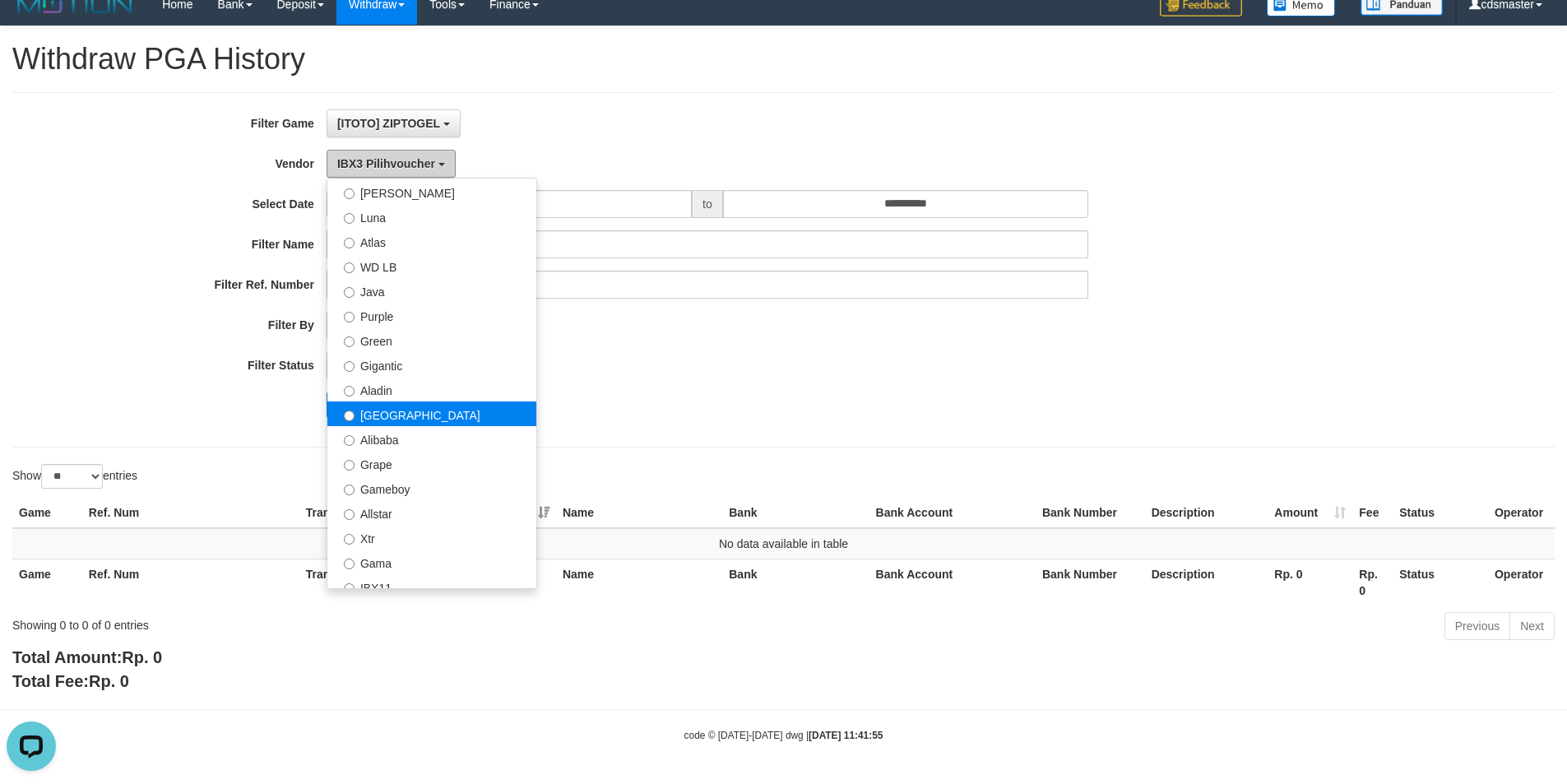
scroll to position [0, 0]
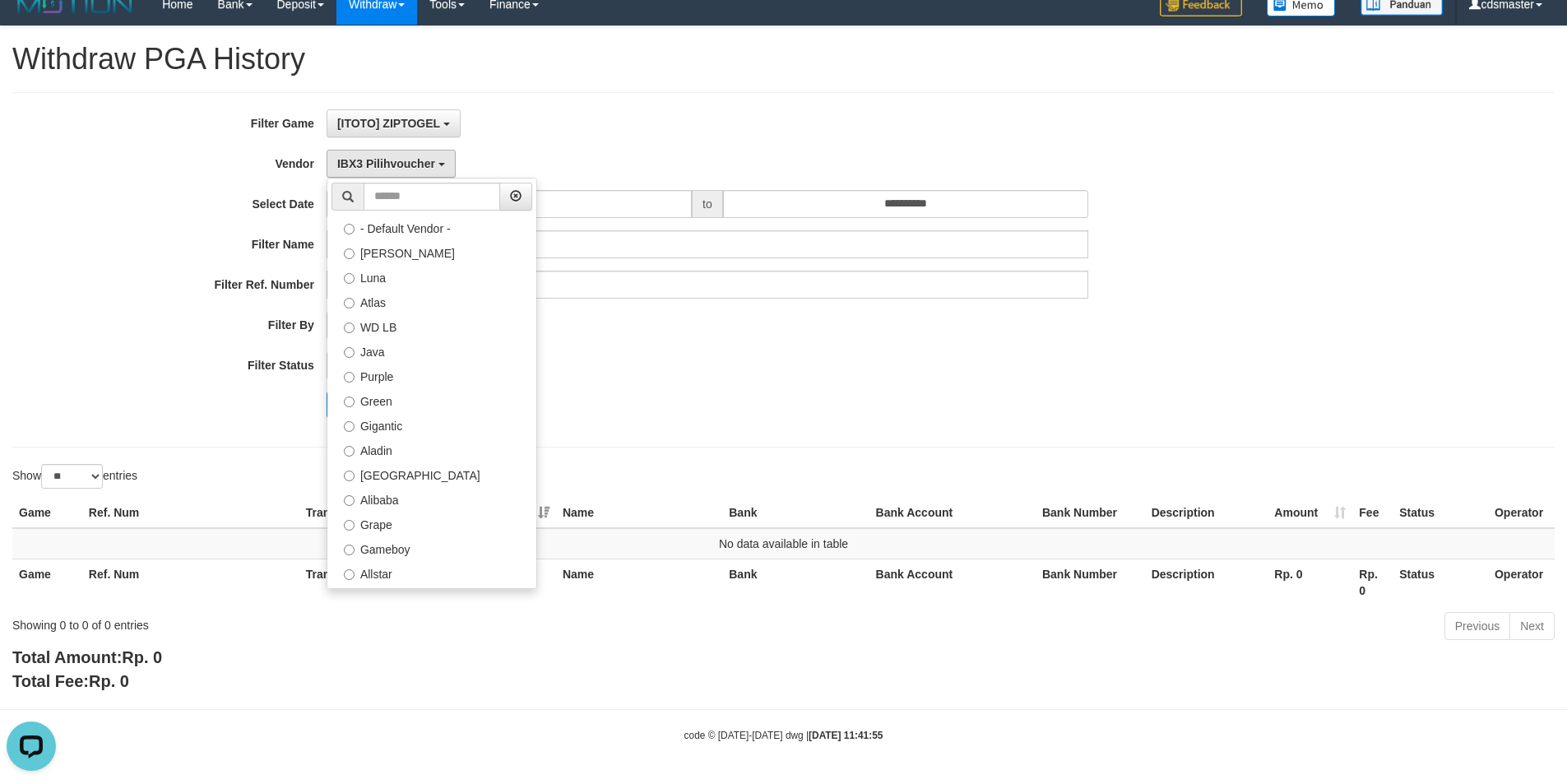
drag, startPoint x: 700, startPoint y: 421, endPoint x: 663, endPoint y: 328, distance: 100.1
click at [700, 421] on div "**********" at bounding box center [653, 270] width 1307 height 321
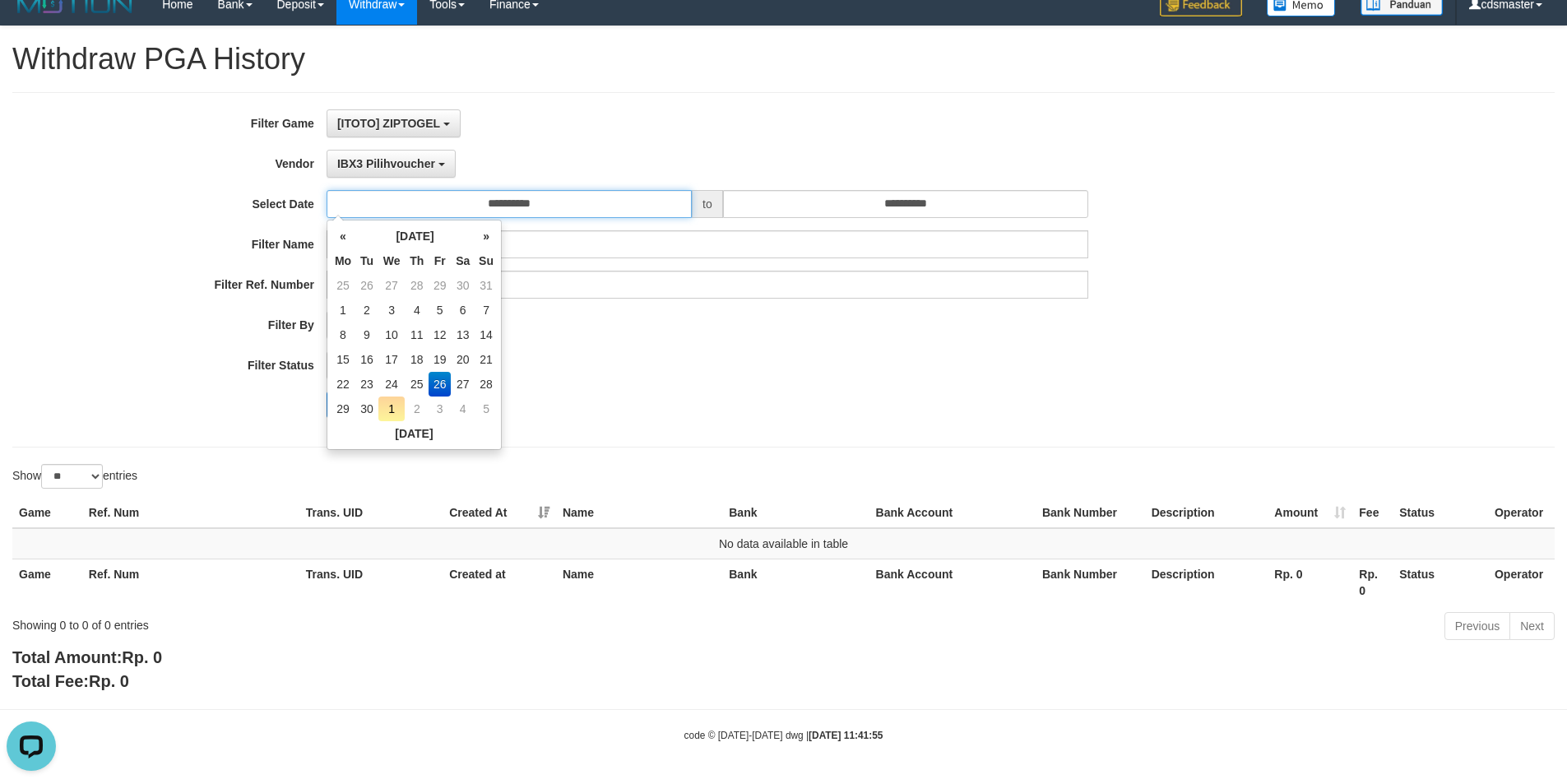
drag, startPoint x: 481, startPoint y: 191, endPoint x: 498, endPoint y: 216, distance: 30.2
click at [480, 194] on input "**********" at bounding box center [509, 204] width 365 height 28
click at [460, 388] on td "27" at bounding box center [463, 384] width 24 height 25
type input "**********"
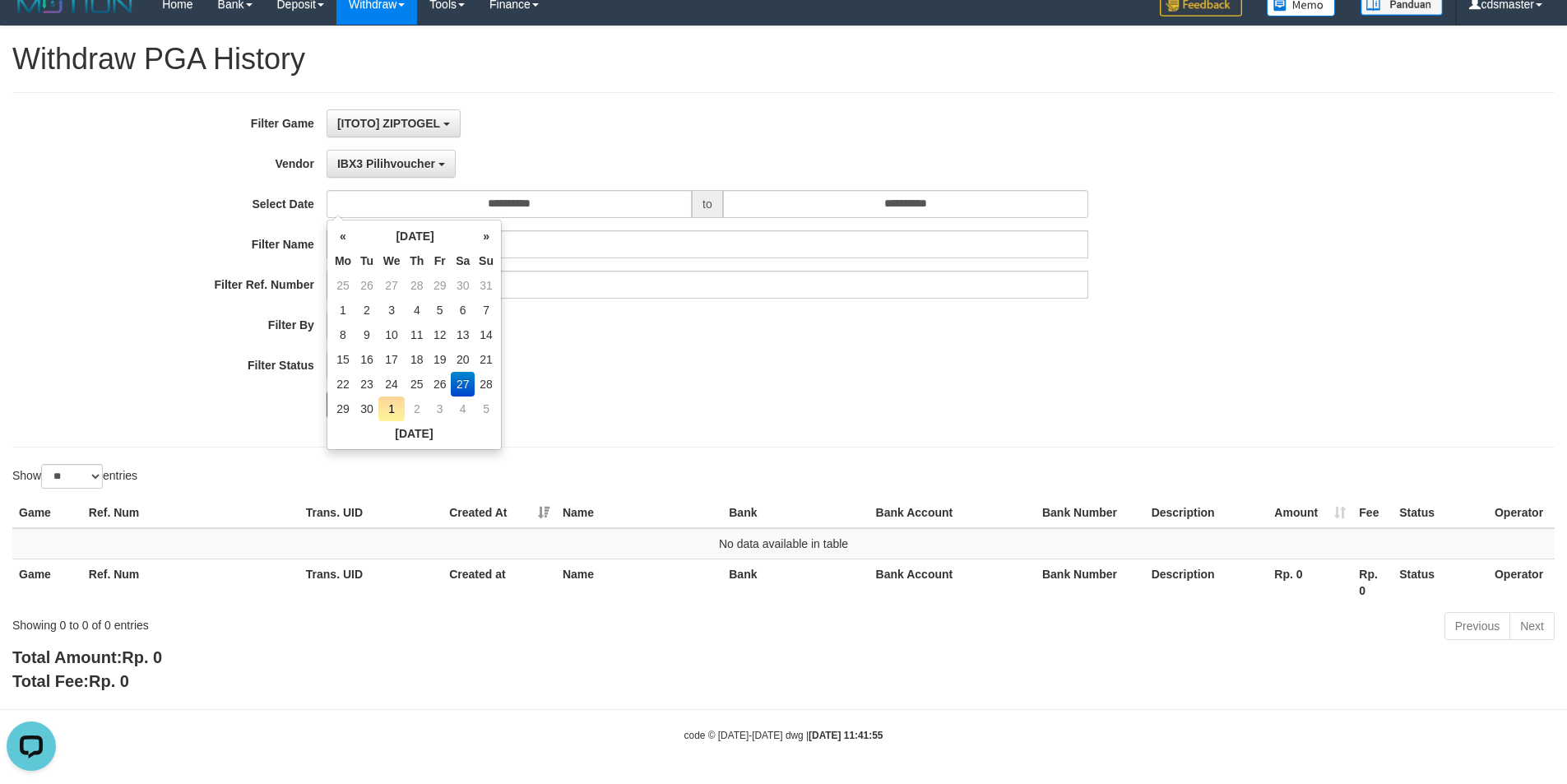
click at [738, 384] on div "**********" at bounding box center [653, 270] width 1307 height 321
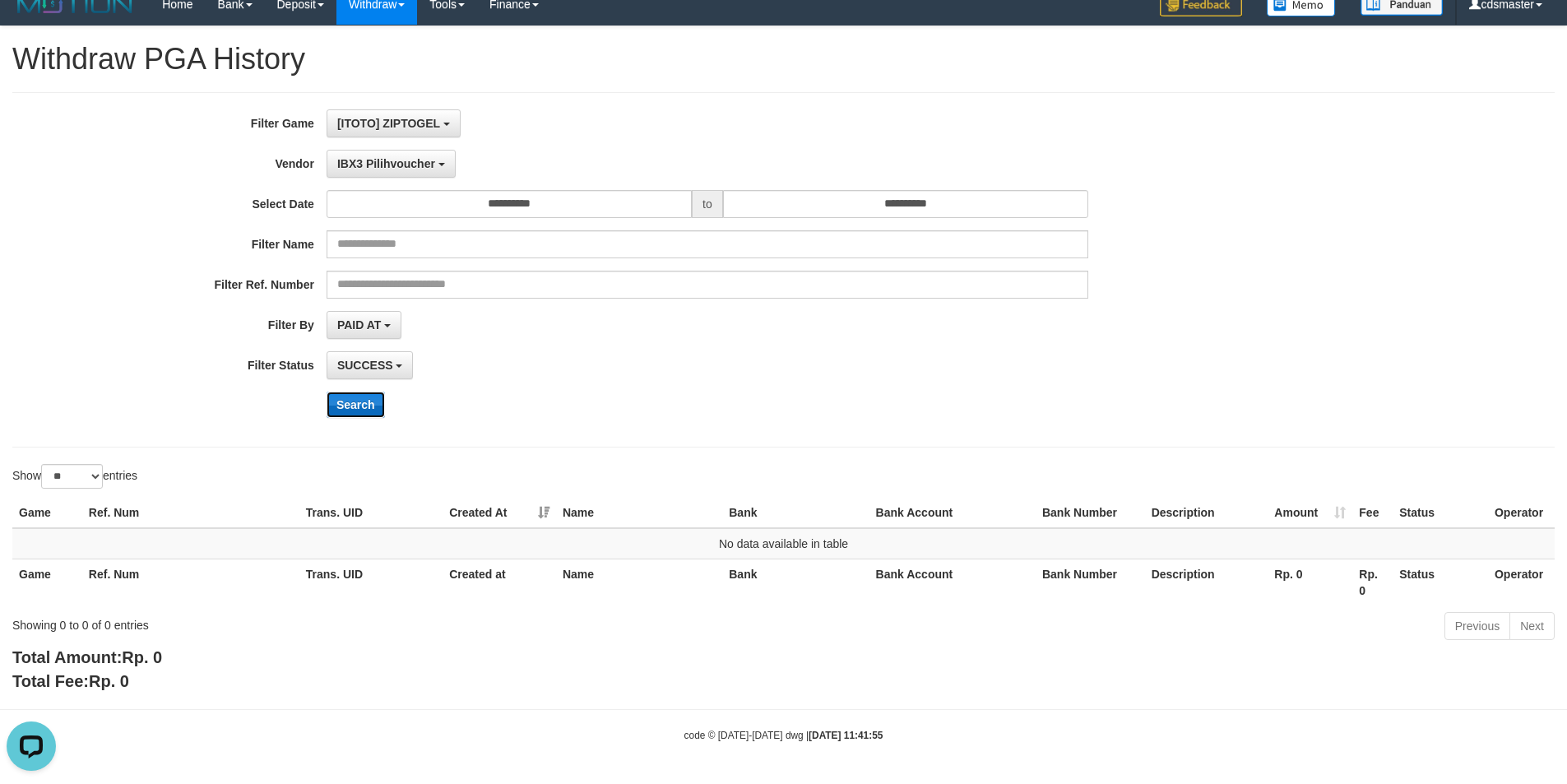
click at [373, 402] on button "Search" at bounding box center [356, 404] width 59 height 26
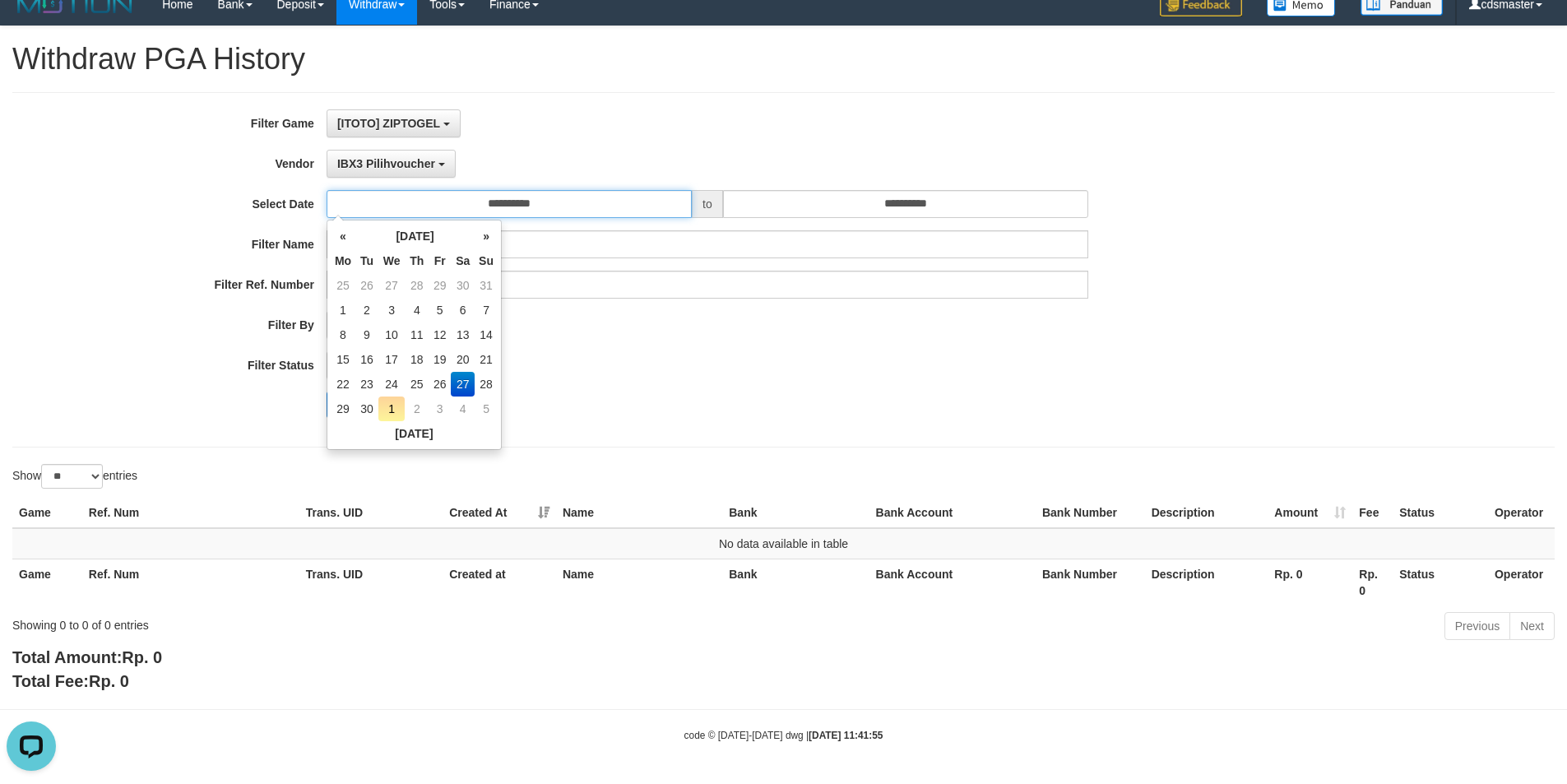
click at [462, 198] on input "**********" at bounding box center [509, 204] width 365 height 28
click at [436, 391] on td "26" at bounding box center [440, 384] width 22 height 25
click at [459, 384] on td "27" at bounding box center [463, 384] width 24 height 25
type input "**********"
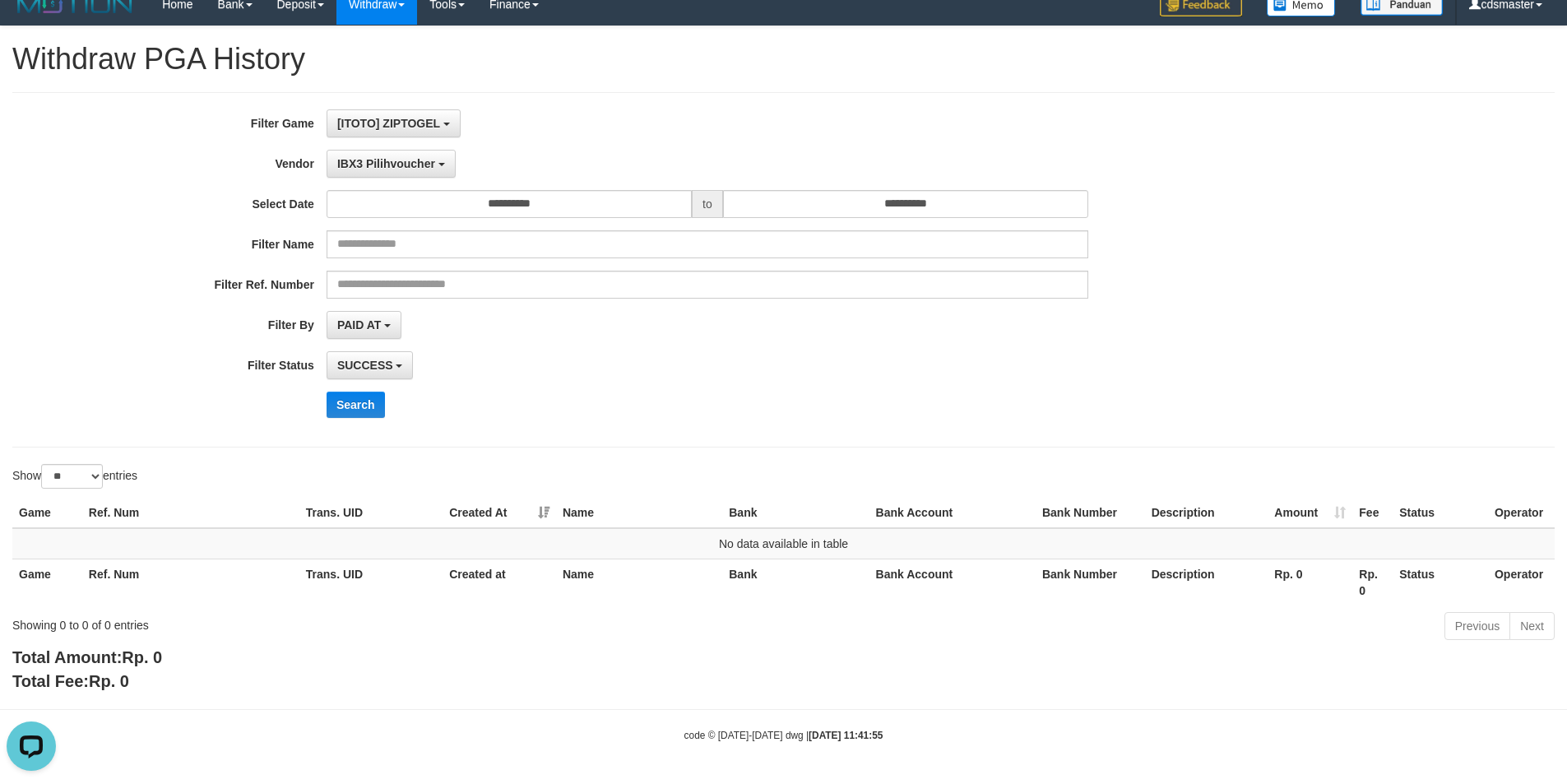
drag, startPoint x: 741, startPoint y: 379, endPoint x: 689, endPoint y: 279, distance: 112.7
click at [742, 371] on div "SUCCESS SUCCESS ON PROCESS FAILED" at bounding box center [708, 365] width 762 height 28
click at [425, 167] on span "IBX3 Pilihvoucher" at bounding box center [386, 163] width 98 height 13
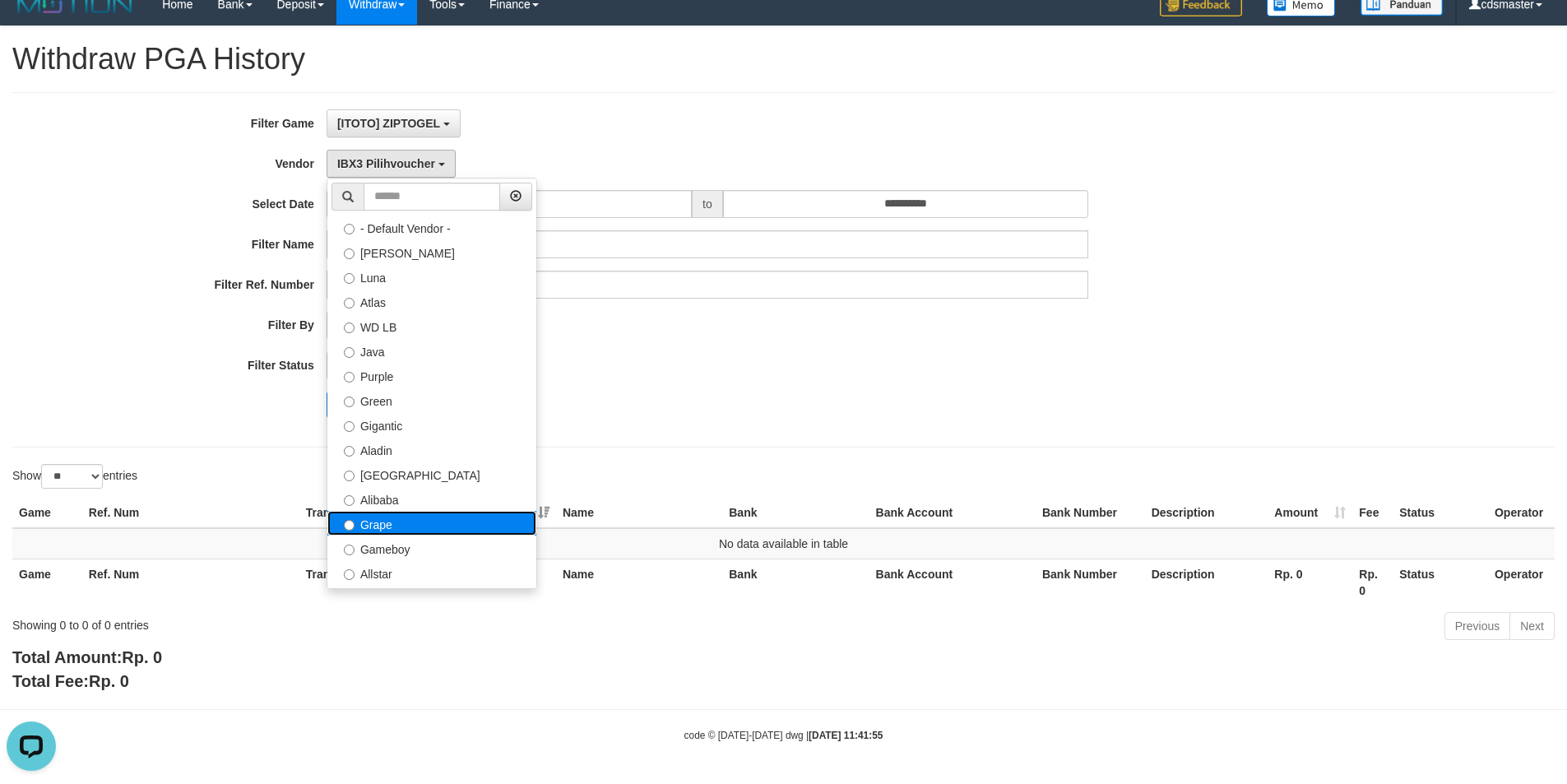
click at [380, 531] on label "Grape" at bounding box center [433, 523] width 209 height 25
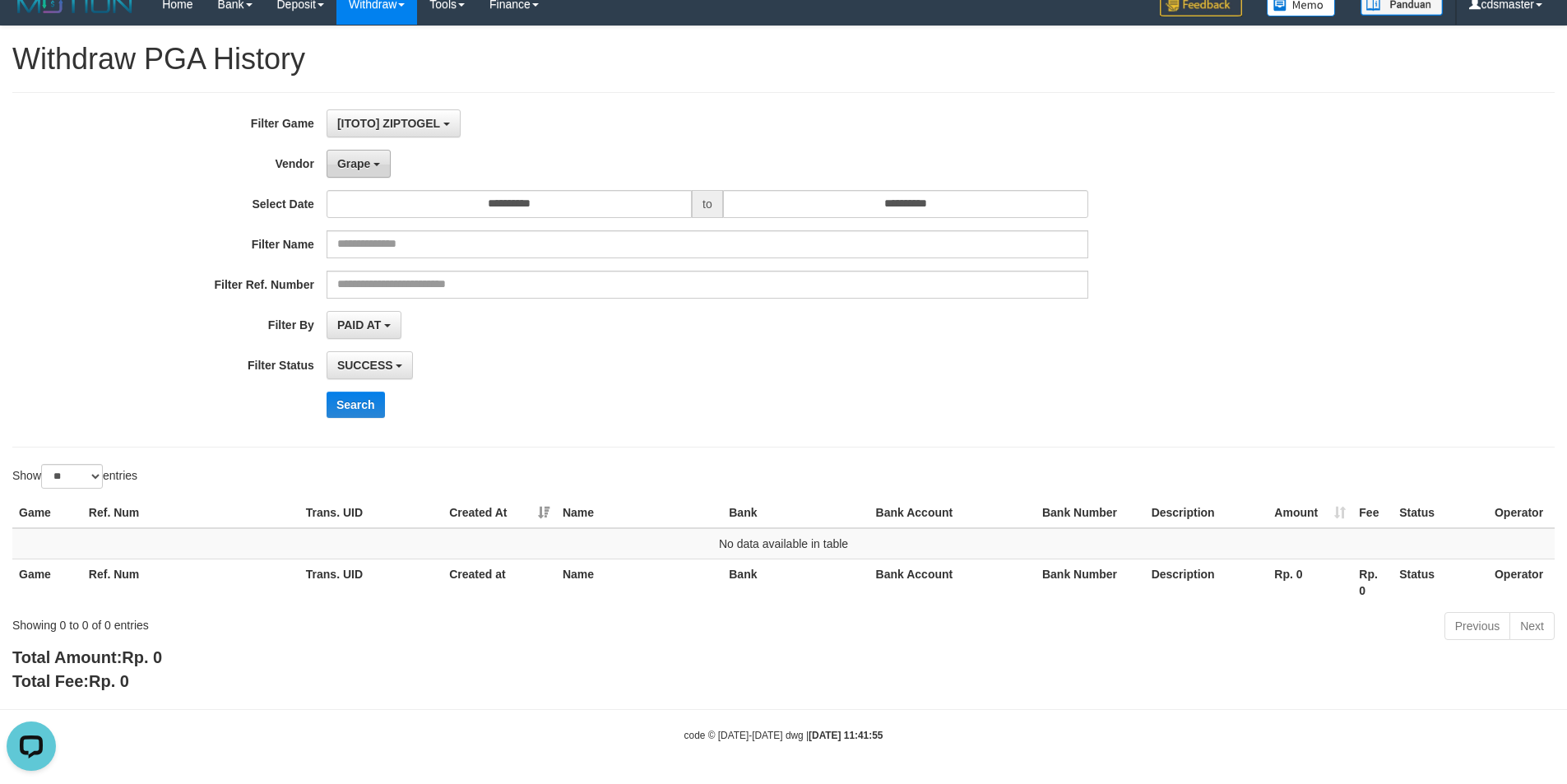
click at [390, 176] on button "Grape" at bounding box center [359, 163] width 64 height 28
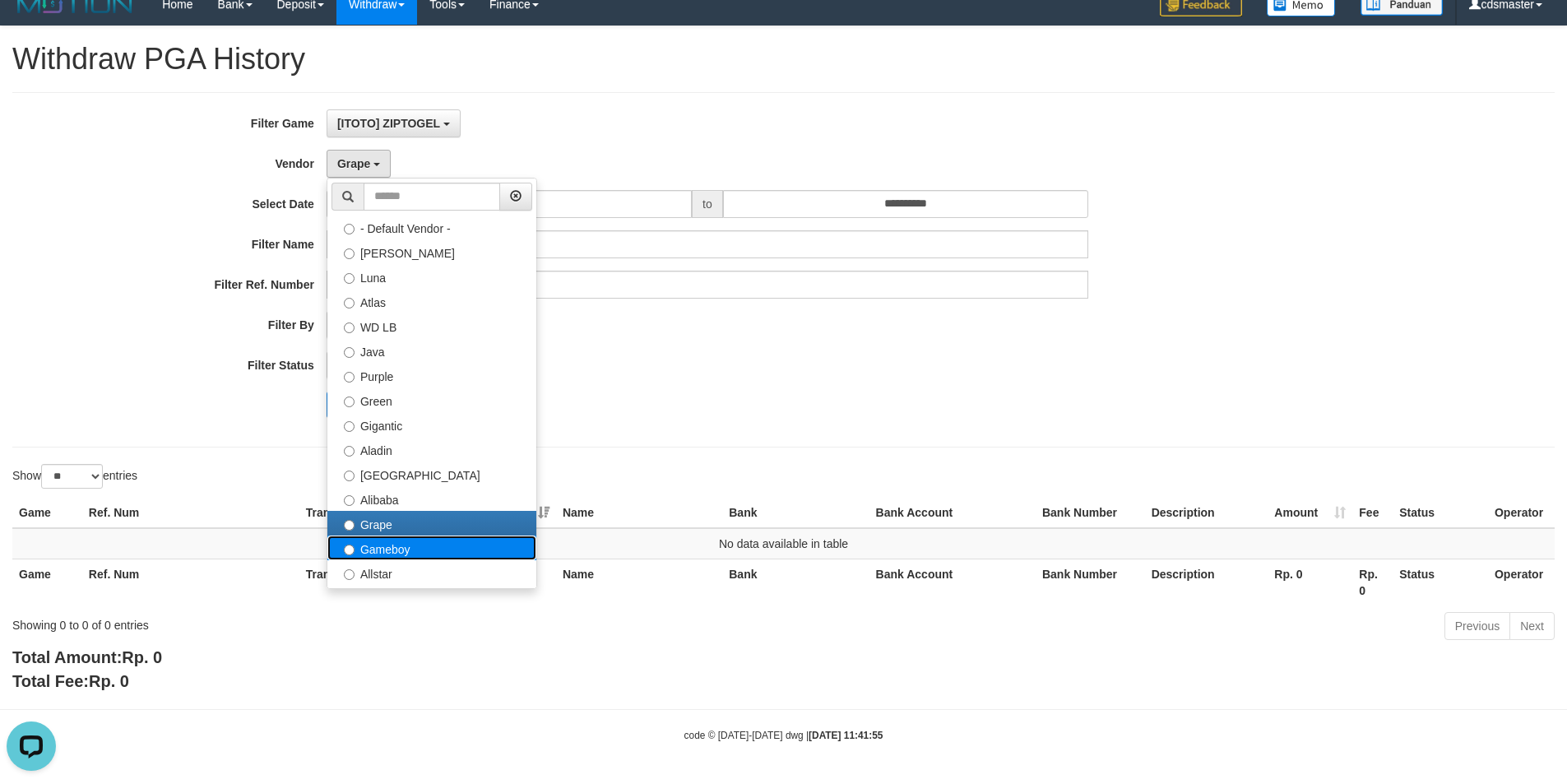
click at [410, 554] on label "Gameboy" at bounding box center [433, 547] width 209 height 25
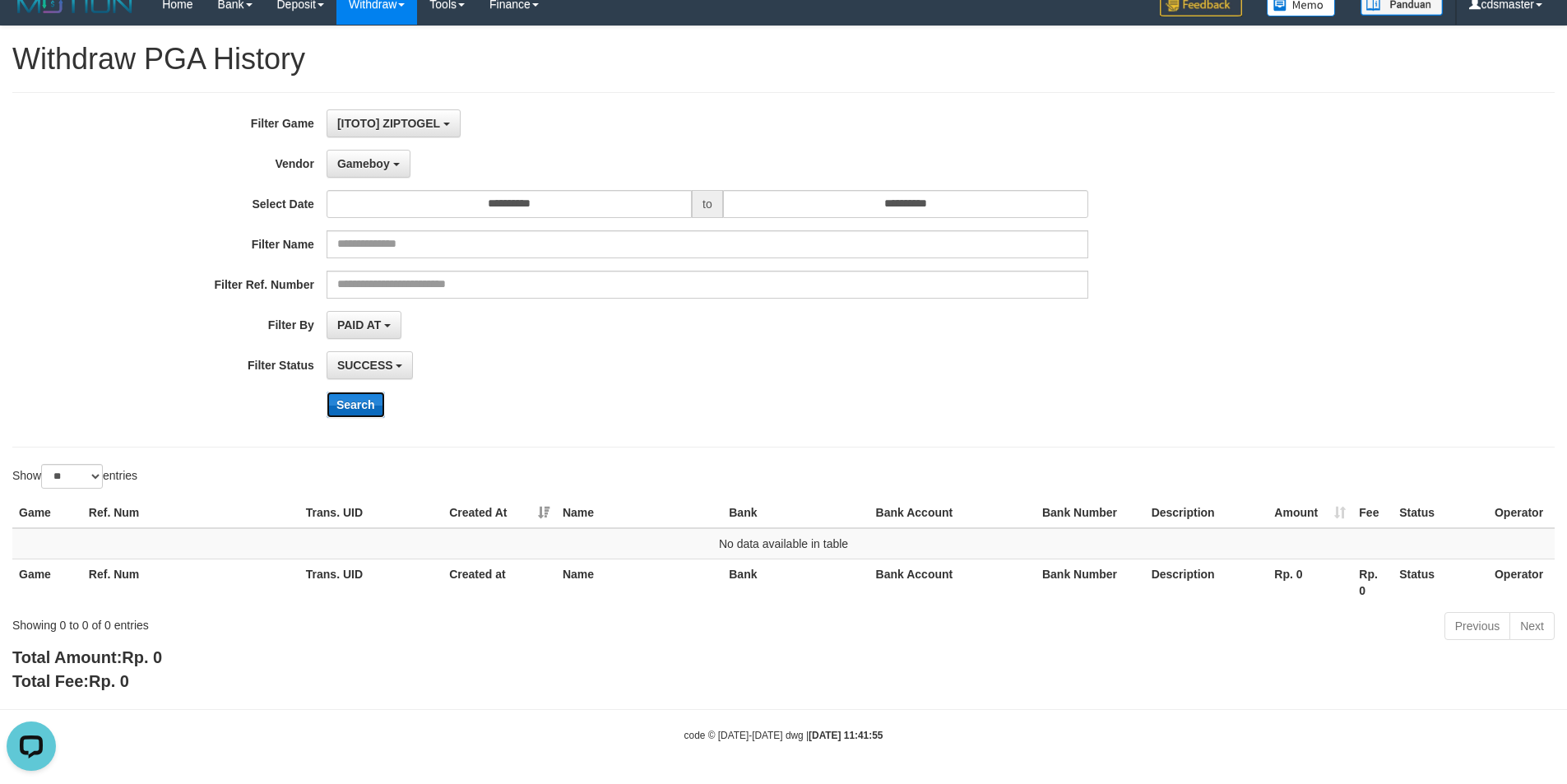
click at [374, 400] on button "Search" at bounding box center [356, 404] width 59 height 26
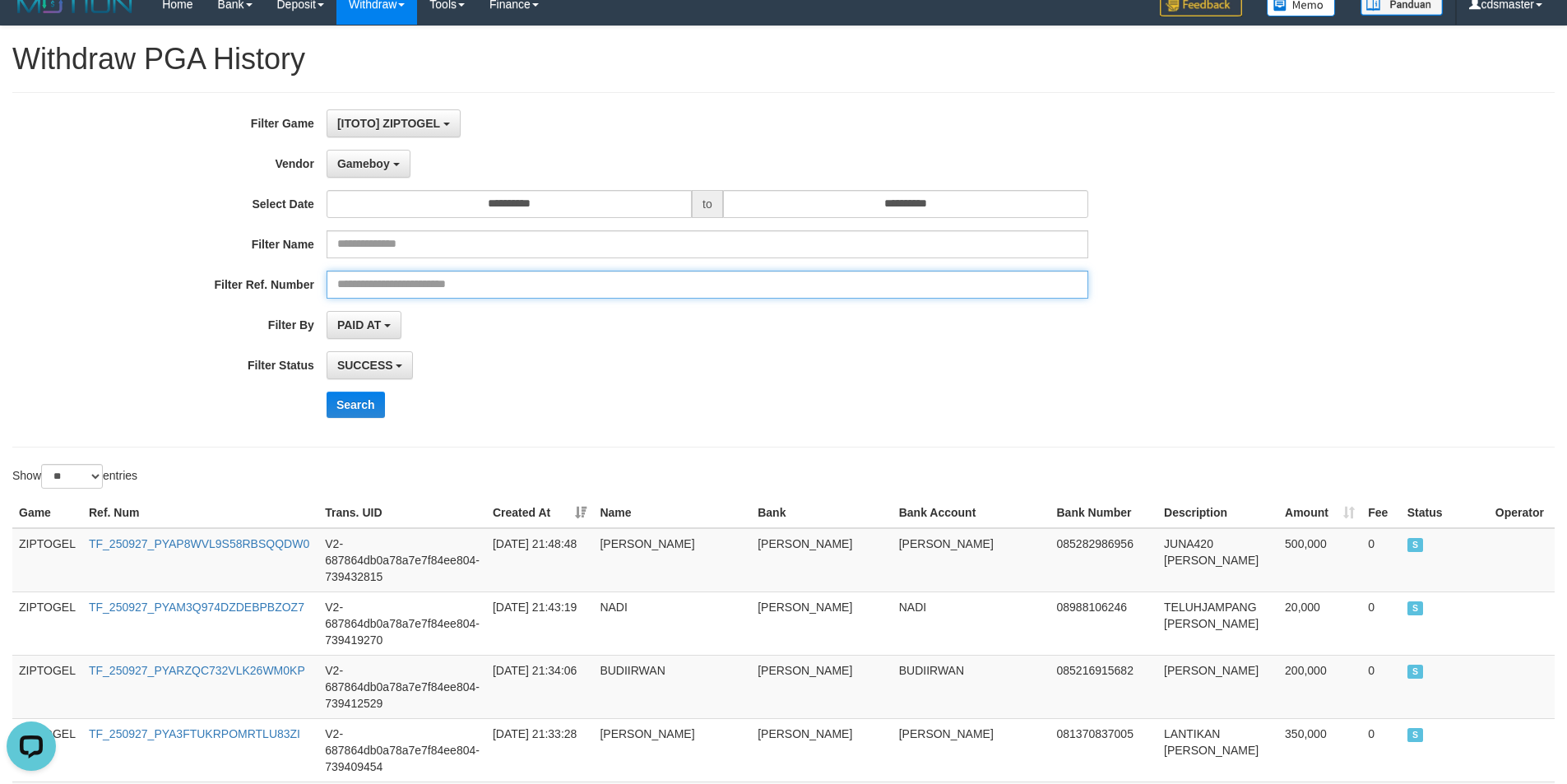
drag, startPoint x: 1078, startPoint y: 283, endPoint x: 1097, endPoint y: 452, distance: 170.1
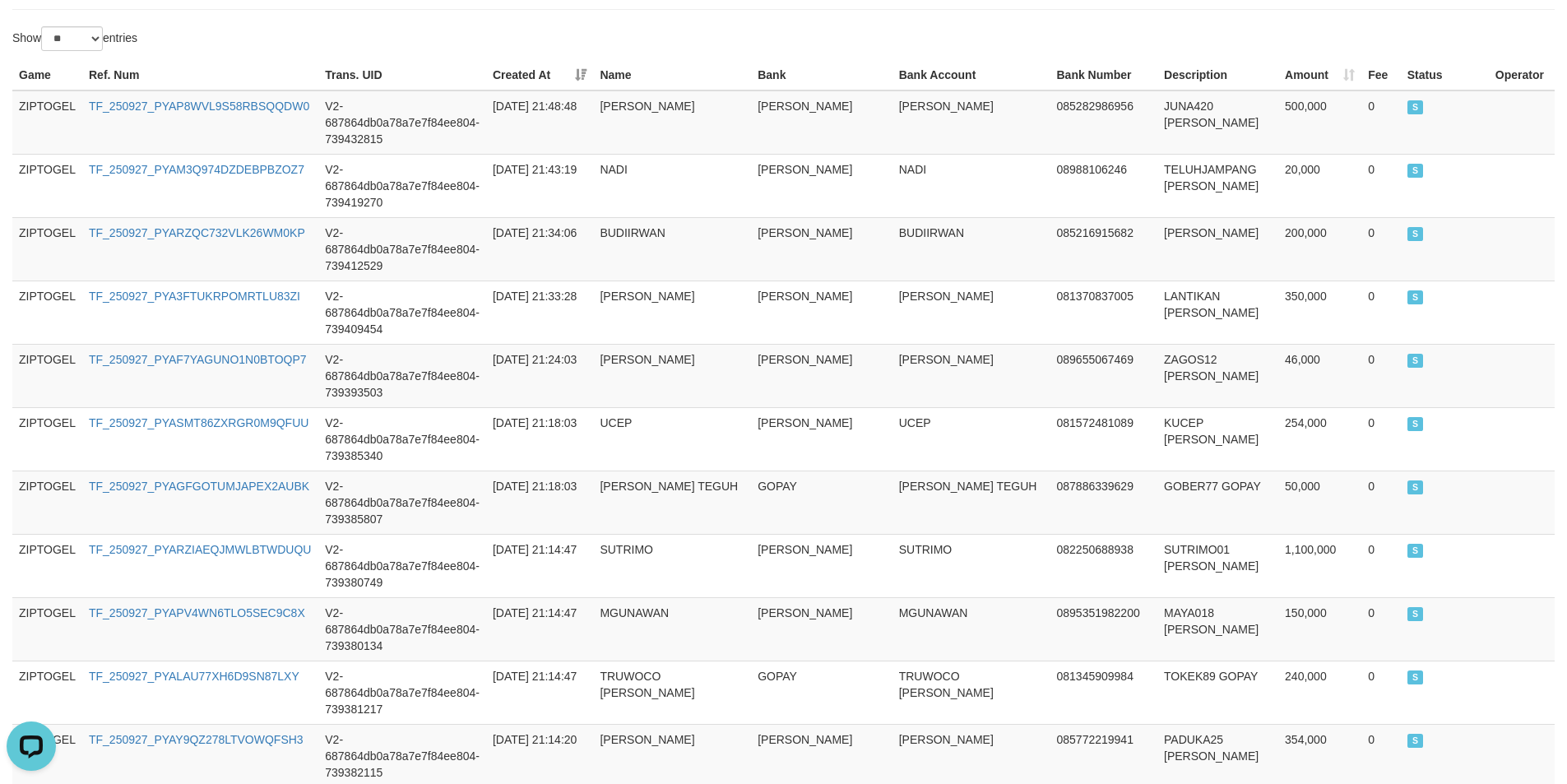
scroll to position [1569, 0]
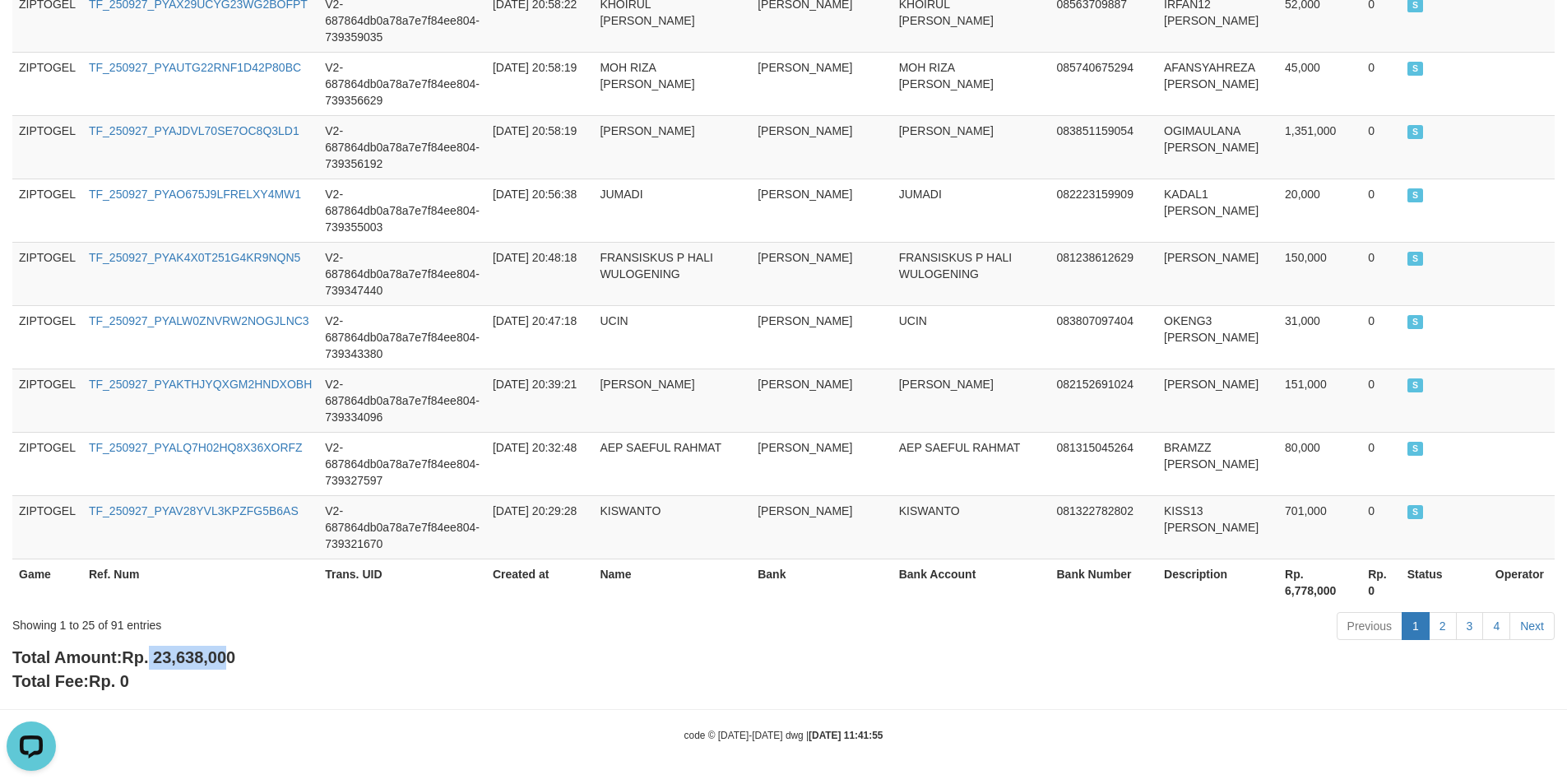
drag, startPoint x: 154, startPoint y: 656, endPoint x: 232, endPoint y: 653, distance: 78.1
click at [232, 653] on span "Rp. 23,638,000" at bounding box center [178, 656] width 114 height 18
click at [240, 651] on div "Total Amount: Rp. 23,638,000 Total Fee: Rp. 0" at bounding box center [784, 668] width 1543 height 47
drag, startPoint x: 157, startPoint y: 655, endPoint x: 280, endPoint y: 655, distance: 123.0
click at [280, 655] on div "Total Amount: Rp. 23,638,000 Total Fee: Rp. 0" at bounding box center [784, 668] width 1543 height 47
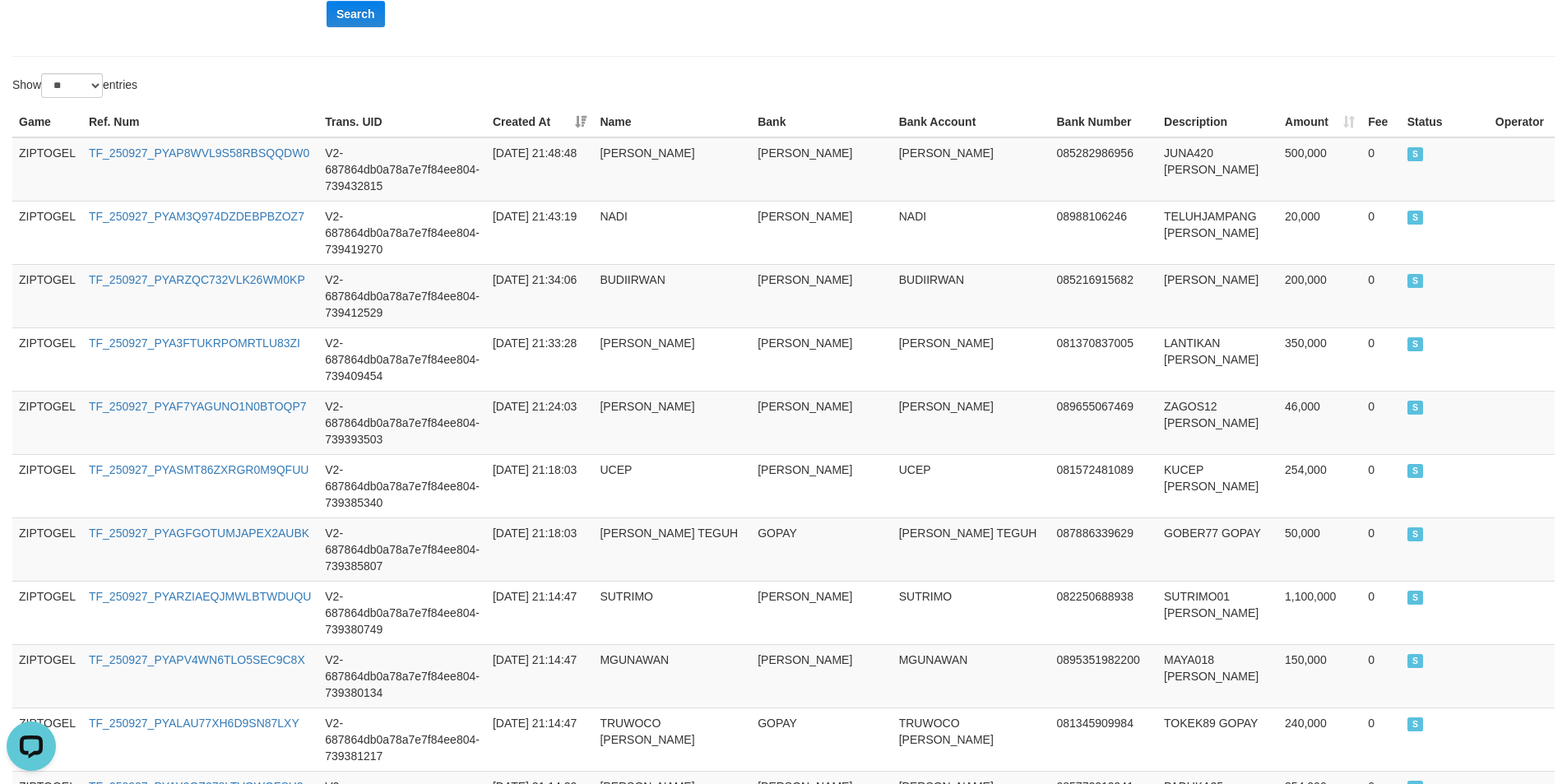
scroll to position [0, 0]
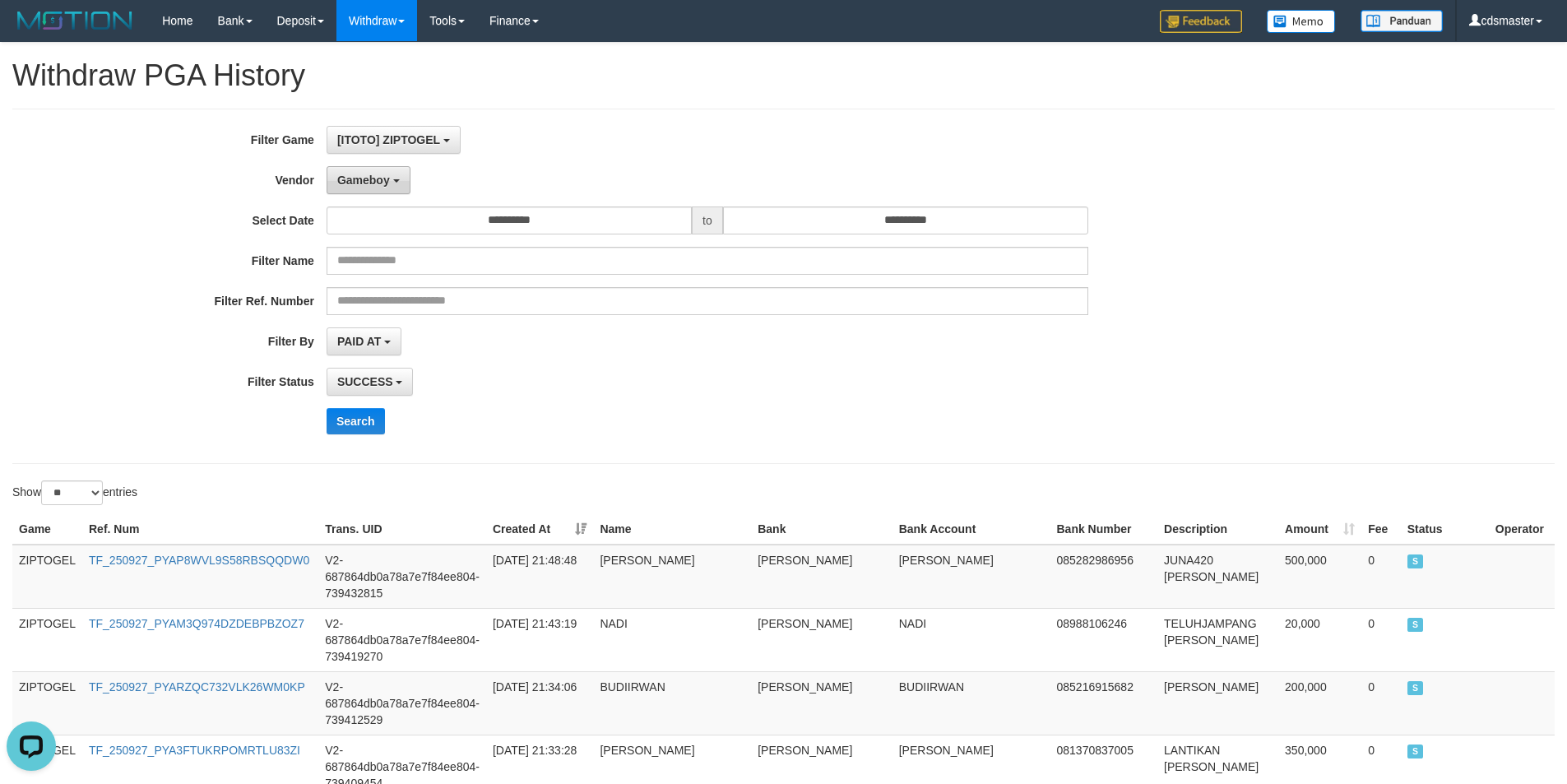
click at [401, 191] on button "Gameboy" at bounding box center [369, 180] width 84 height 28
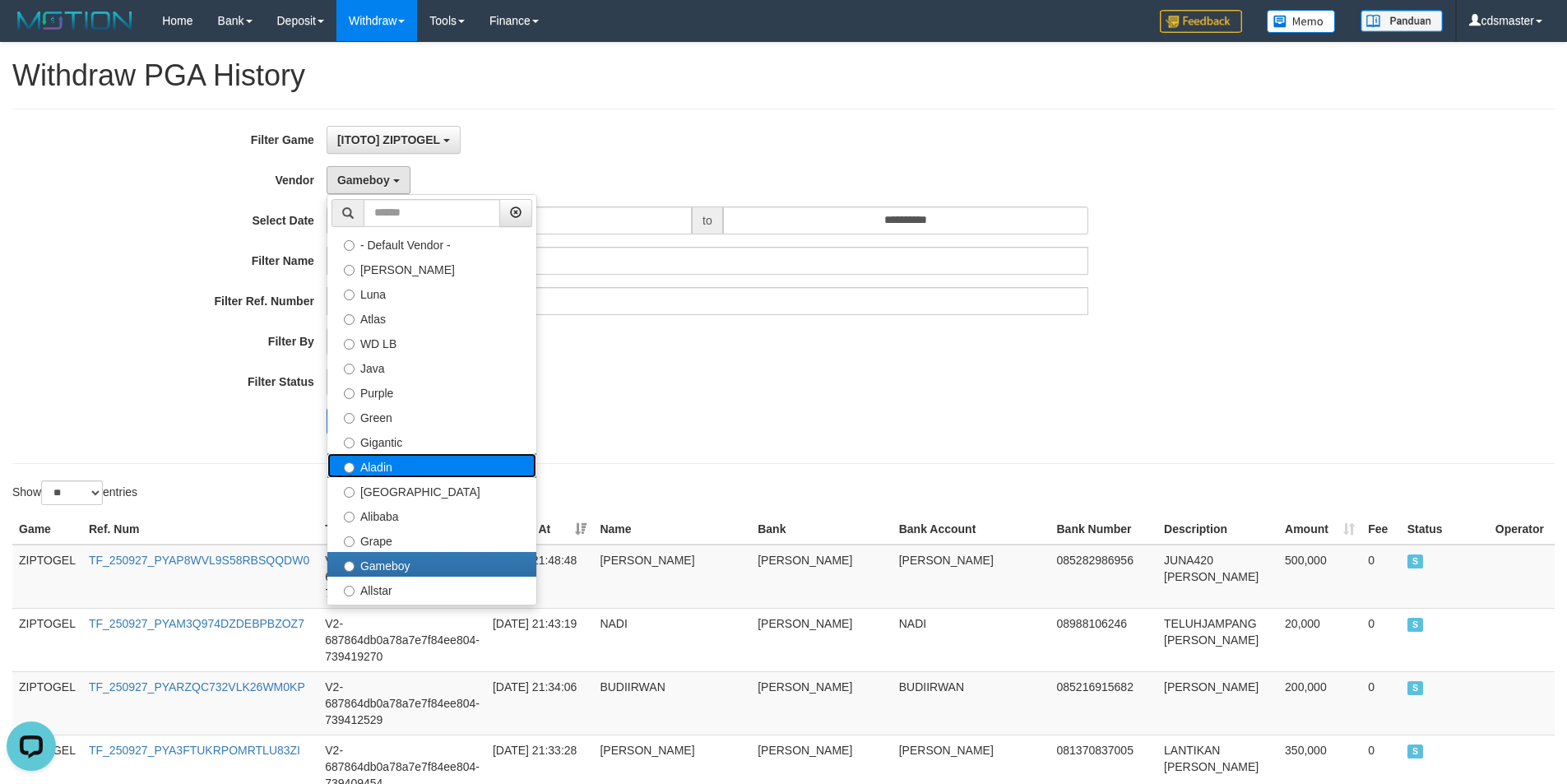
click at [387, 470] on label "Aladin" at bounding box center [433, 465] width 209 height 25
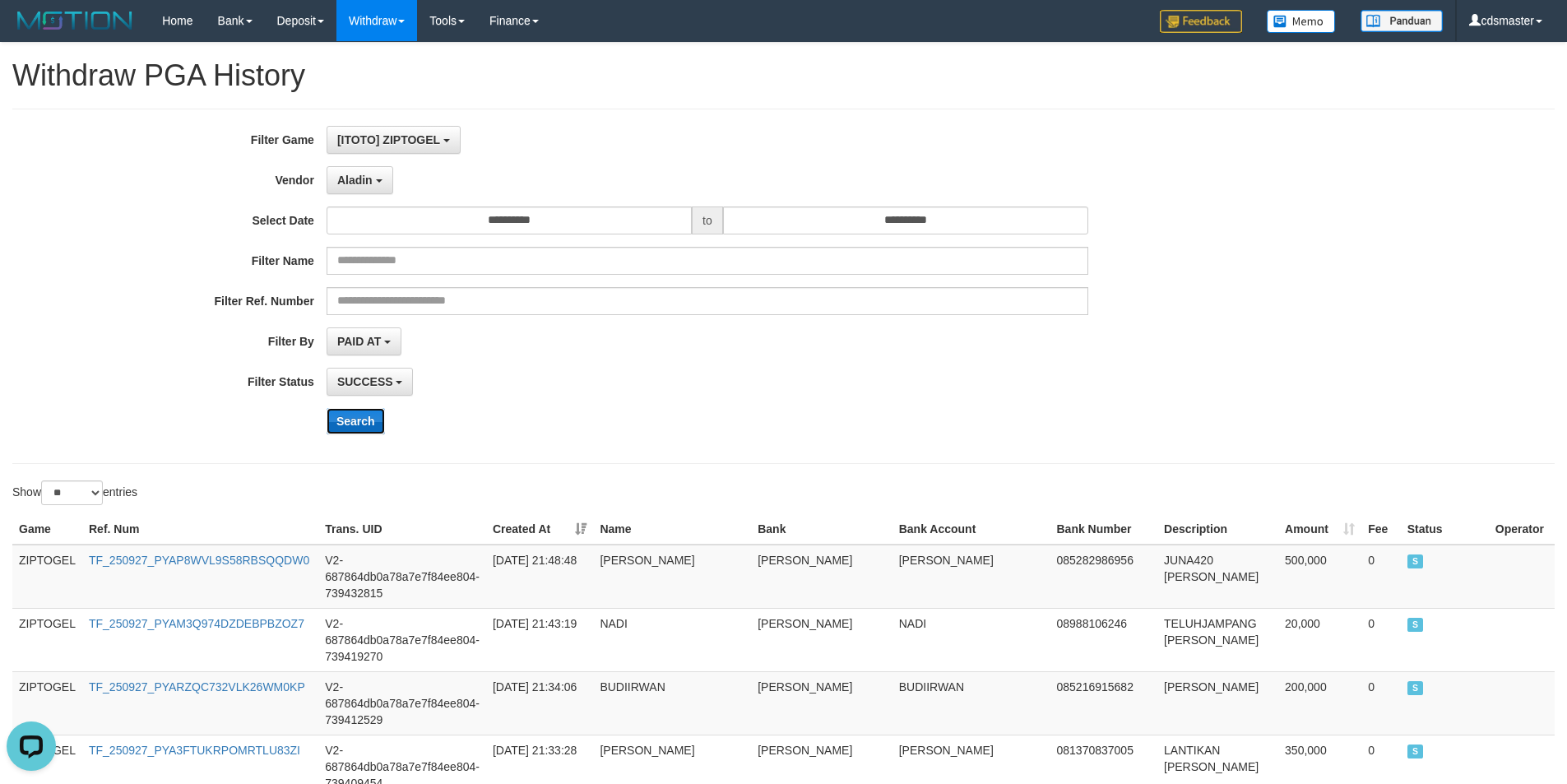
click at [367, 410] on button "Search" at bounding box center [356, 420] width 59 height 26
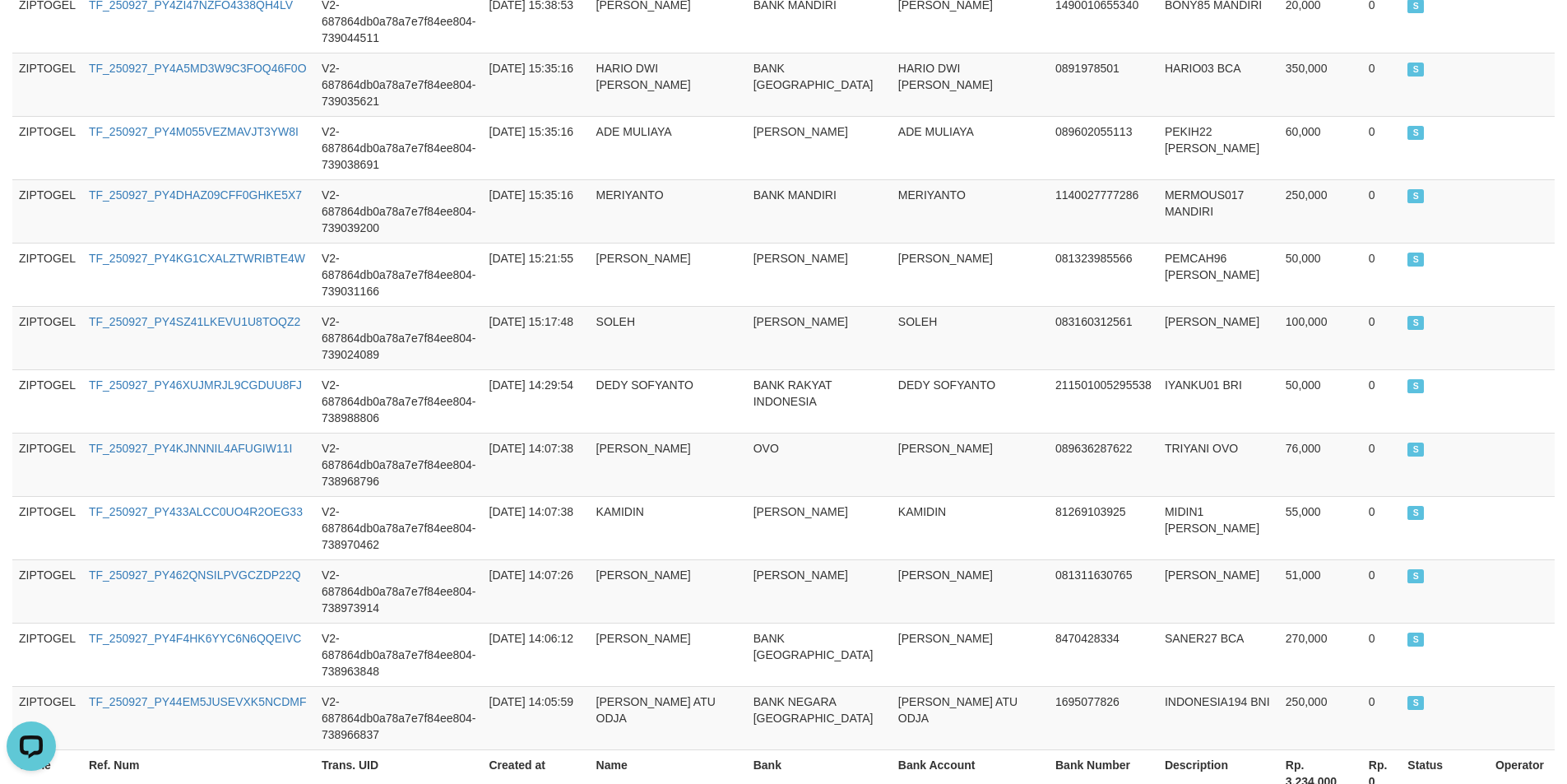
scroll to position [1569, 0]
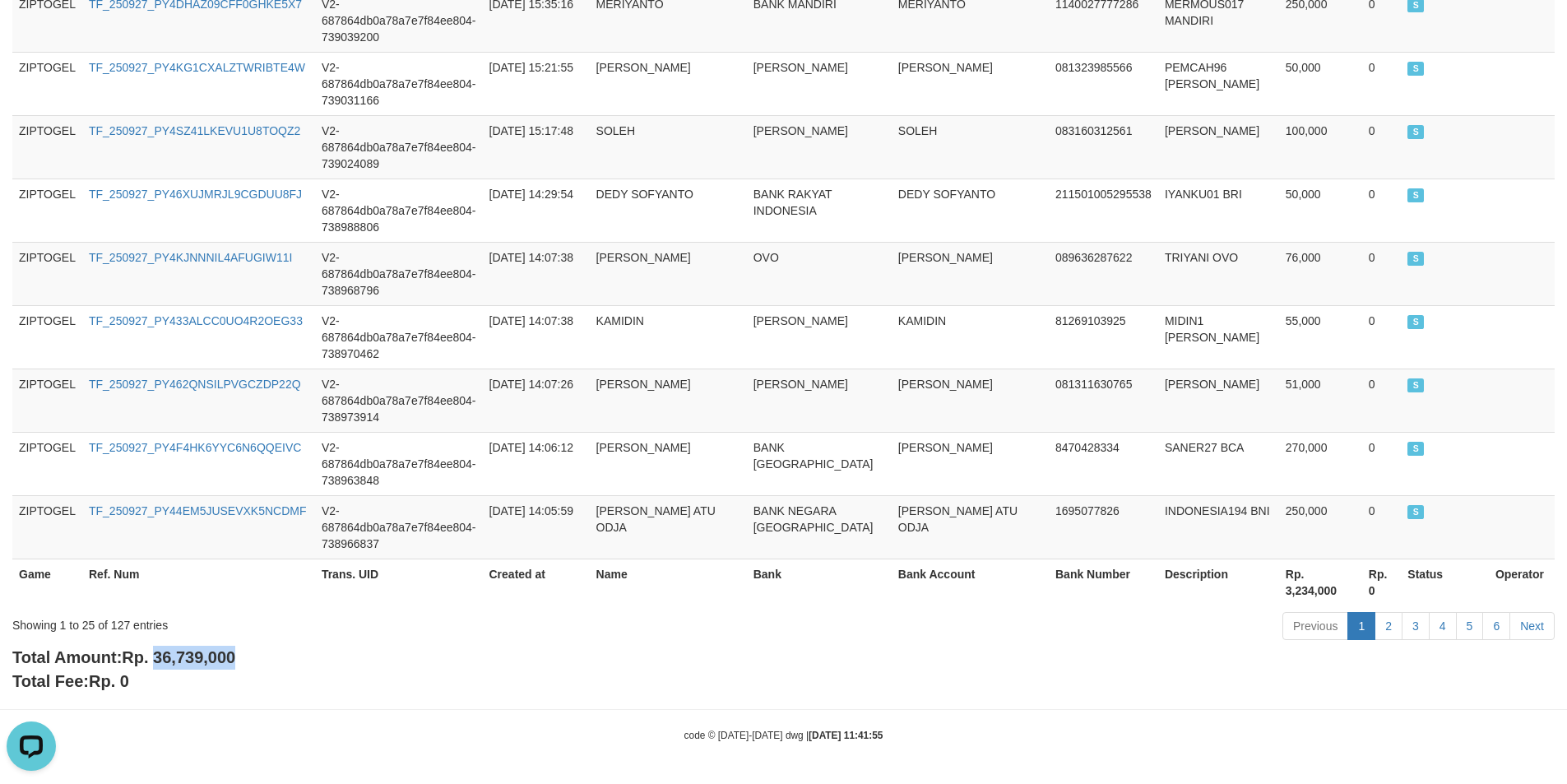
drag, startPoint x: 157, startPoint y: 657, endPoint x: 276, endPoint y: 660, distance: 119.0
click at [276, 660] on div "Total Amount: Rp. 36,739,000 Total Fee: Rp. 0" at bounding box center [784, 668] width 1543 height 47
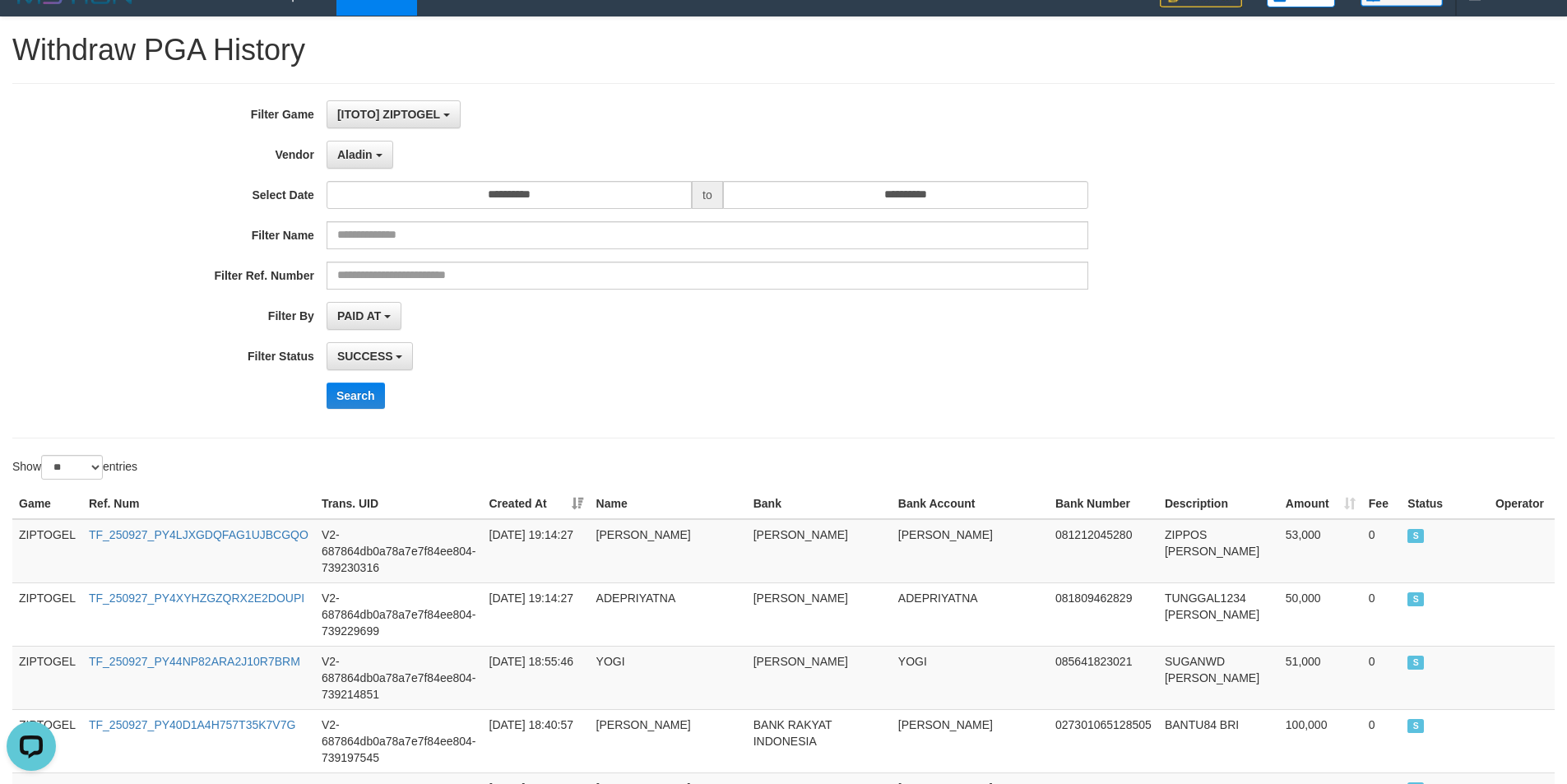
scroll to position [0, 0]
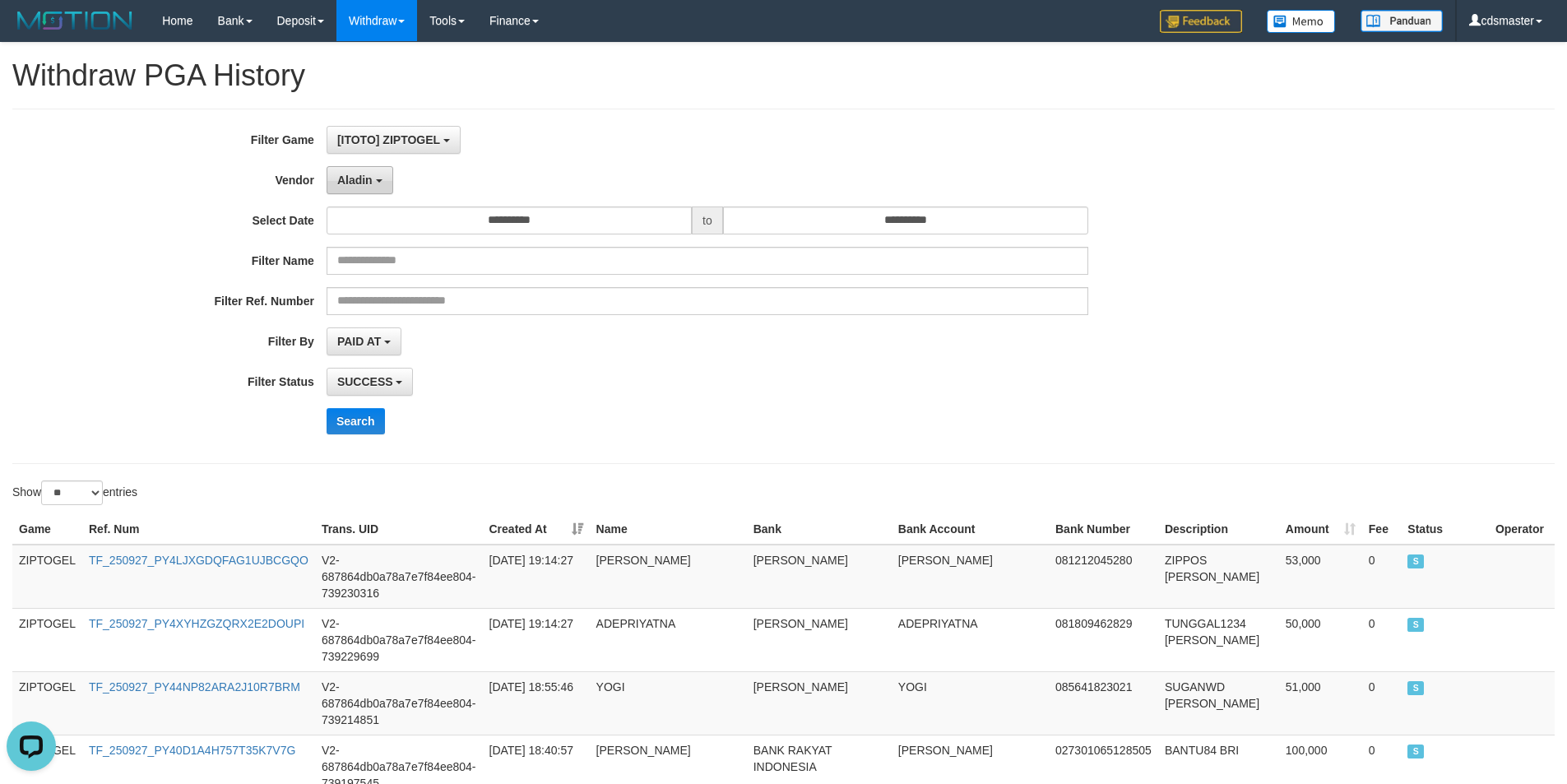
click at [349, 176] on span "Aladin" at bounding box center [354, 179] width 35 height 13
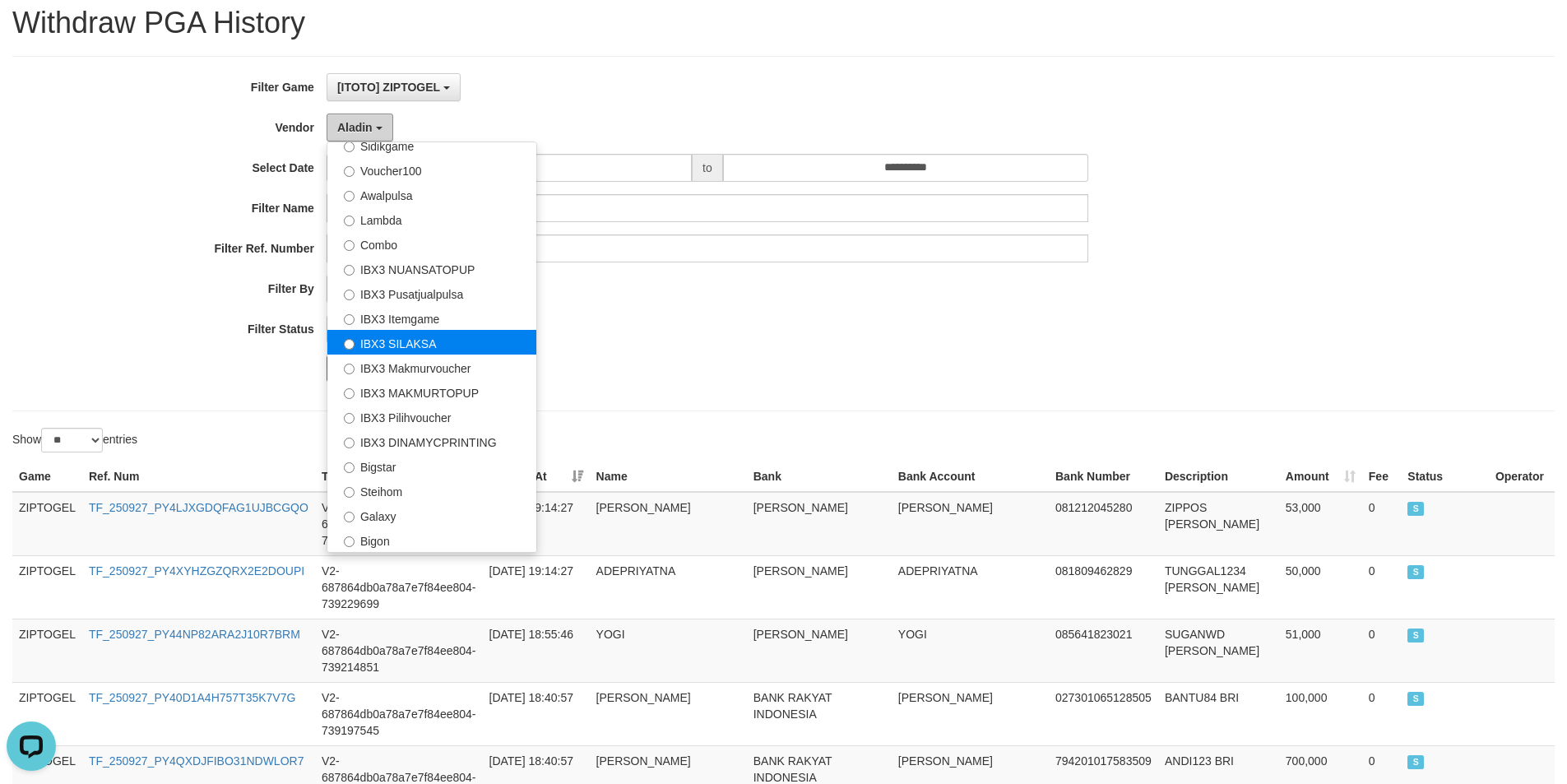
scroll to position [83, 0]
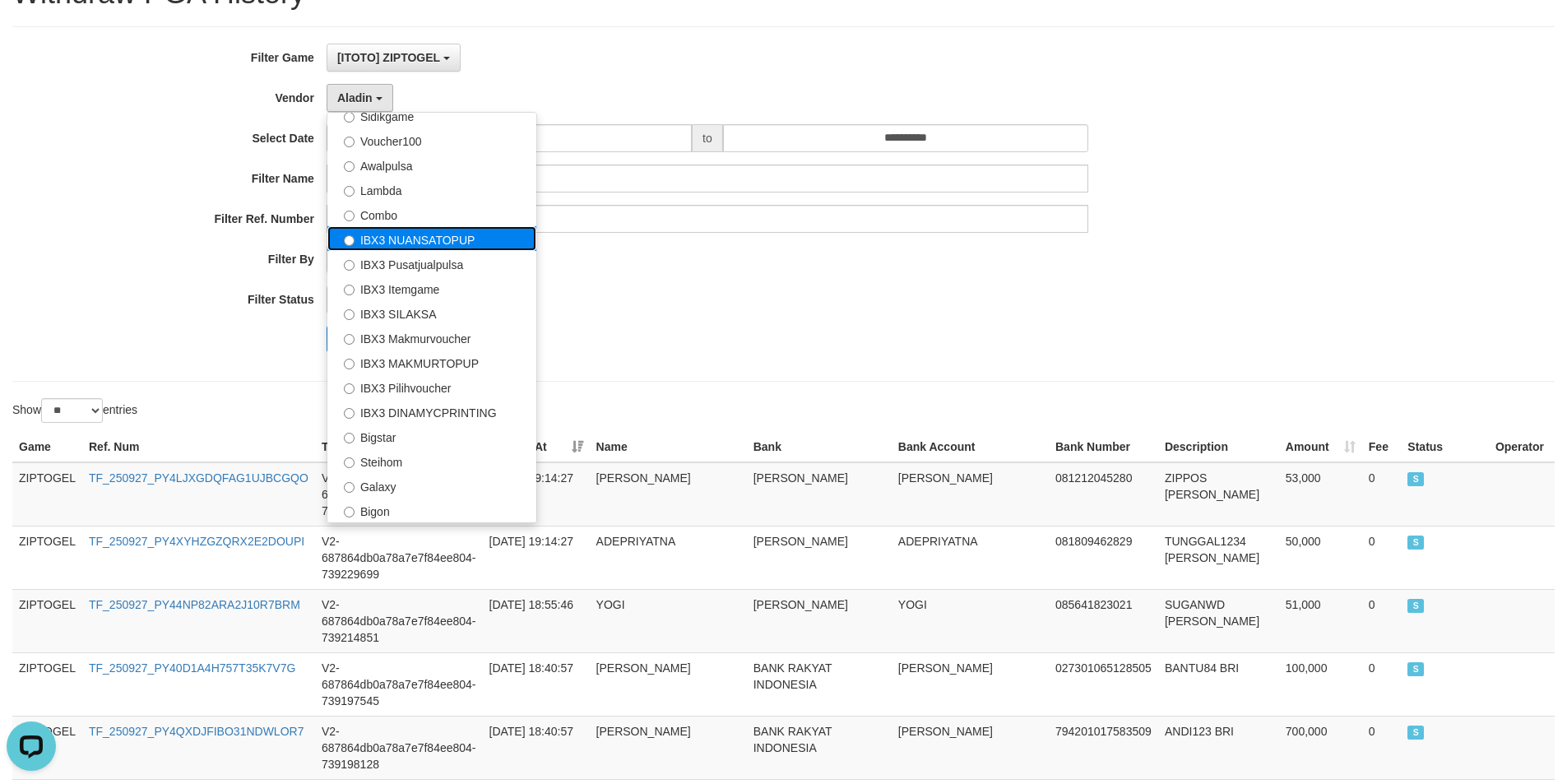
click at [476, 240] on label "IBX3 NUANSATOPUP" at bounding box center [433, 238] width 209 height 25
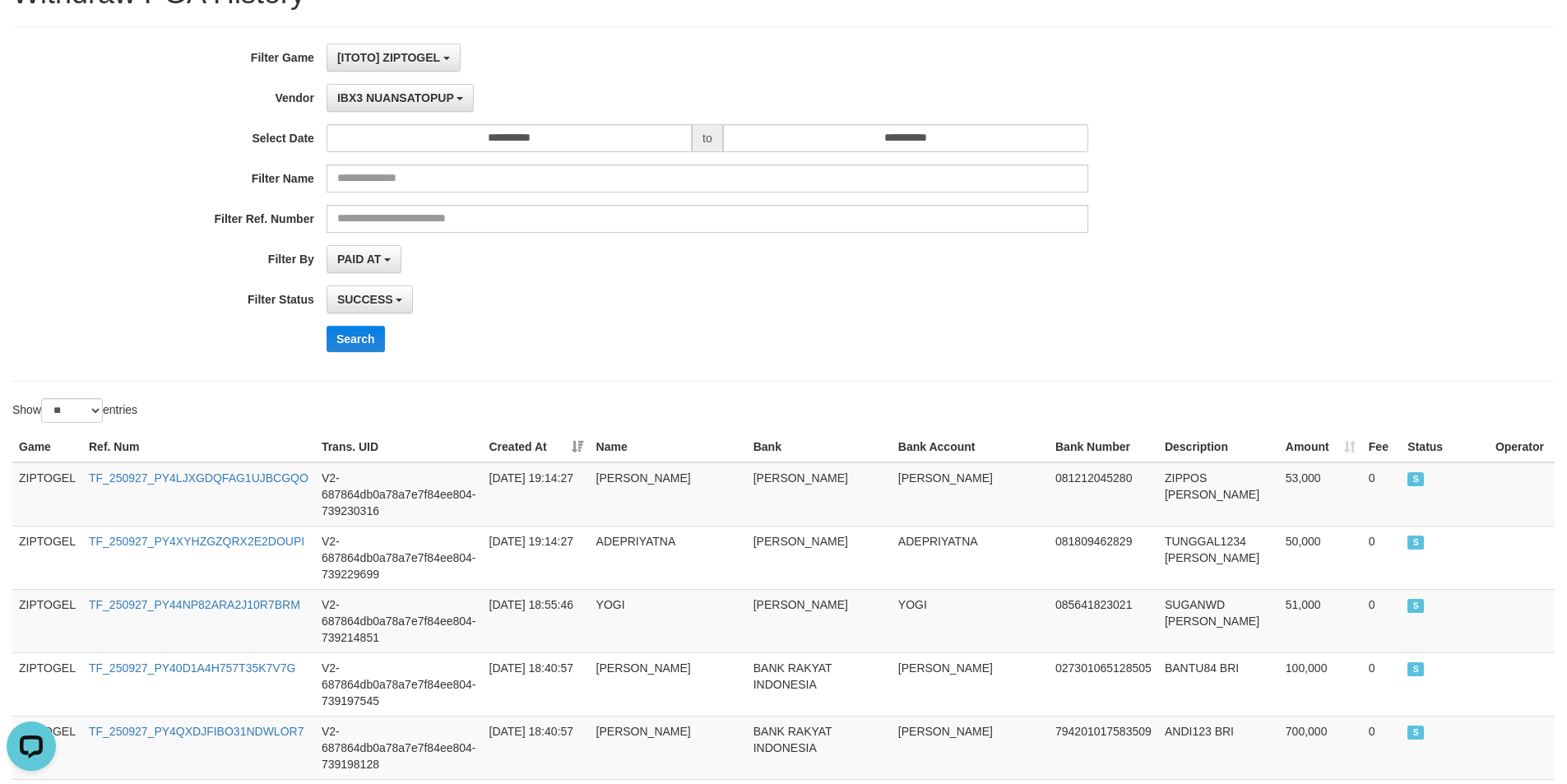
click at [318, 338] on div "Search" at bounding box center [653, 339] width 1307 height 26
click at [351, 343] on button "Search" at bounding box center [356, 339] width 59 height 26
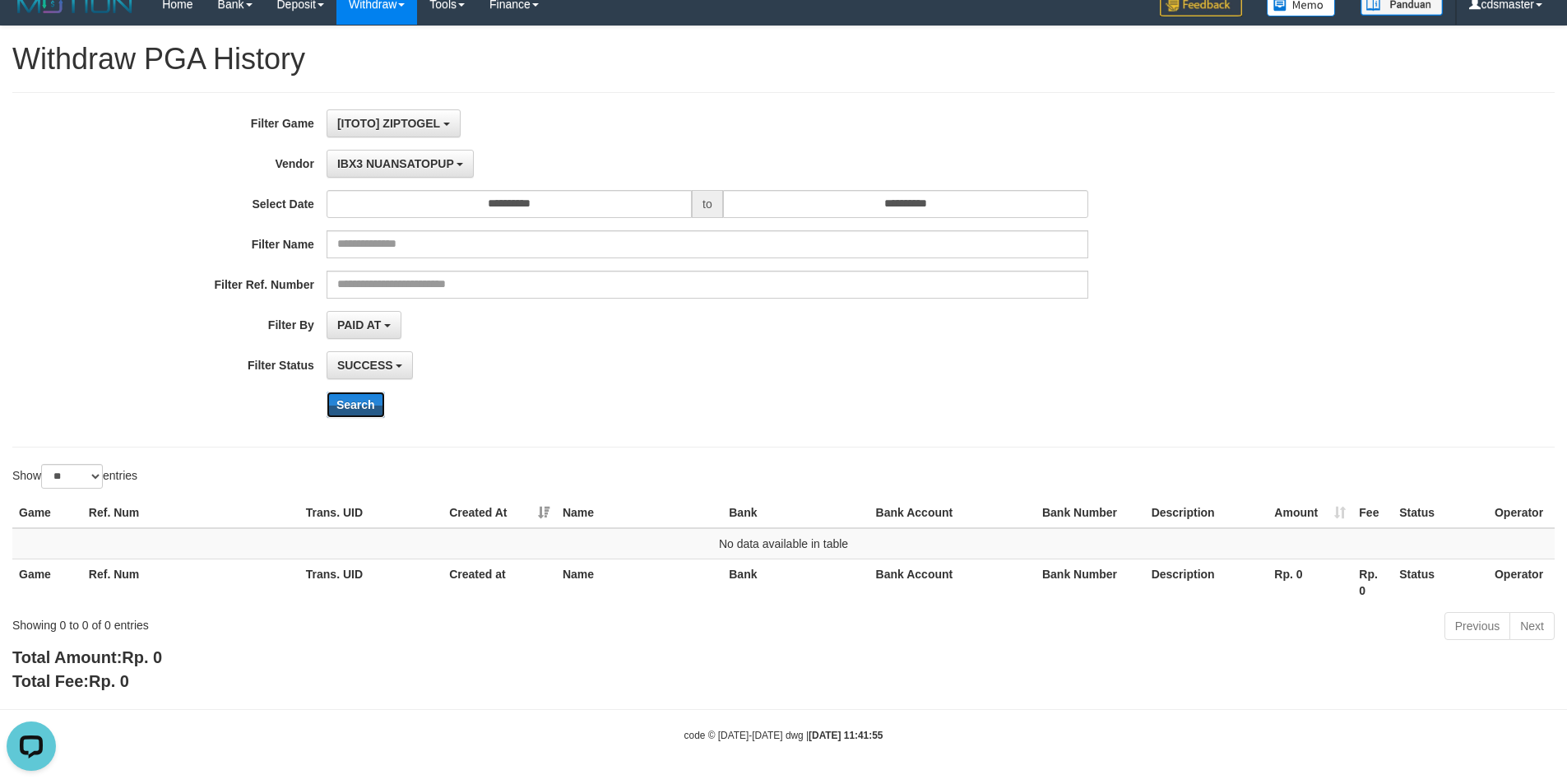
scroll to position [17, 0]
click at [422, 151] on button "IBX3 NUANSATOPUP" at bounding box center [401, 163] width 148 height 28
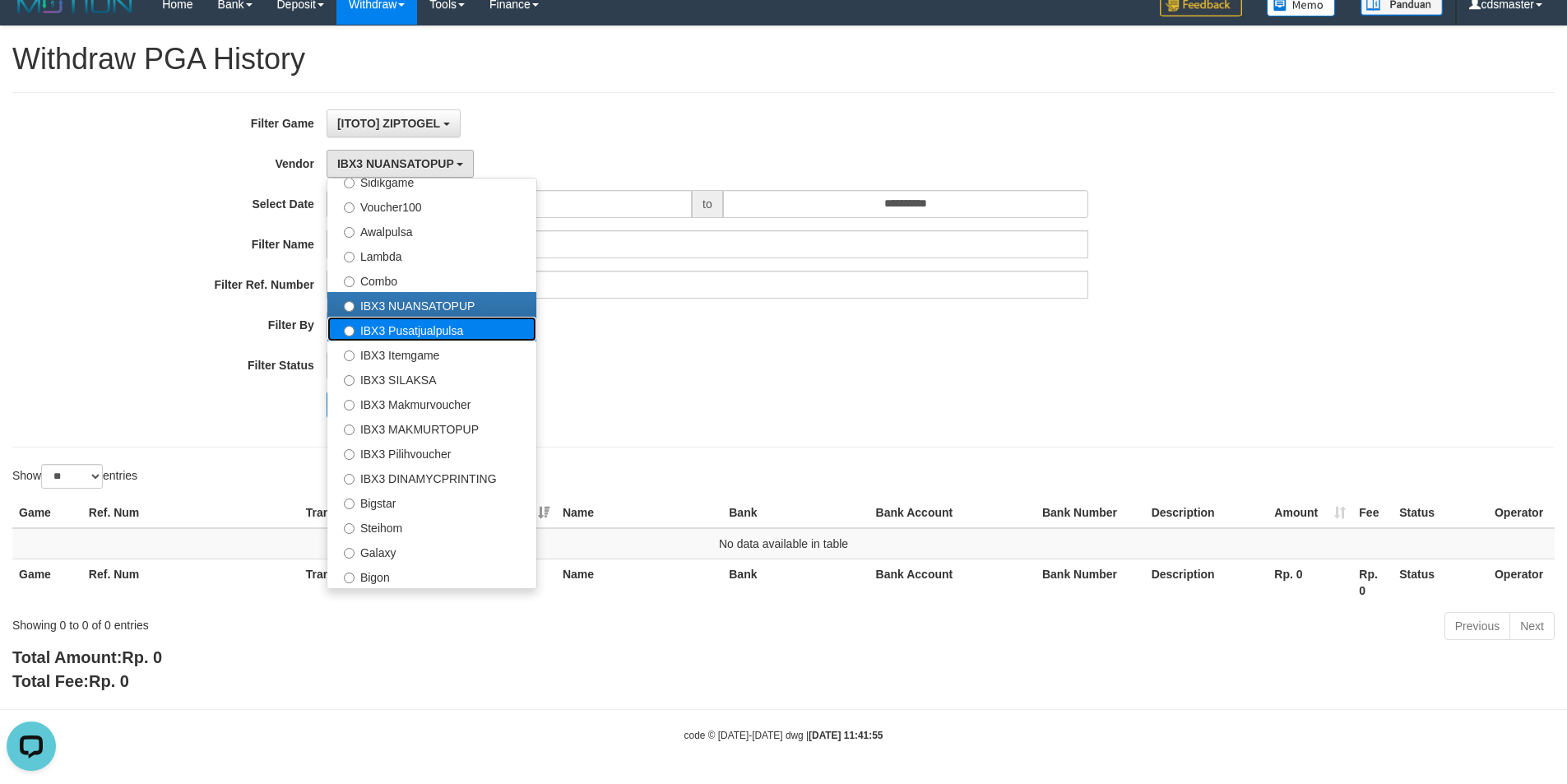
click at [436, 333] on label "IBX3 Pusatjualpulsa" at bounding box center [433, 329] width 209 height 25
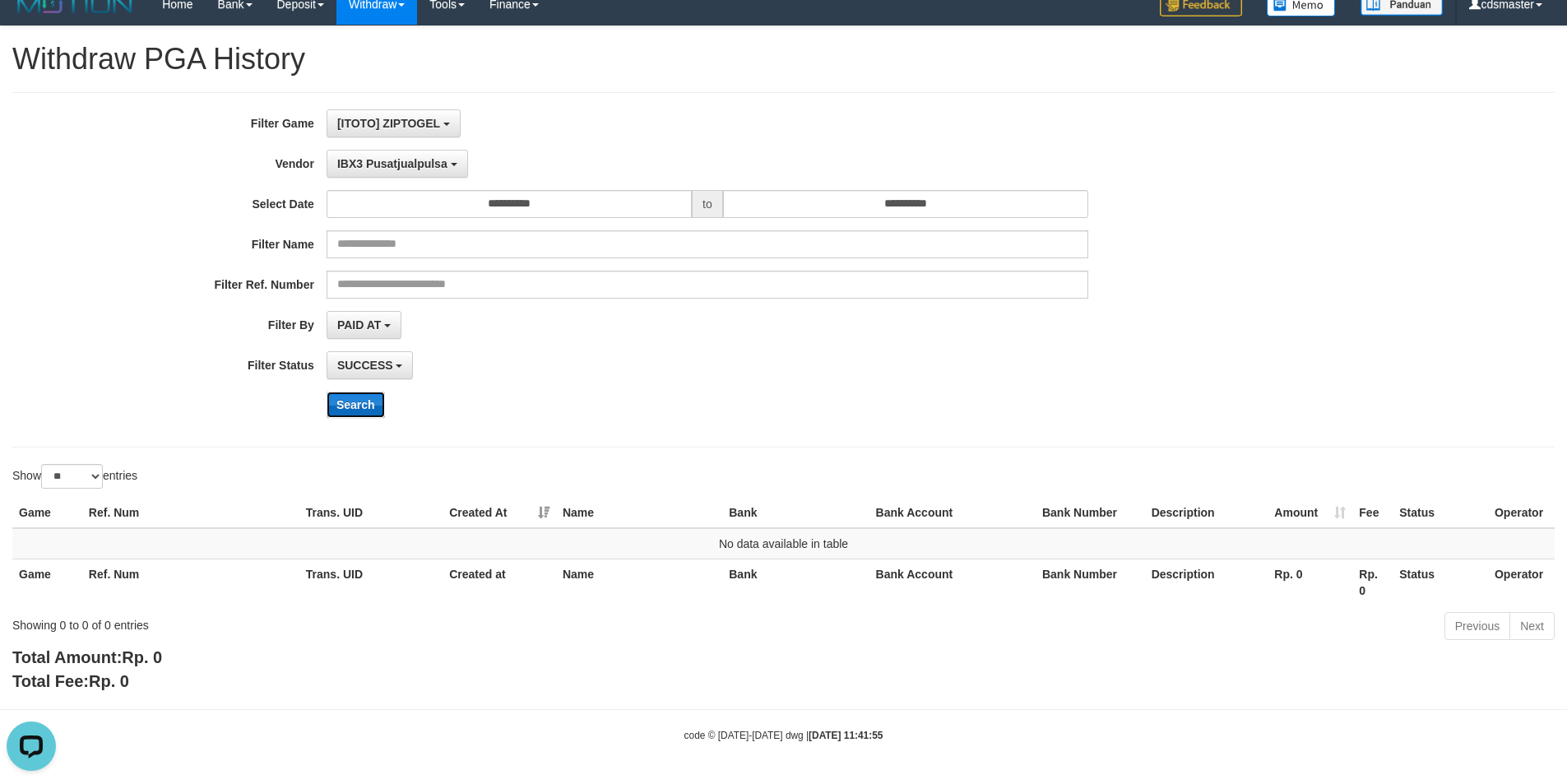
click at [365, 397] on button "Search" at bounding box center [356, 404] width 59 height 26
click at [369, 174] on button "IBX3 Pusatjualpulsa" at bounding box center [398, 163] width 142 height 28
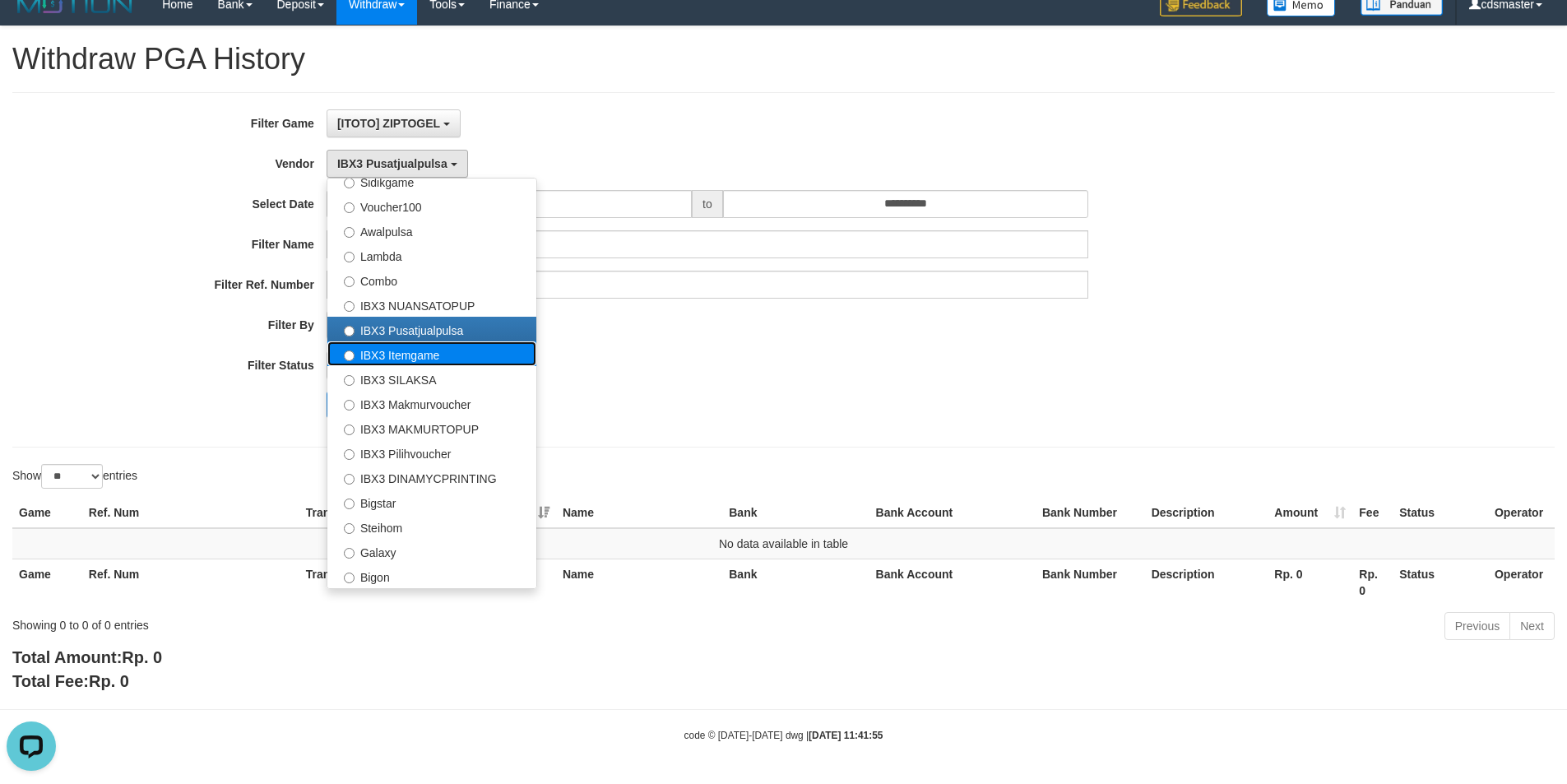
click at [427, 352] on label "IBX3 Itemgame" at bounding box center [433, 354] width 209 height 25
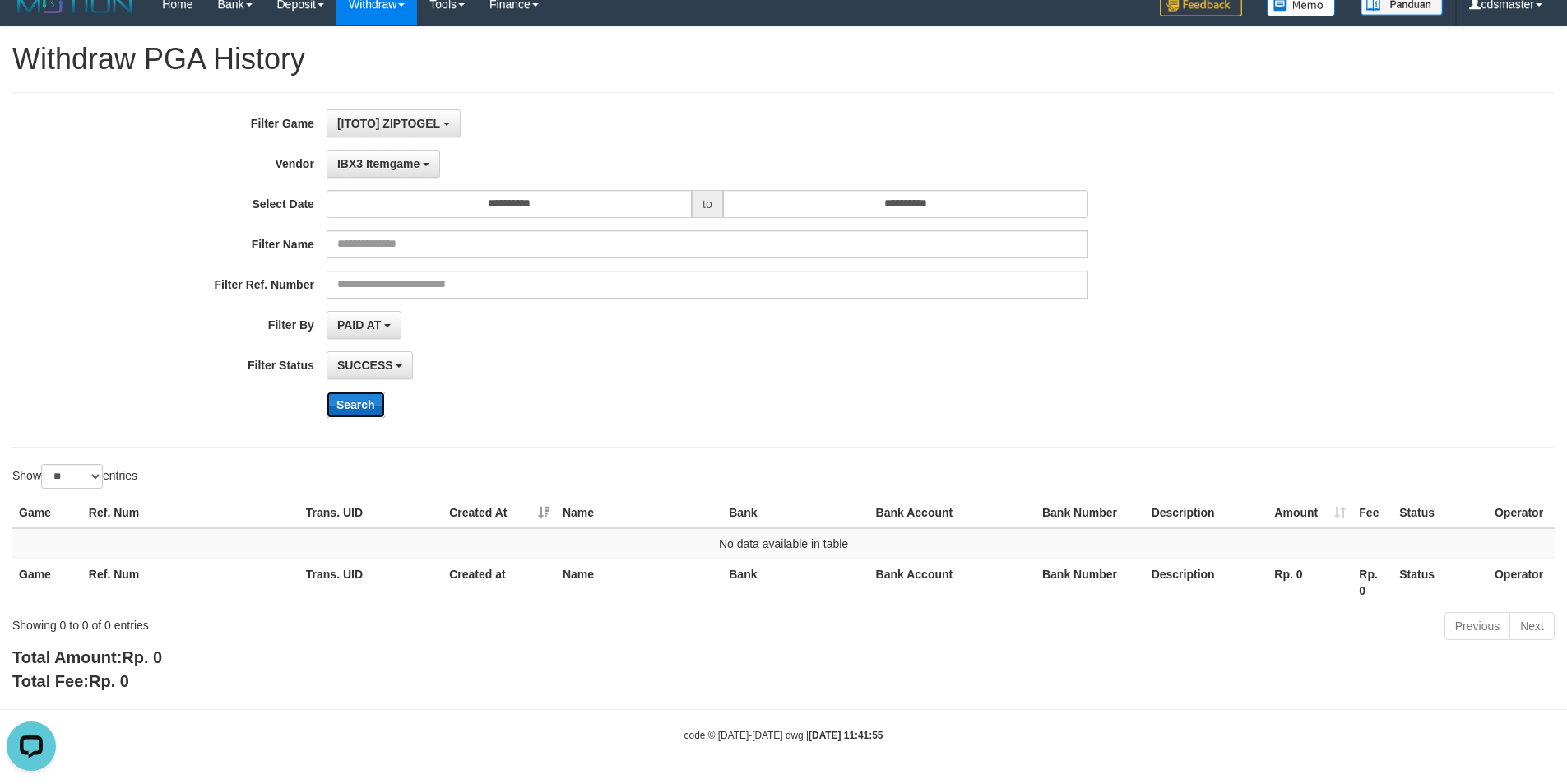
click at [360, 400] on button "Search" at bounding box center [356, 404] width 59 height 26
click at [384, 174] on button "IBX3 Itemgame" at bounding box center [384, 163] width 114 height 28
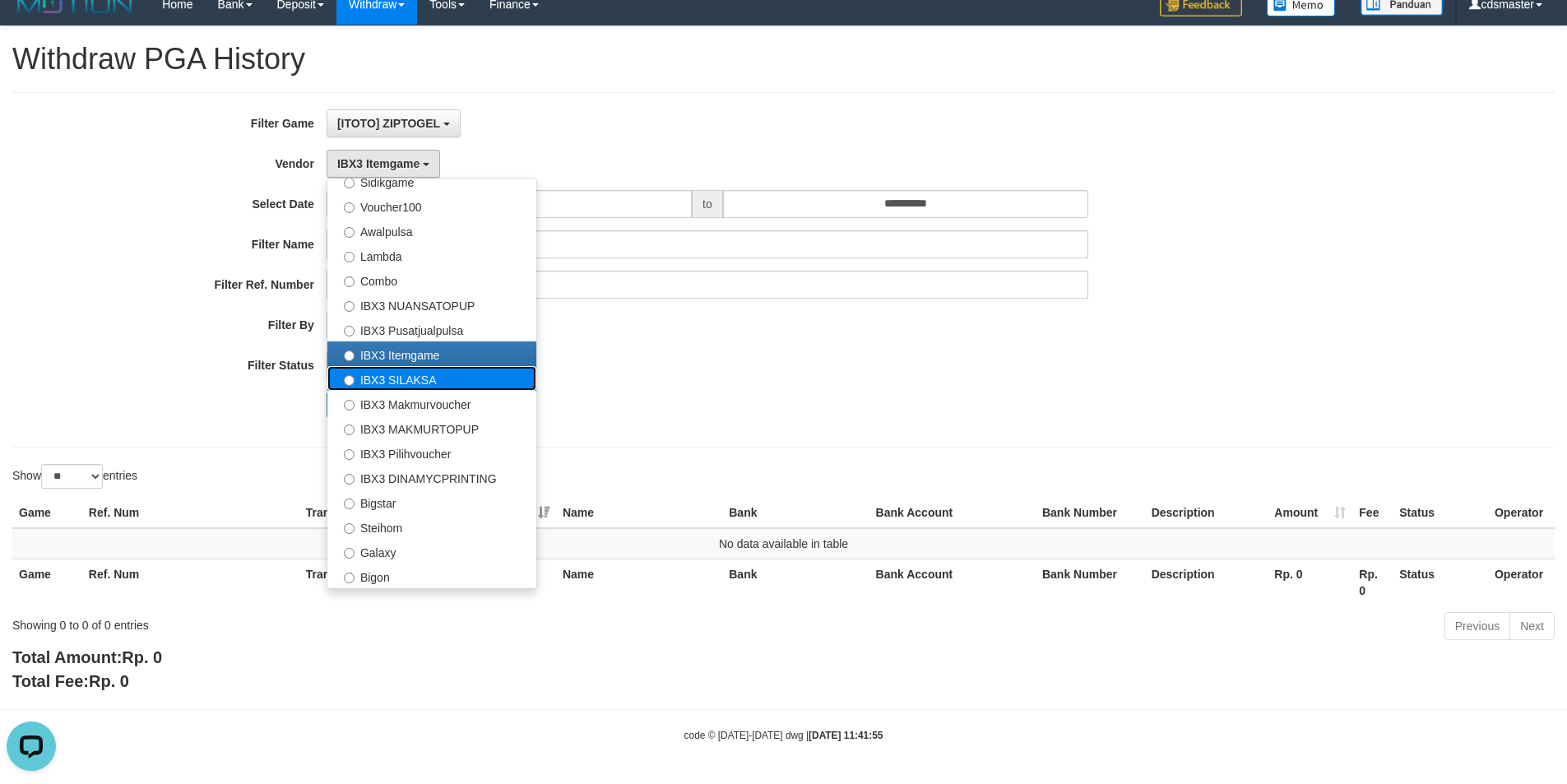
click at [380, 371] on label "IBX3 SILAKSA" at bounding box center [433, 378] width 209 height 25
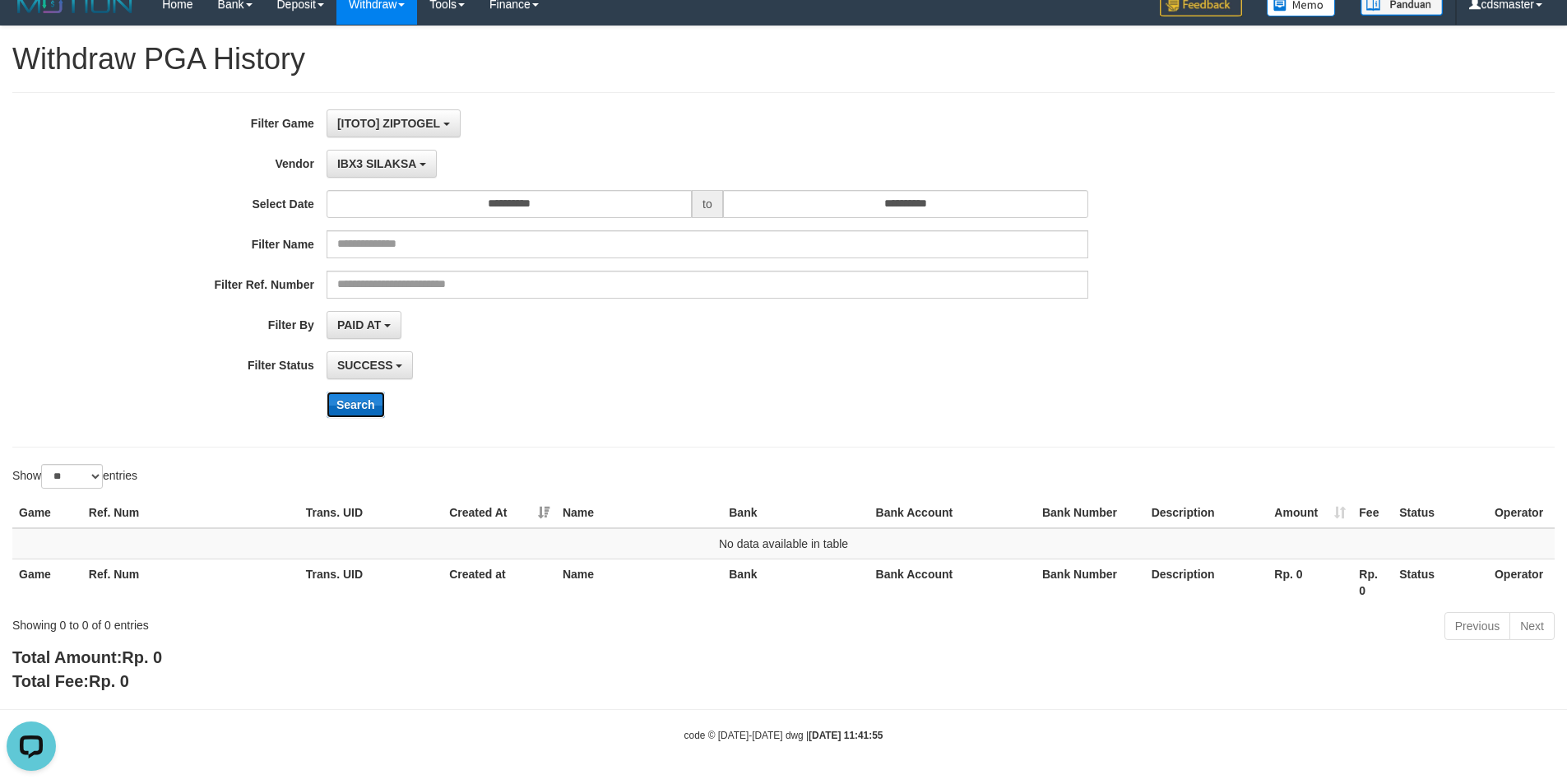
click at [366, 397] on button "Search" at bounding box center [356, 404] width 59 height 26
click at [381, 167] on span "IBX3 SILAKSA" at bounding box center [376, 163] width 79 height 13
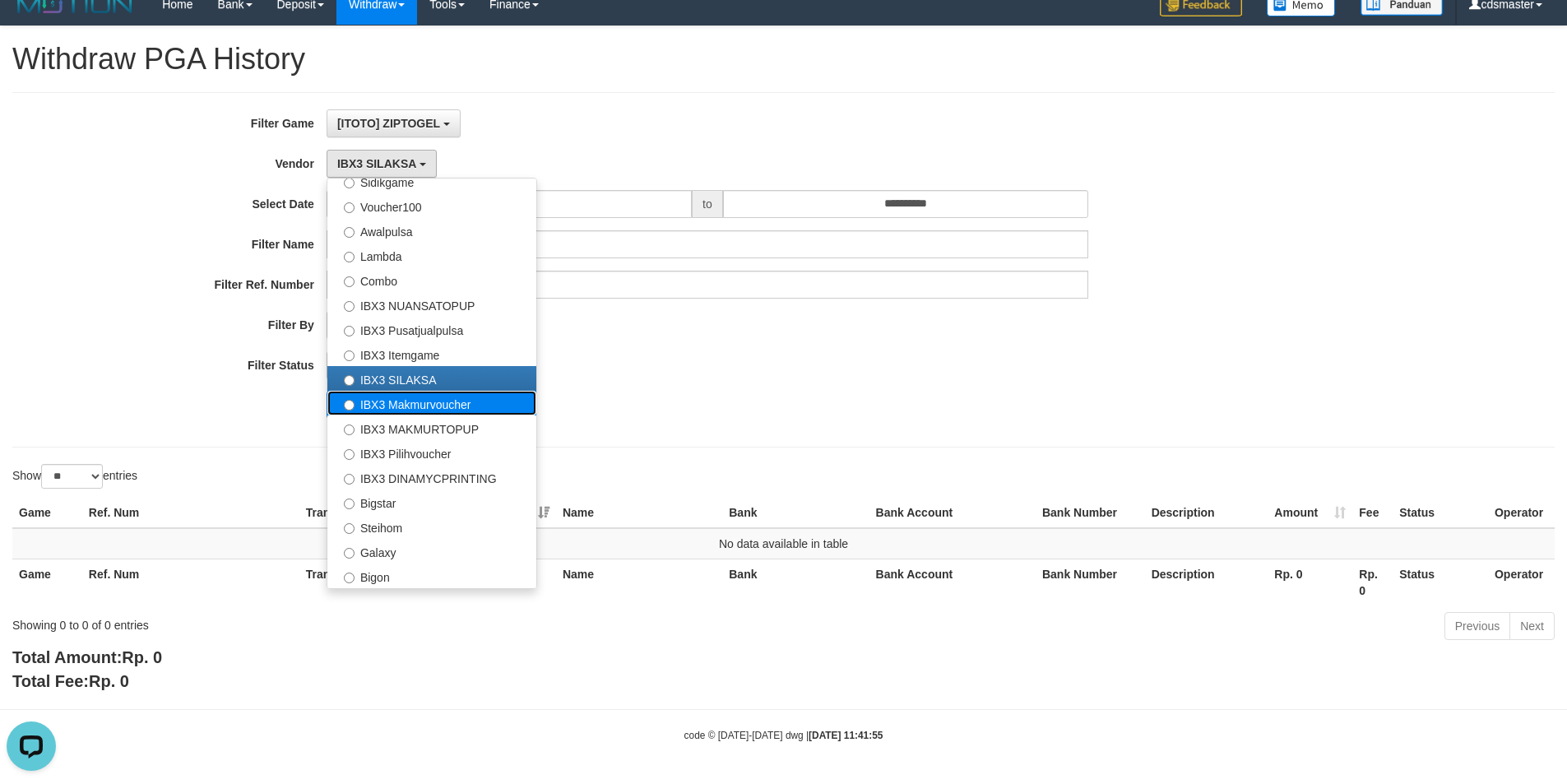
click at [412, 403] on label "IBX3 Makmurvoucher" at bounding box center [433, 402] width 209 height 25
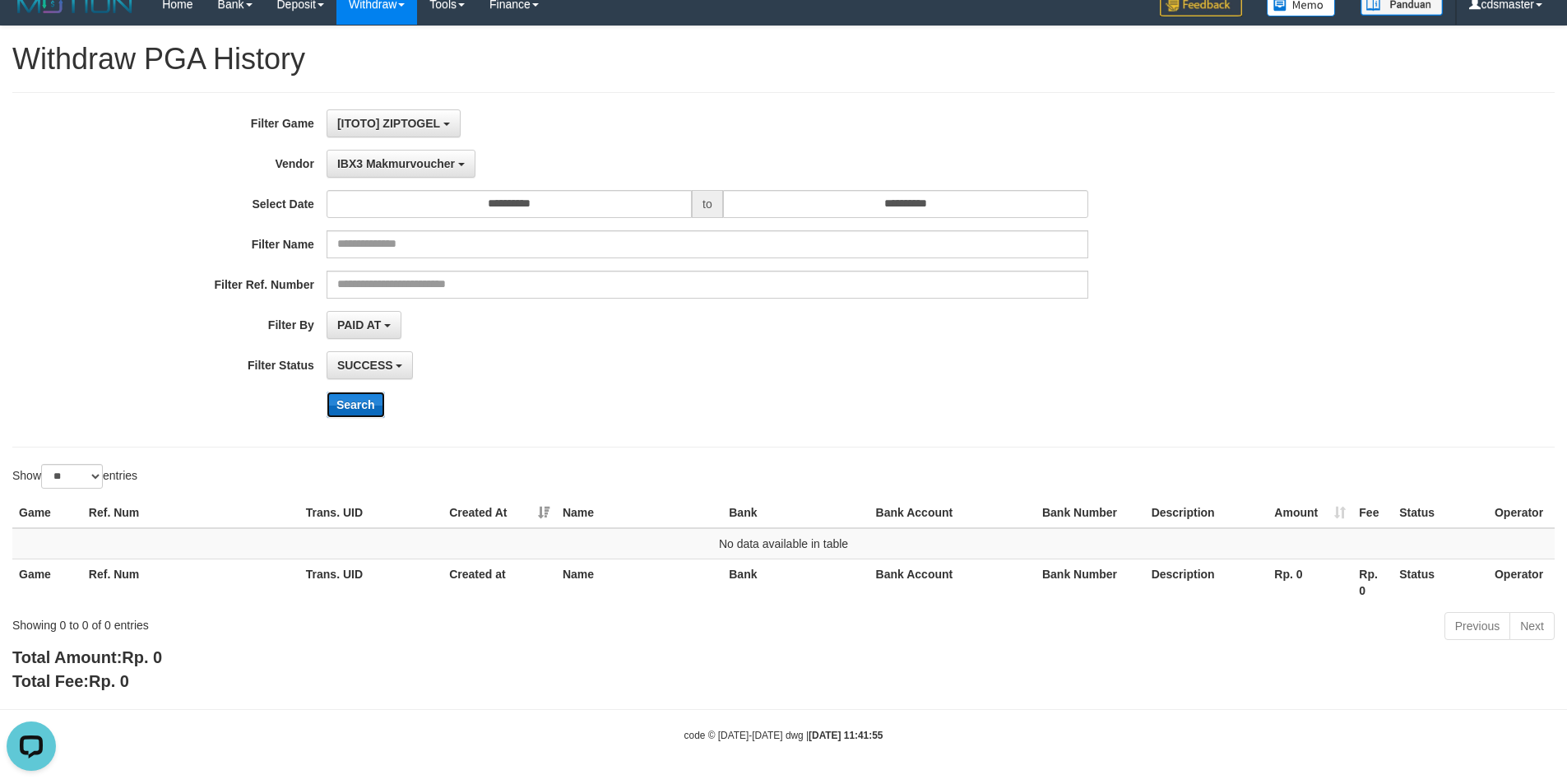
click at [366, 414] on button "Search" at bounding box center [356, 404] width 59 height 26
click at [427, 131] on button "[ITOTO] ZIPTOGEL" at bounding box center [394, 124] width 135 height 28
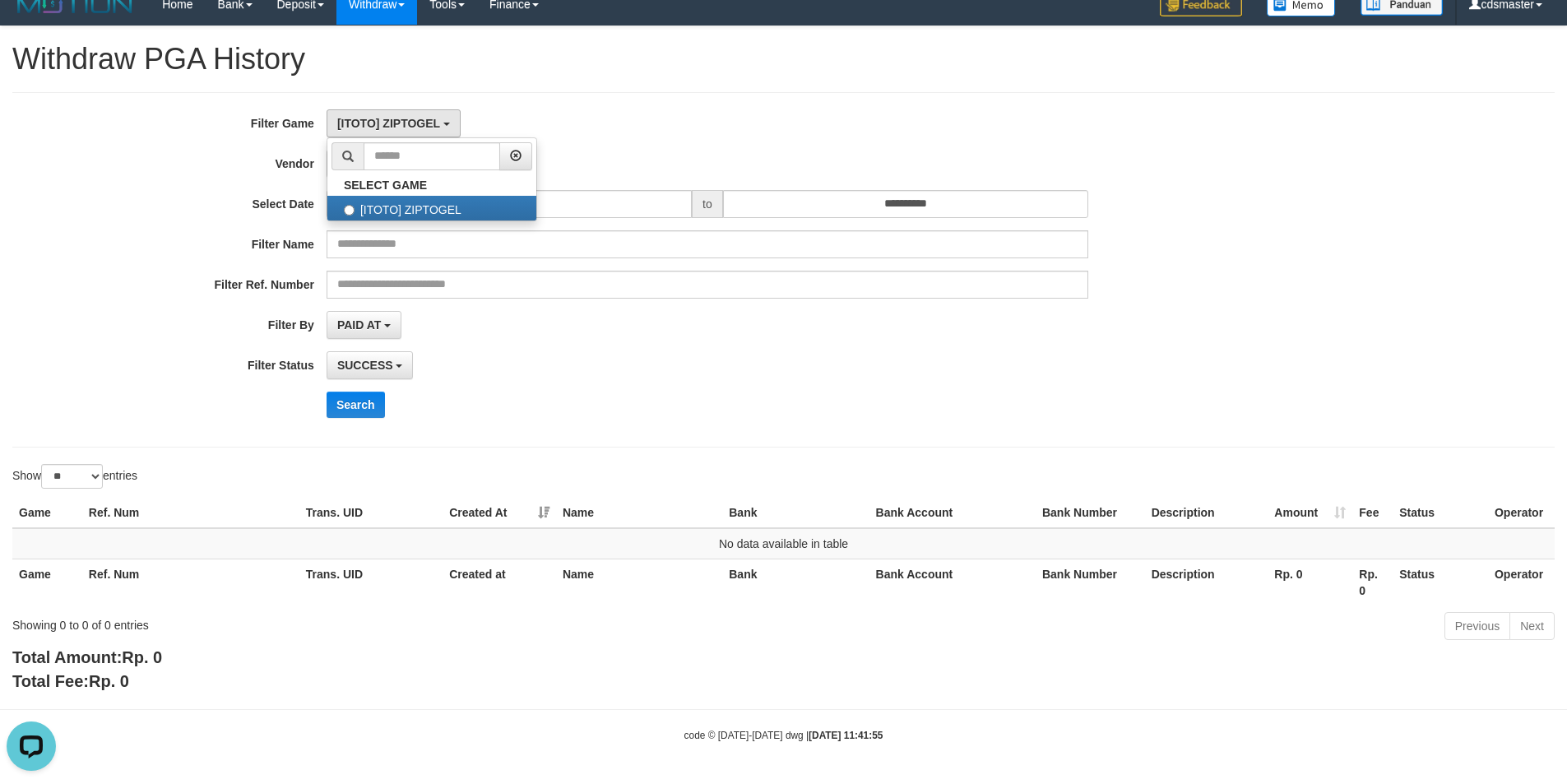
click at [741, 223] on div "**********" at bounding box center [653, 270] width 1307 height 321
click at [478, 166] on div "IBX3 Makmurvoucher - Default Vendor - [PERSON_NAME] Atlas WD LB Java Purple Gre…" at bounding box center [708, 163] width 762 height 28
drag, startPoint x: 470, startPoint y: 166, endPoint x: 472, endPoint y: 179, distance: 13.2
click at [470, 166] on button "IBX3 Makmurvoucher" at bounding box center [401, 163] width 149 height 28
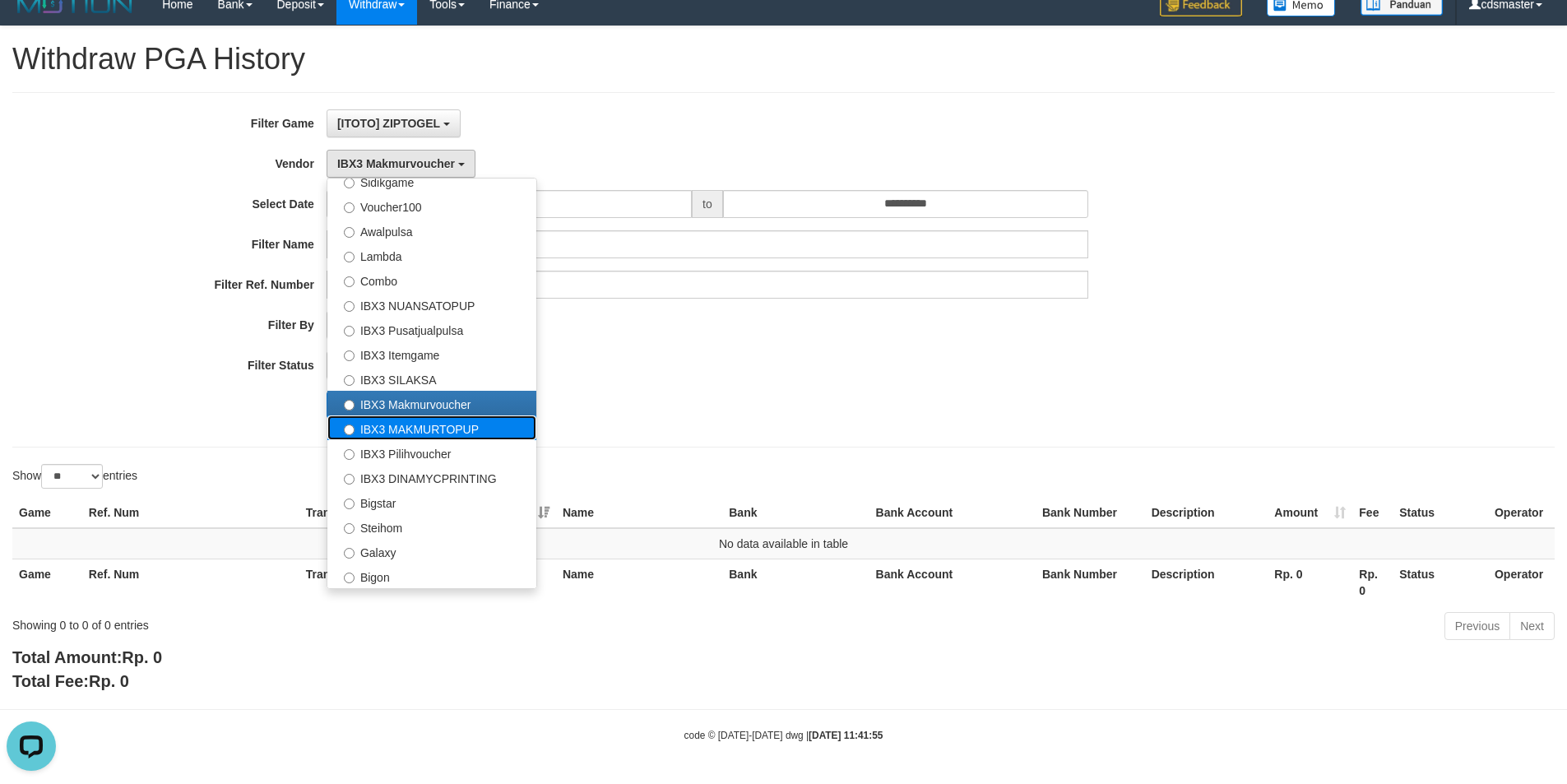
click at [454, 429] on label "IBX3 MAKMURTOPUP" at bounding box center [433, 427] width 209 height 25
select select "**********"
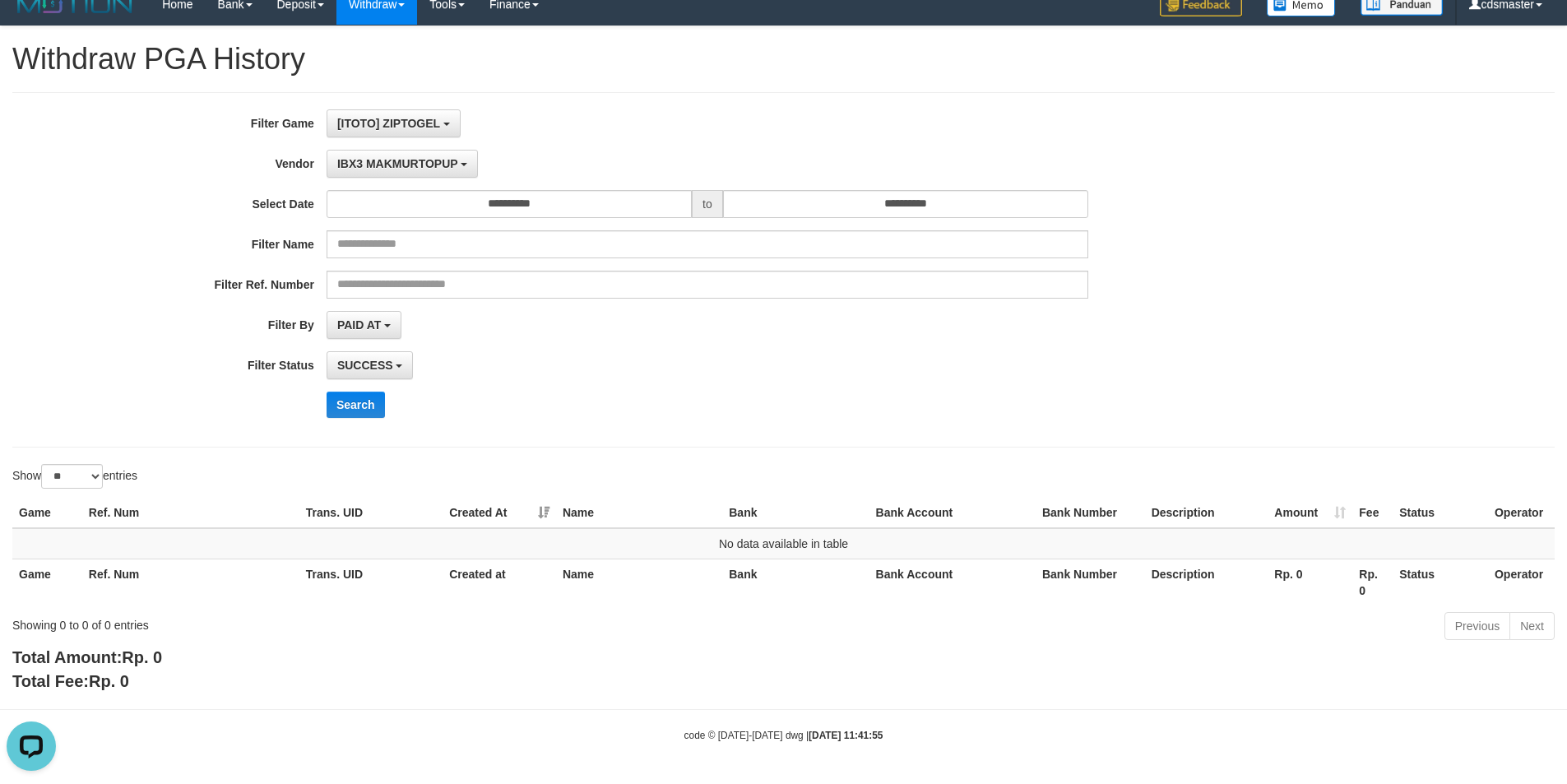
click at [369, 417] on div "**********" at bounding box center [653, 270] width 1307 height 321
click at [369, 412] on button "Search" at bounding box center [356, 404] width 59 height 26
drag, startPoint x: 420, startPoint y: 176, endPoint x: 407, endPoint y: 243, distance: 68.2
click at [420, 175] on button "IBX3 MAKMURTOPUP" at bounding box center [403, 163] width 152 height 28
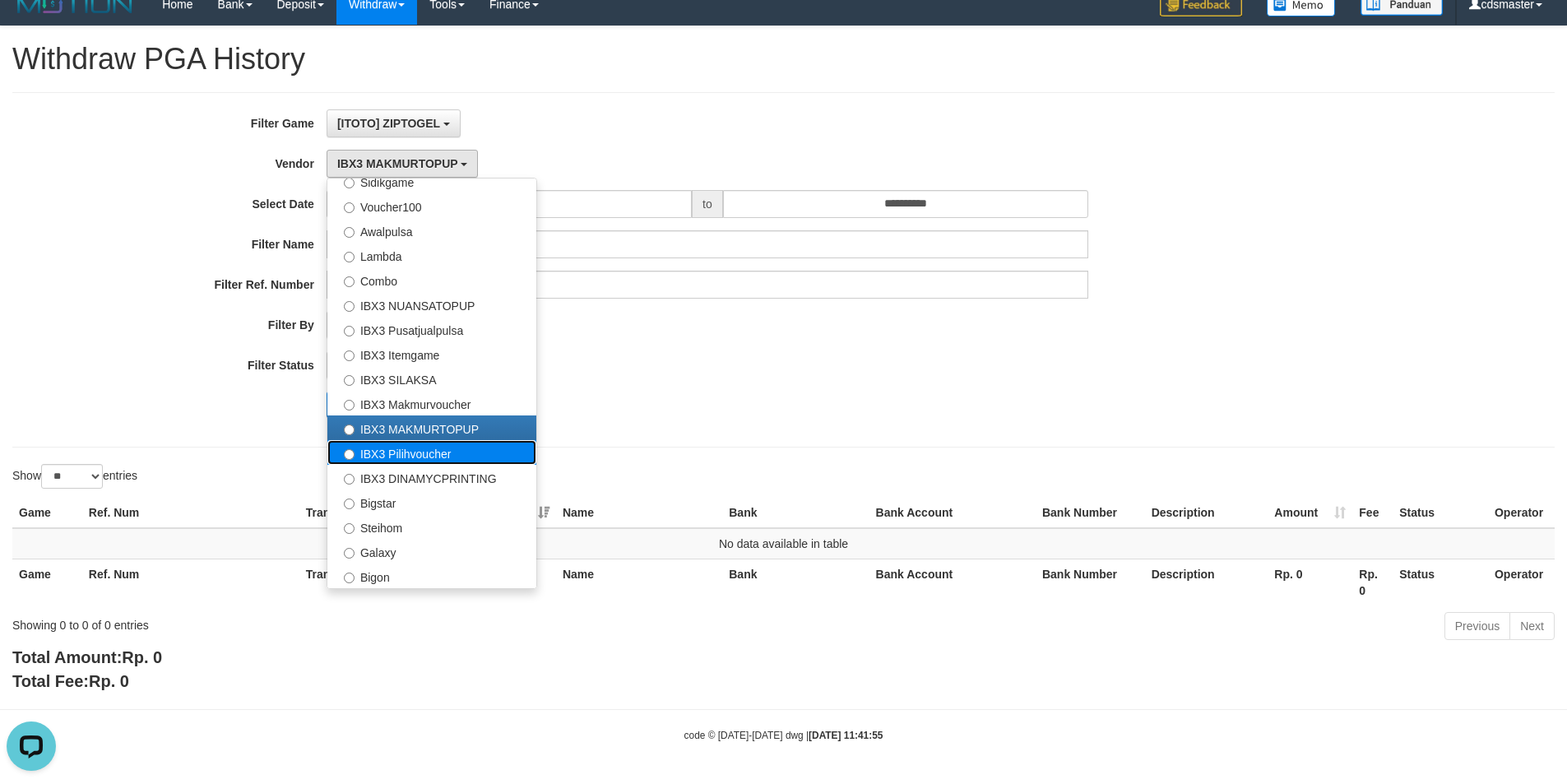
click at [406, 449] on label "IBX3 Pilihvoucher" at bounding box center [433, 452] width 209 height 25
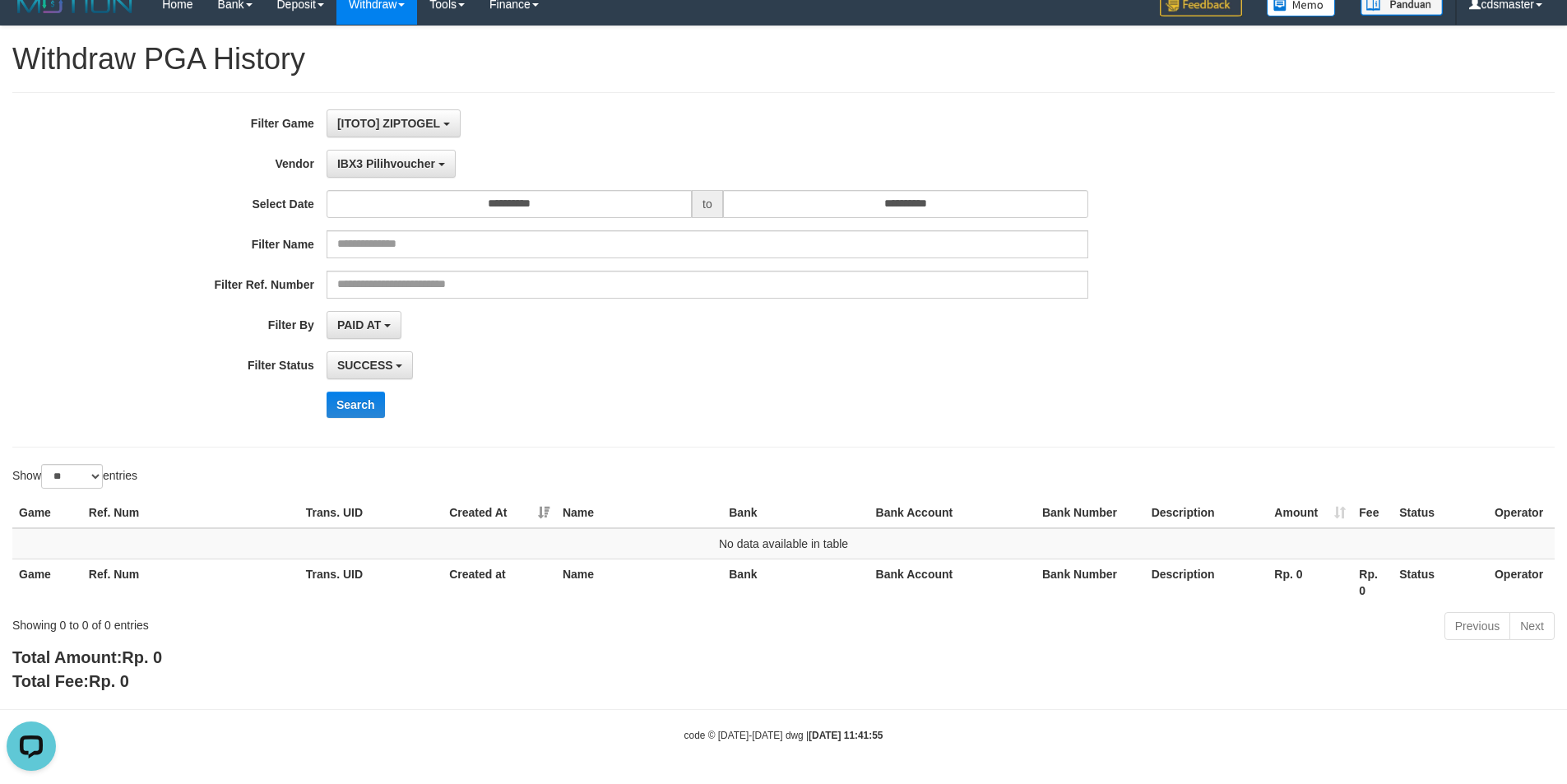
drag, startPoint x: 556, startPoint y: 444, endPoint x: 432, endPoint y: 419, distance: 126.5
click at [553, 440] on div "**********" at bounding box center [784, 269] width 1543 height 356
click at [367, 402] on button "Search" at bounding box center [356, 404] width 59 height 26
click at [429, 165] on span "IBX3 Pilihvoucher" at bounding box center [386, 163] width 98 height 13
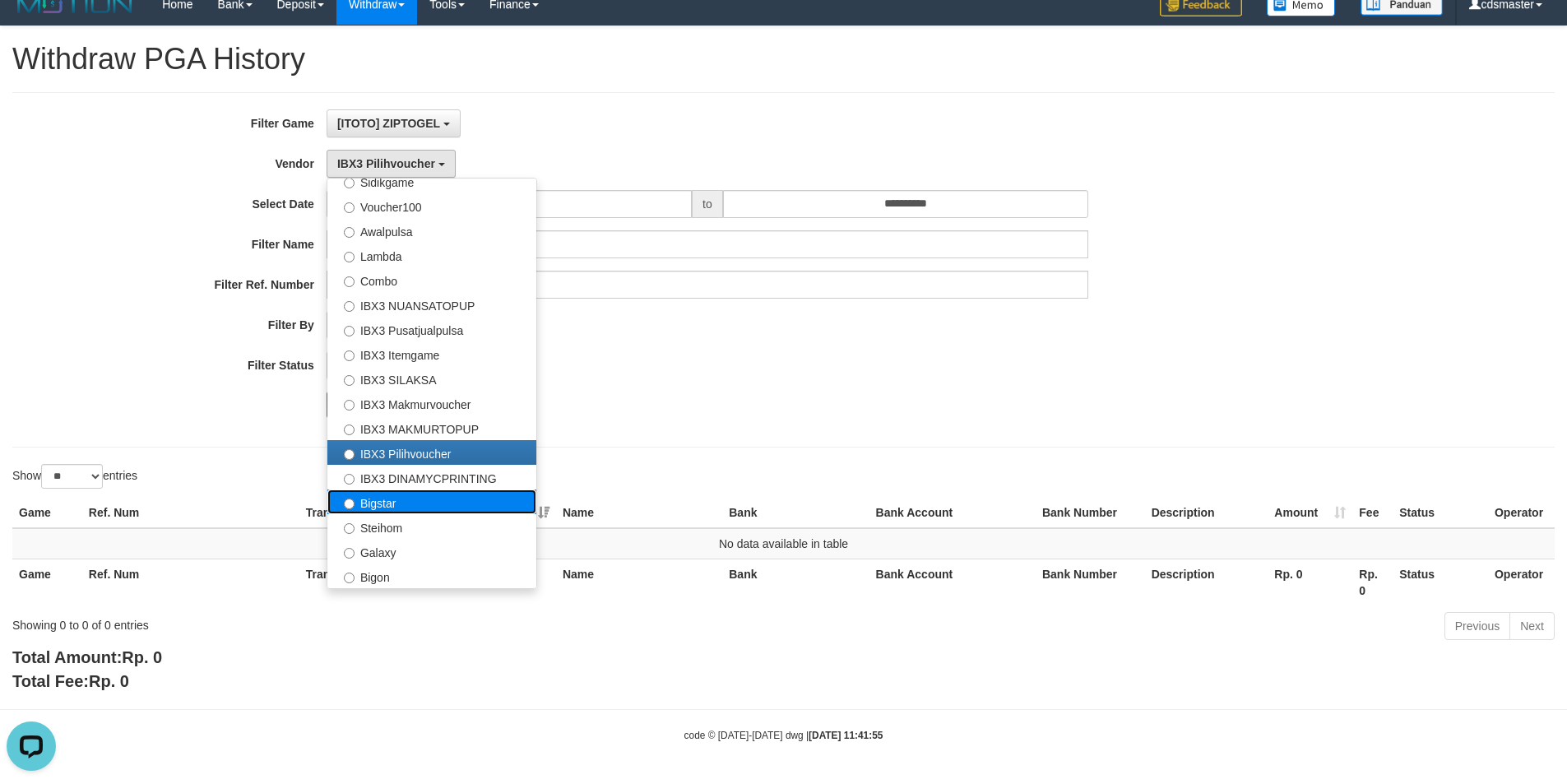
click at [381, 489] on label "Bigstar" at bounding box center [433, 501] width 209 height 25
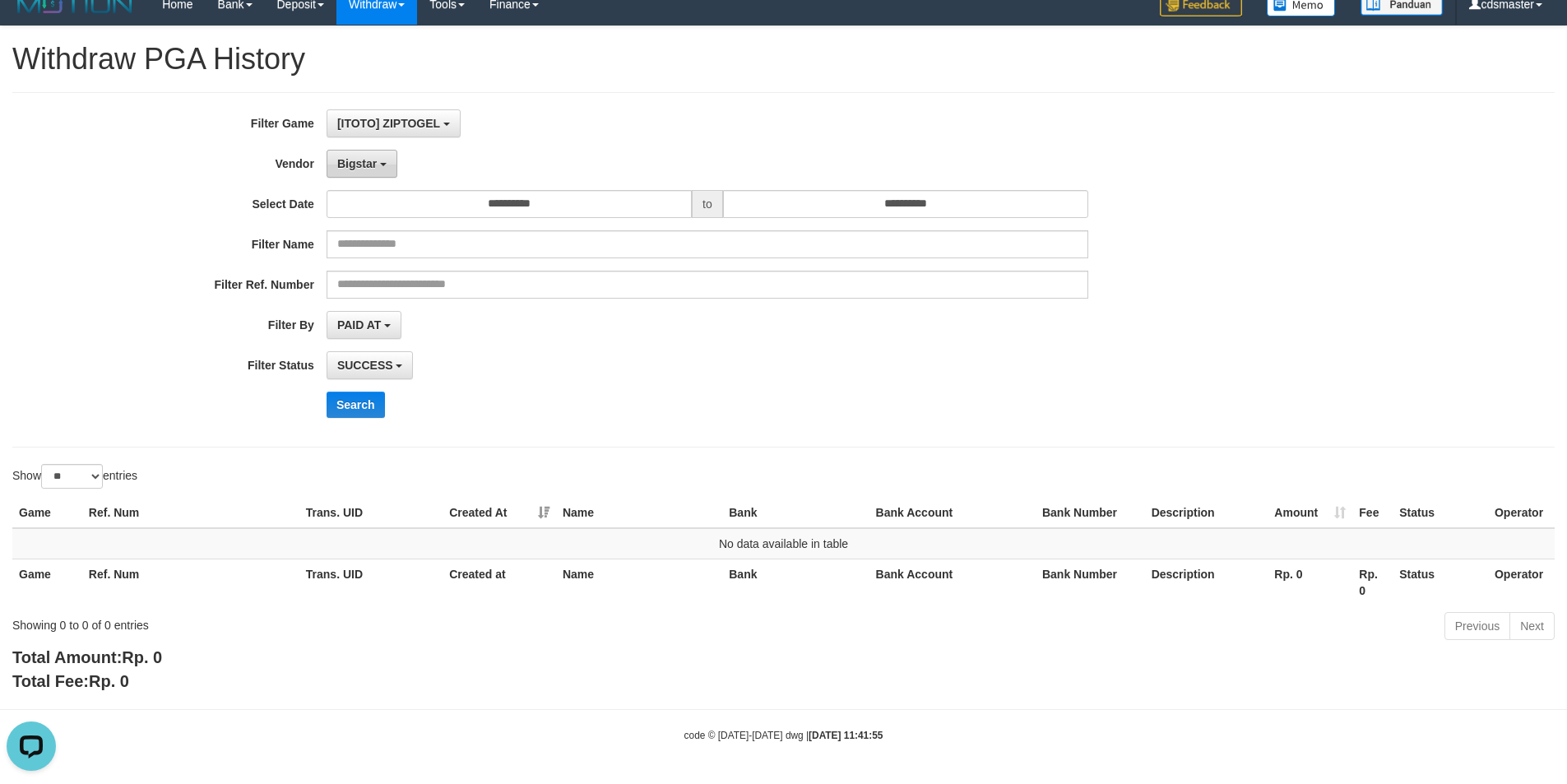
click at [387, 167] on button "Bigstar" at bounding box center [362, 163] width 71 height 28
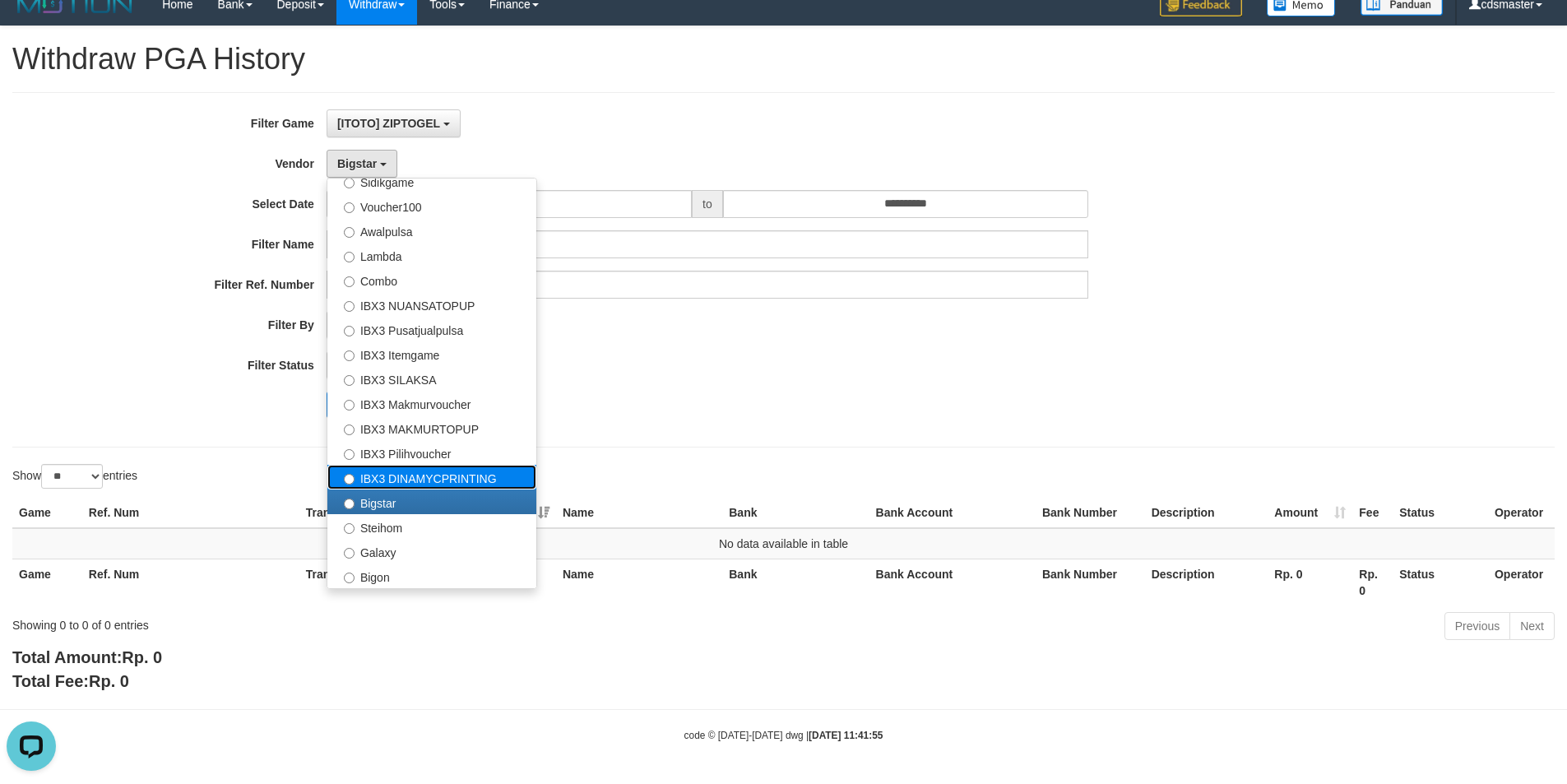
click at [436, 482] on label "IBX3 DINAMYCPRINTING" at bounding box center [433, 476] width 209 height 25
select select "**********"
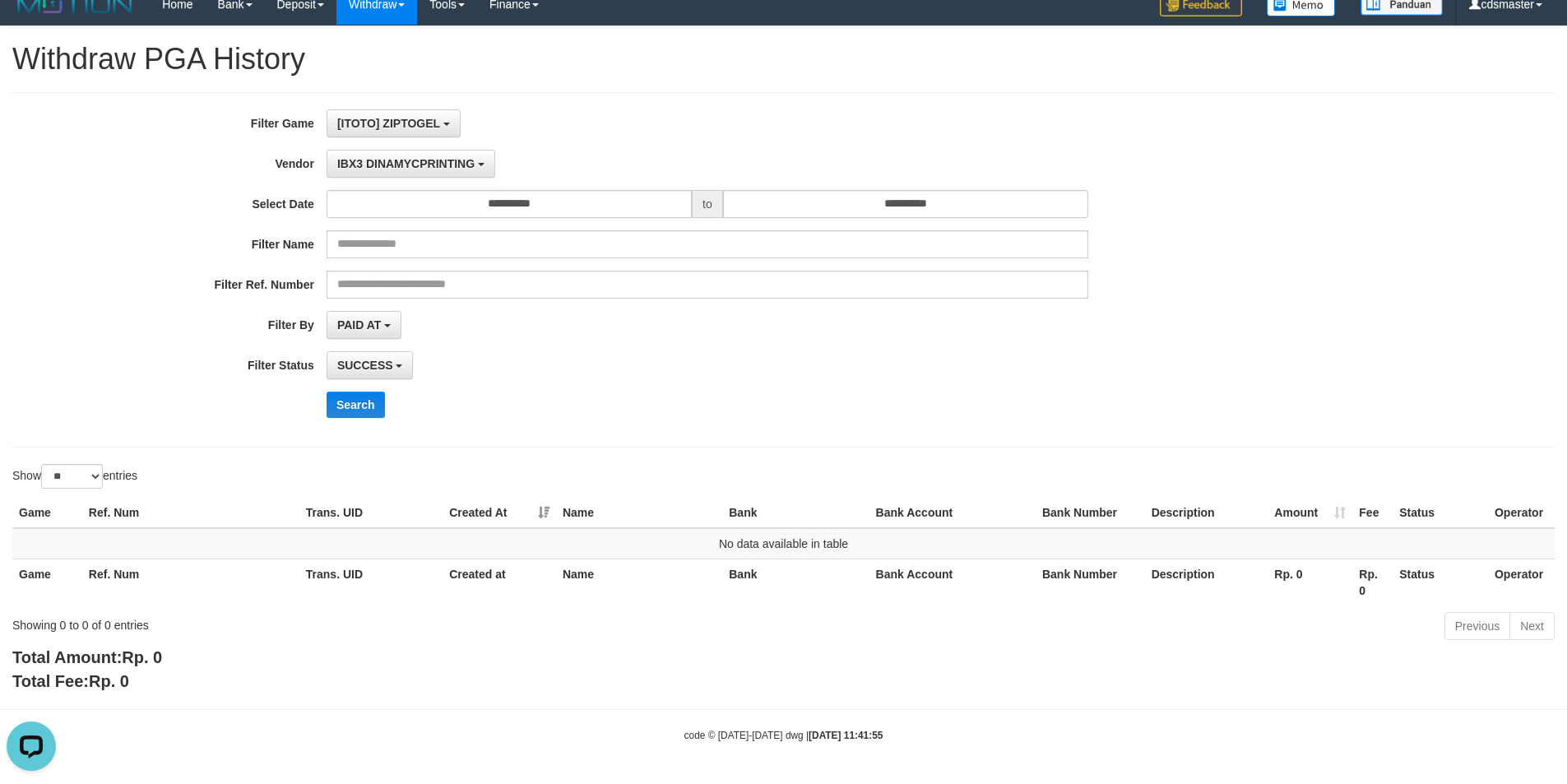
drag, startPoint x: 637, startPoint y: 458, endPoint x: 433, endPoint y: 437, distance: 205.1
click at [630, 454] on div "**********" at bounding box center [784, 359] width 1567 height 666
click at [377, 410] on button "Search" at bounding box center [356, 404] width 59 height 26
click at [446, 172] on button "IBX3 DINAMYCPRINTING" at bounding box center [411, 163] width 168 height 28
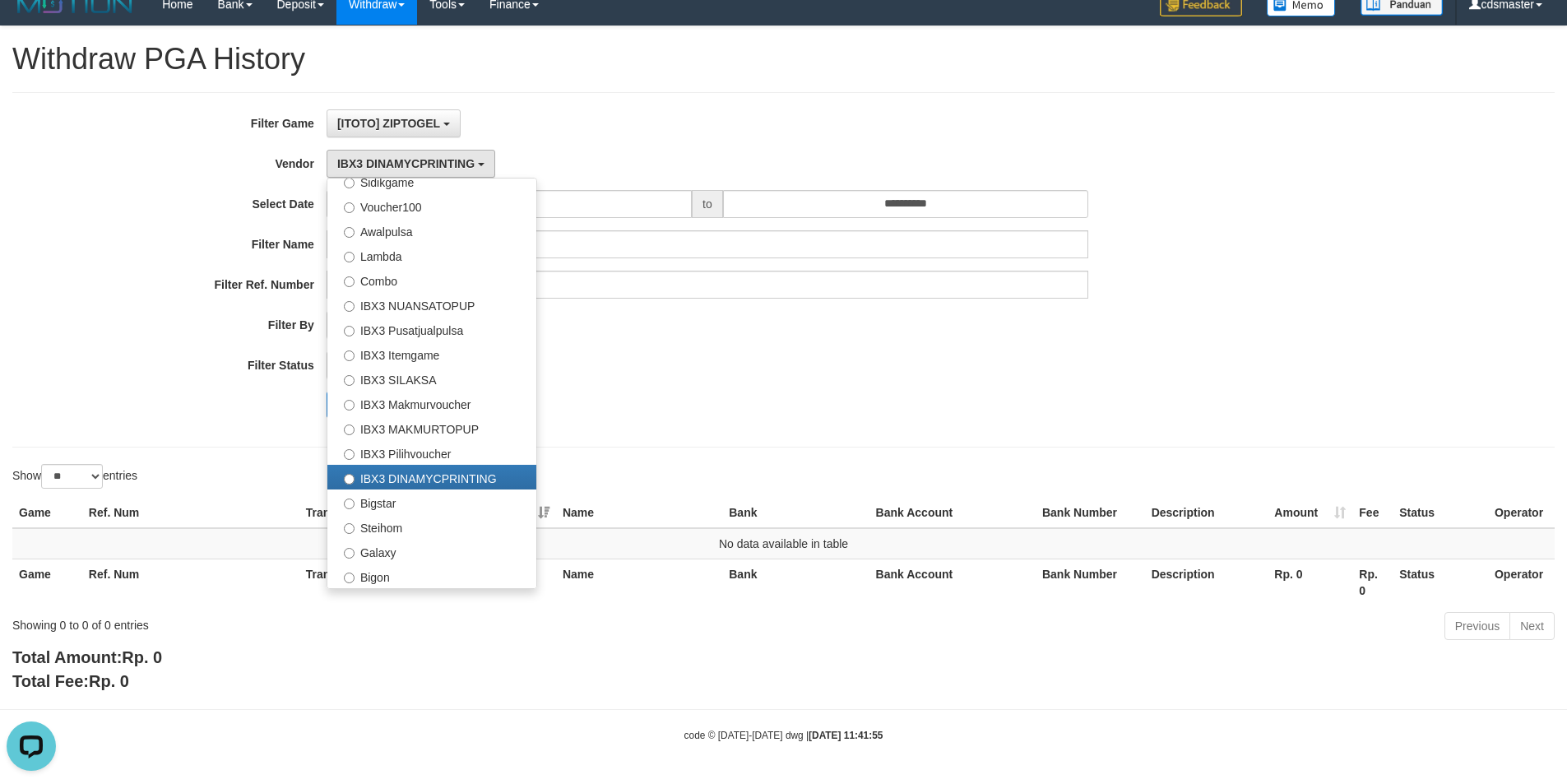
click at [748, 399] on div "Search" at bounding box center [816, 404] width 980 height 26
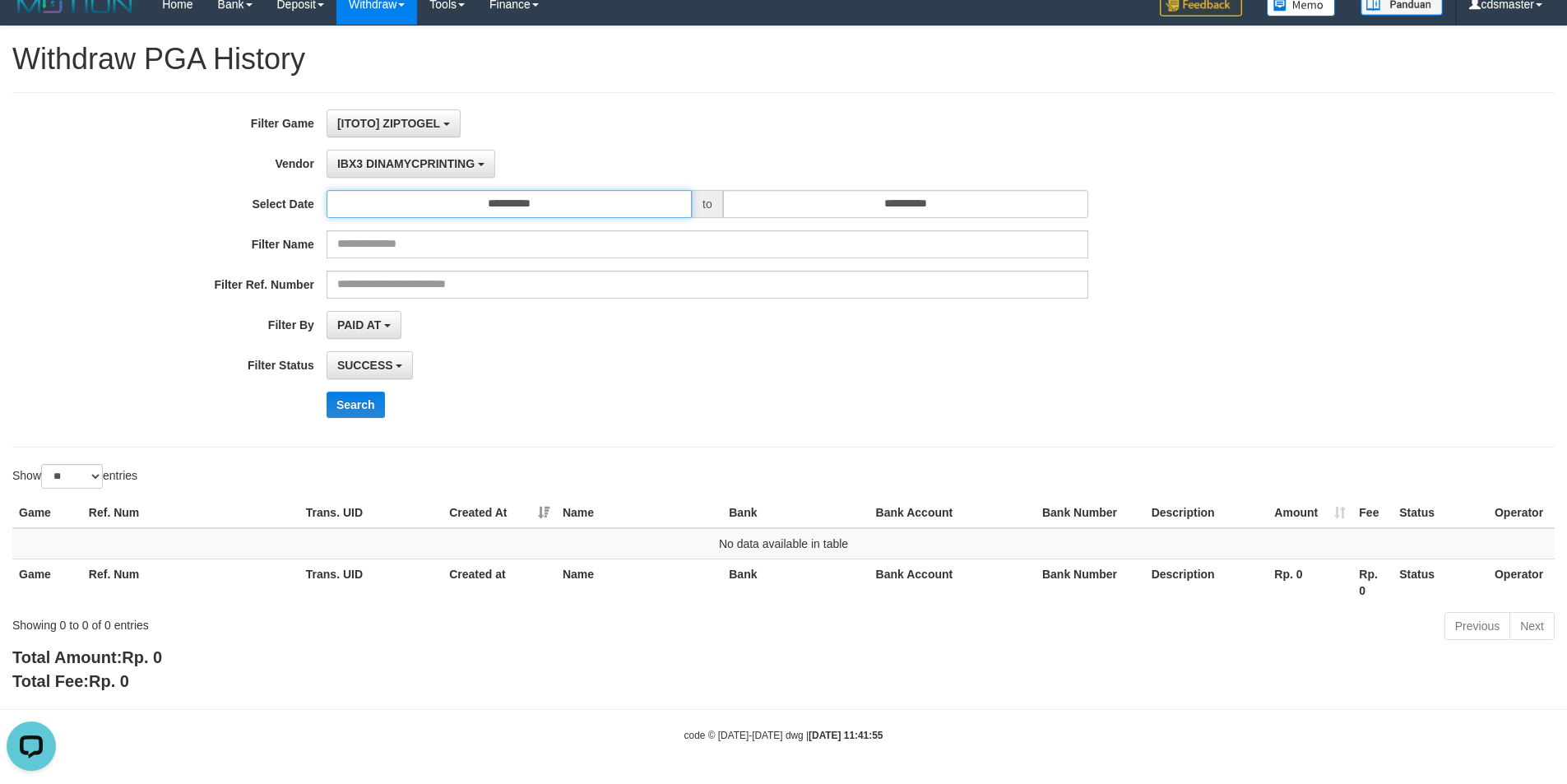
click at [553, 204] on input "**********" at bounding box center [509, 204] width 365 height 28
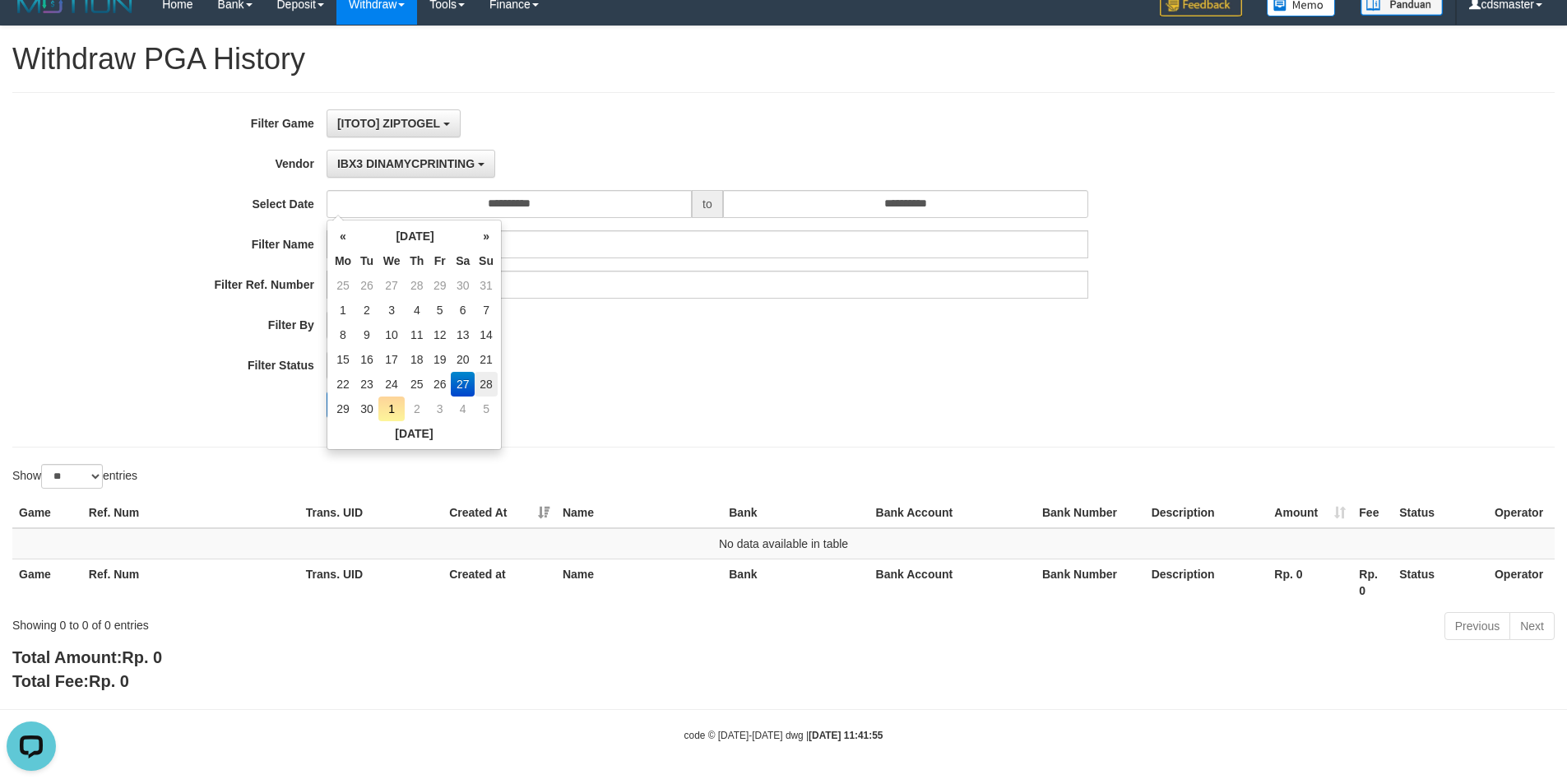
click at [481, 388] on td "28" at bounding box center [485, 384] width 23 height 25
type input "**********"
click at [661, 403] on div "Search" at bounding box center [816, 404] width 980 height 26
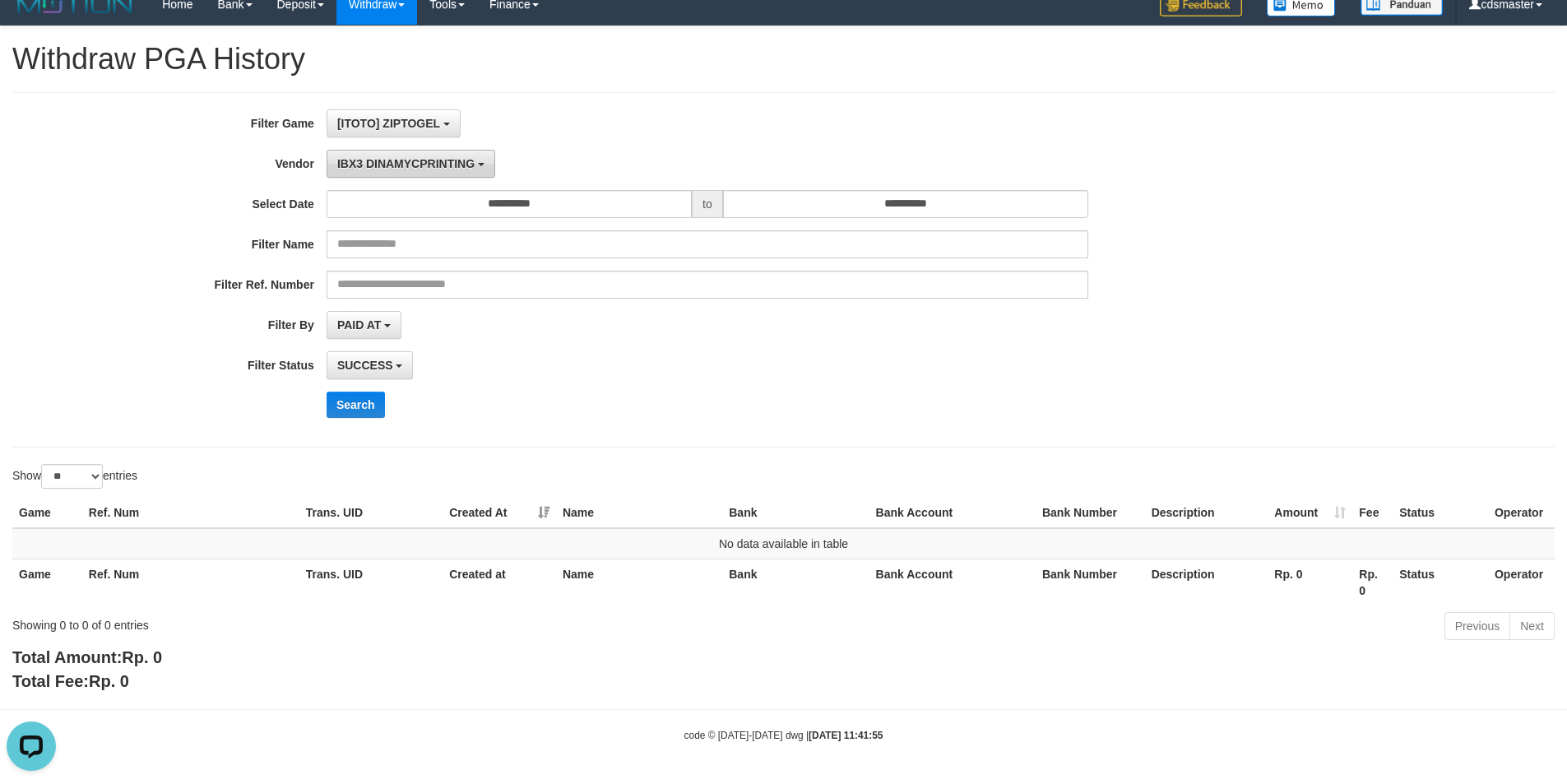
click at [394, 161] on span "IBX3 DINAMYCPRINTING" at bounding box center [406, 163] width 138 height 13
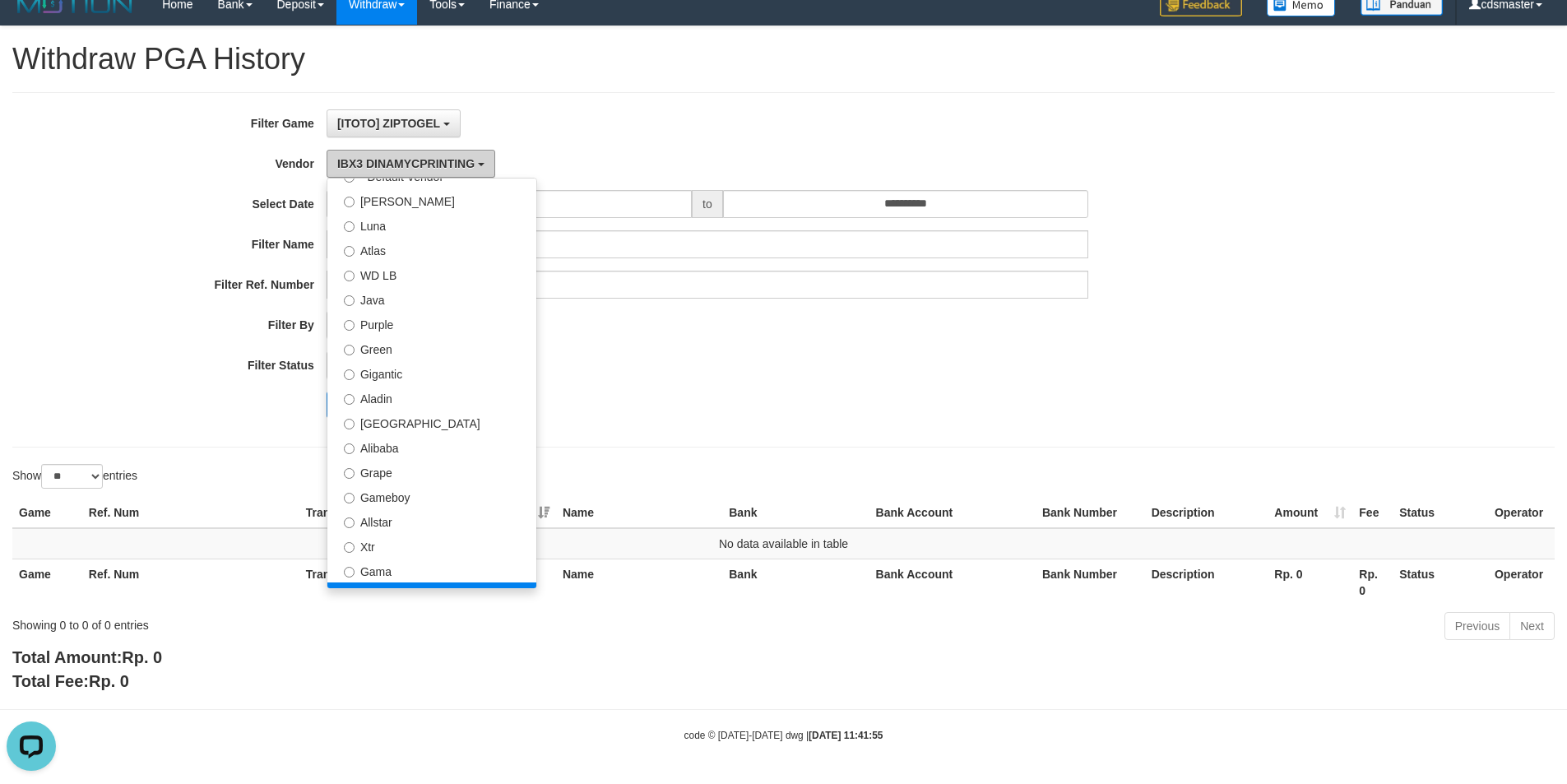
scroll to position [0, 0]
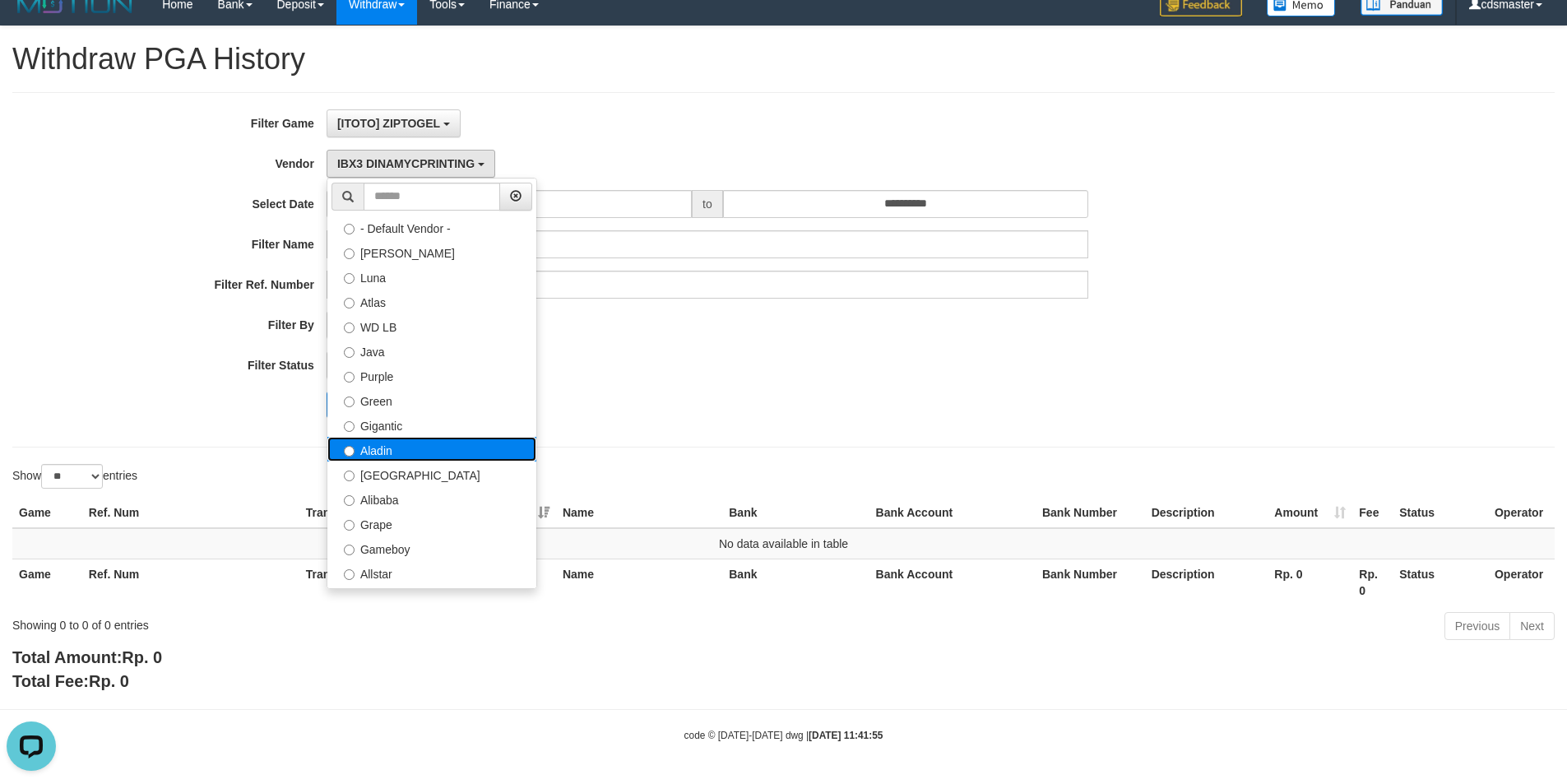
click at [406, 444] on label "Aladin" at bounding box center [433, 448] width 209 height 25
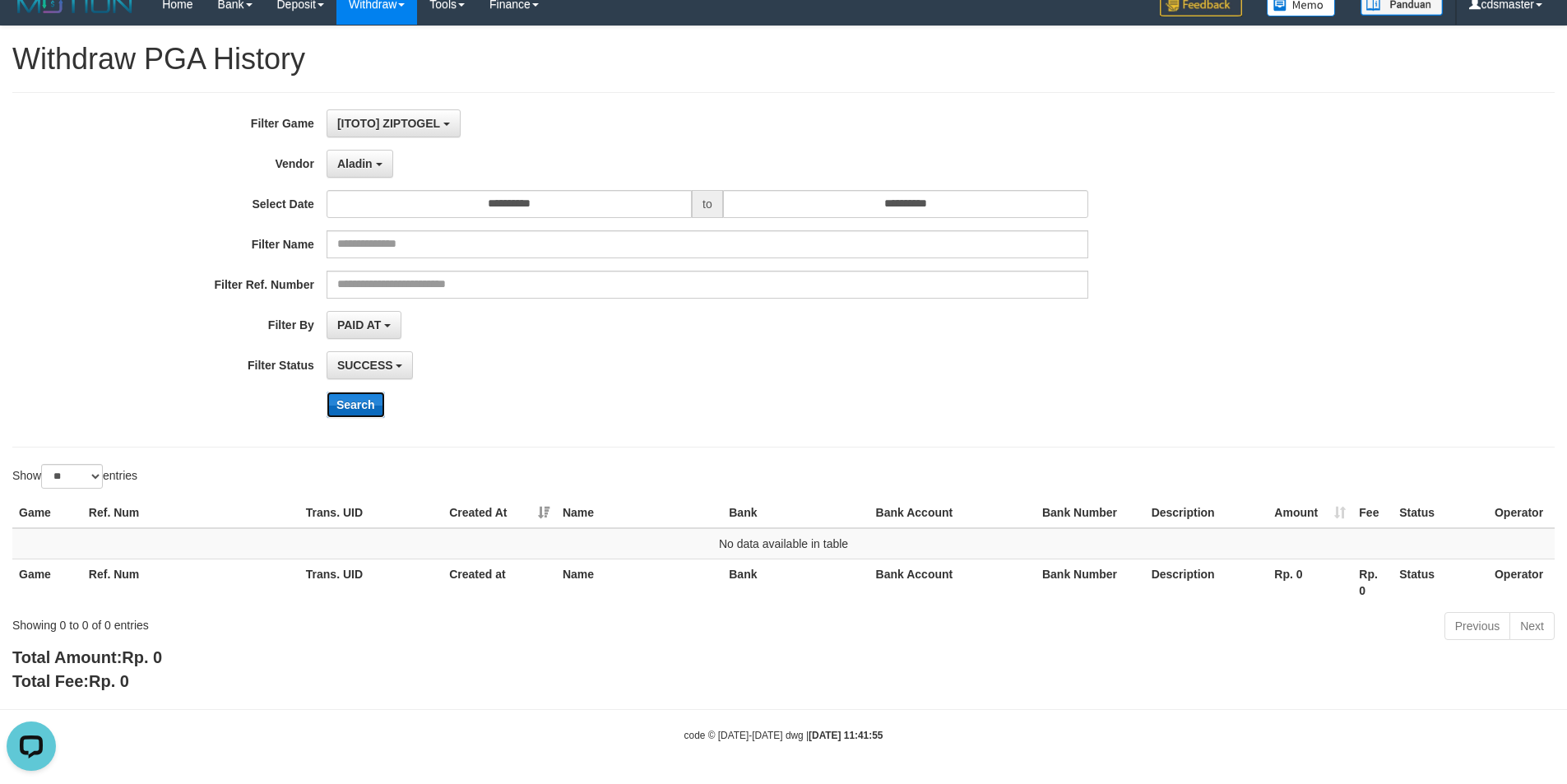
click at [355, 399] on button "Search" at bounding box center [356, 404] width 59 height 26
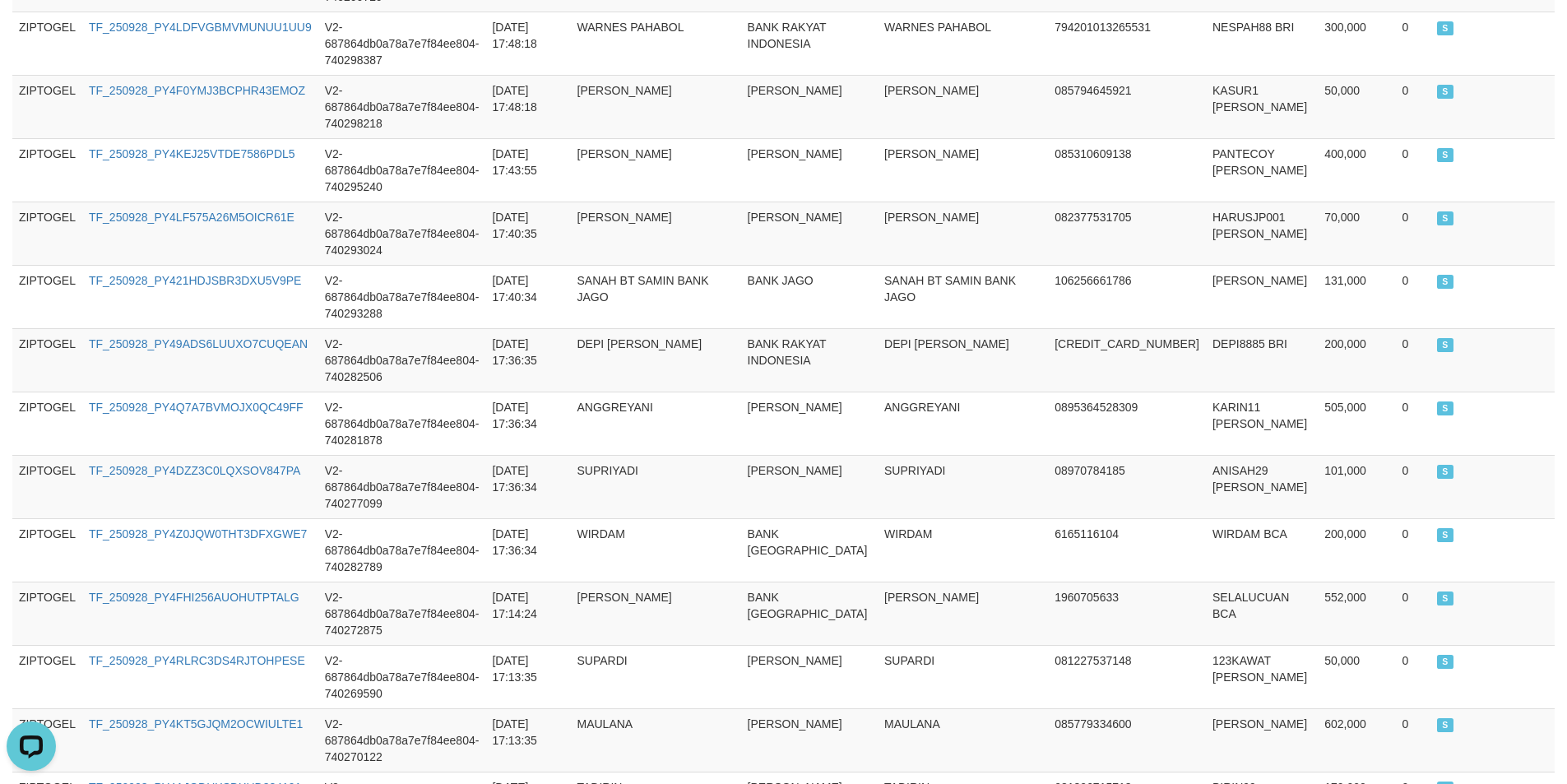
scroll to position [1569, 0]
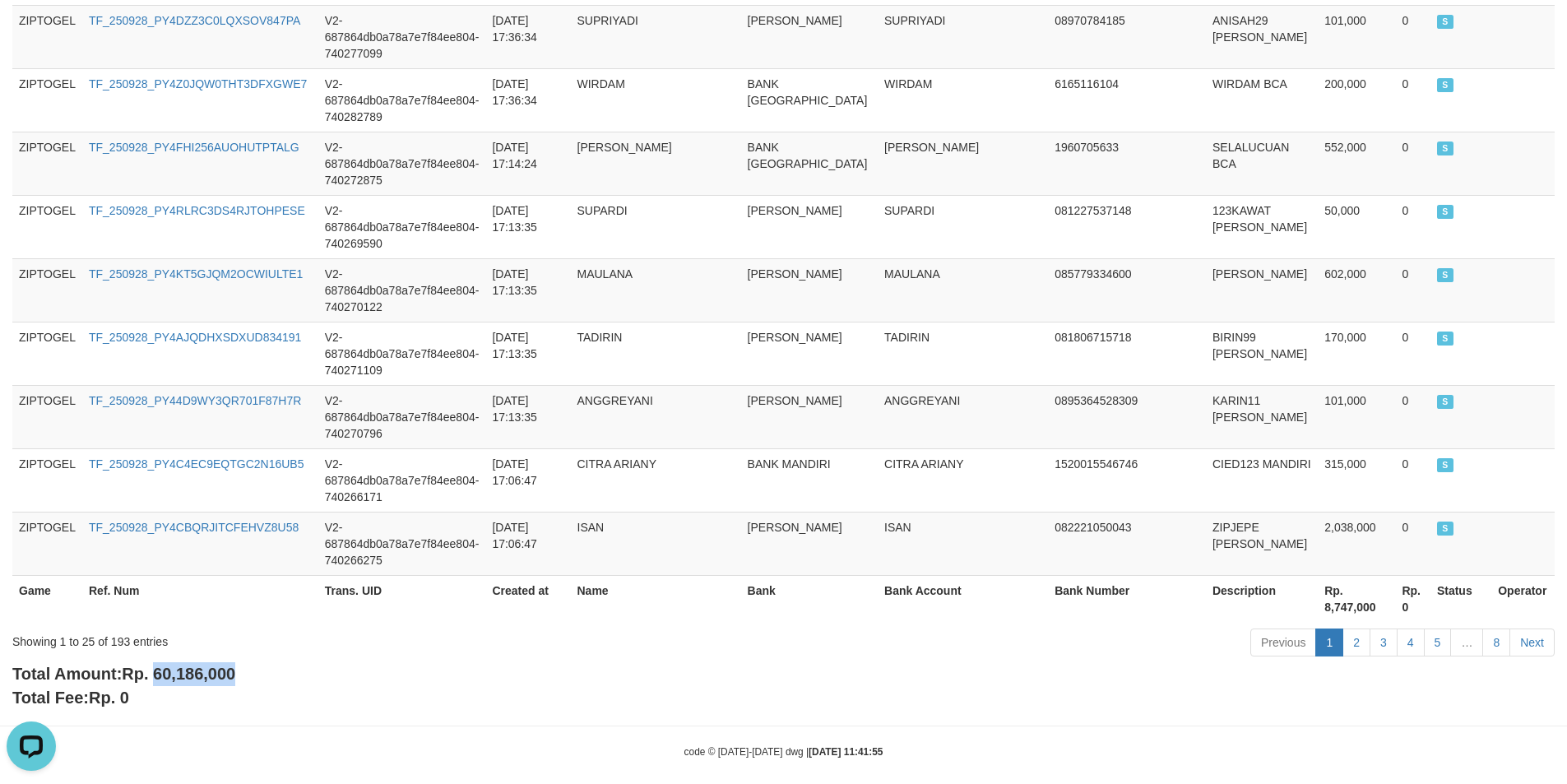
drag, startPoint x: 157, startPoint y: 654, endPoint x: 270, endPoint y: 657, distance: 113.0
click at [270, 661] on div "Total Amount: Rp. 60,186,000 Total Fee: Rp. 0" at bounding box center [784, 684] width 1543 height 47
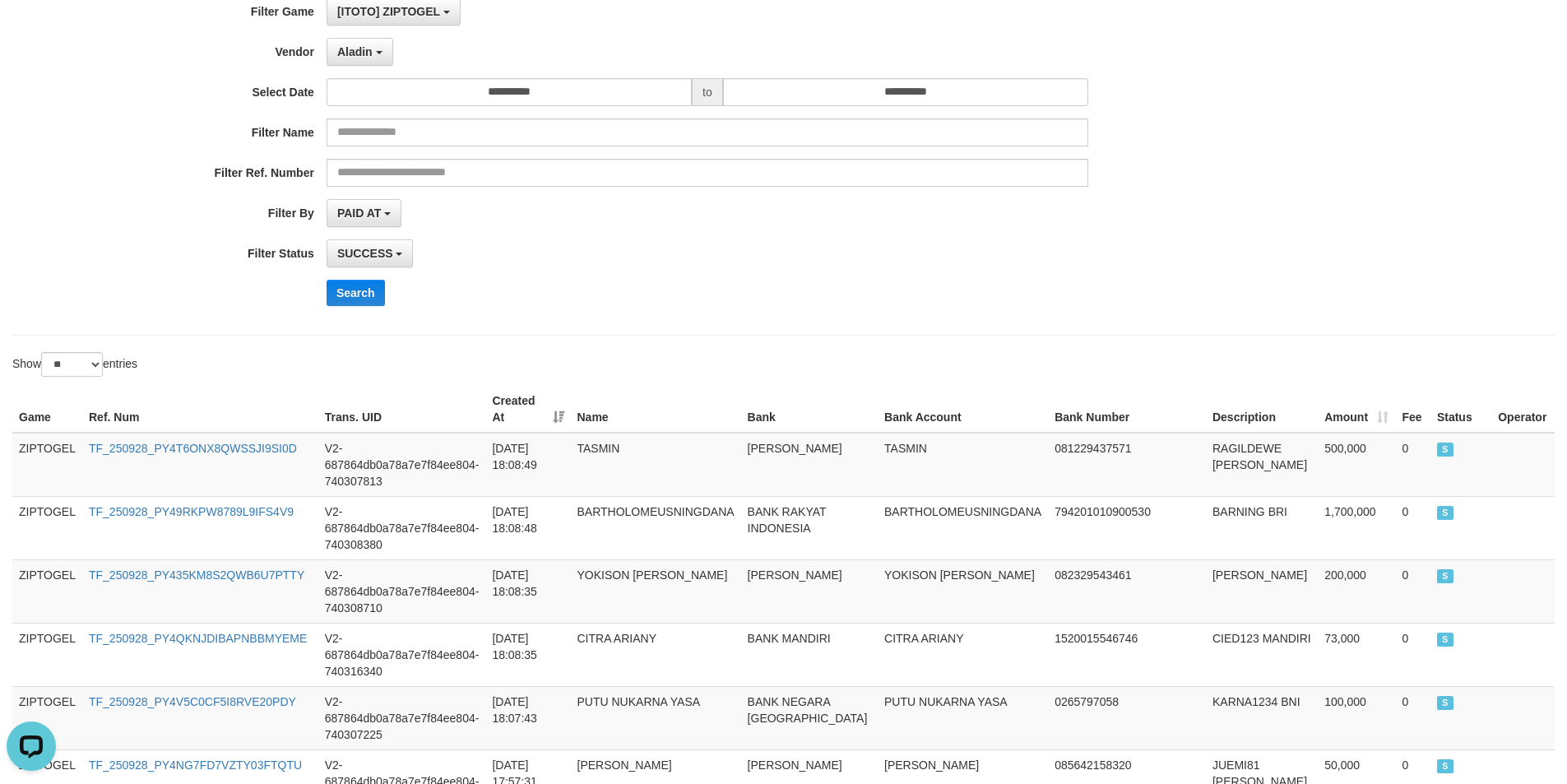
scroll to position [0, 0]
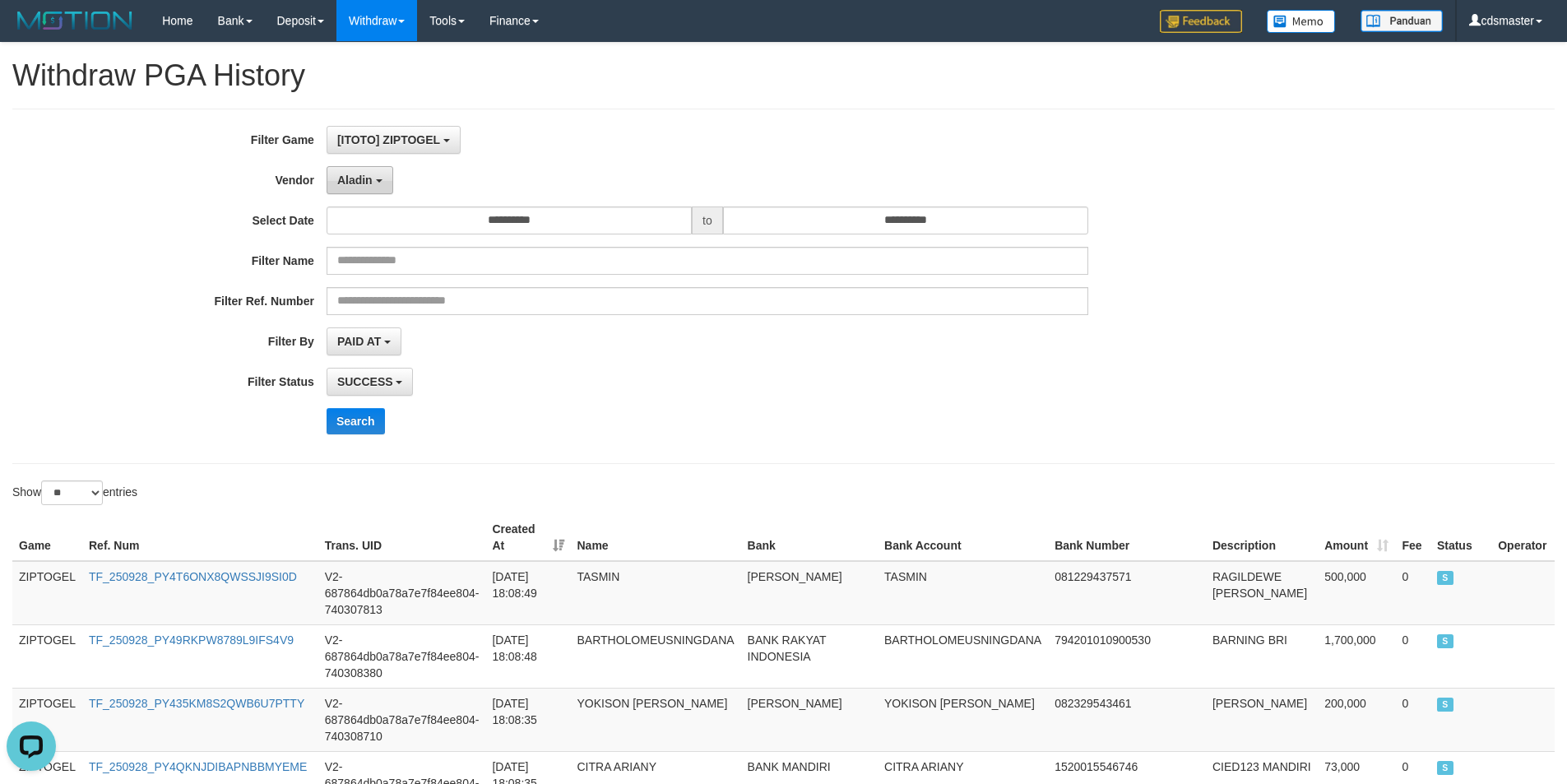
click at [386, 187] on button "Aladin" at bounding box center [360, 180] width 67 height 28
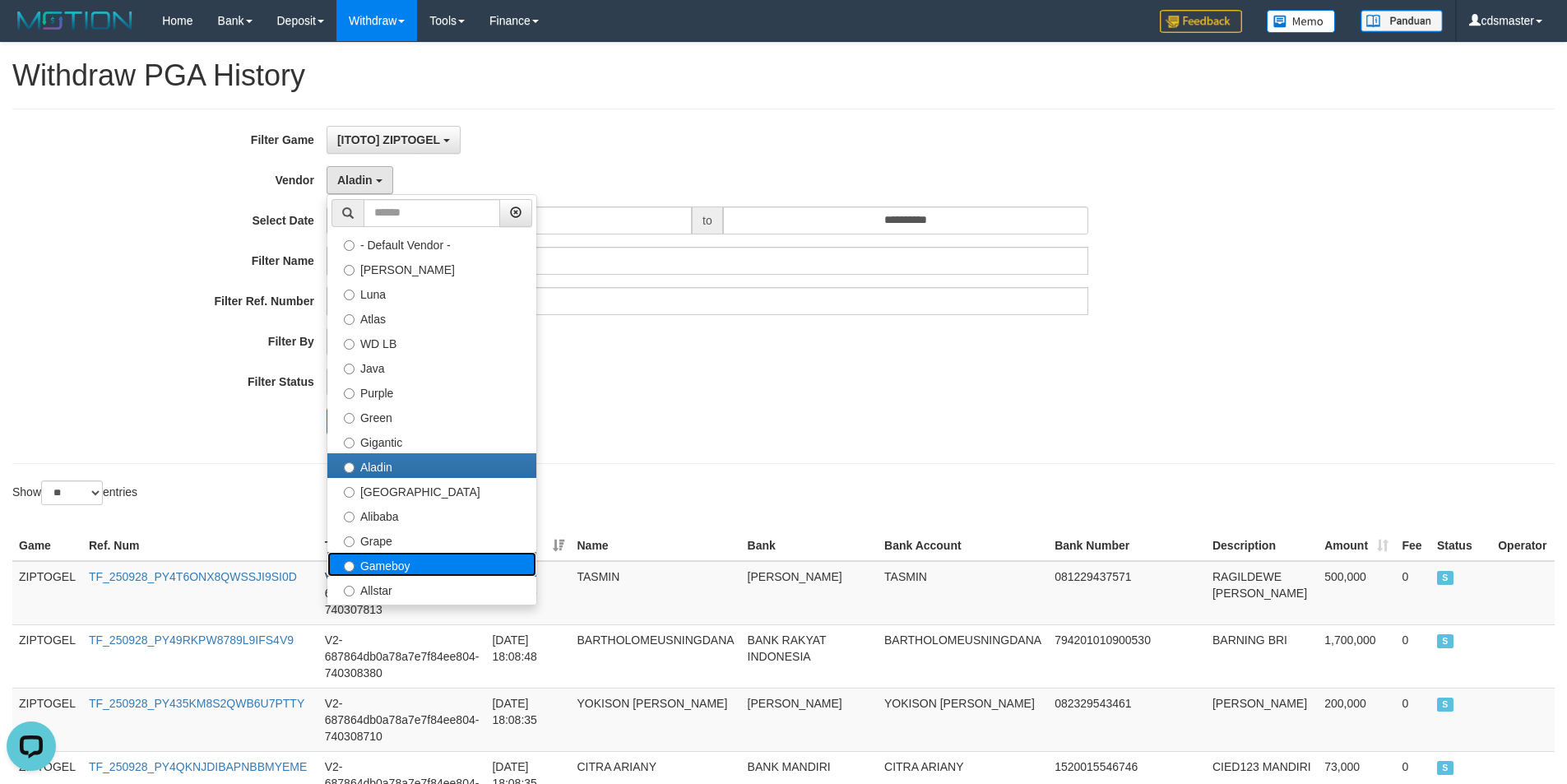
click at [393, 561] on label "Gameboy" at bounding box center [433, 564] width 209 height 25
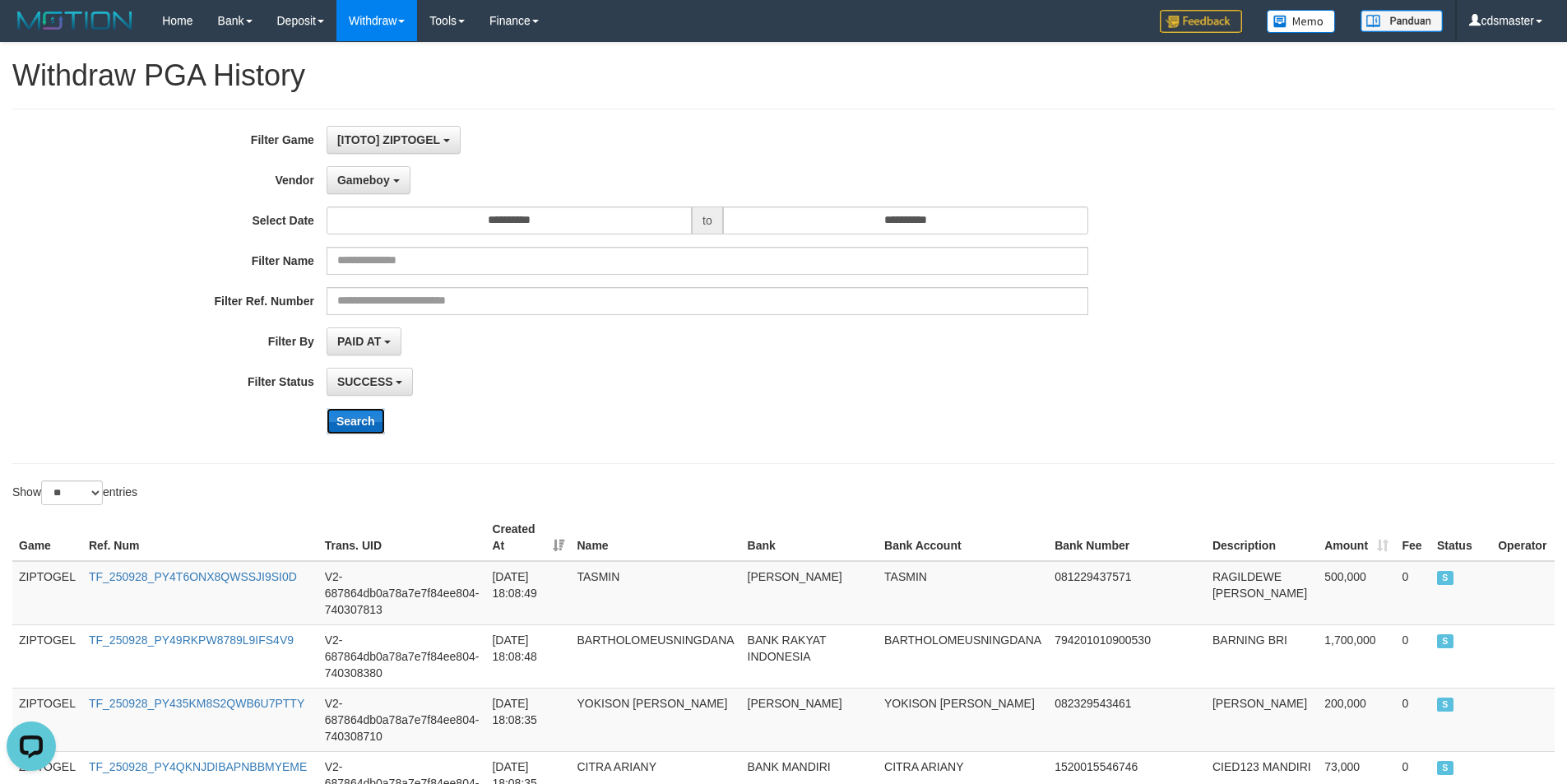
click at [373, 417] on button "Search" at bounding box center [356, 420] width 59 height 26
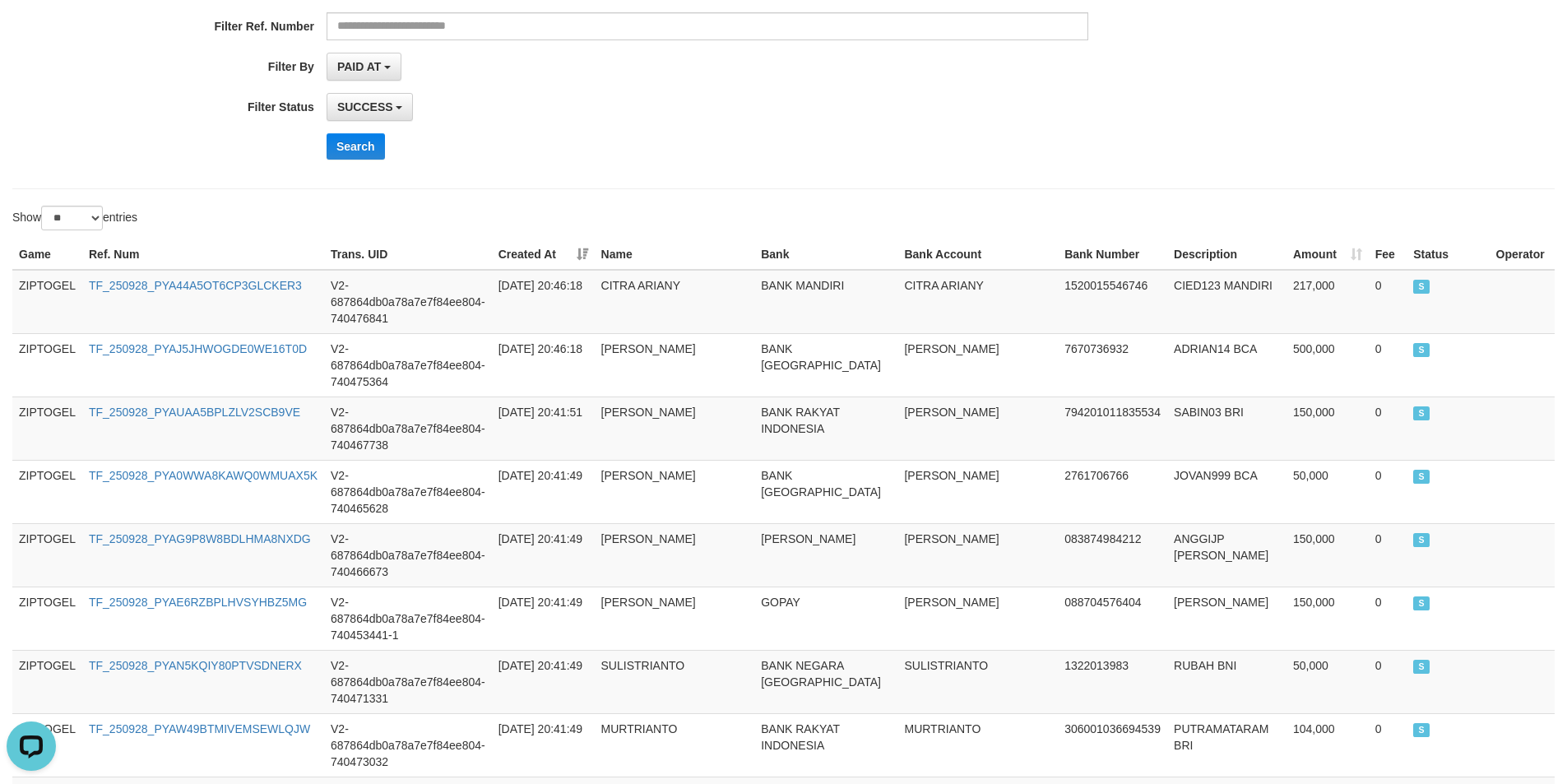
scroll to position [1569, 0]
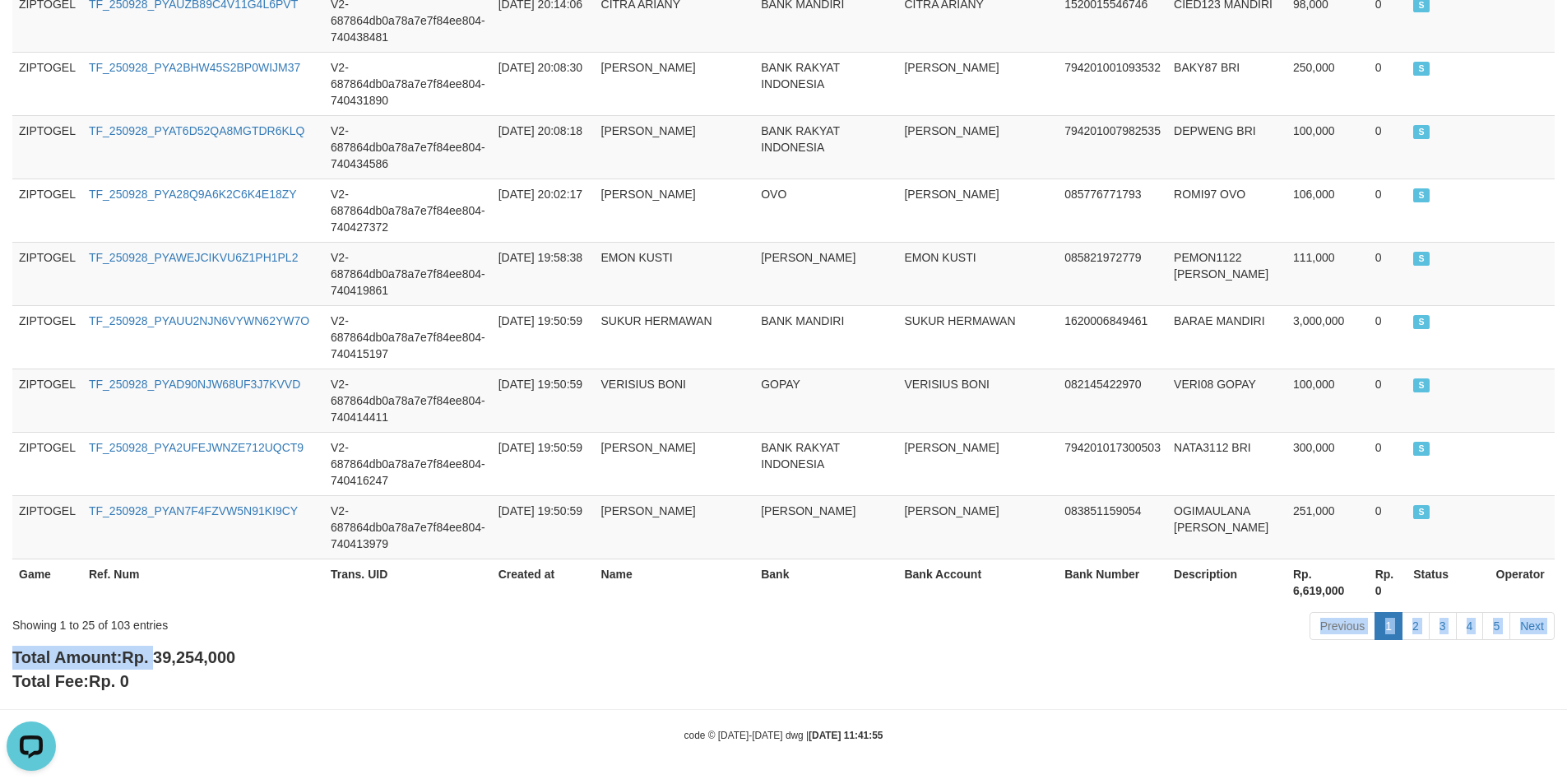
drag, startPoint x: 156, startPoint y: 648, endPoint x: 346, endPoint y: 641, distance: 190.1
click at [243, 646] on div "Total Amount: Rp. 39,254,000 Total Fee: Rp. 0" at bounding box center [784, 668] width 1543 height 47
drag, startPoint x: 158, startPoint y: 655, endPoint x: 271, endPoint y: 660, distance: 113.1
click at [271, 660] on div "Total Amount: Rp. 39,254,000 Total Fee: Rp. 0" at bounding box center [784, 668] width 1543 height 47
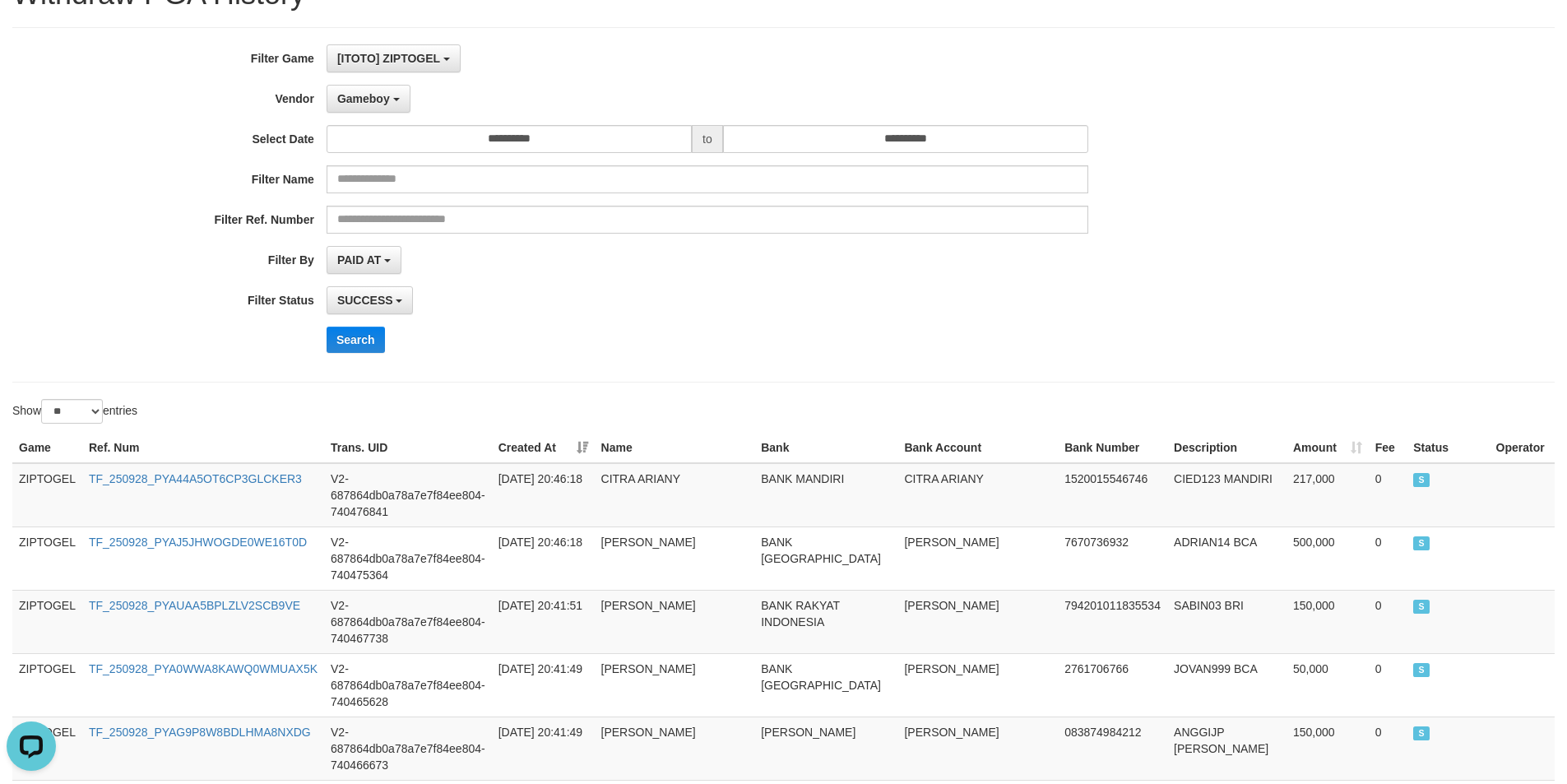
scroll to position [0, 0]
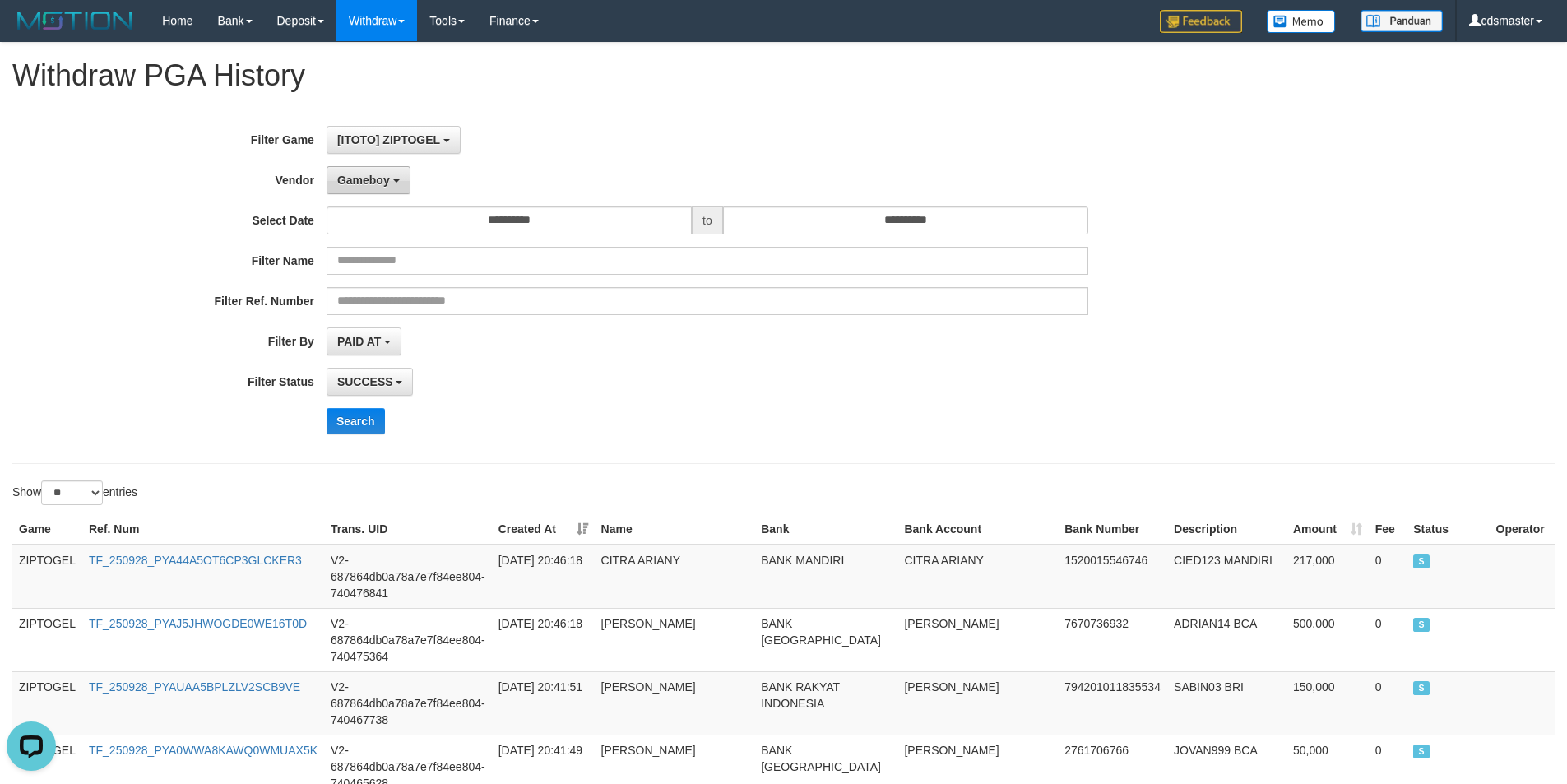
click at [332, 190] on button "Gameboy" at bounding box center [369, 180] width 84 height 28
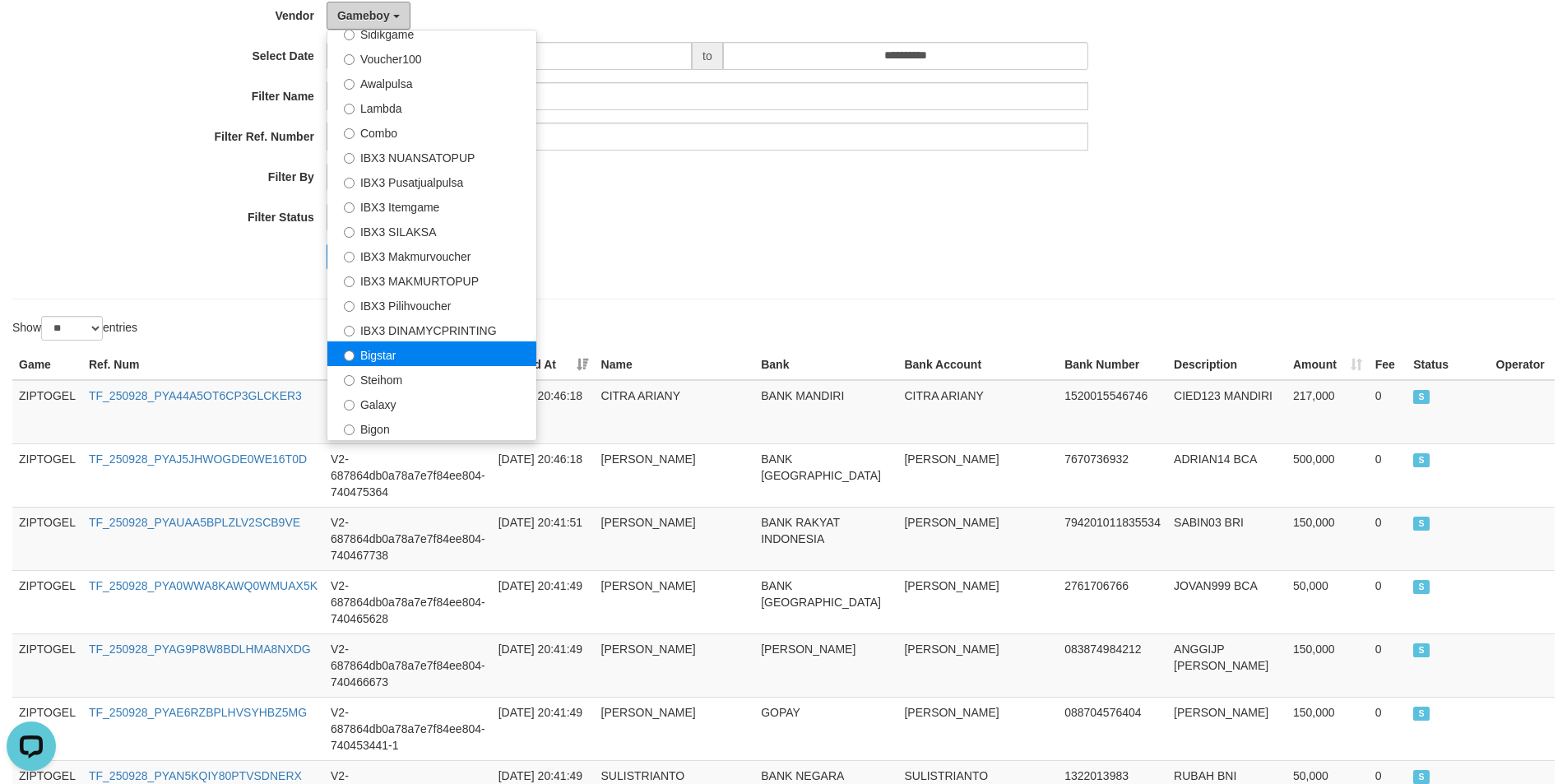
scroll to position [531, 0]
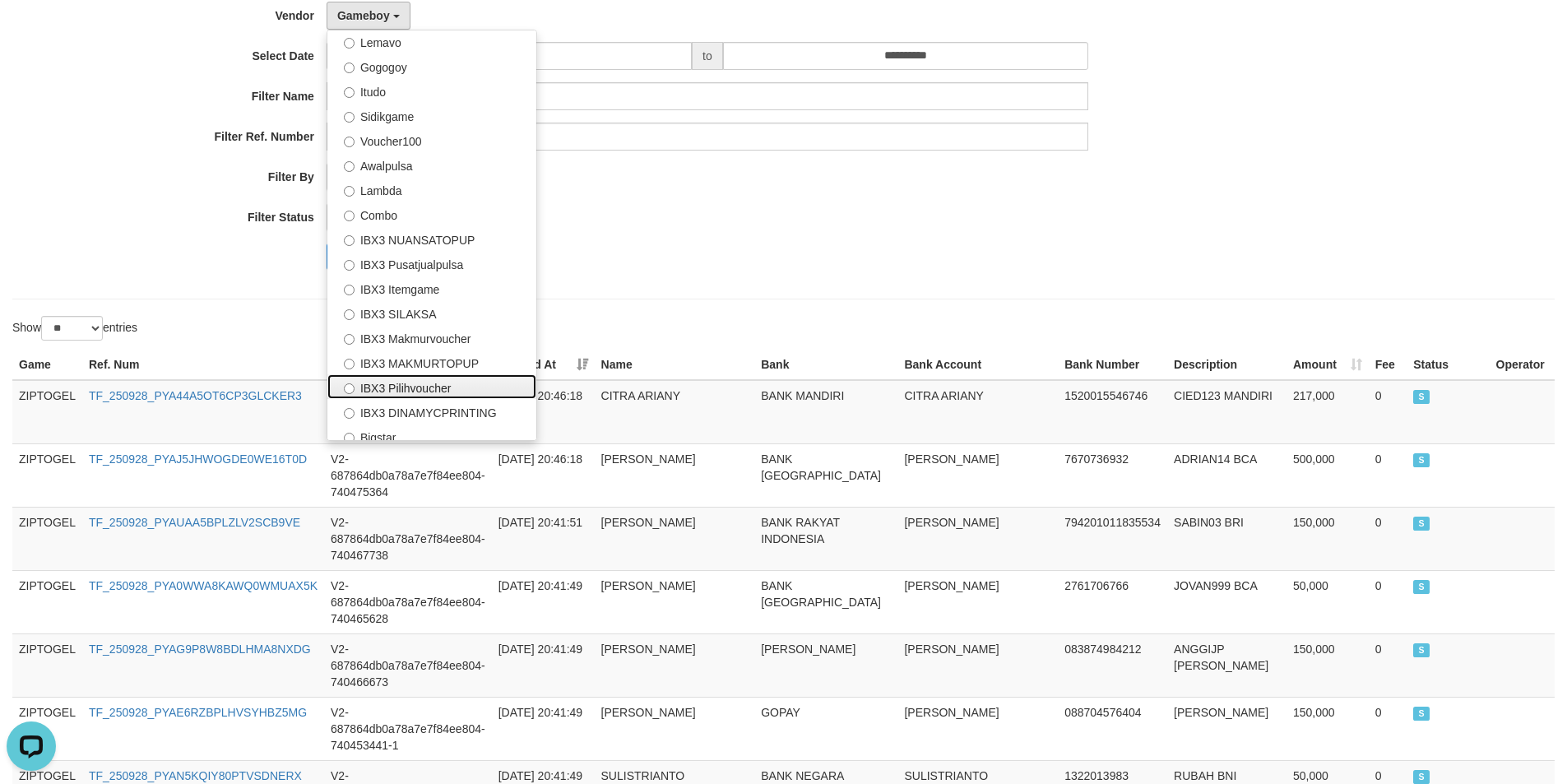
drag, startPoint x: 411, startPoint y: 380, endPoint x: 438, endPoint y: 339, distance: 49.1
click at [411, 380] on label "IBX3 Pilihvoucher" at bounding box center [433, 387] width 209 height 25
select select "**********"
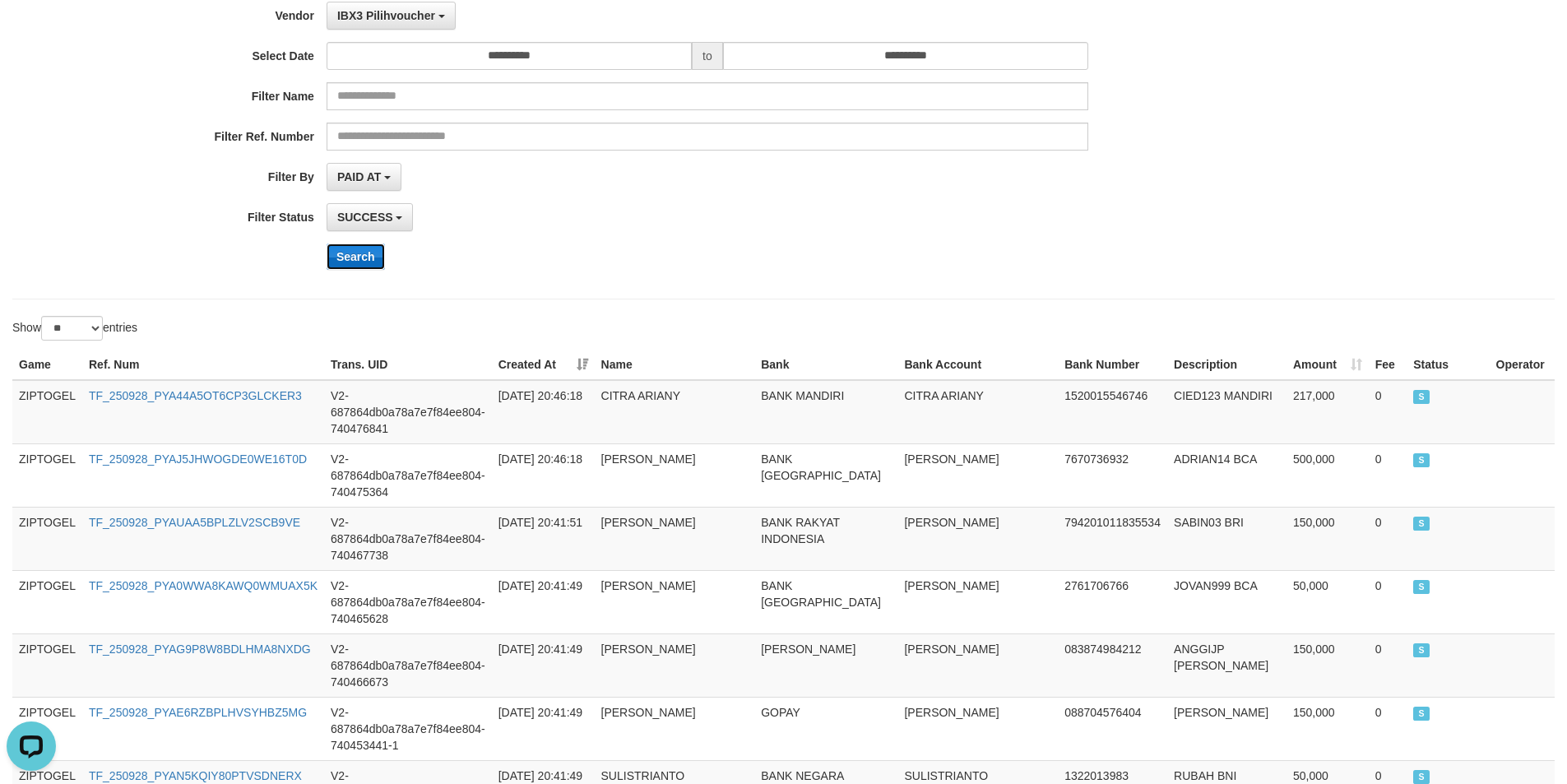
drag, startPoint x: 361, startPoint y: 257, endPoint x: 376, endPoint y: 247, distance: 18.0
click at [361, 256] on button "Search" at bounding box center [356, 256] width 59 height 26
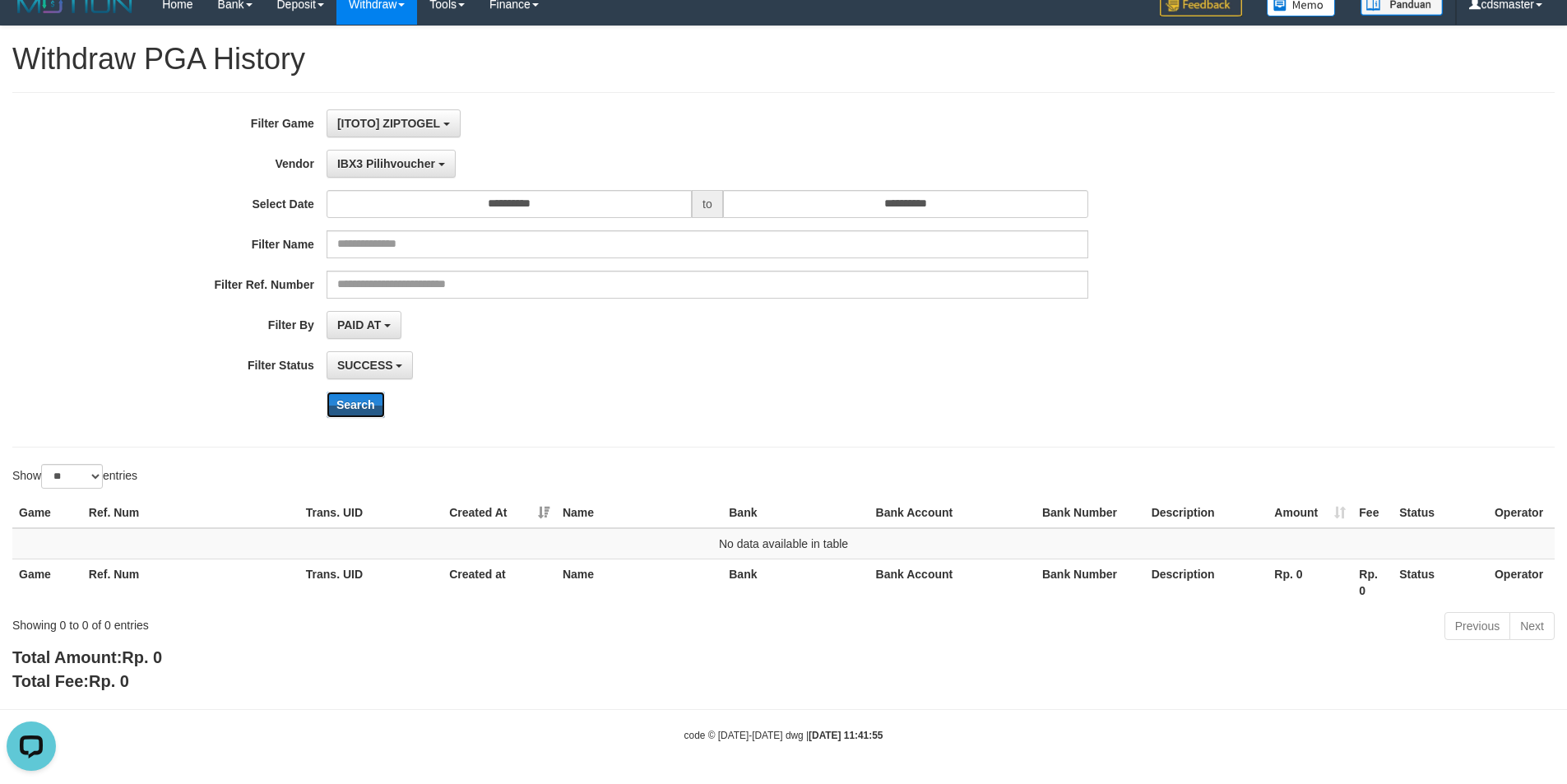
scroll to position [17, 0]
click at [381, 157] on span "IBX3 Pilihvoucher" at bounding box center [386, 163] width 98 height 13
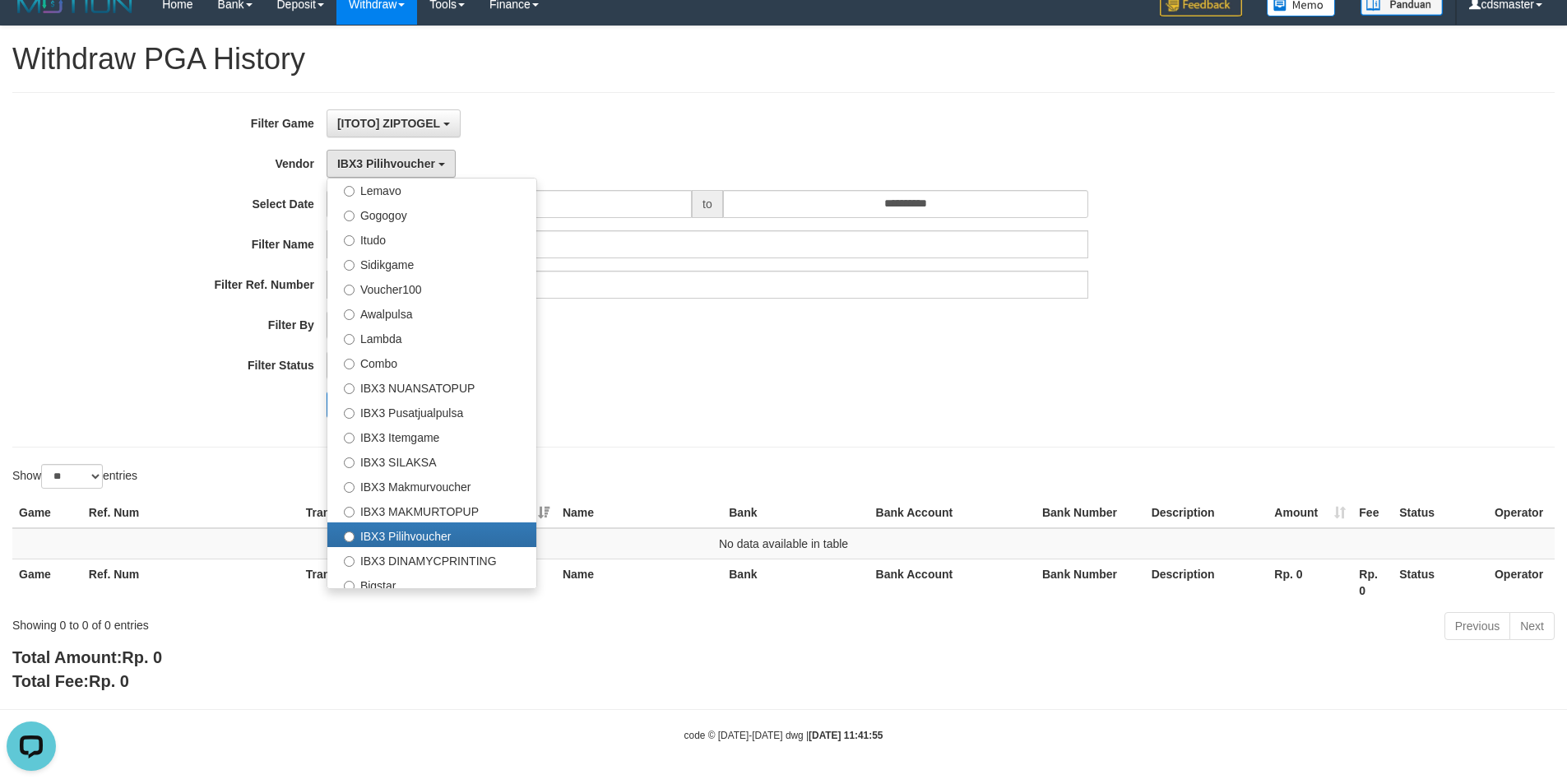
click at [931, 399] on div "Search" at bounding box center [816, 404] width 980 height 26
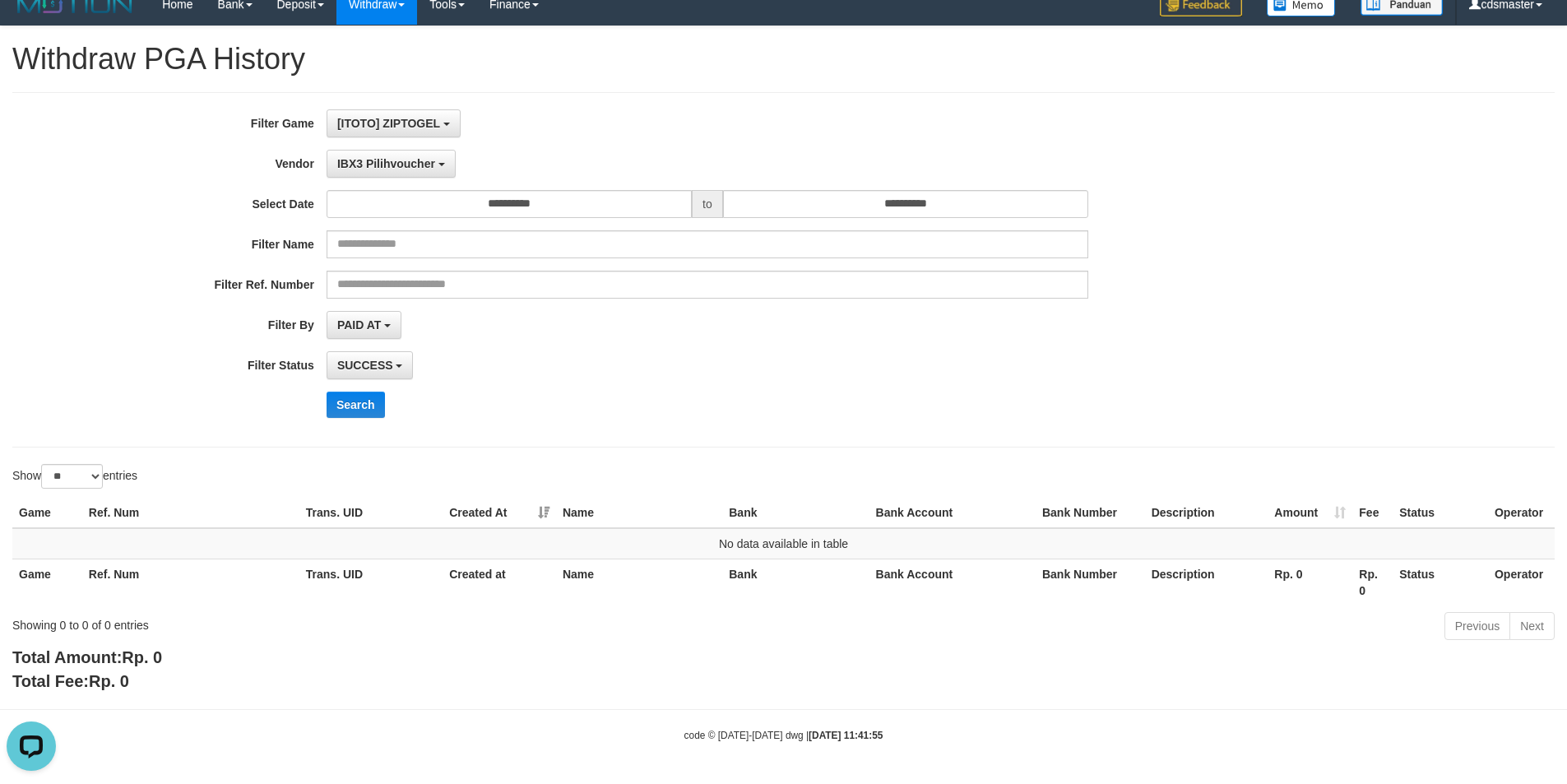
click at [743, 312] on div "PAID AT PAID AT CREATED AT" at bounding box center [708, 325] width 762 height 28
